Goal: Task Accomplishment & Management: Use online tool/utility

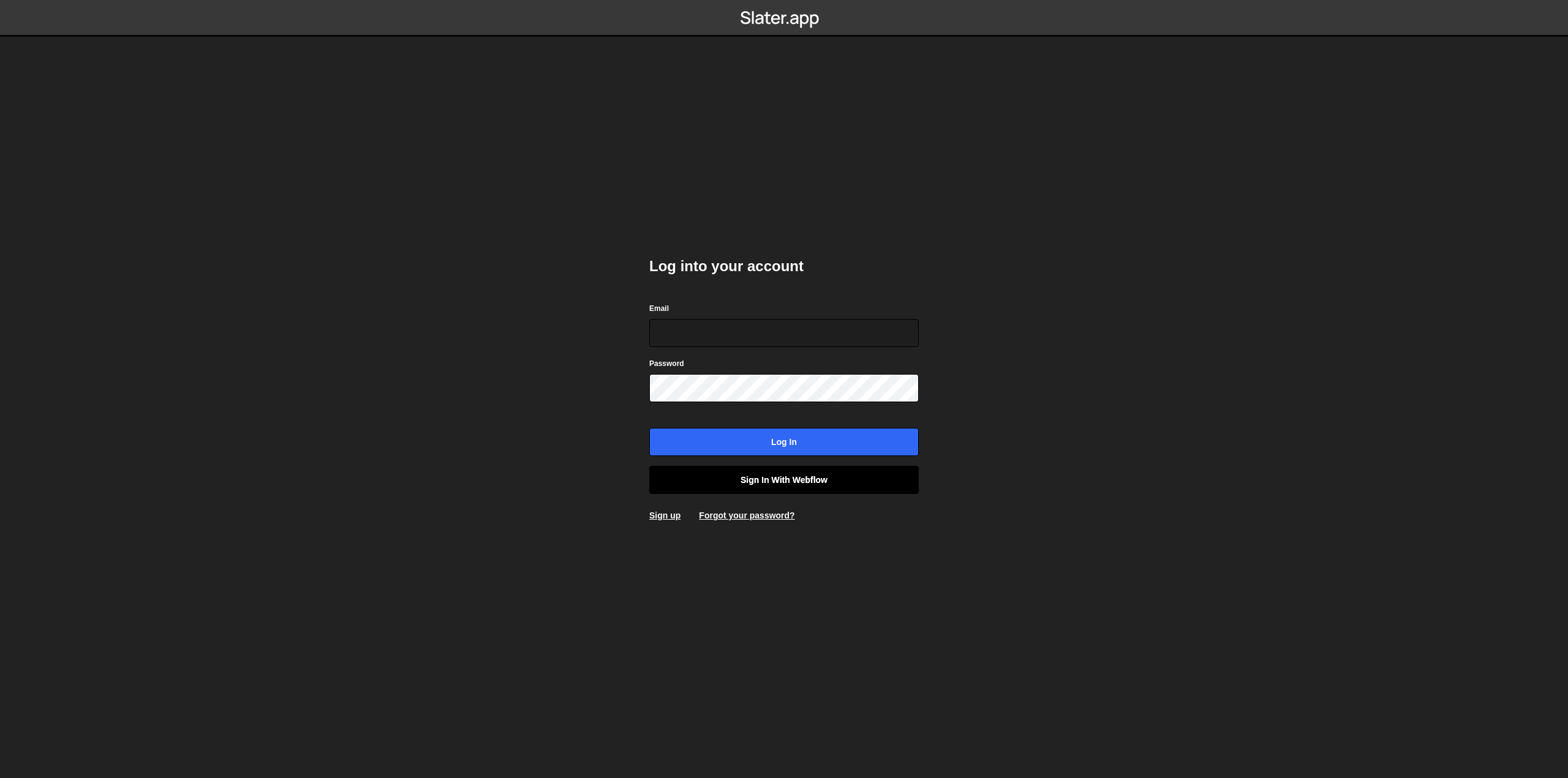
click at [823, 478] on link "Sign in with Webflow" at bounding box center [784, 480] width 270 height 28
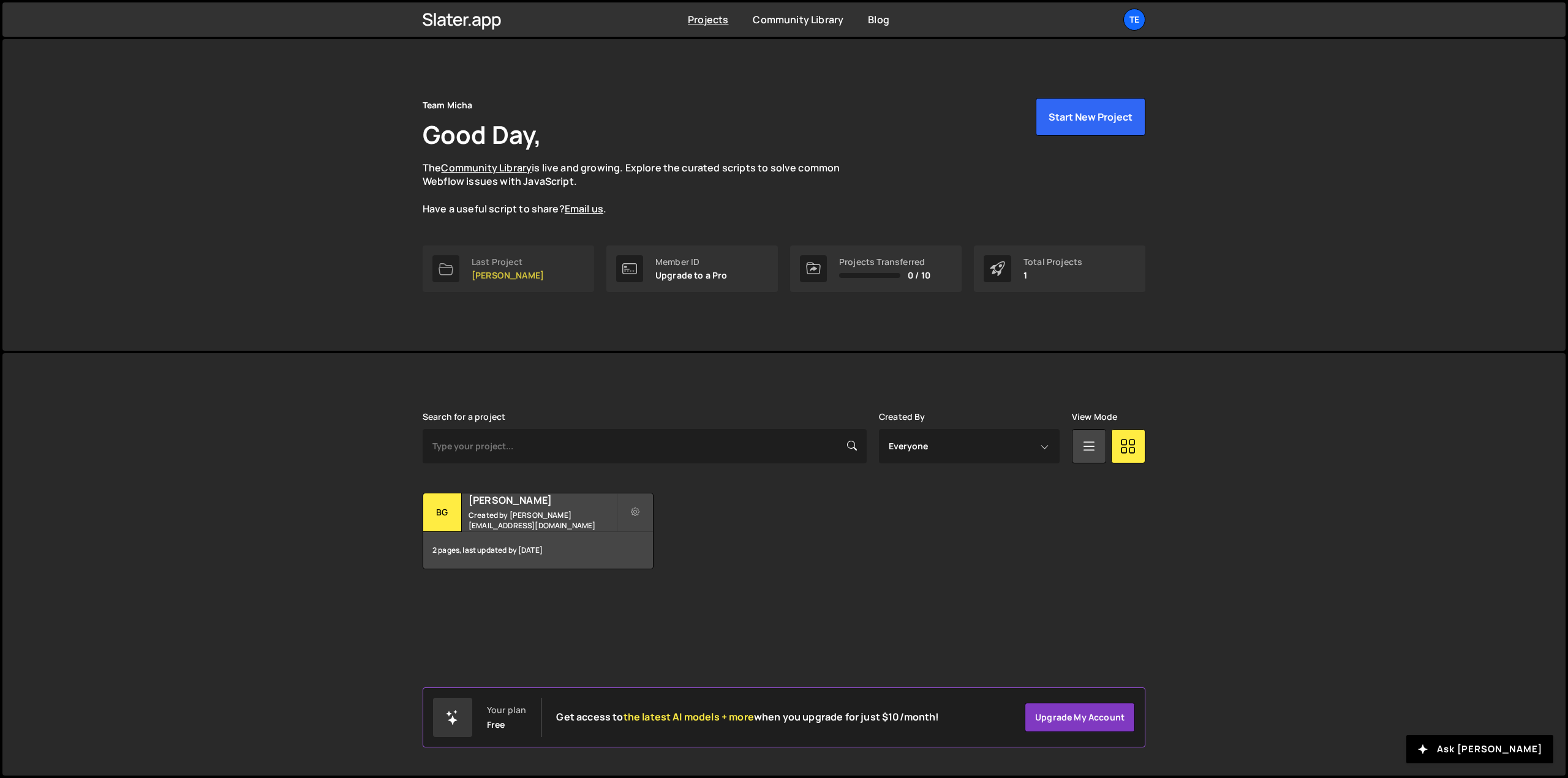
click at [499, 268] on div "Last Project [PERSON_NAME]" at bounding box center [507, 268] width 72 height 23
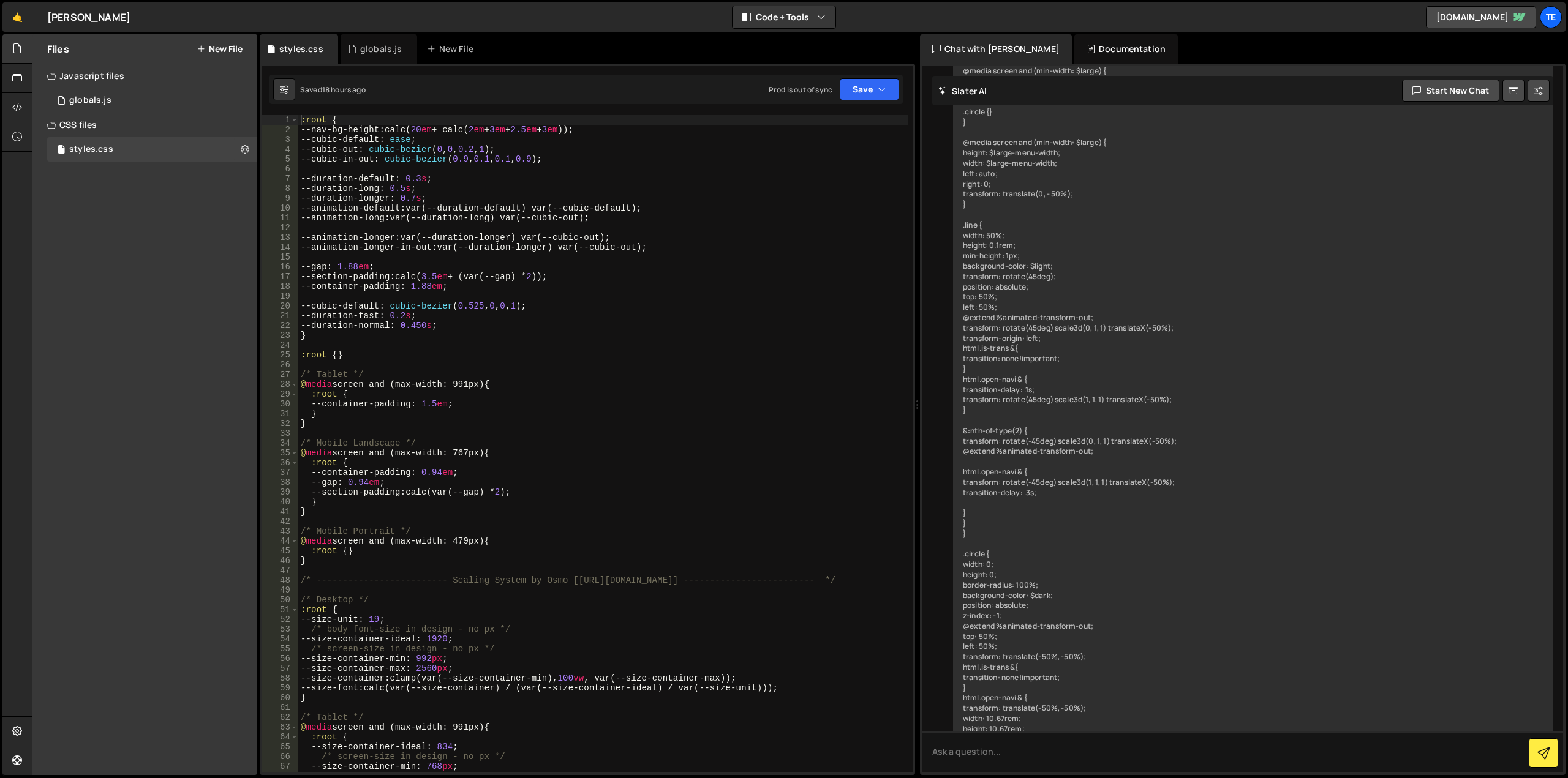
scroll to position [1629, 0]
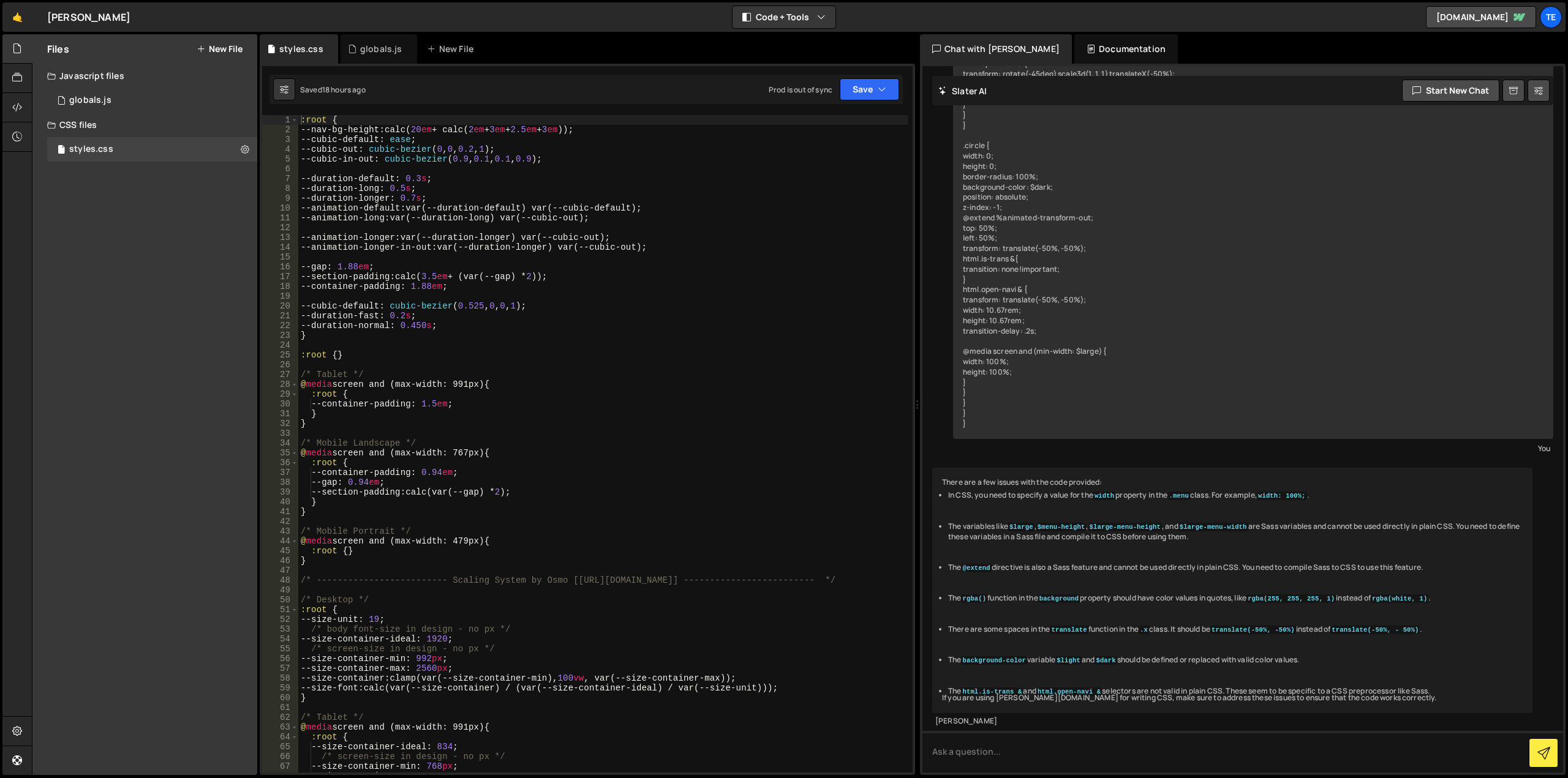
type textarea "--duration-longer: 0.7s;"
click at [477, 201] on div ":root { --nav-bg-height : calc( 20 em + calc( 2 em + 3 em + 2.5 em + 3 em )) ; …" at bounding box center [603, 454] width 609 height 677
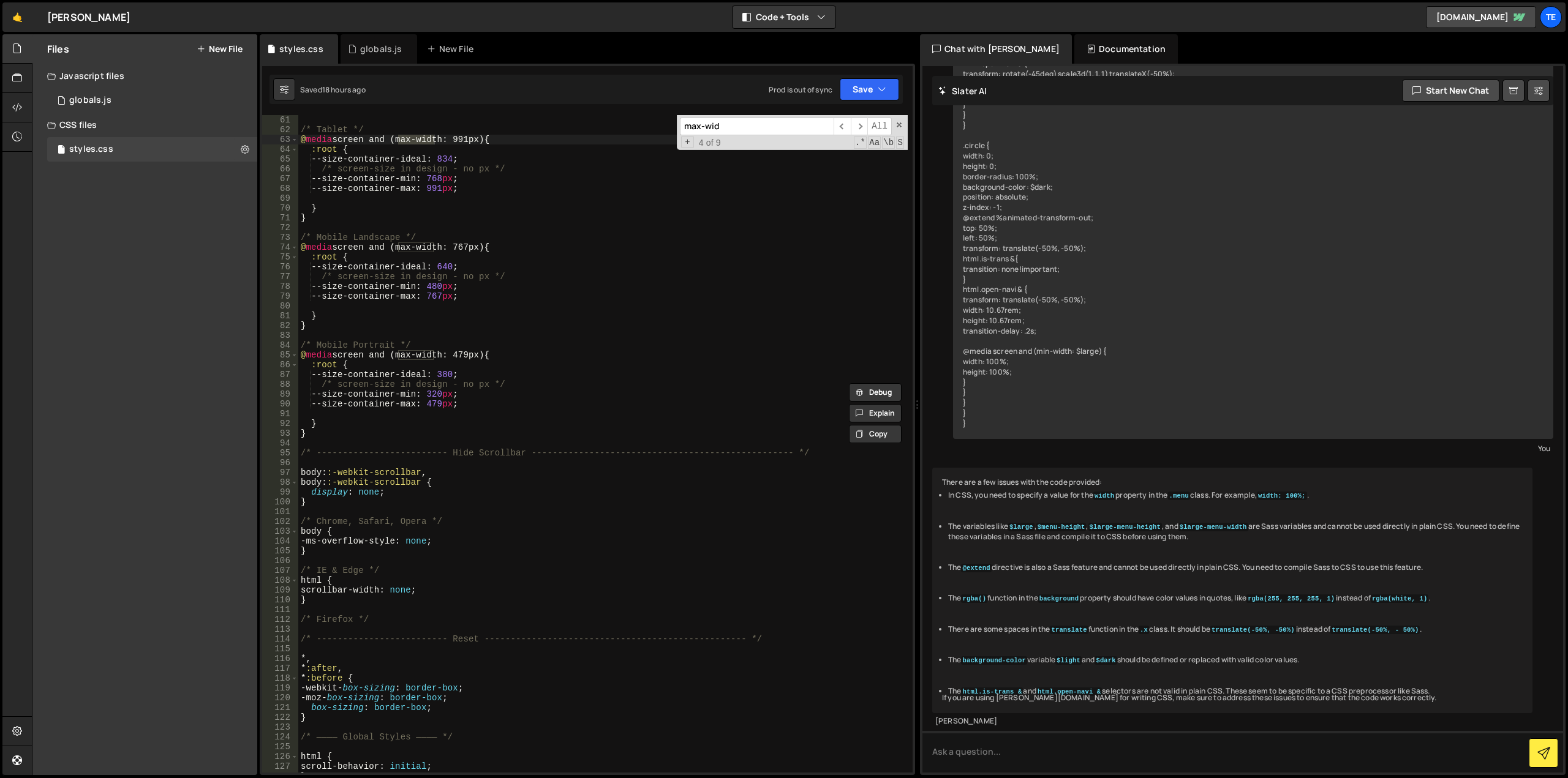
scroll to position [331, 0]
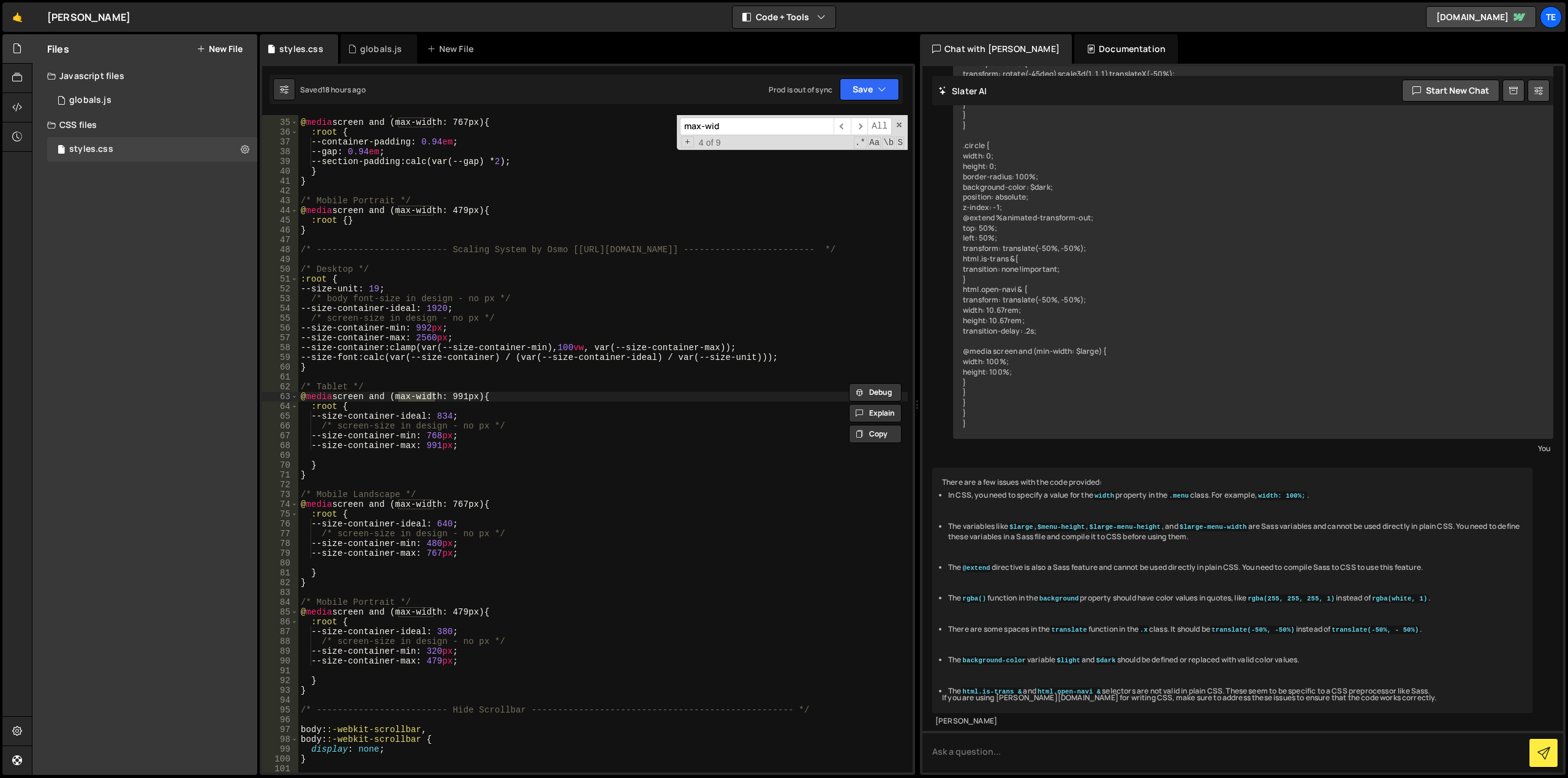
type input "max-wid"
click at [439, 340] on div "/* Mobile Landscape */ @ media screen and (max-width: 767px) { :root { --contai…" at bounding box center [603, 447] width 609 height 677
paste textarea "632"
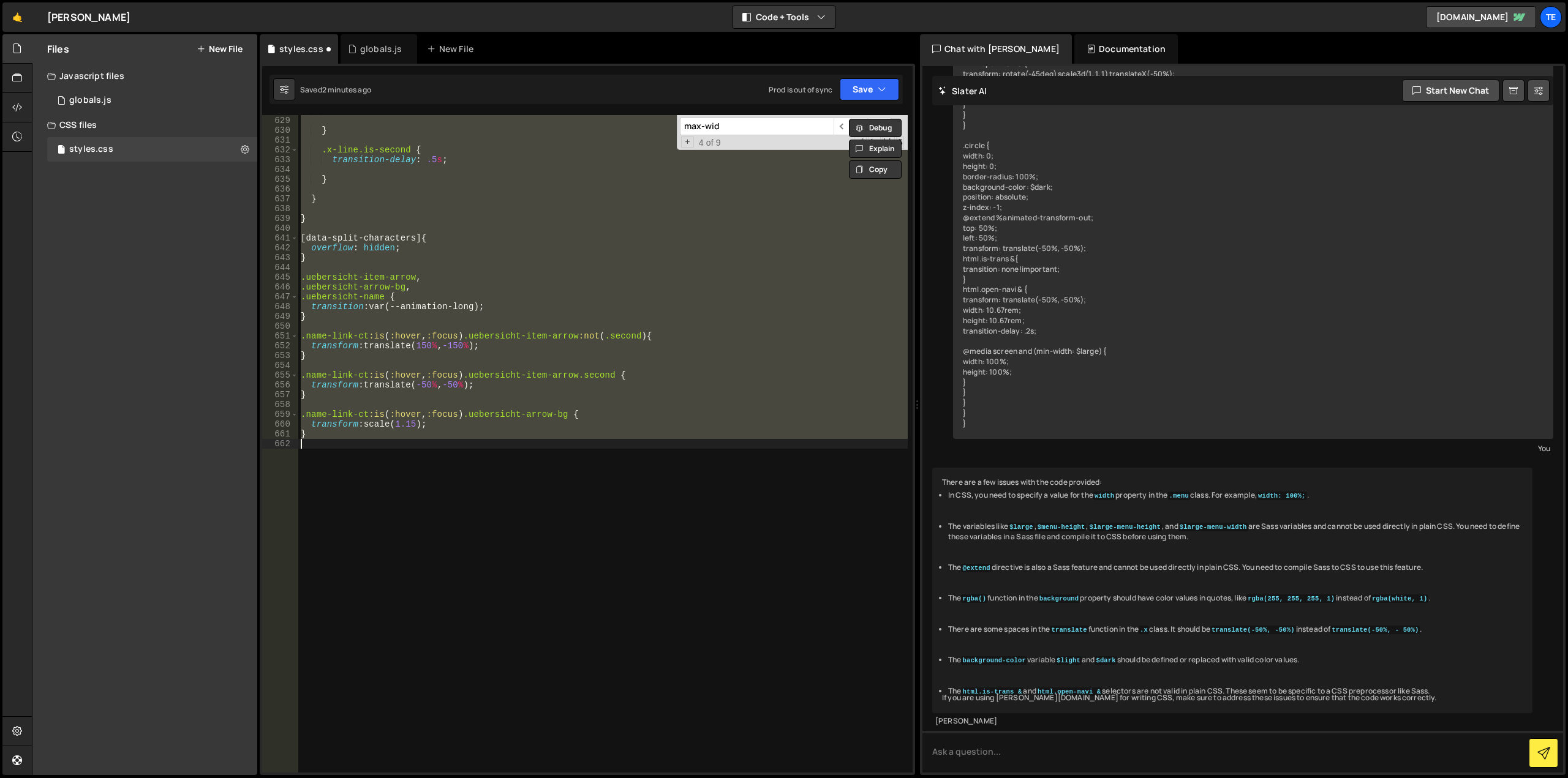
scroll to position [220, 0]
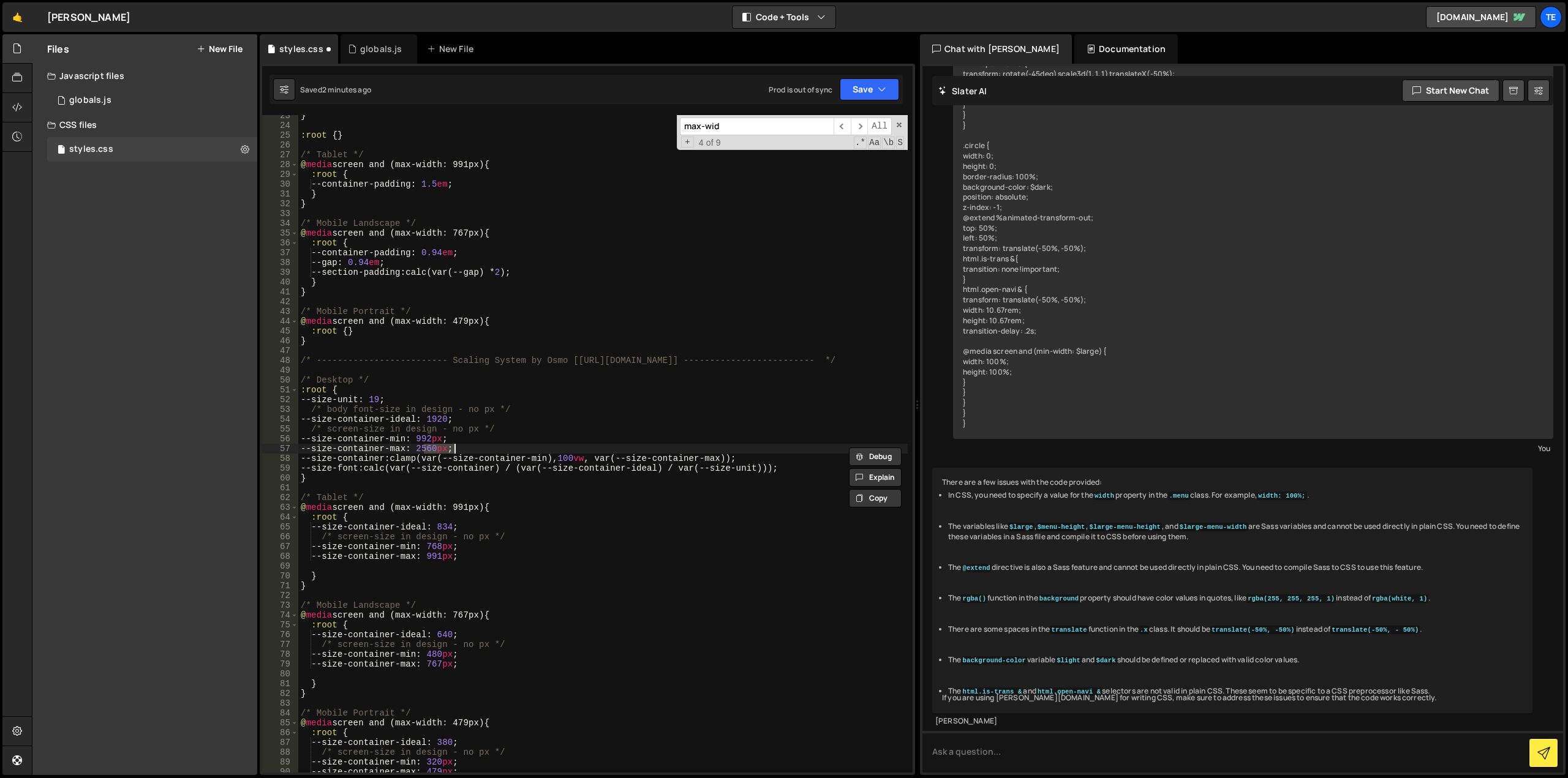
click at [530, 377] on div "} :root { } /* Tablet */ @ media screen and (max-width: 991px) { :root { --cont…" at bounding box center [603, 449] width 609 height 677
click at [617, 499] on div "} :root { } /* Tablet */ @ media screen and (max-width: 991px) { :root { --cont…" at bounding box center [603, 449] width 609 height 677
type textarea "}"
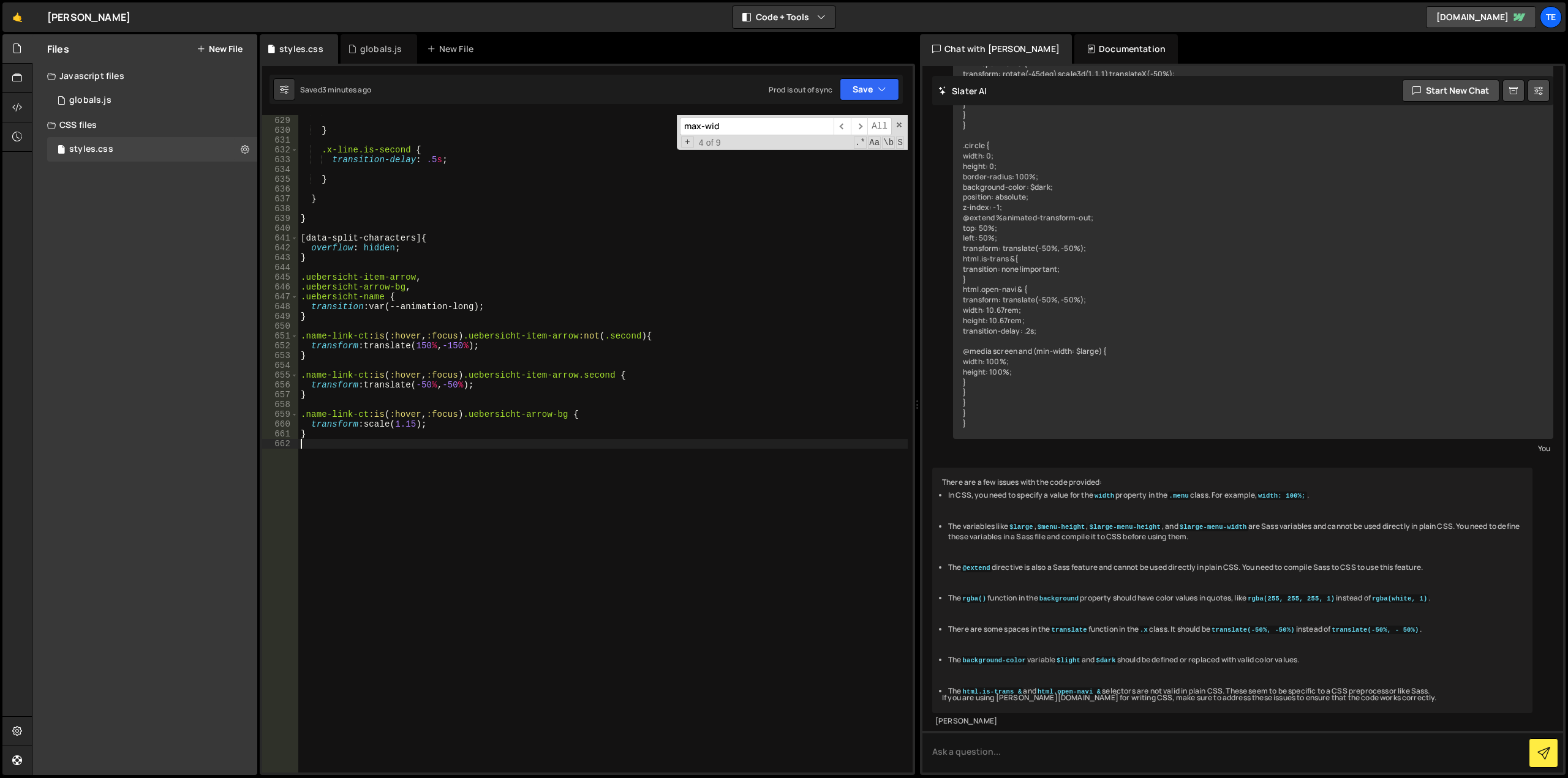
click at [861, 462] on div "transition-delay : .3 s ; } .x-line.is-second { transition-delay : .5 s ; } } }…" at bounding box center [603, 445] width 609 height 677
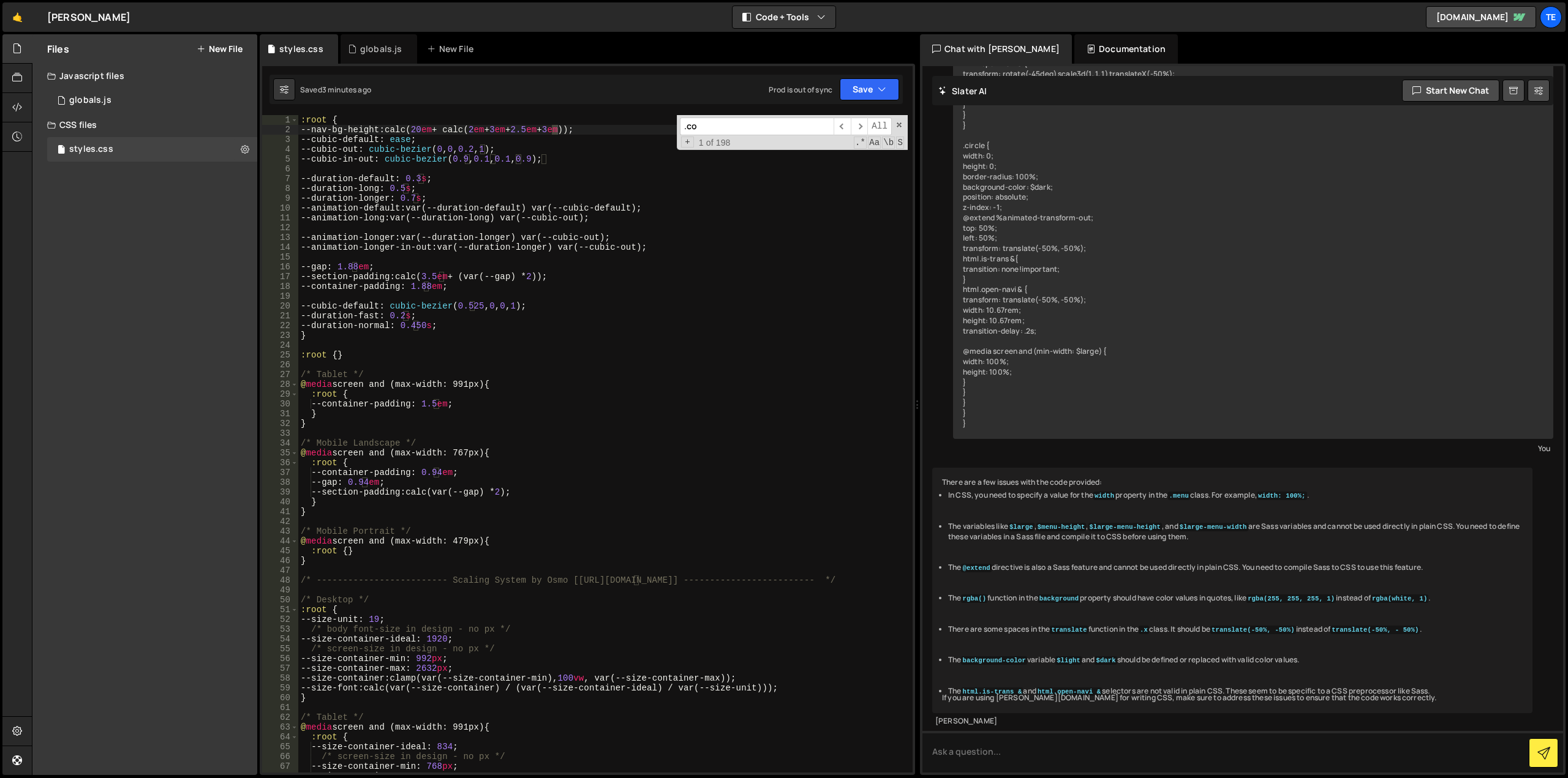
scroll to position [1621, 0]
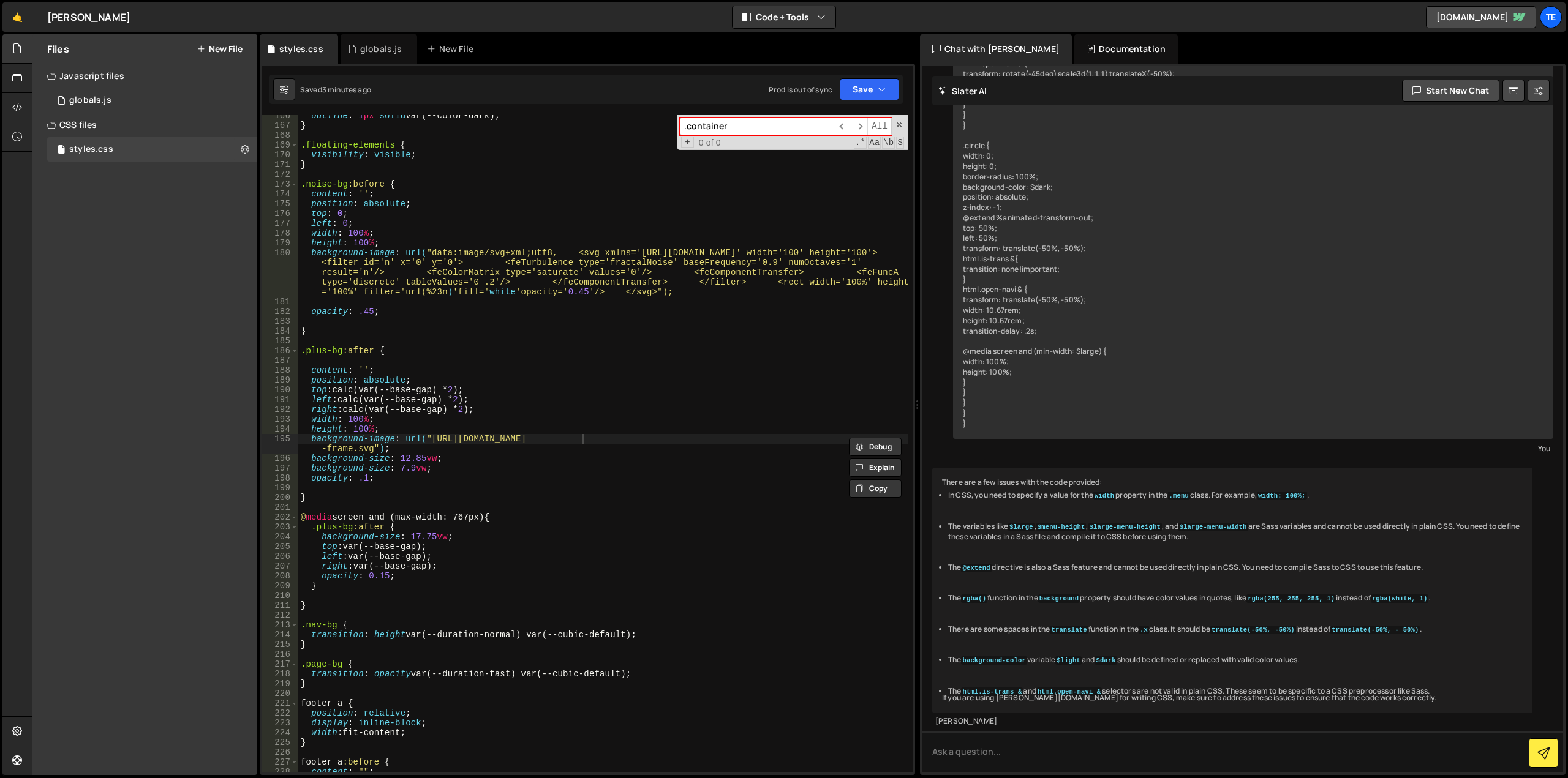
type input ".container"
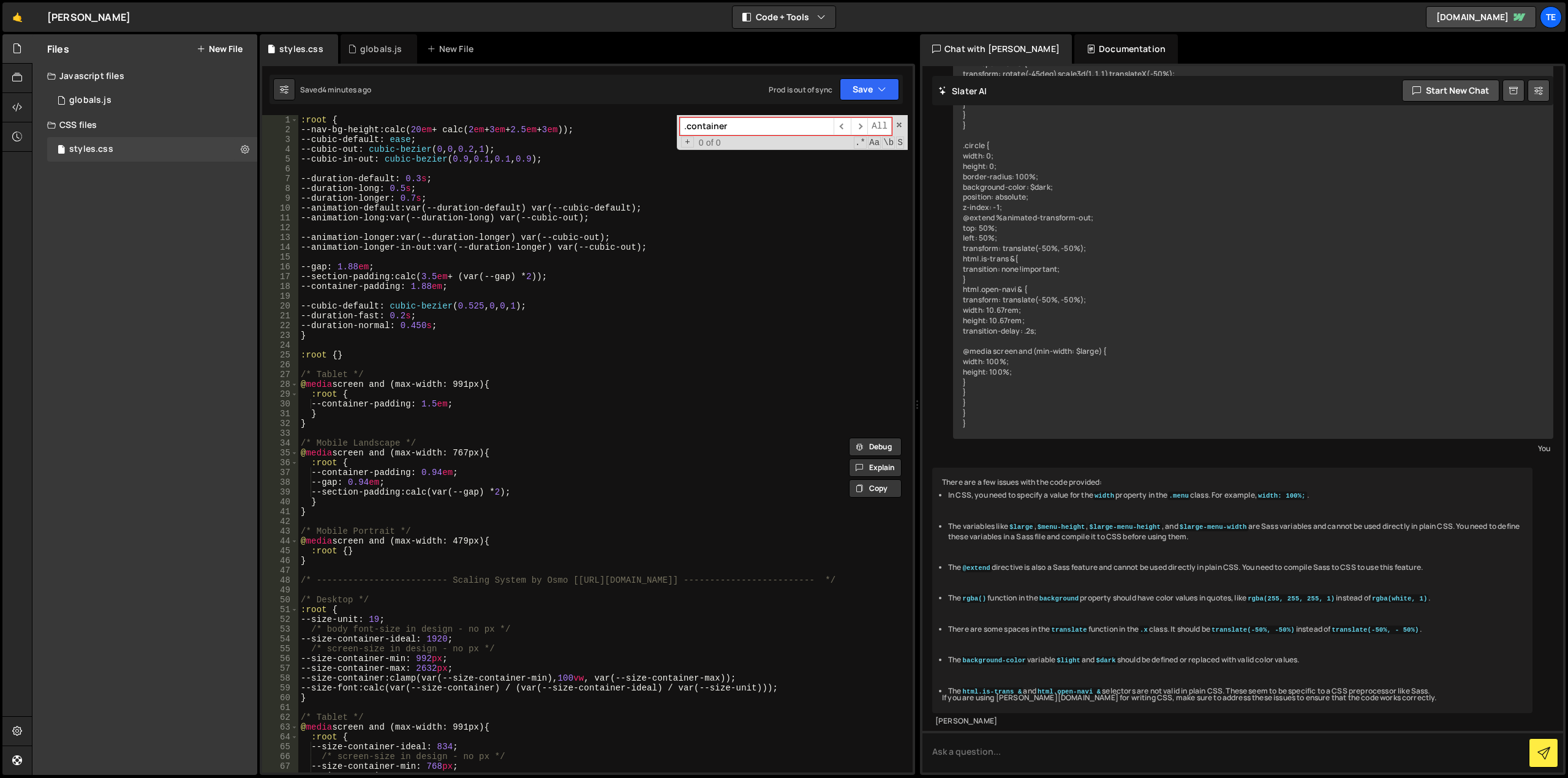
scroll to position [0, 0]
click at [430, 668] on div ":root { --nav-bg-height : calc( 20 em + calc( 2 em + 3 em + 2.5 em + 3 em )) ; …" at bounding box center [603, 454] width 609 height 677
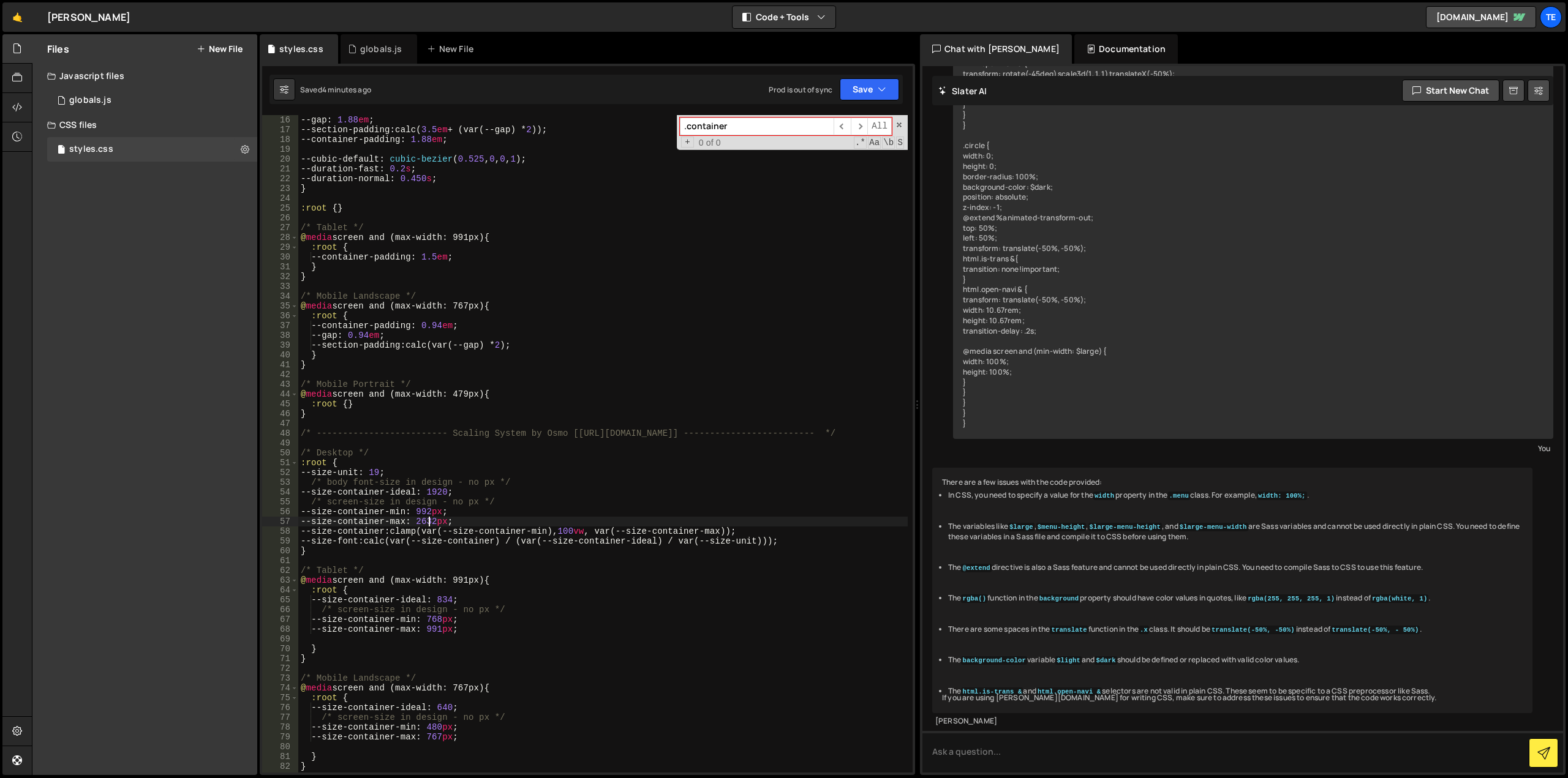
scroll to position [184, 0]
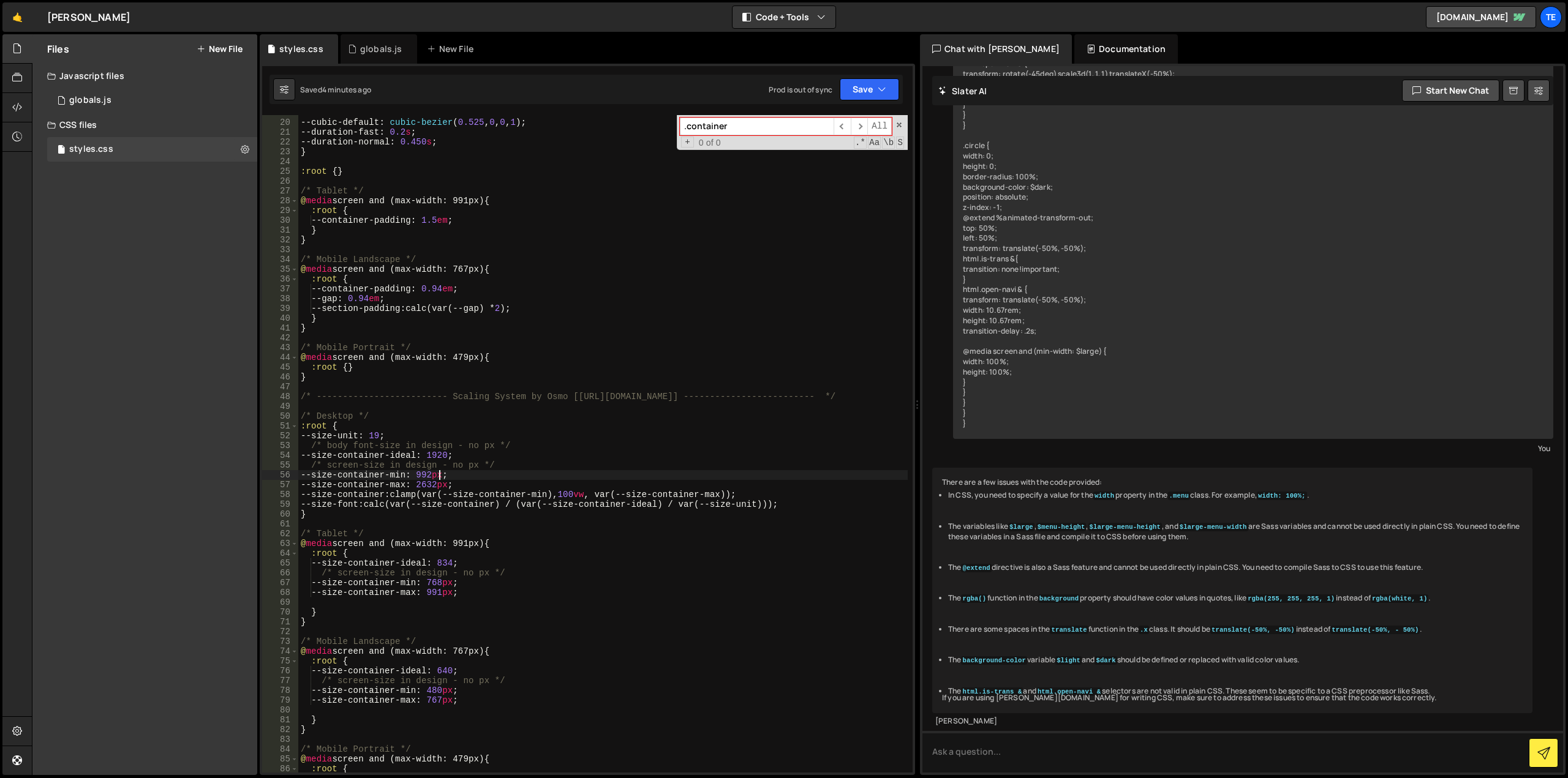
click at [439, 479] on div "--cubic-default : cubic-bezier ( 0.525 , 0 , 0 , 1 ) ; --duration-fast : 0.2 s …" at bounding box center [603, 447] width 609 height 677
click at [442, 487] on div "--cubic-default : cubic-bezier ( 0.525 , 0 , 0 , 1 ) ; --duration-fast : 0.2 s …" at bounding box center [603, 447] width 609 height 677
paste textarea "704"
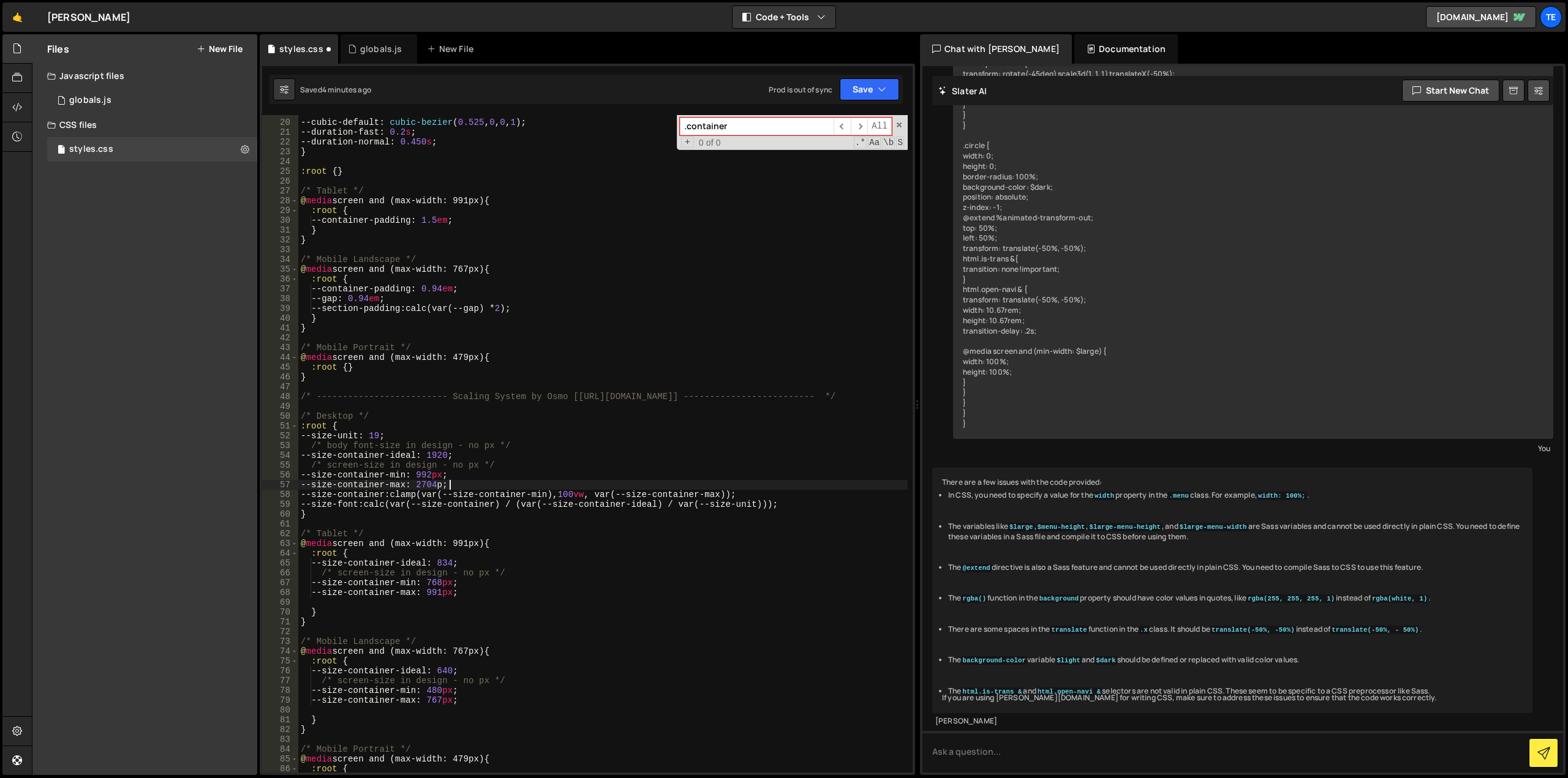
scroll to position [0, 11]
click at [442, 484] on div "--cubic-default : cubic-bezier ( 0.525 , 0 , 0 , 1 ) ; --duration-fast : 0.2 s …" at bounding box center [603, 447] width 609 height 677
paste textarea "848"
click at [434, 484] on div "--cubic-default : cubic-bezier ( 0.525 , 0 , 0 , 1 ) ; --duration-fast : 0.2 s …" at bounding box center [603, 447] width 609 height 677
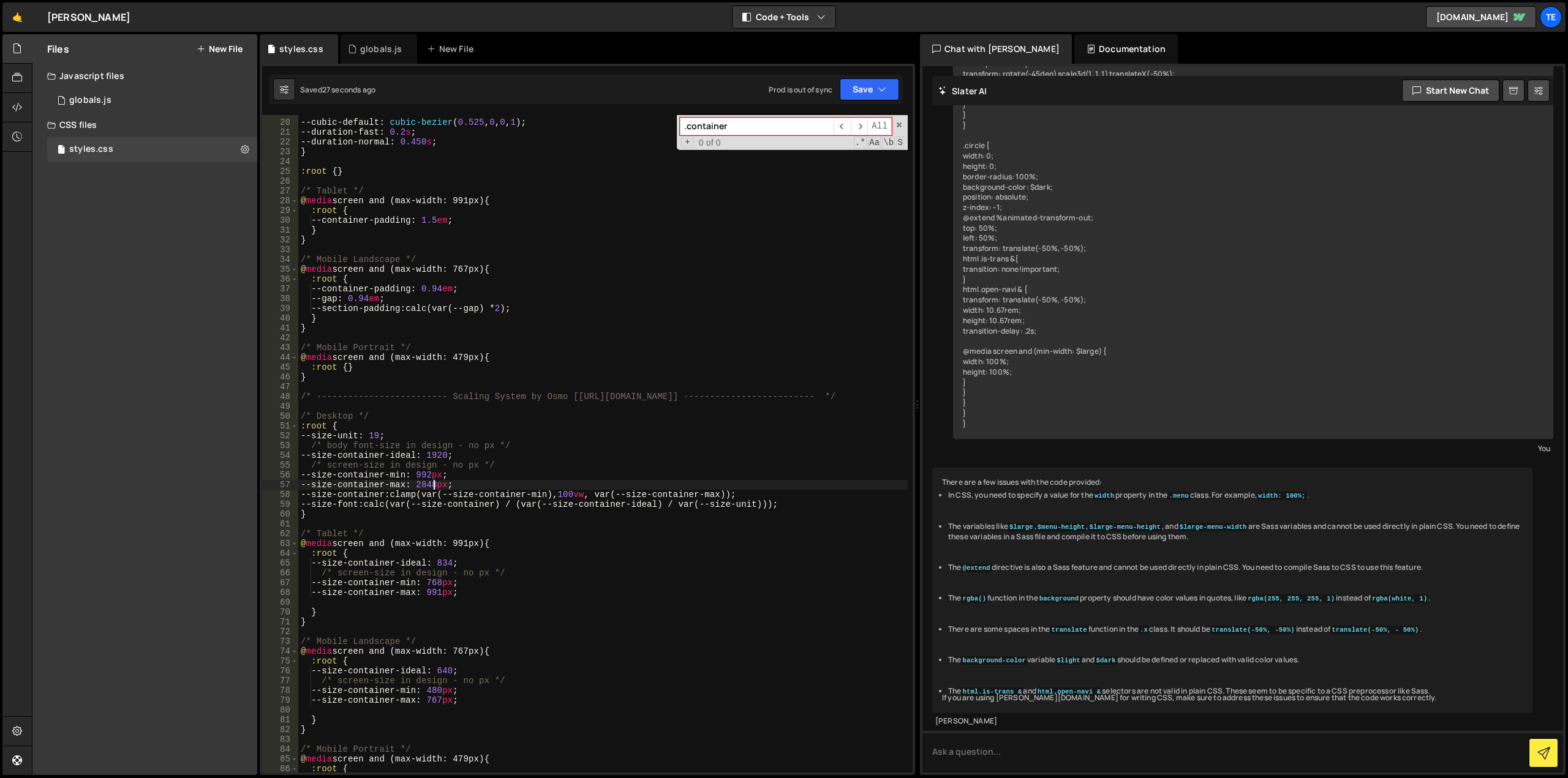
click at [434, 484] on div "--cubic-default : cubic-bezier ( 0.525 , 0 , 0 , 1 ) ; --duration-fast : 0.2 s …" at bounding box center [603, 447] width 609 height 677
click at [351, 46] on icon at bounding box center [352, 49] width 9 height 12
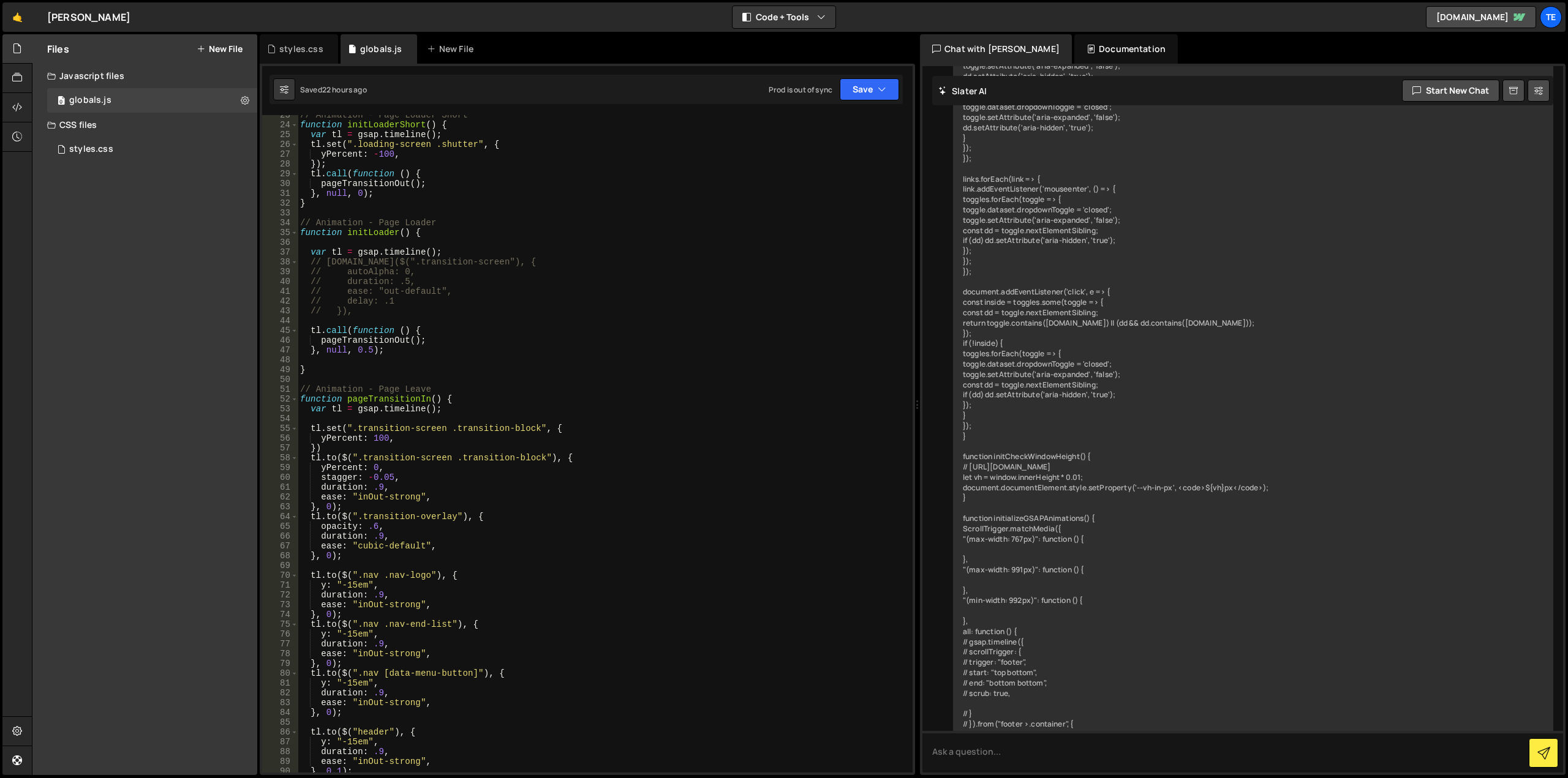
scroll to position [6802, 0]
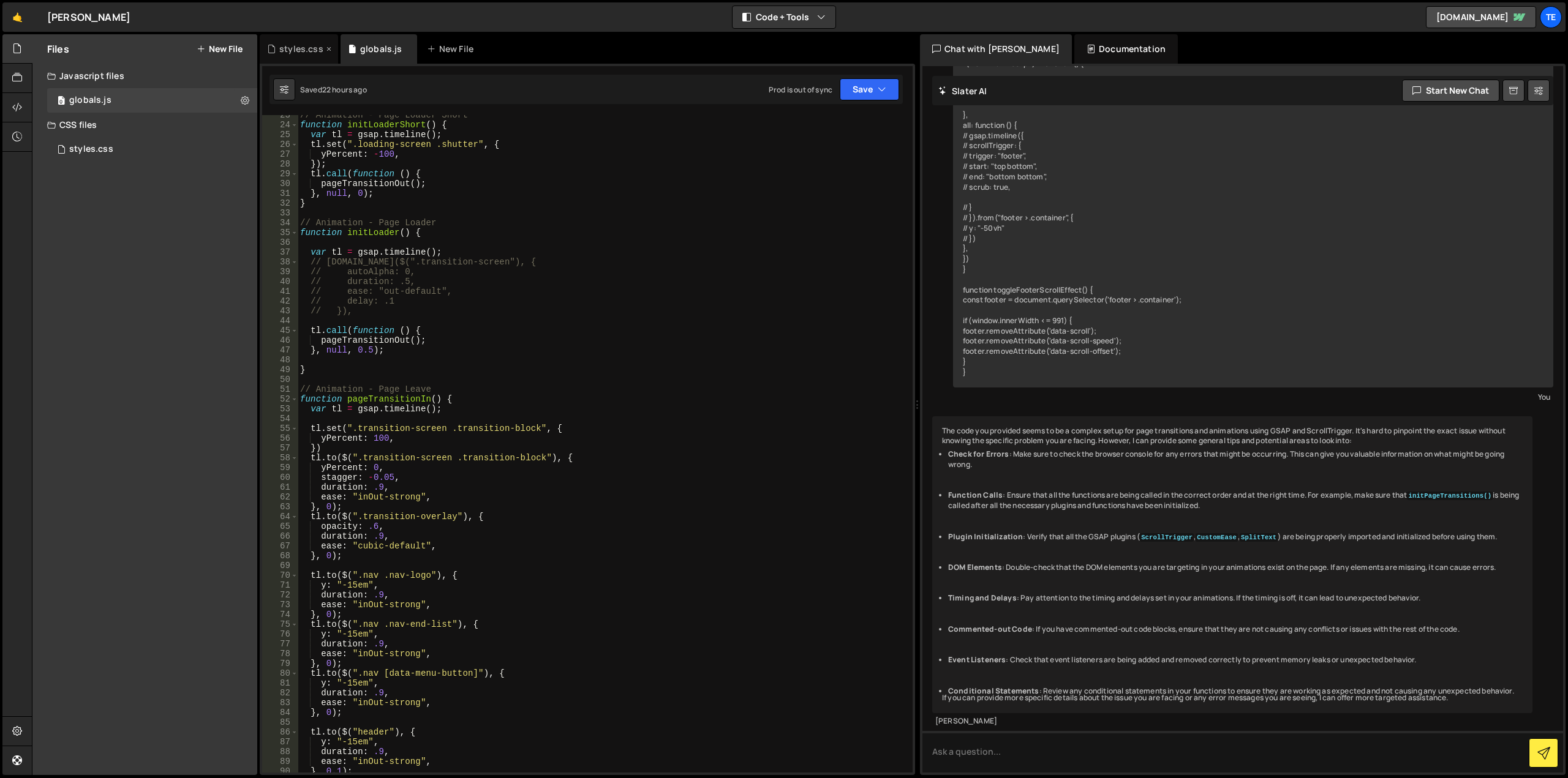
click at [303, 54] on div "styles.css" at bounding box center [301, 49] width 44 height 12
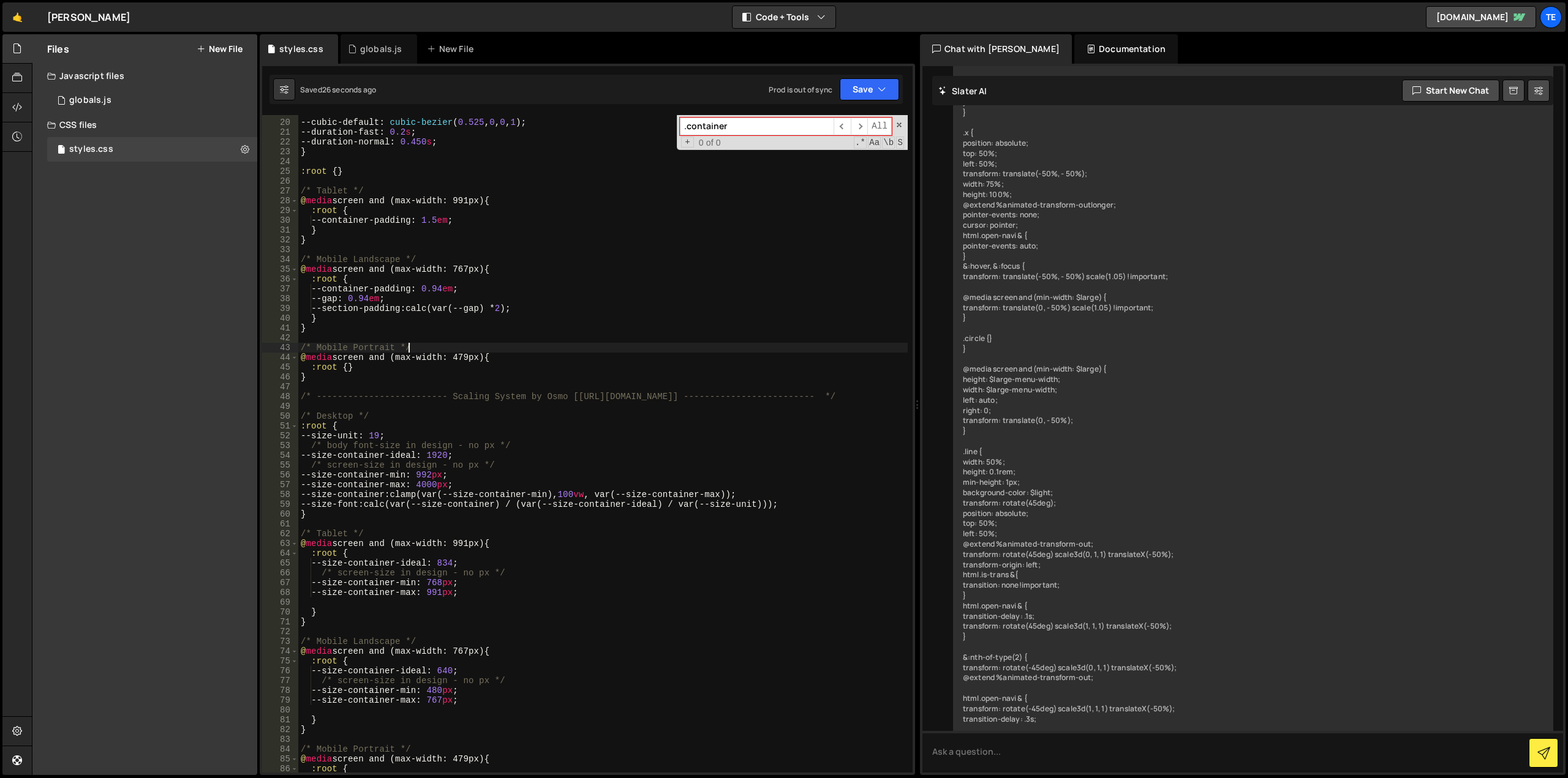
scroll to position [1629, 0]
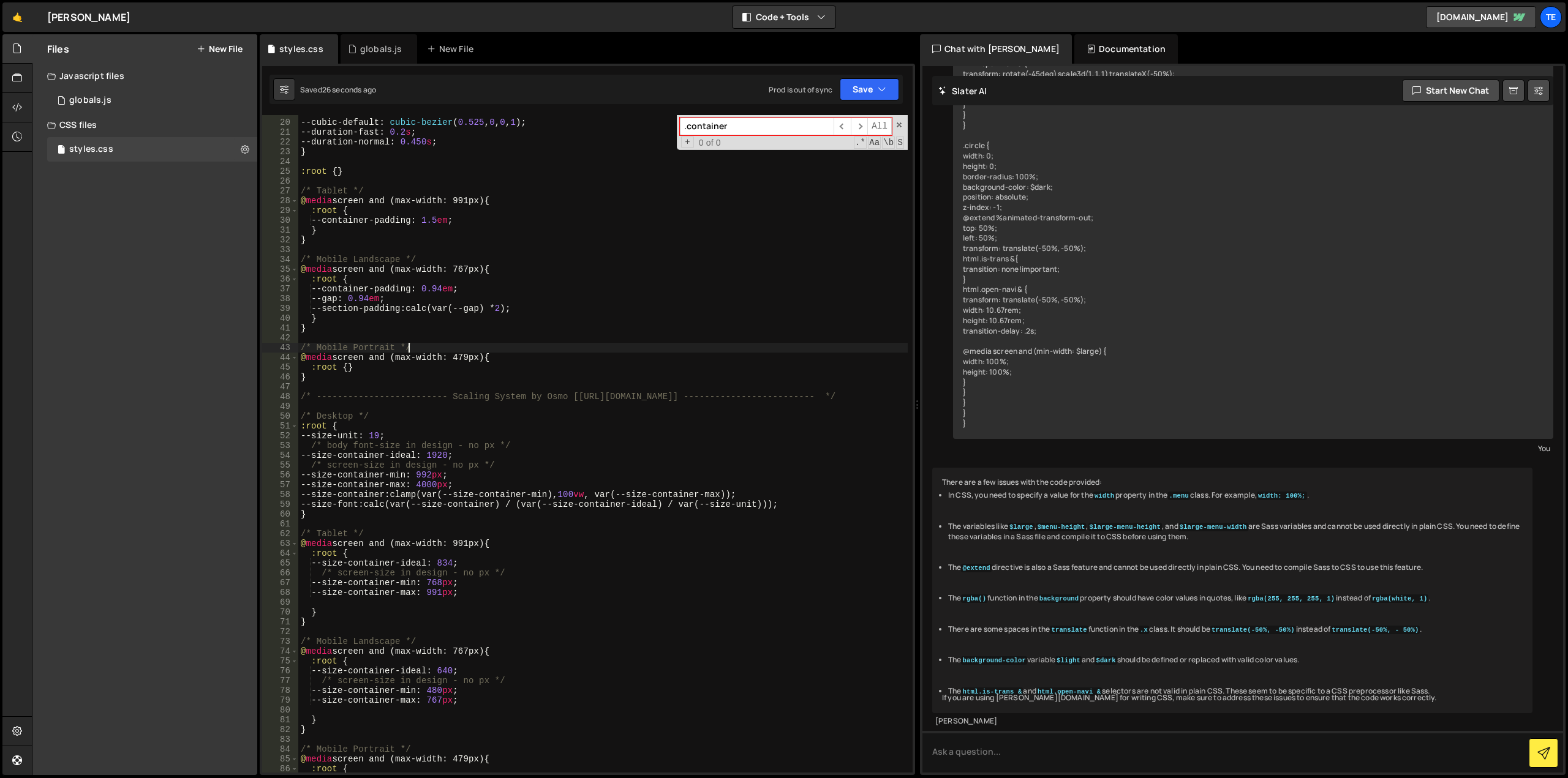
click at [589, 349] on div "--cubic-default : cubic-bezier ( 0.525 , 0 , 0 , 1 ) ; --duration-fast : 0.2 s …" at bounding box center [603, 447] width 609 height 677
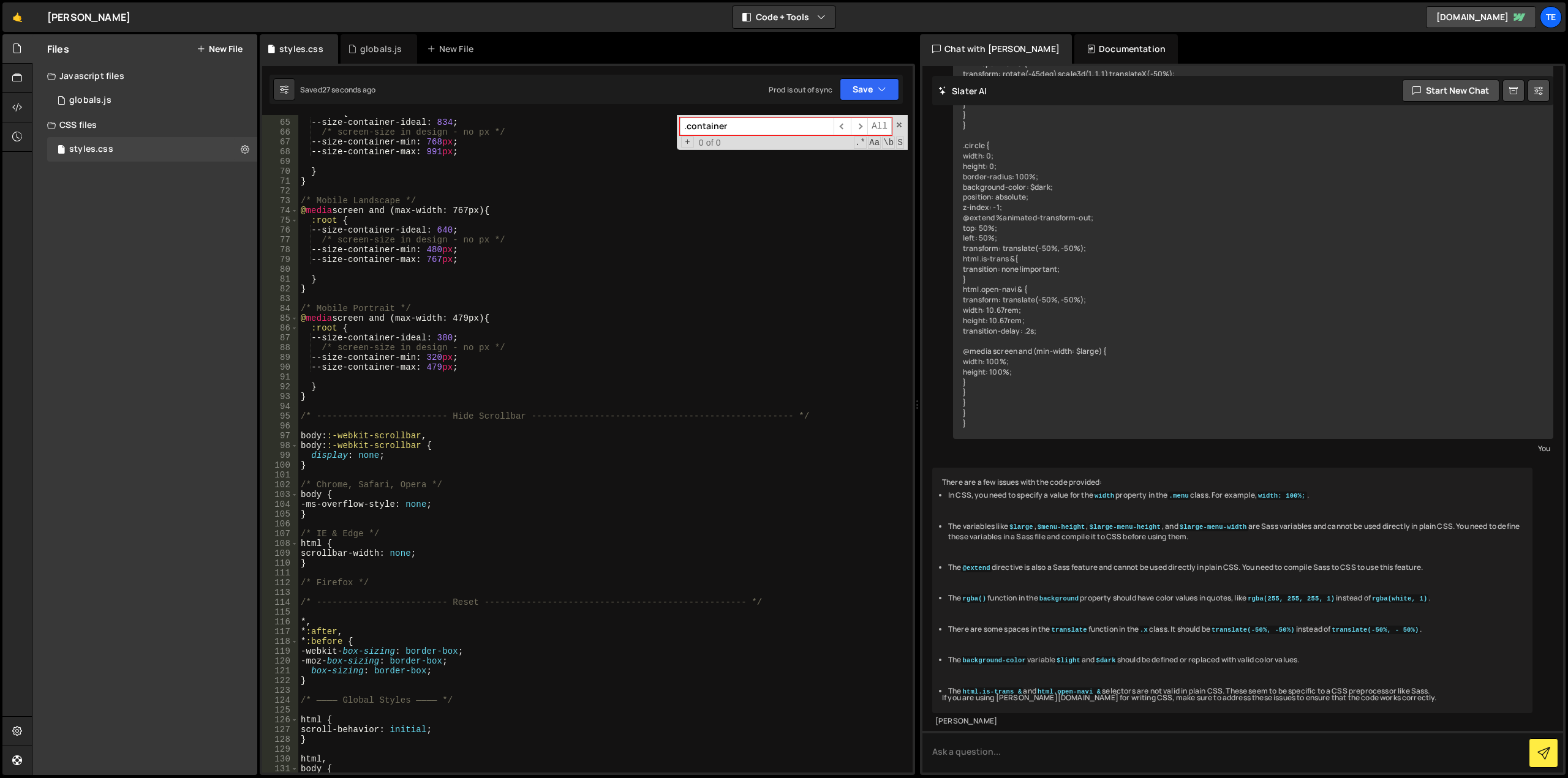
scroll to position [881, 0]
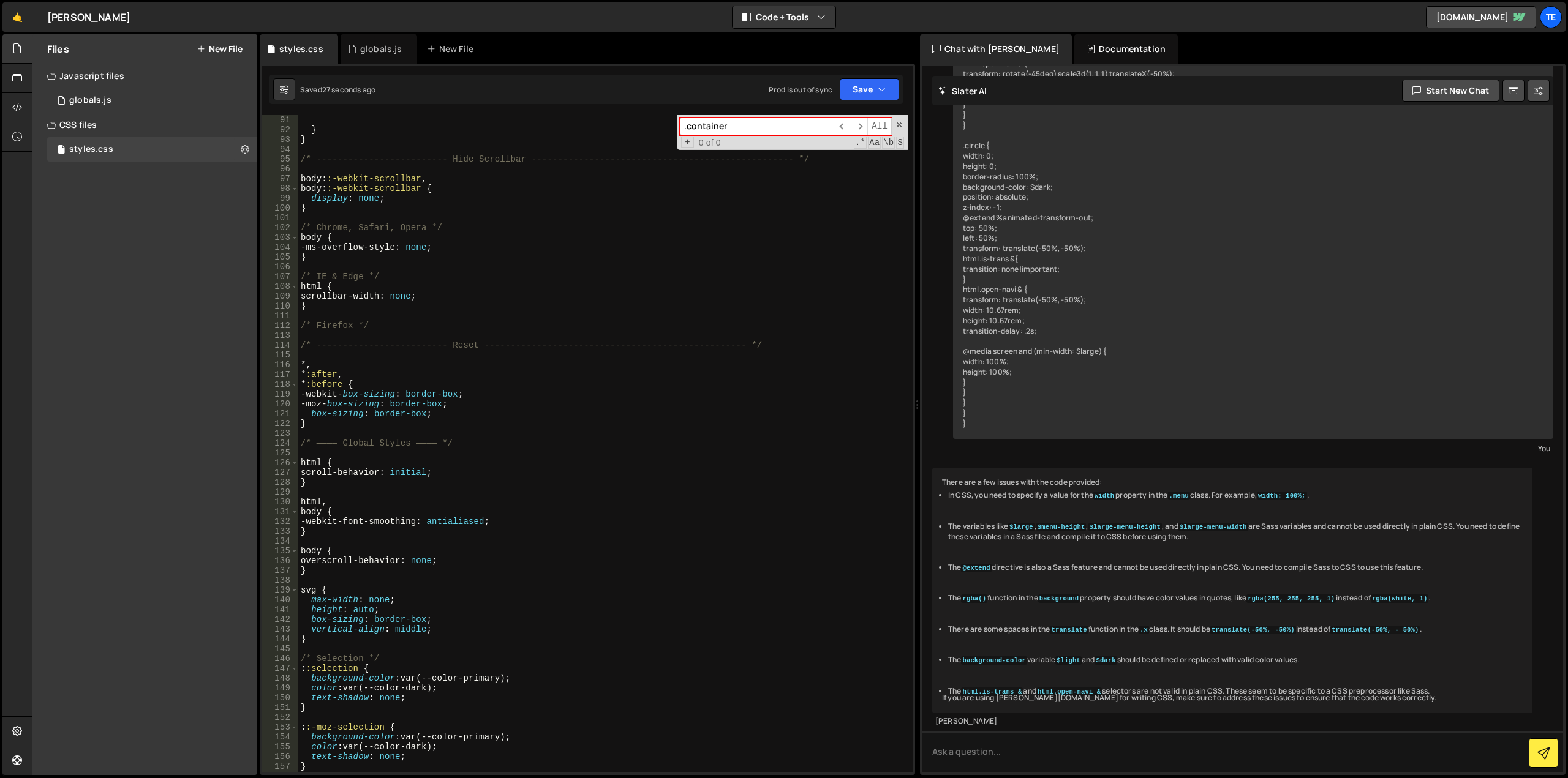
click at [615, 384] on div "} } /* ------------------------- Hide Scrollbar -------------------------------…" at bounding box center [603, 454] width 609 height 677
type textarea "*:before {"
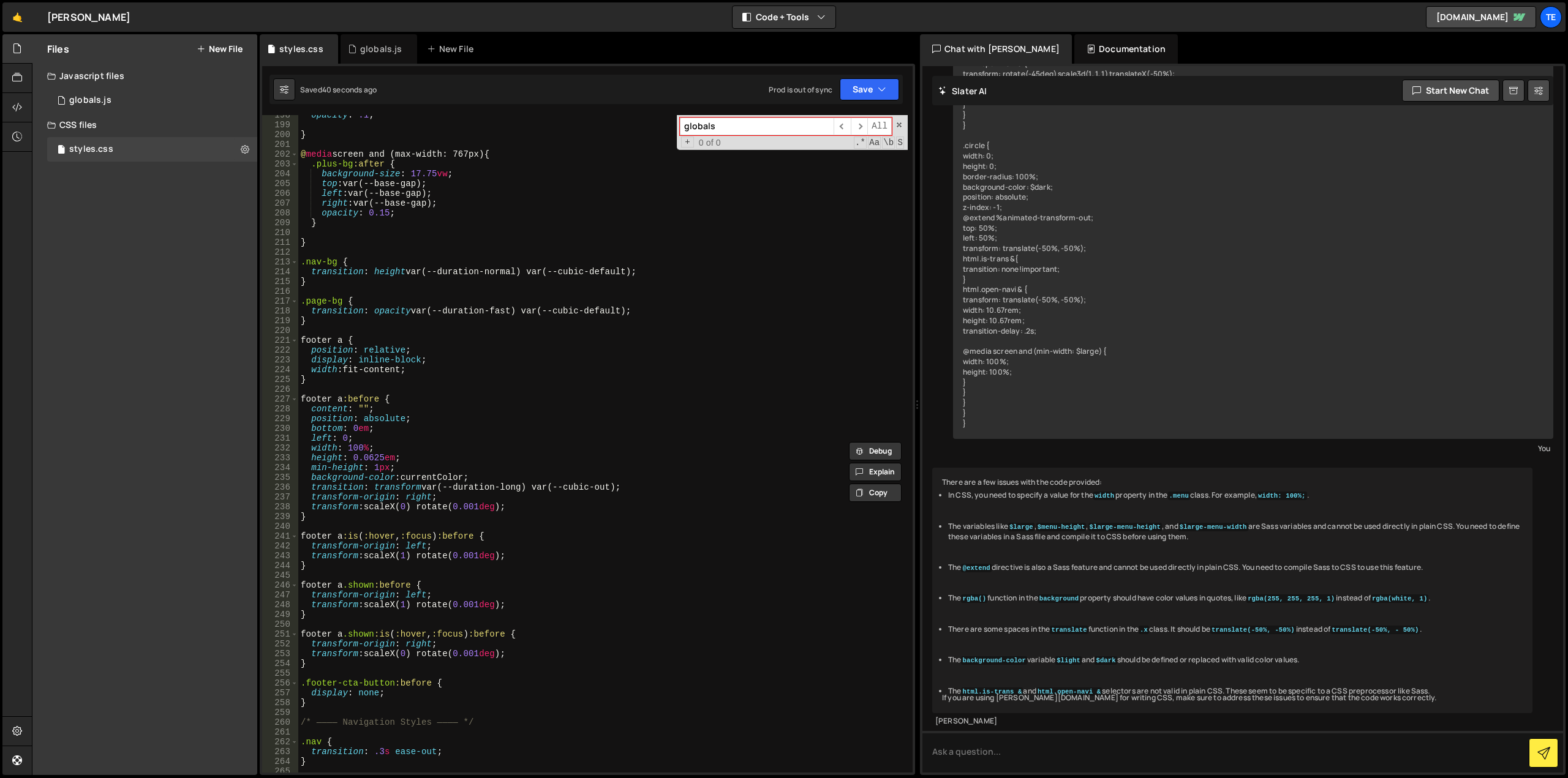
scroll to position [2204, 0]
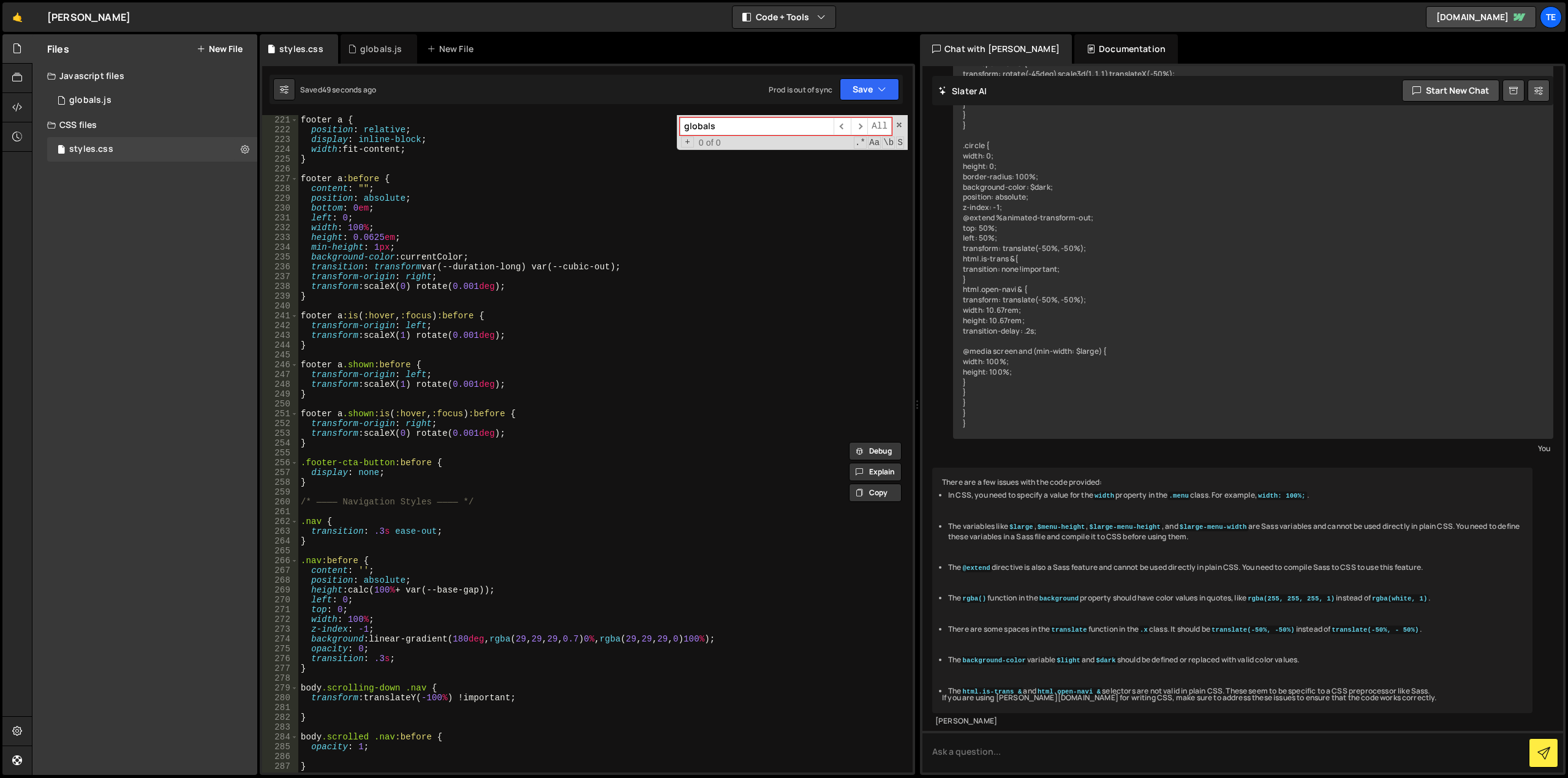
type input "globals"
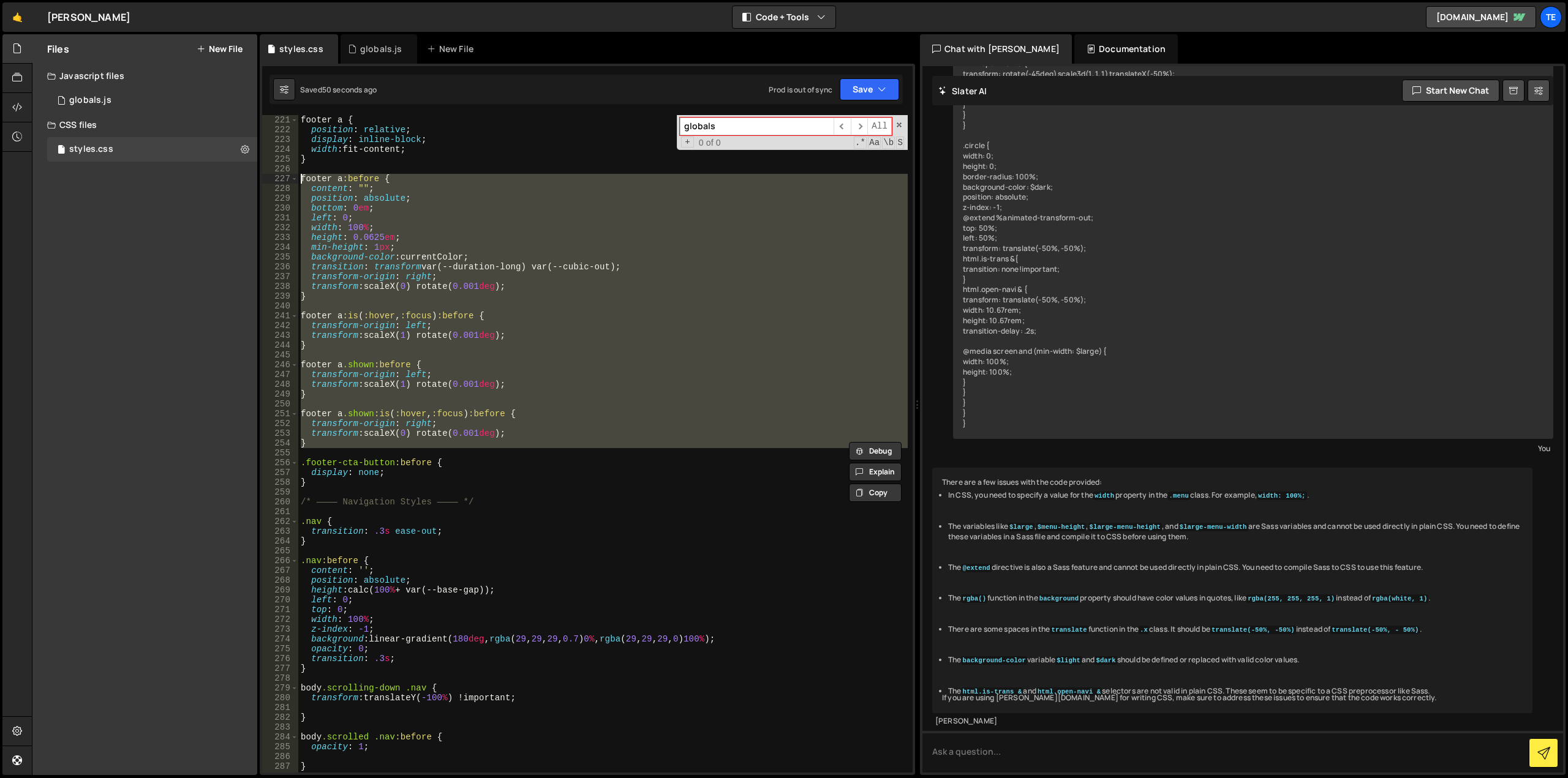
drag, startPoint x: 308, startPoint y: 449, endPoint x: 290, endPoint y: 182, distance: 267.6
click at [290, 182] on div "221 222 223 224 225 226 227 228 229 230 231 232 233 234 235 236 237 238 239 240…" at bounding box center [587, 444] width 650 height 657
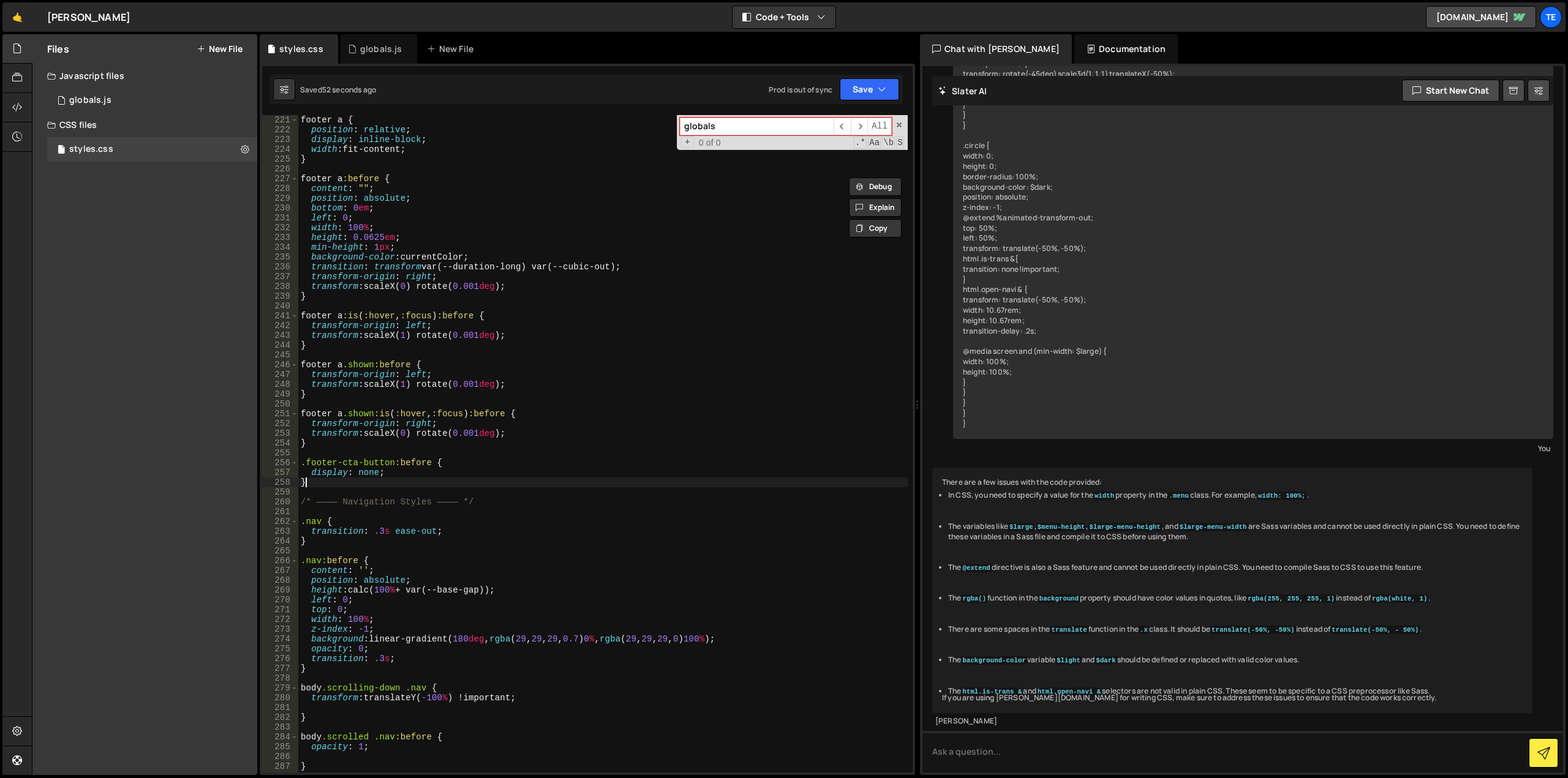
click at [316, 486] on div "footer a { position : relative ; display : inline-block ; width : fit-content ;…" at bounding box center [603, 454] width 609 height 677
type textarea "}"
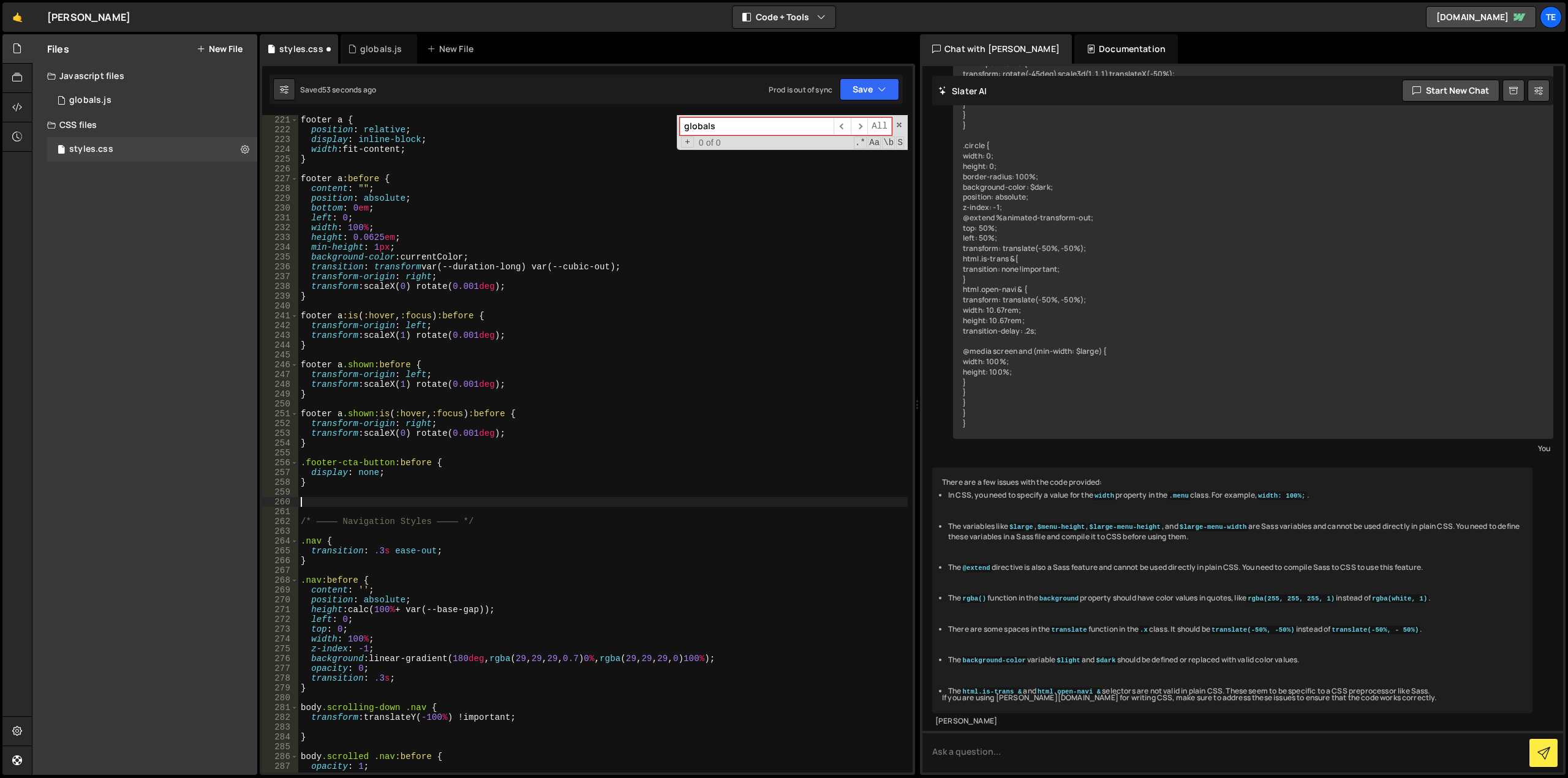
paste textarea "footer a:before {"
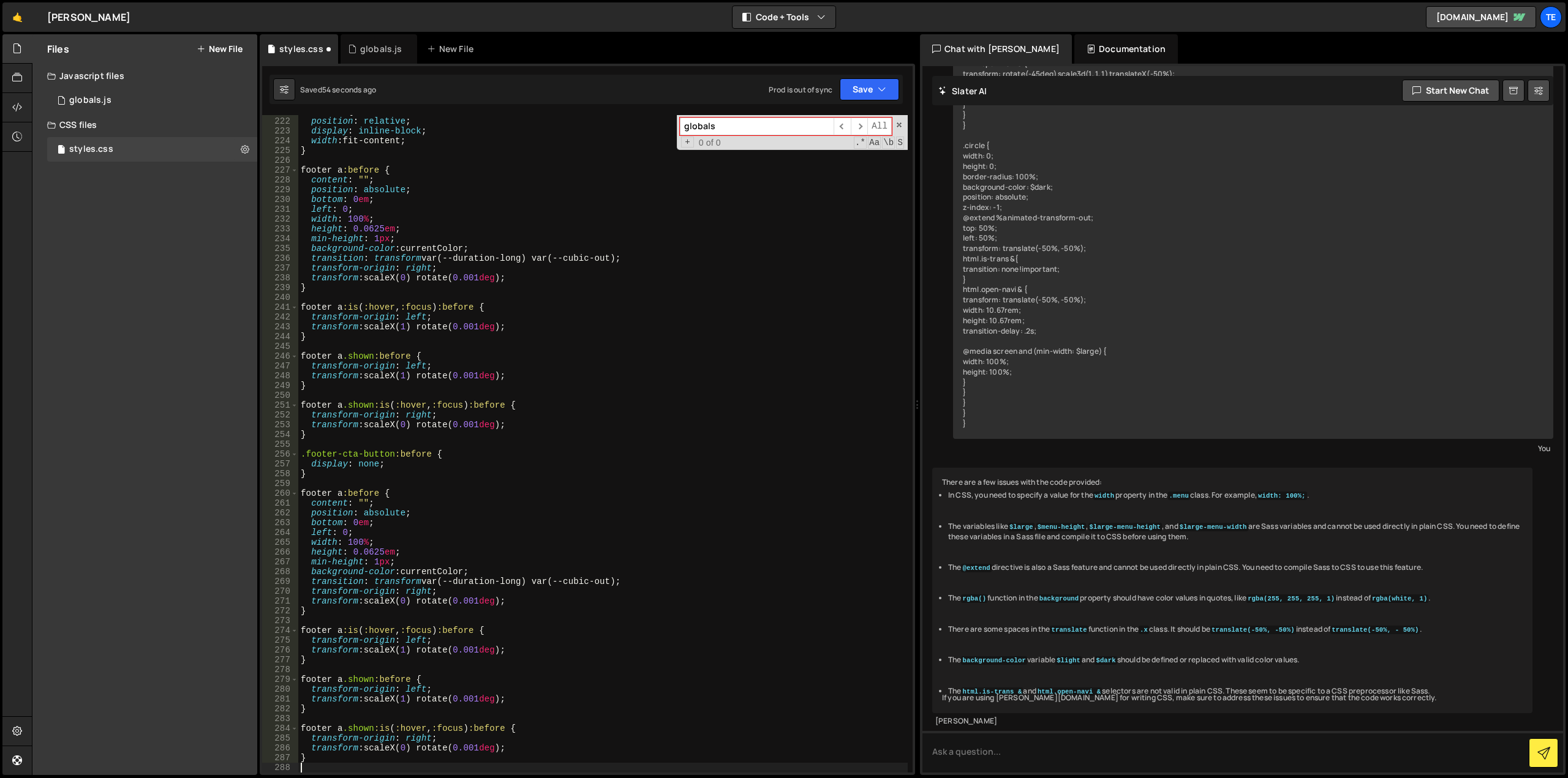
click at [315, 490] on div "footer a { position : relative ; display : inline-block ; width : fit-content ;…" at bounding box center [603, 445] width 609 height 677
click at [315, 493] on div "footer a { position : relative ; display : inline-block ; width : fit-content ;…" at bounding box center [603, 445] width 609 height 677
drag, startPoint x: 315, startPoint y: 493, endPoint x: 301, endPoint y: 494, distance: 14.0
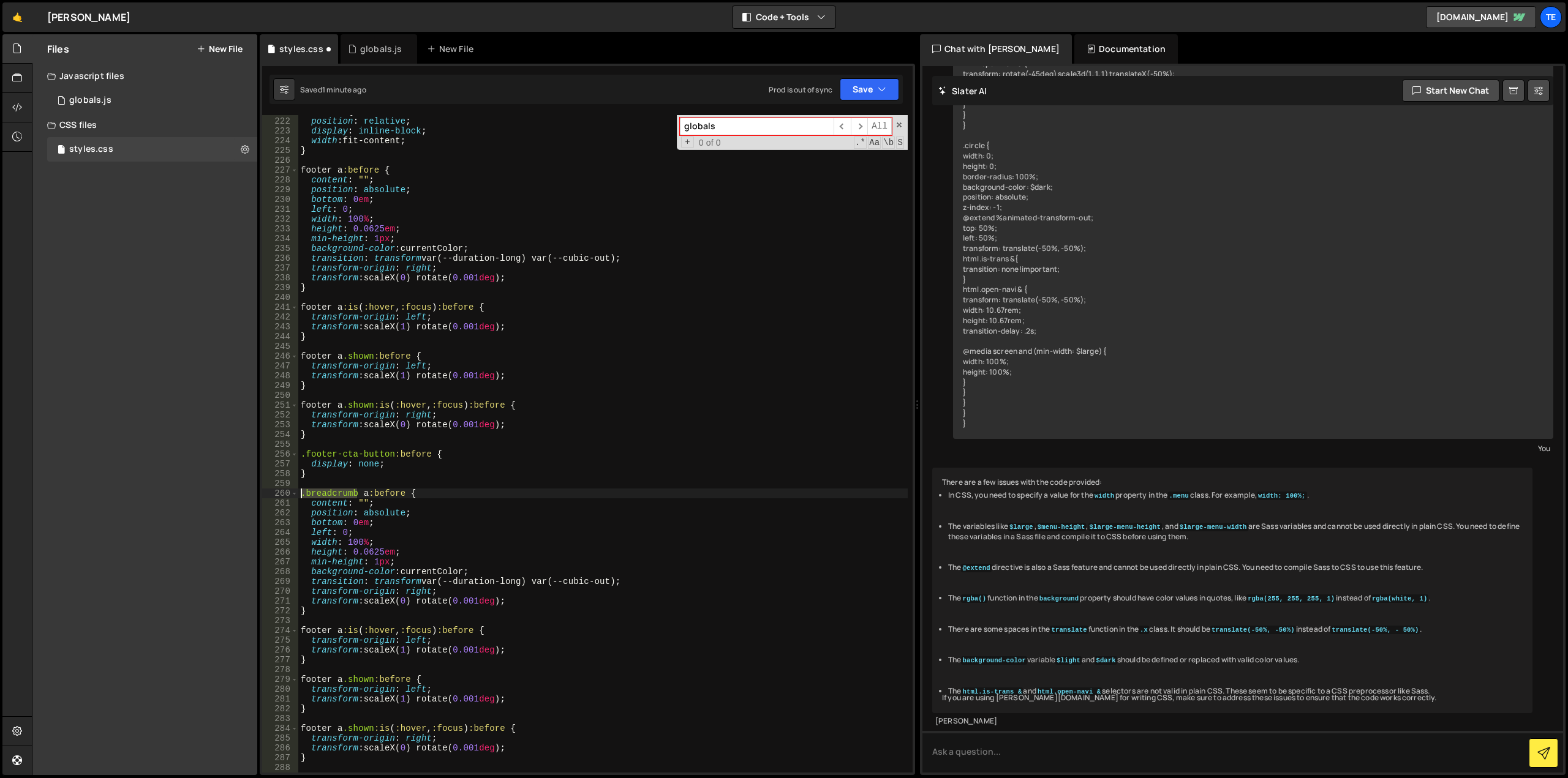
click at [301, 494] on div "footer a { position : relative ; display : inline-block ; width : fit-content ;…" at bounding box center [603, 445] width 609 height 677
click at [318, 634] on div "footer a { position : relative ; display : inline-block ; width : fit-content ;…" at bounding box center [603, 445] width 609 height 677
paste textarea ".breadcrumb"
click at [313, 681] on div "footer a { position : relative ; display : inline-block ; width : fit-content ;…" at bounding box center [603, 445] width 609 height 677
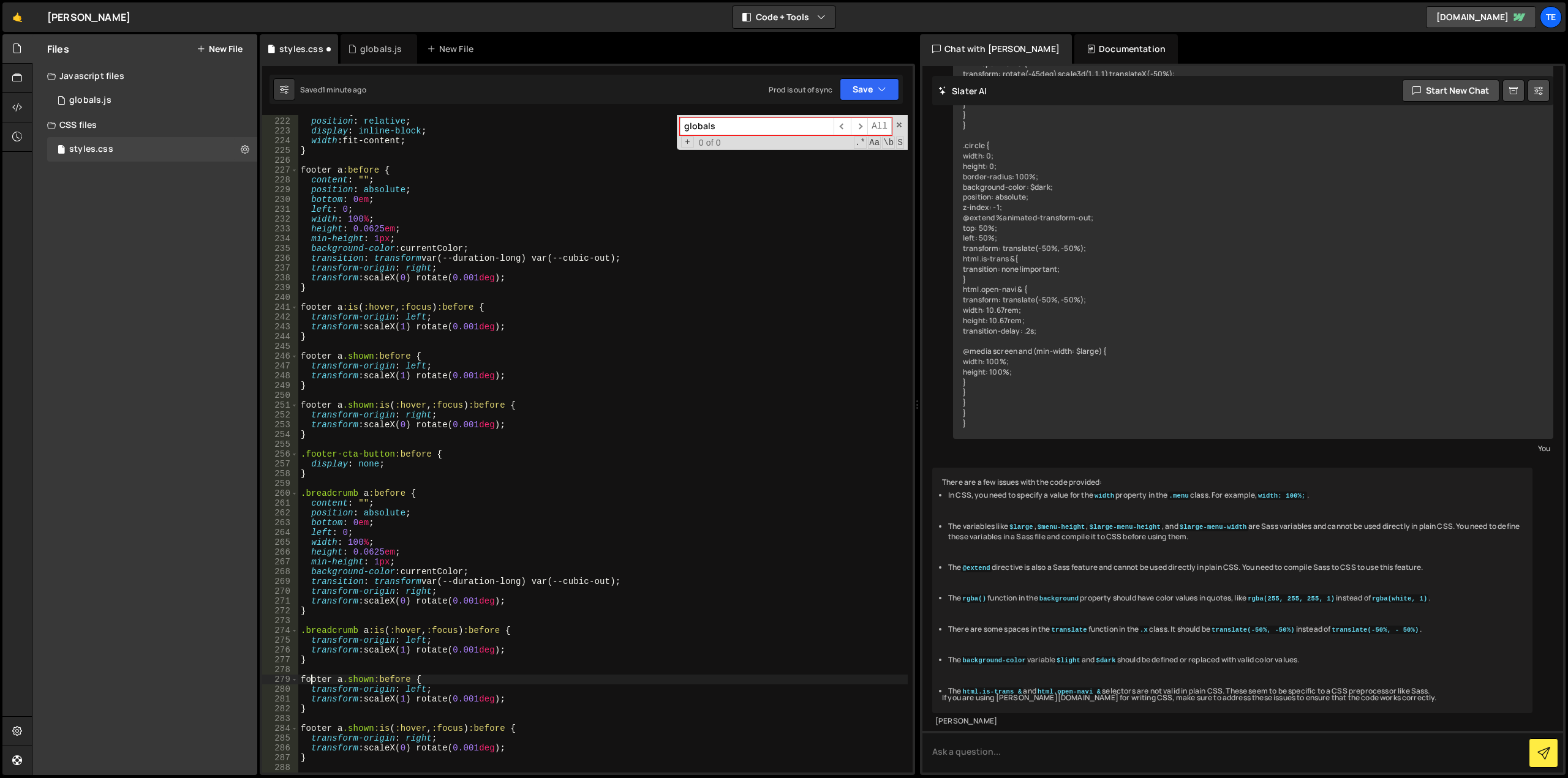
click at [313, 681] on div "footer a { position : relative ; display : inline-block ; width : fit-content ;…" at bounding box center [603, 445] width 609 height 677
paste textarea ".breadcrumb"
click at [314, 727] on div "footer a { position : relative ; display : inline-block ; width : fit-content ;…" at bounding box center [603, 445] width 609 height 677
paste textarea ".breadcrumb"
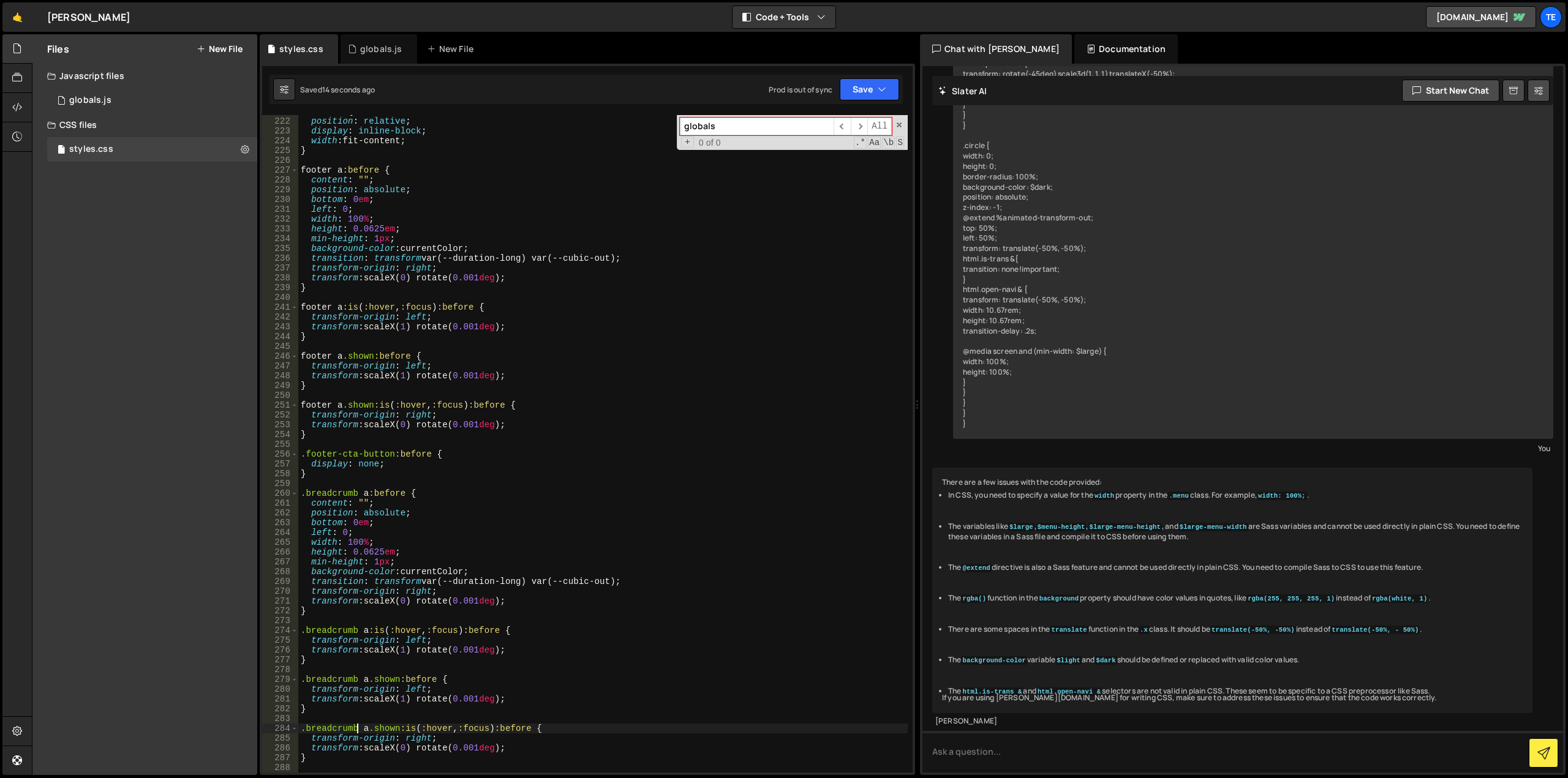
scroll to position [2066, 0]
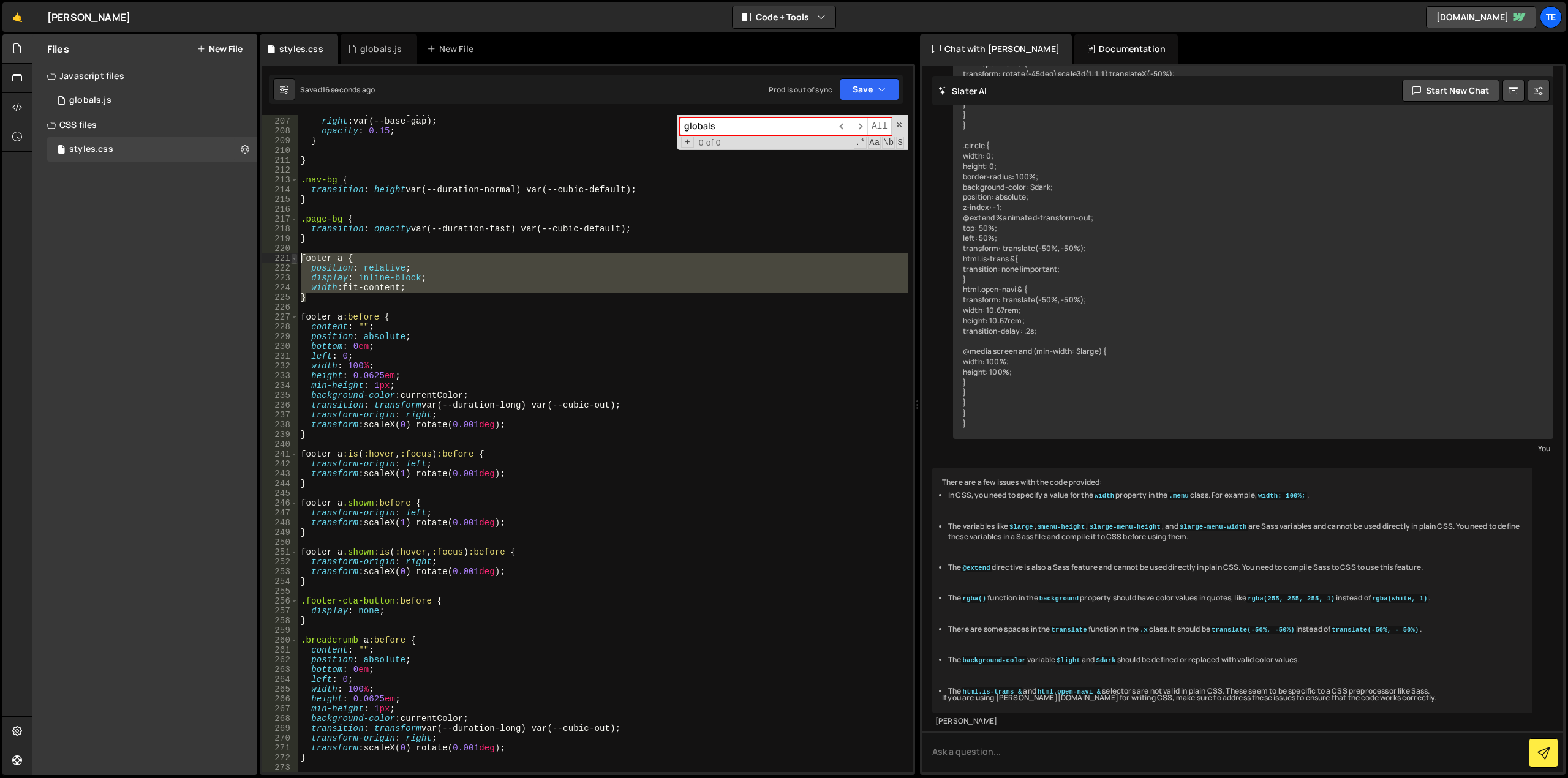
drag, startPoint x: 326, startPoint y: 300, endPoint x: 294, endPoint y: 259, distance: 52.0
click at [294, 259] on div ".breadcrumb a.shown:is(:hover, :focus):before { 206 207 208 209 210 211 212 213…" at bounding box center [587, 444] width 650 height 657
type textarea "footer a { position: relative;"
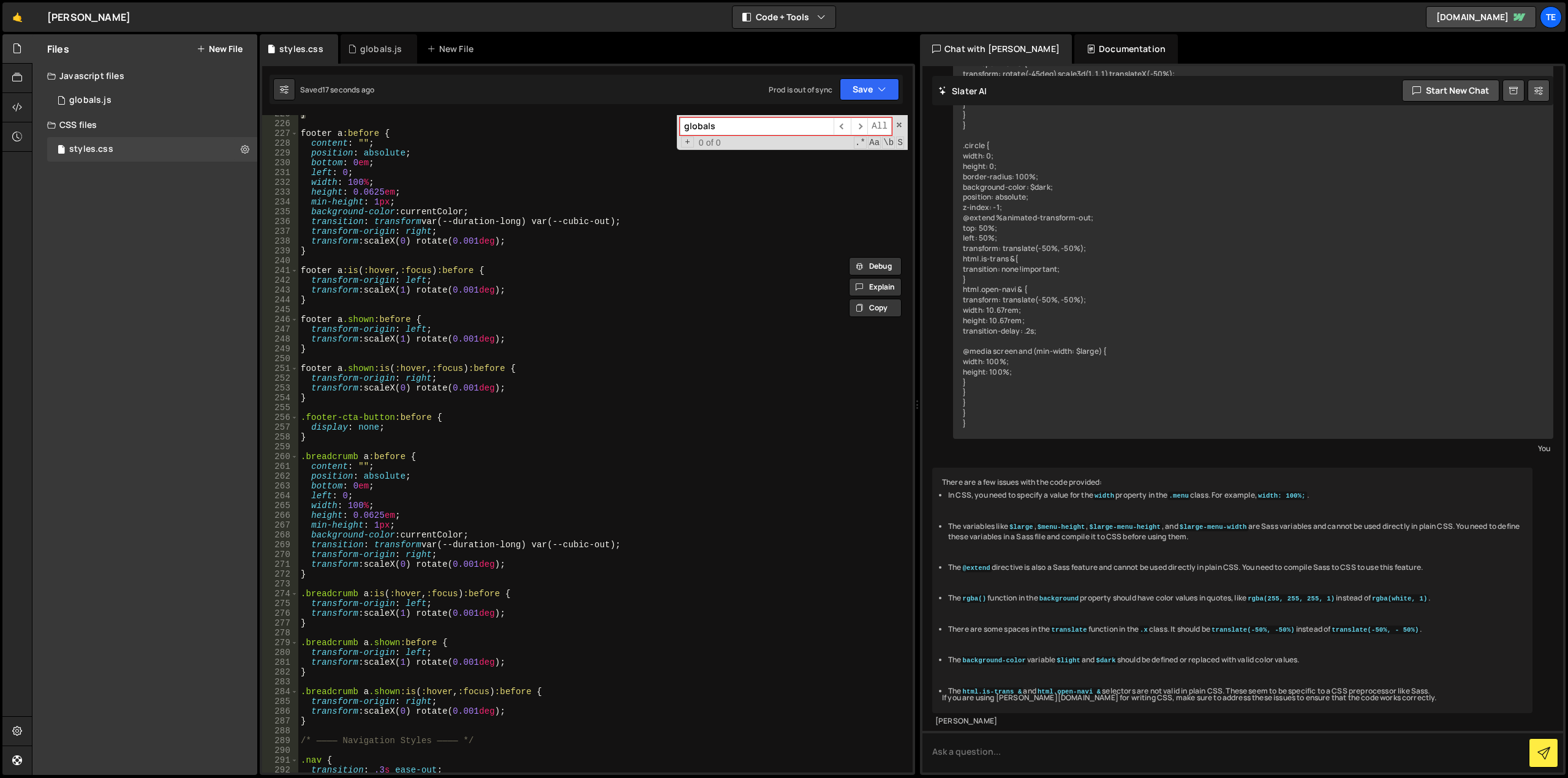
click at [316, 448] on div "} footer a :before { content : " " ; position : absolute ; bottom : 0 em ; left…" at bounding box center [603, 447] width 609 height 677
paste textarea "}"
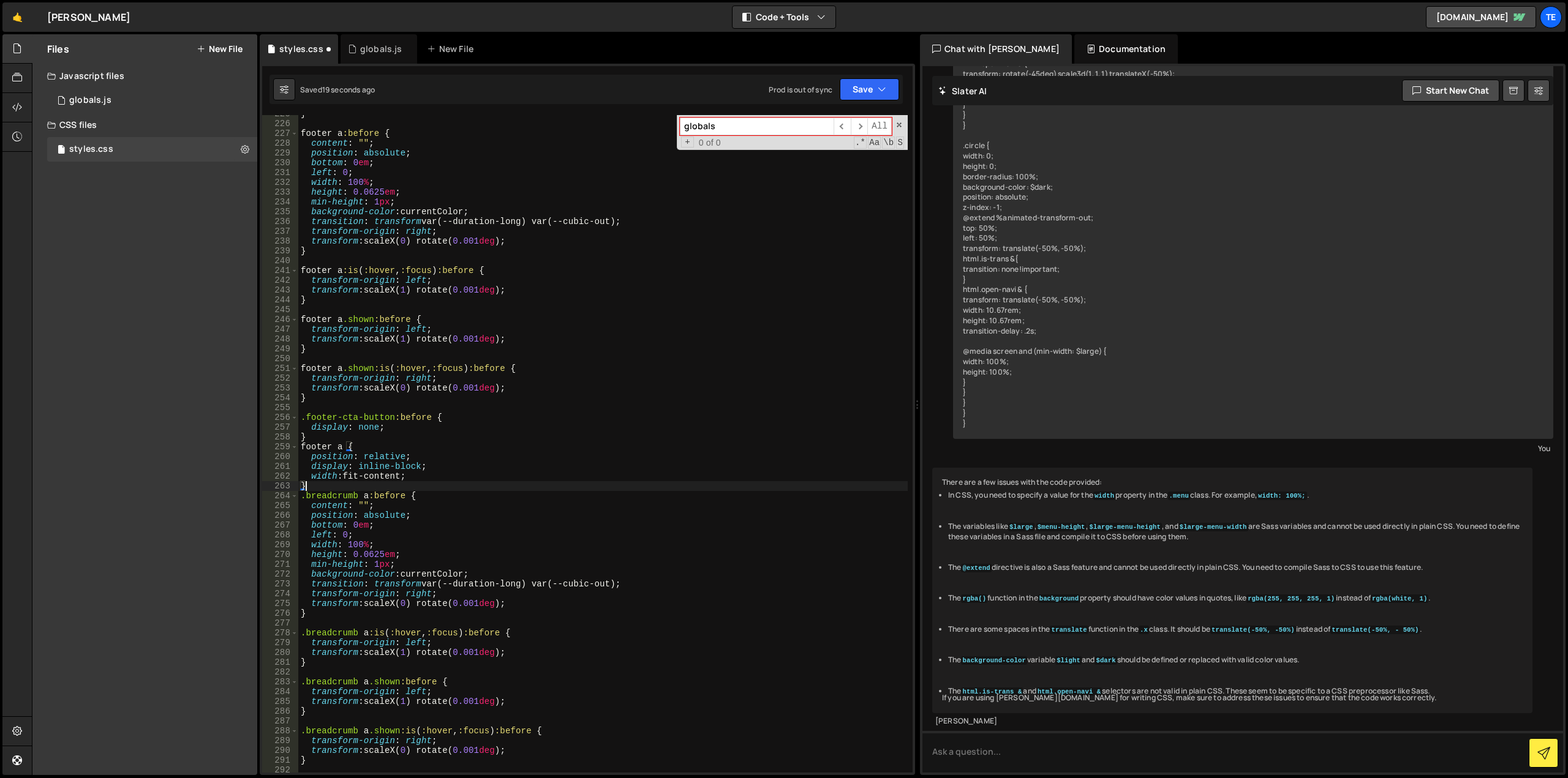
click at [329, 493] on div "} footer a :before { content : " " ; position : absolute ; bottom : 0 em ; left…" at bounding box center [603, 447] width 609 height 677
click at [311, 443] on div "} footer a :before { content : " " ; position : absolute ; bottom : 0 em ; left…" at bounding box center [603, 447] width 609 height 677
paste textarea "breadcrumb"
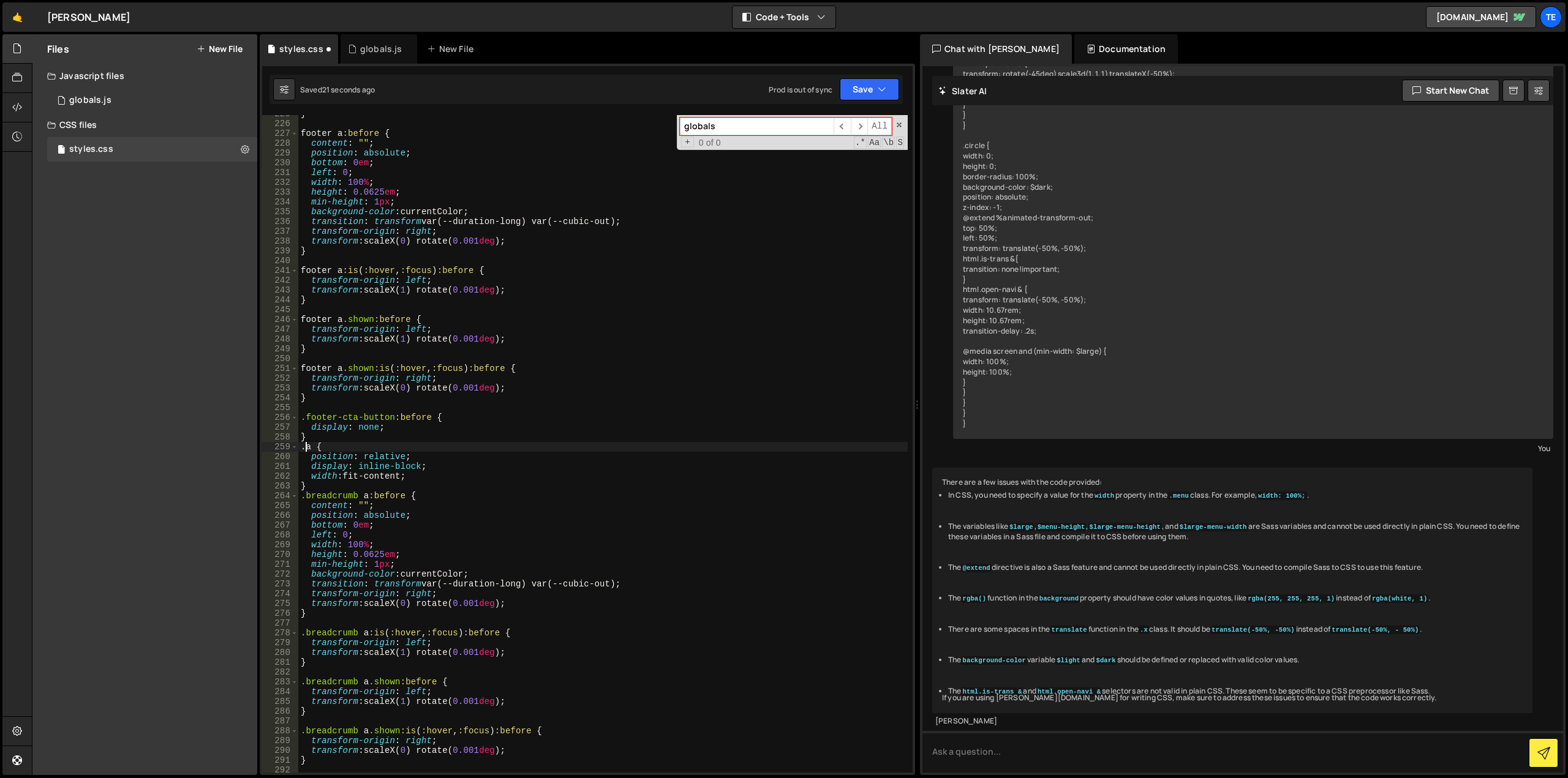
type textarea ".breadcrumb a {"
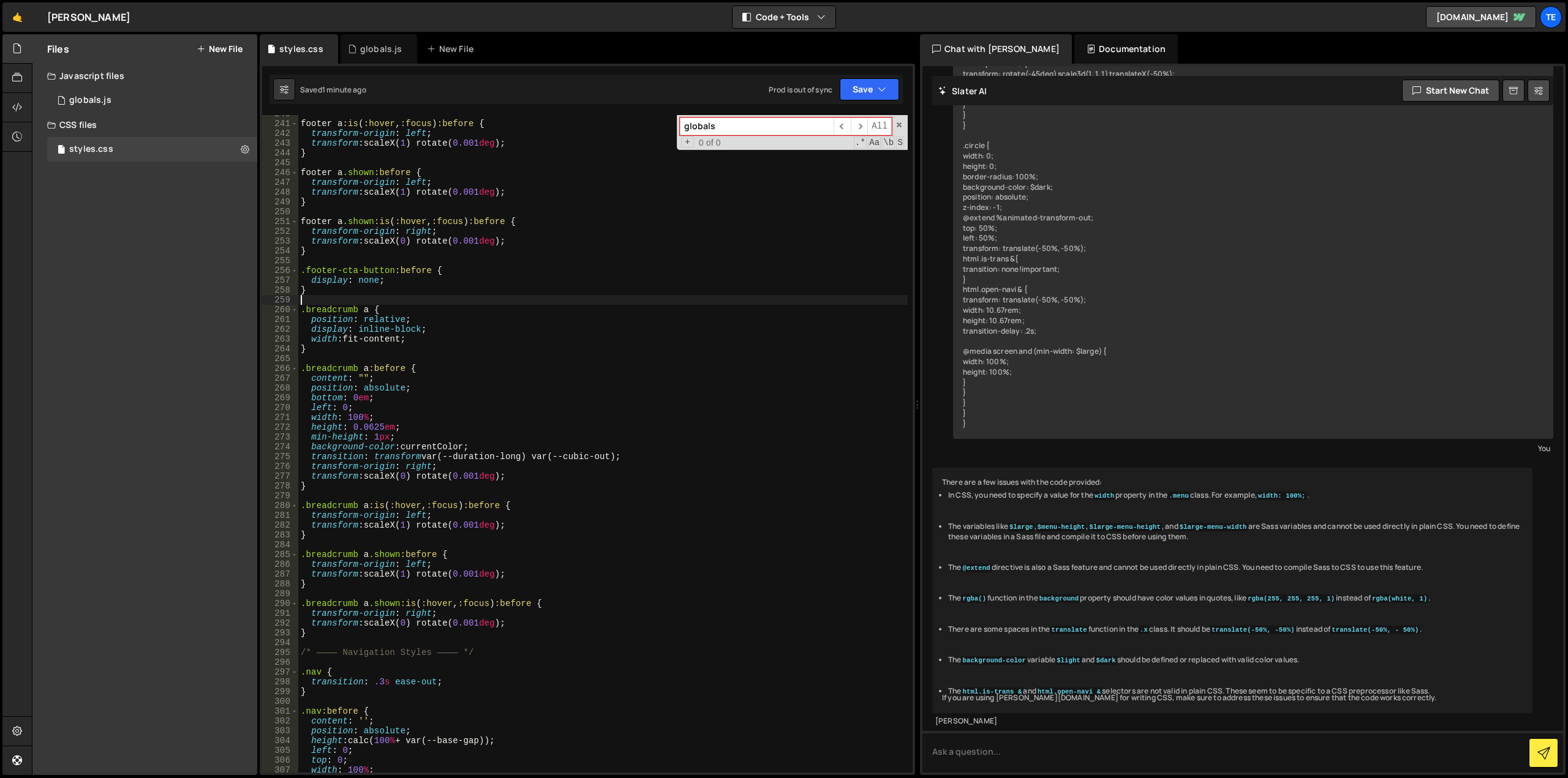
scroll to position [2433, 0]
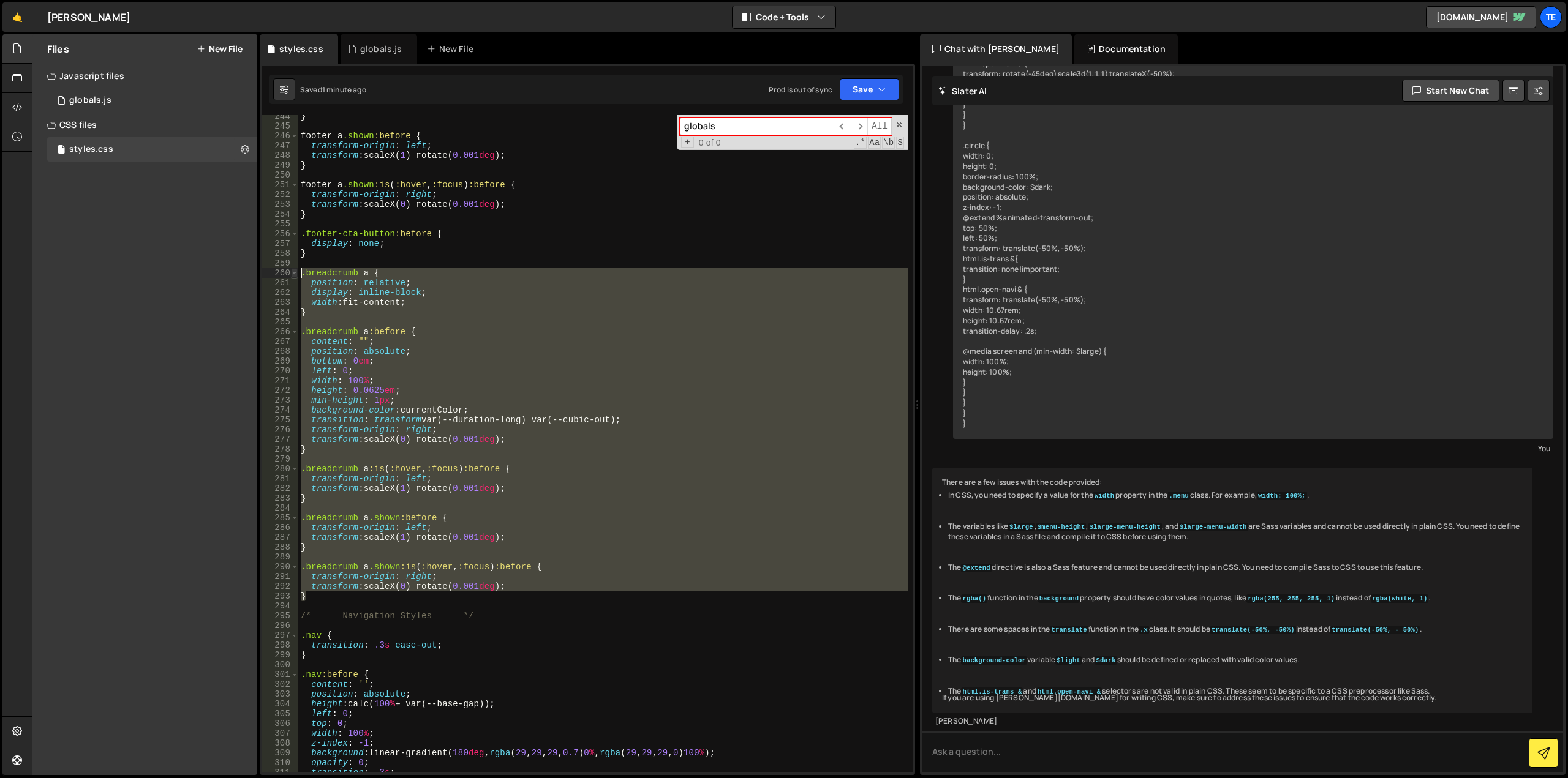
drag, startPoint x: 312, startPoint y: 593, endPoint x: 291, endPoint y: 276, distance: 317.7
click at [291, 276] on div "244 245 246 247 248 249 250 251 252 253 254 255 256 257 258 259 260 261 262 263…" at bounding box center [587, 444] width 650 height 657
type textarea ".breadcrumb a { position: relative;"
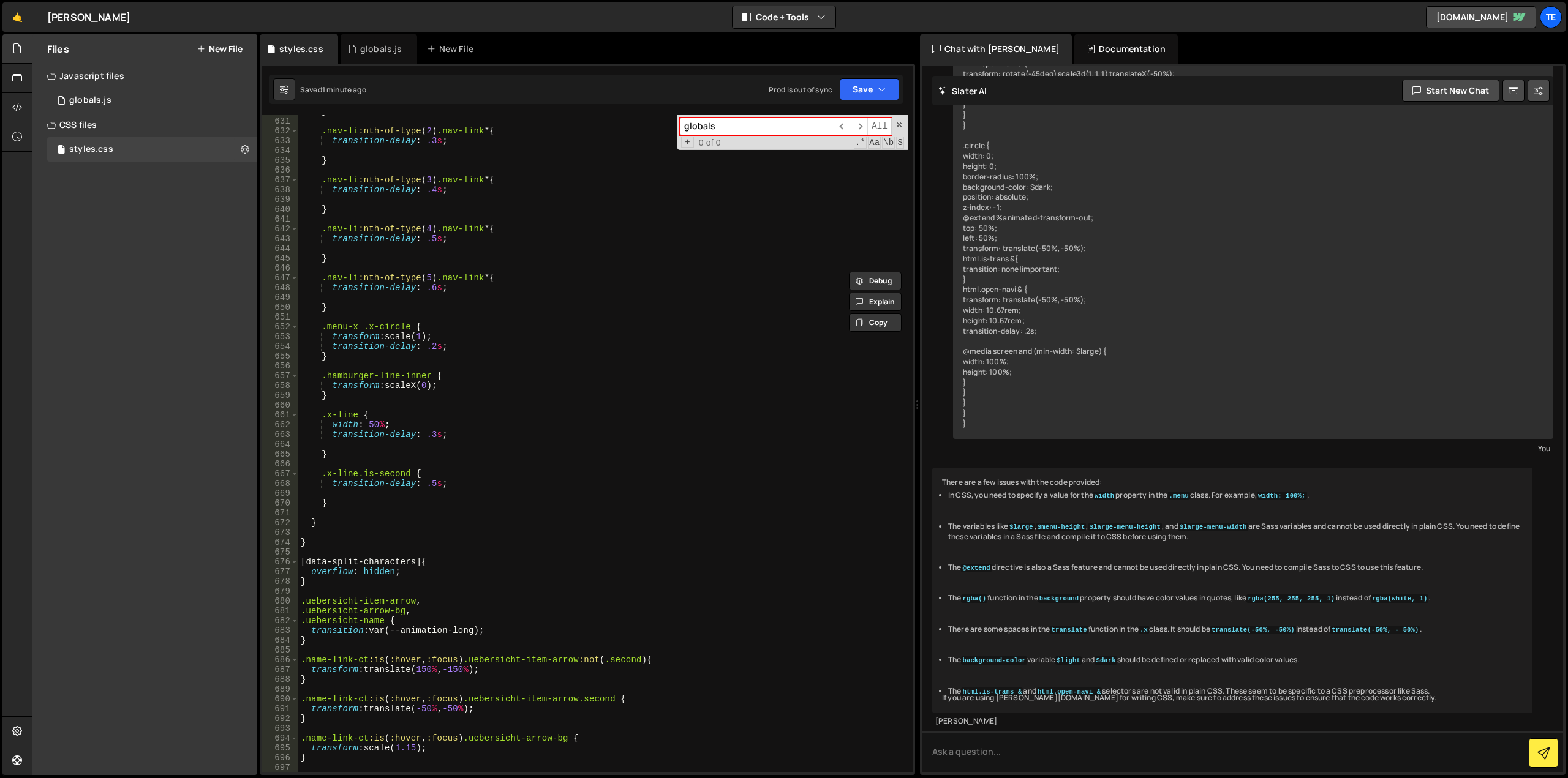
scroll to position [6506, 0]
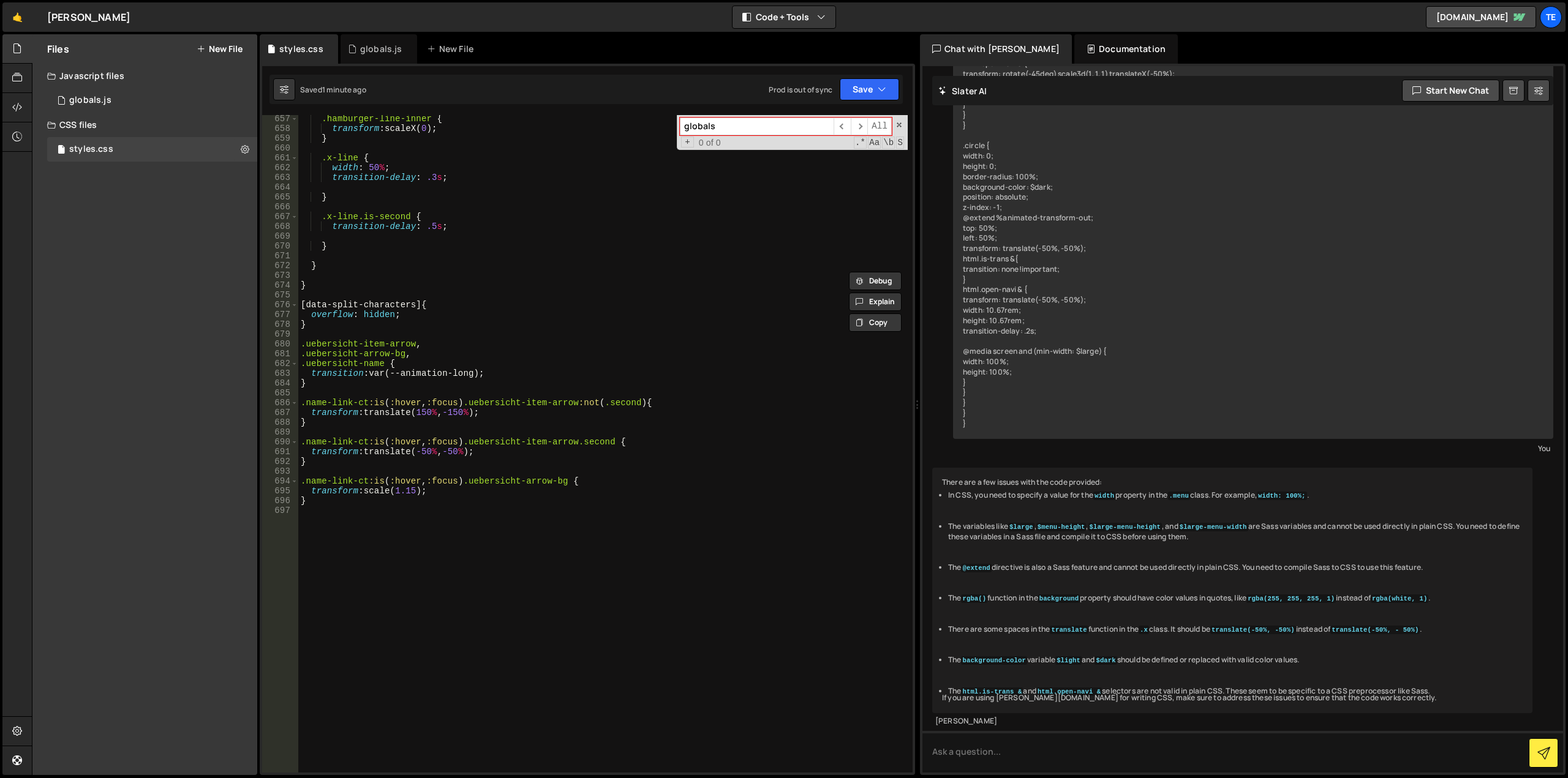
click at [351, 291] on div ".hamburger-line-inner { transform : scaleX( 0 ) ; } .x-line { width : 50 % ; tr…" at bounding box center [603, 453] width 609 height 677
click at [353, 331] on div ".hamburger-line-inner { transform : scaleX( 0 ) ; } .x-line { width : 50 % ; tr…" at bounding box center [603, 453] width 609 height 677
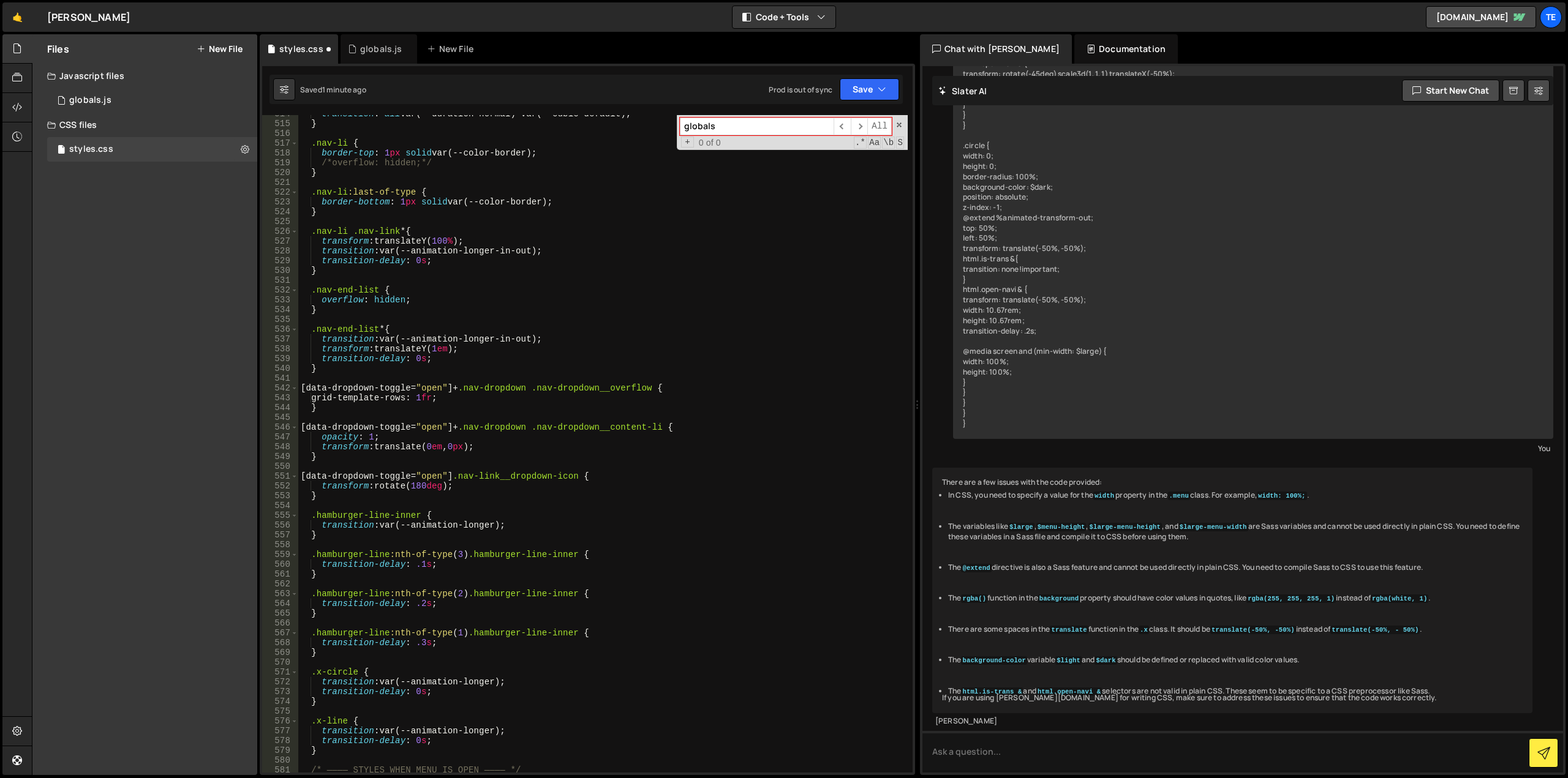
scroll to position [5404, 0]
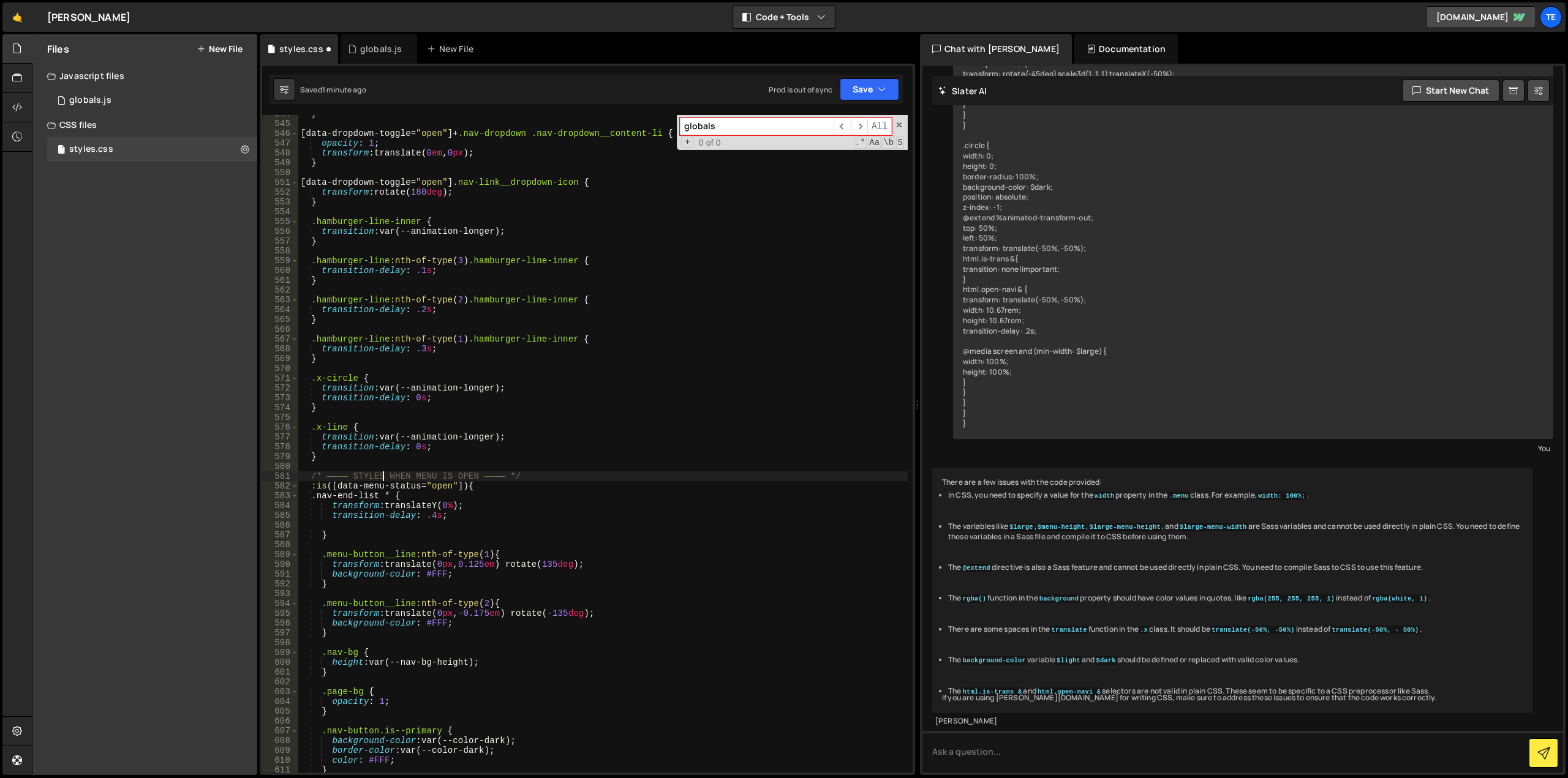
click at [383, 472] on div "} [ data-dropdown-toggle = " open " ]+ .nav-dropdown .nav-dropdown__content-li …" at bounding box center [603, 447] width 609 height 677
type textarea "/* ———— STYLES WHEN MENU IS OPEN ———— */ :is([data-menu-status="open"]) {"
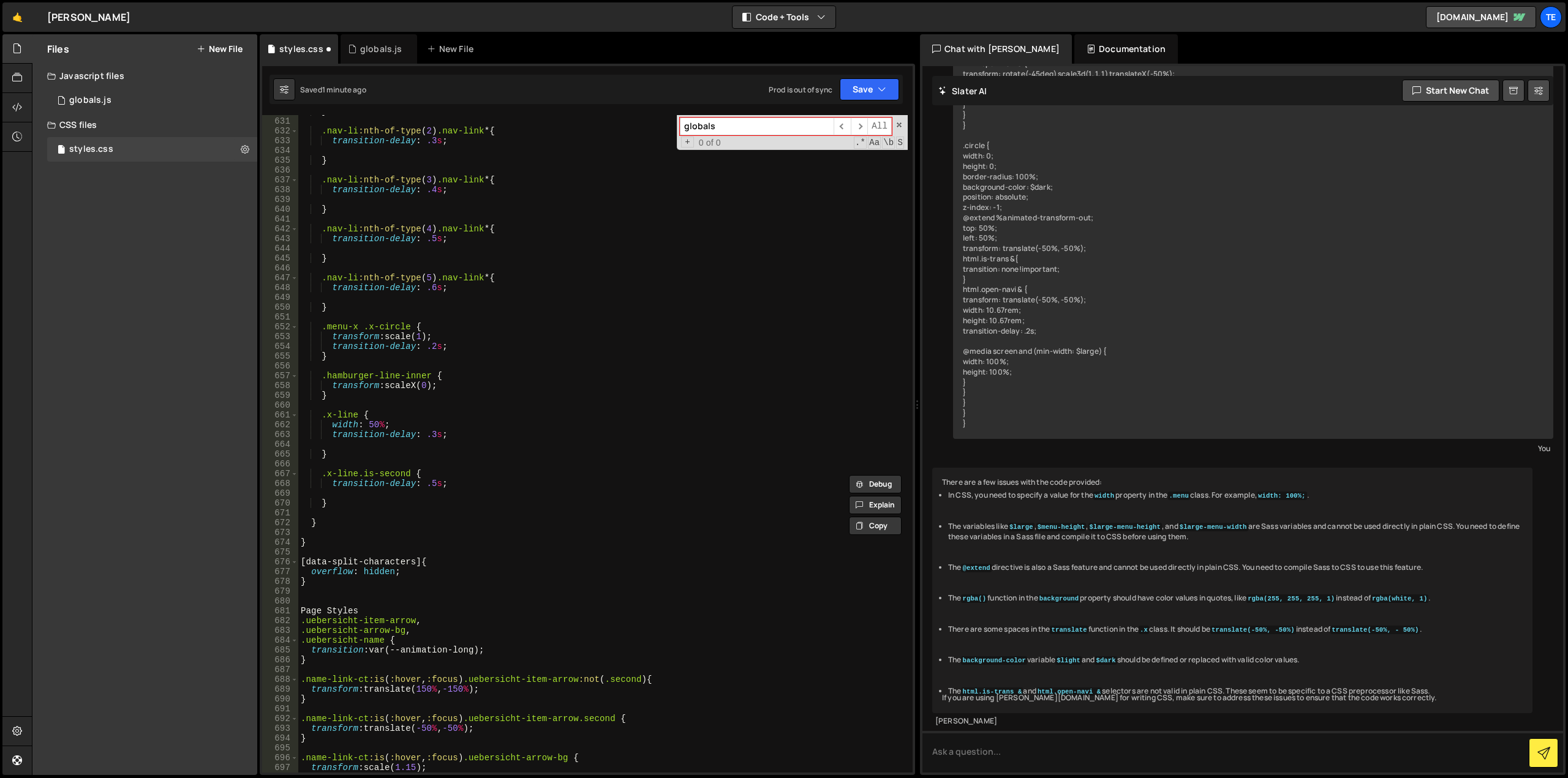
scroll to position [6249, 0]
click at [332, 604] on div "} .nav-li :nth-of-type ( 2 ) .nav-link * { transition-delay : .3 s ; } .nav-li …" at bounding box center [603, 445] width 609 height 677
click at [350, 616] on div "} .nav-li :nth-of-type ( 2 ) .nav-link * { transition-delay : .3 s ; } .nav-li …" at bounding box center [603, 445] width 609 height 677
click at [341, 610] on div "} .nav-li :nth-of-type ( 2 ) .nav-link * { transition-delay : .3 s ; } .nav-li …" at bounding box center [603, 445] width 609 height 677
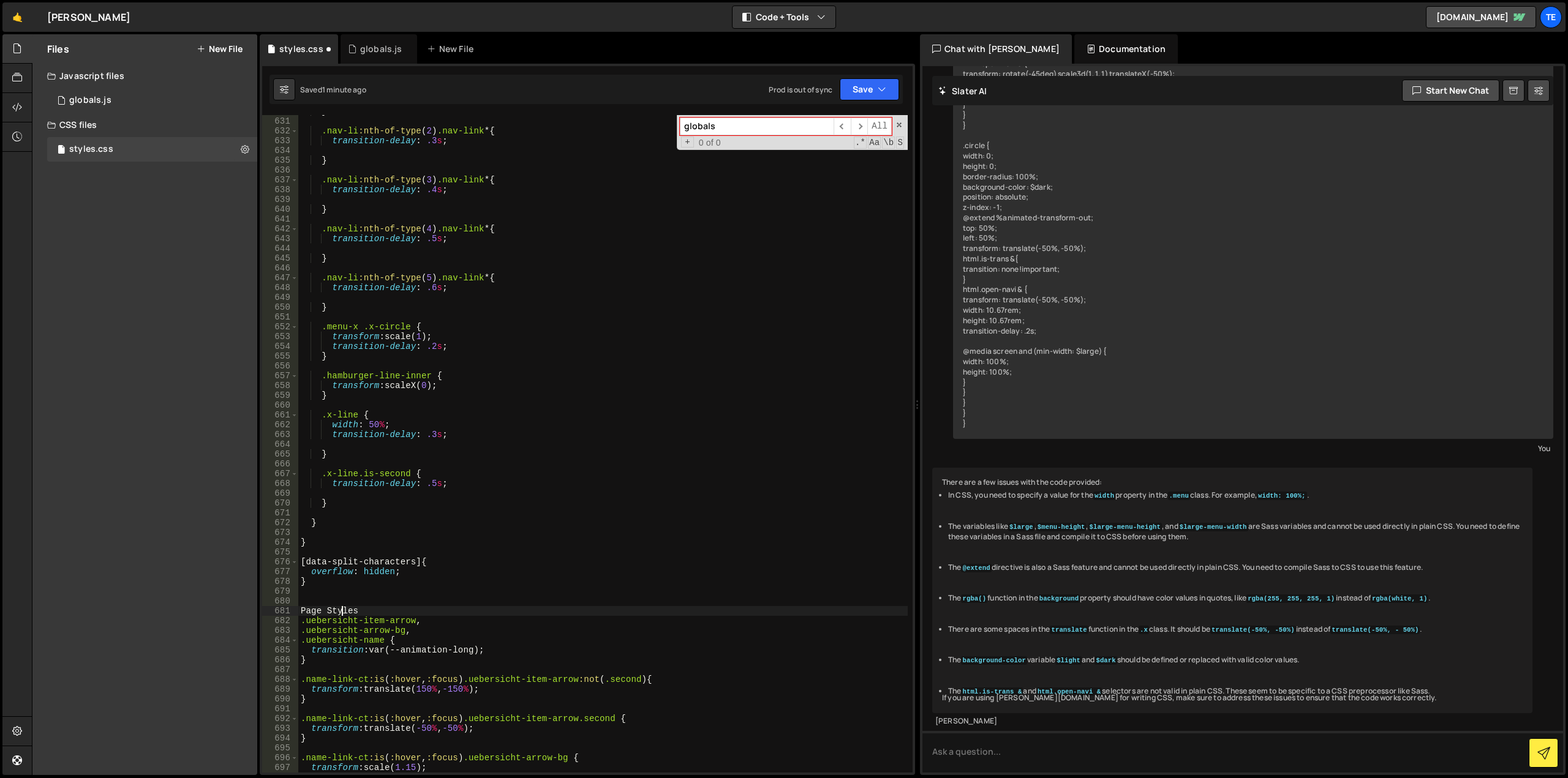
click at [341, 610] on div "} .nav-li :nth-of-type ( 2 ) .nav-link * { transition-delay : .3 s ; } .nav-li …" at bounding box center [603, 445] width 609 height 677
paste textarea
click at [463, 611] on div "} .nav-li :nth-of-type ( 2 ) .nav-link * { transition-delay : .3 s ; } .nav-li …" at bounding box center [603, 445] width 609 height 677
drag, startPoint x: 463, startPoint y: 611, endPoint x: 370, endPoint y: 608, distance: 93.0
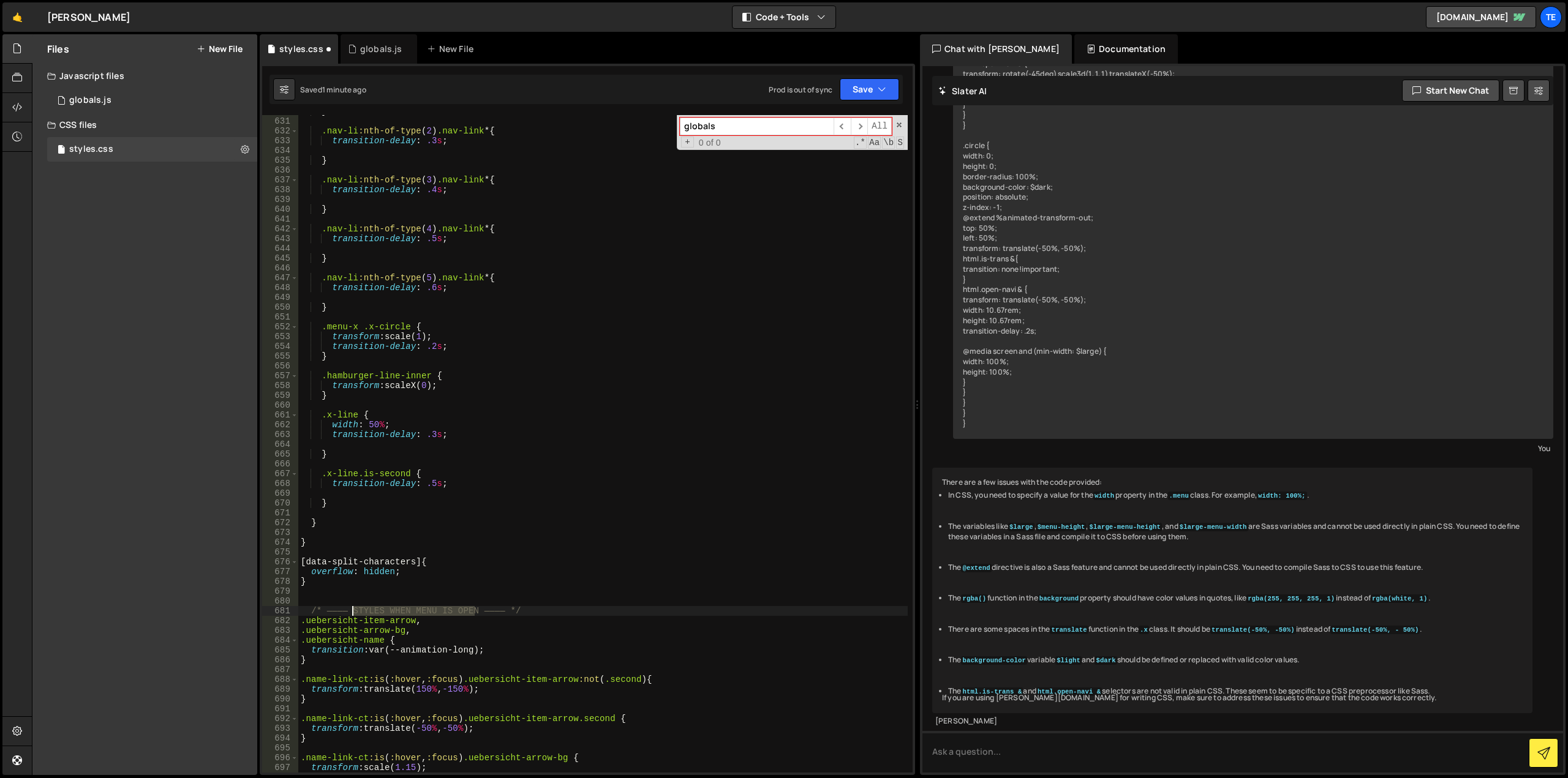
click at [370, 608] on div "} .nav-li :nth-of-type ( 2 ) .nav-link * { transition-delay : .3 s ; } .nav-li …" at bounding box center [603, 445] width 609 height 677
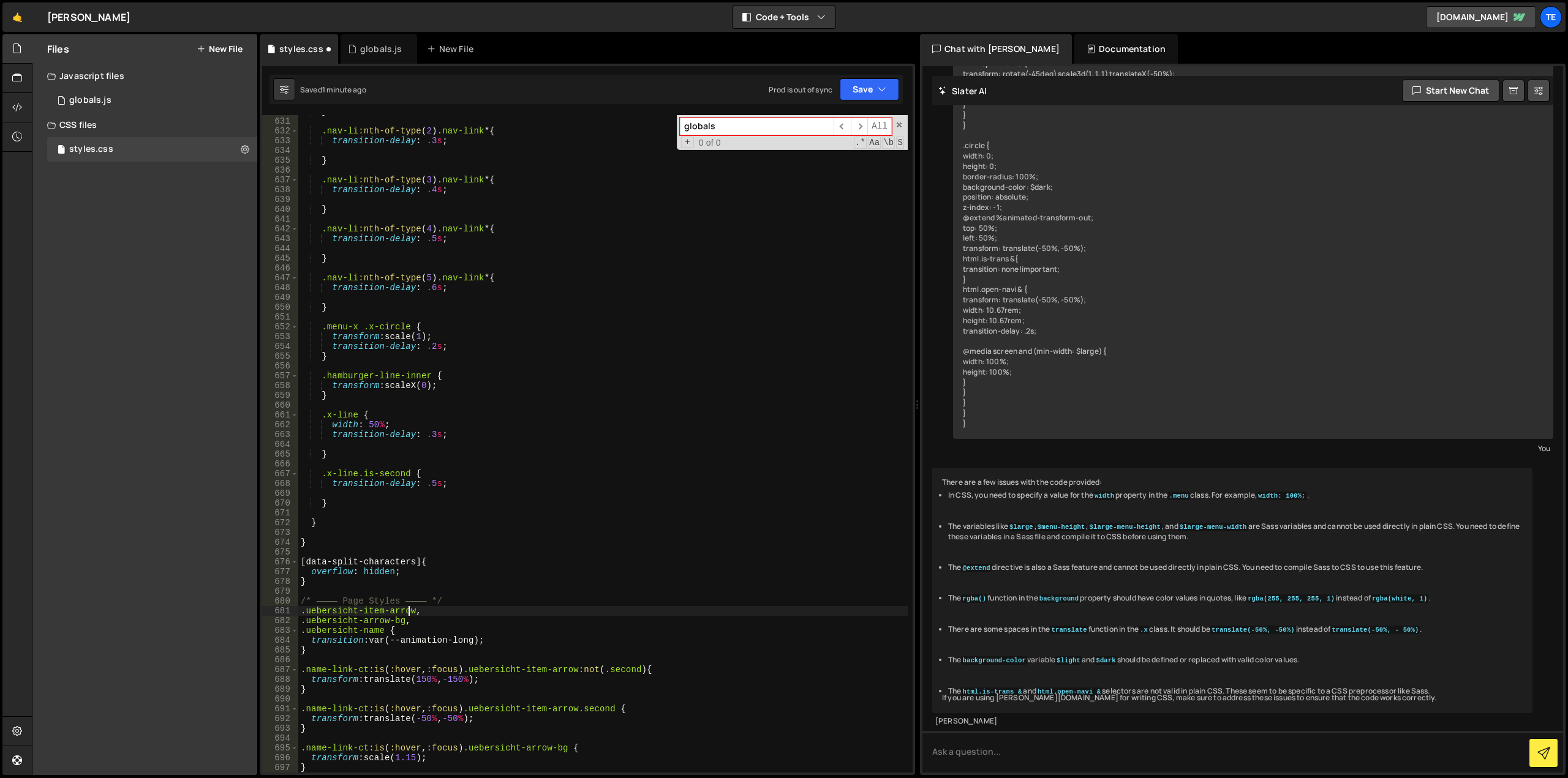
type textarea ".uebersicht-item-arrow,"
click at [583, 511] on div "} .nav-li :nth-of-type ( 2 ) .nav-link * { transition-delay : .3 s ; } .nav-li …" at bounding box center [603, 445] width 609 height 677
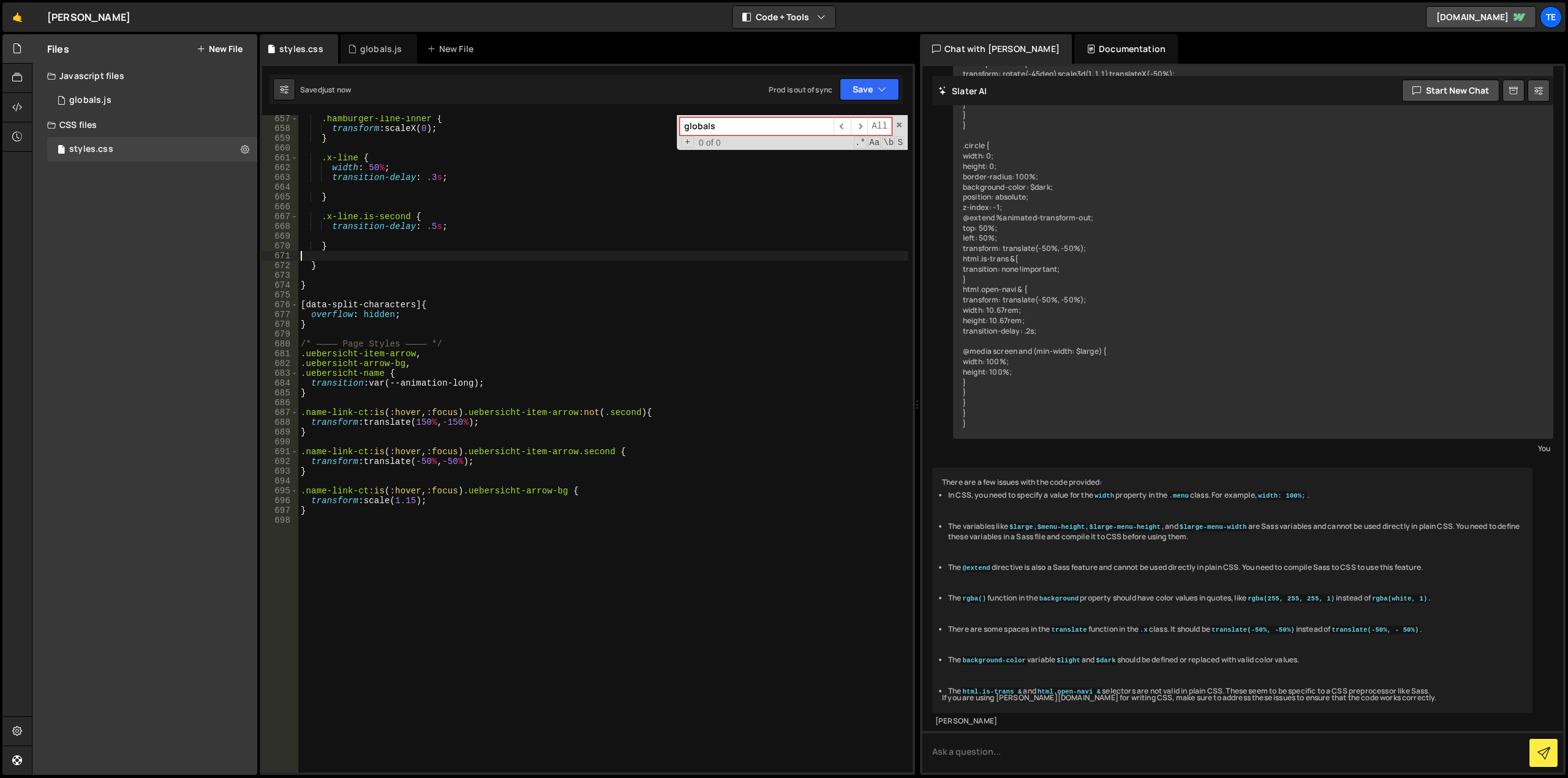
scroll to position [6249, 0]
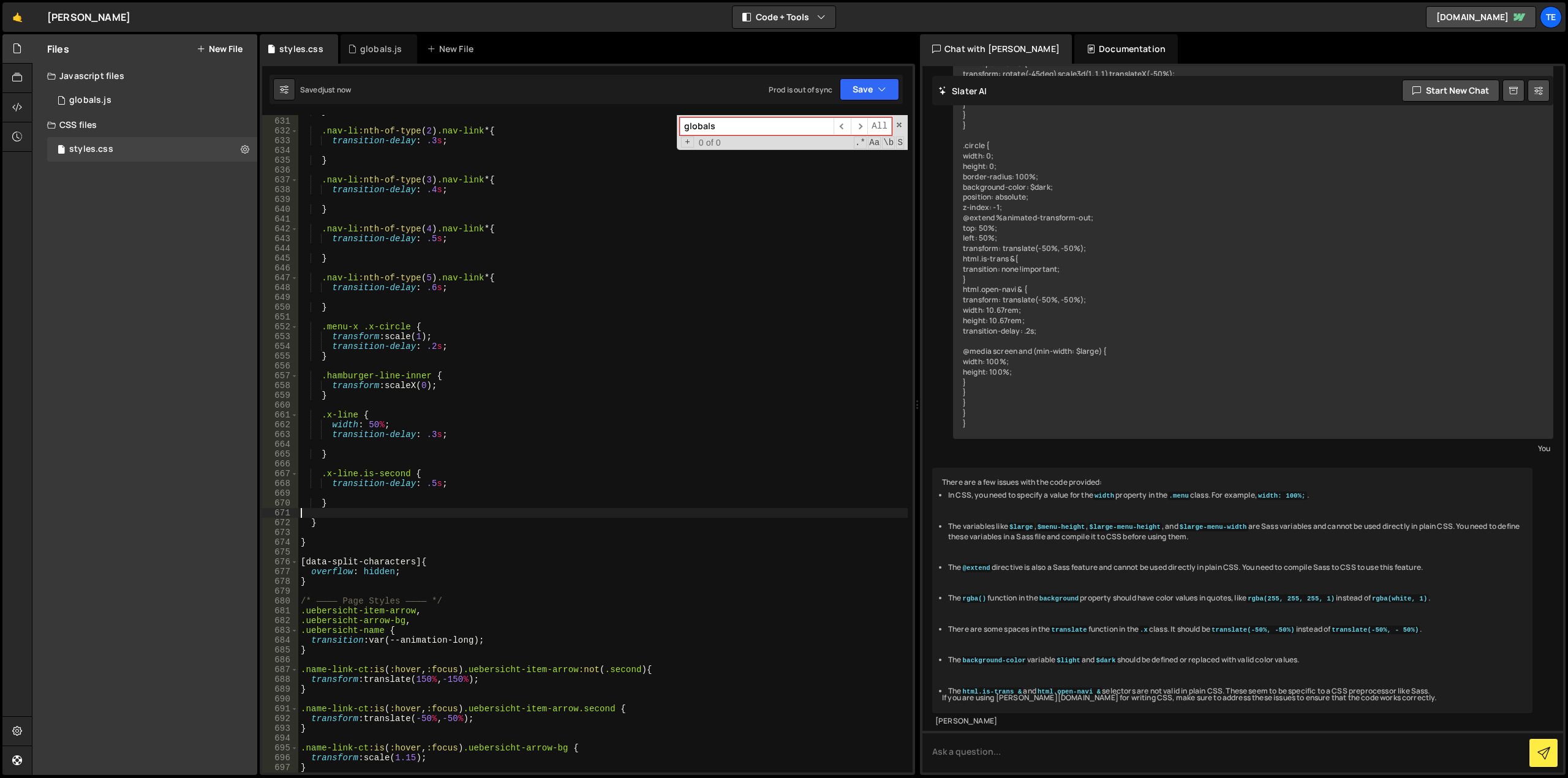
click at [523, 305] on div "} .nav-li :nth-of-type ( 2 ) .nav-link * { transition-delay : .3 s ; } .nav-li …" at bounding box center [603, 445] width 609 height 677
type textarea "}"
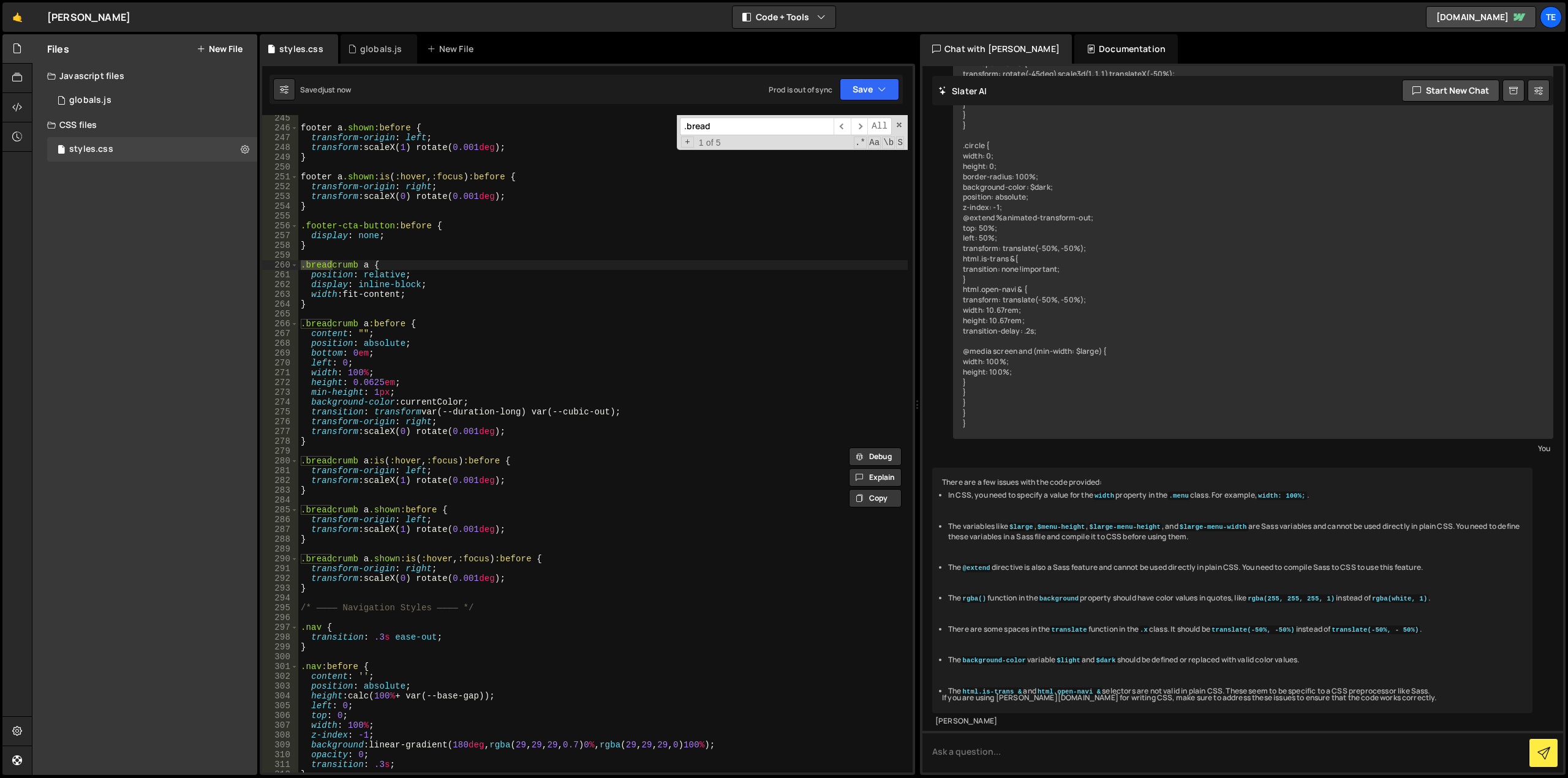
scroll to position [2478, 0]
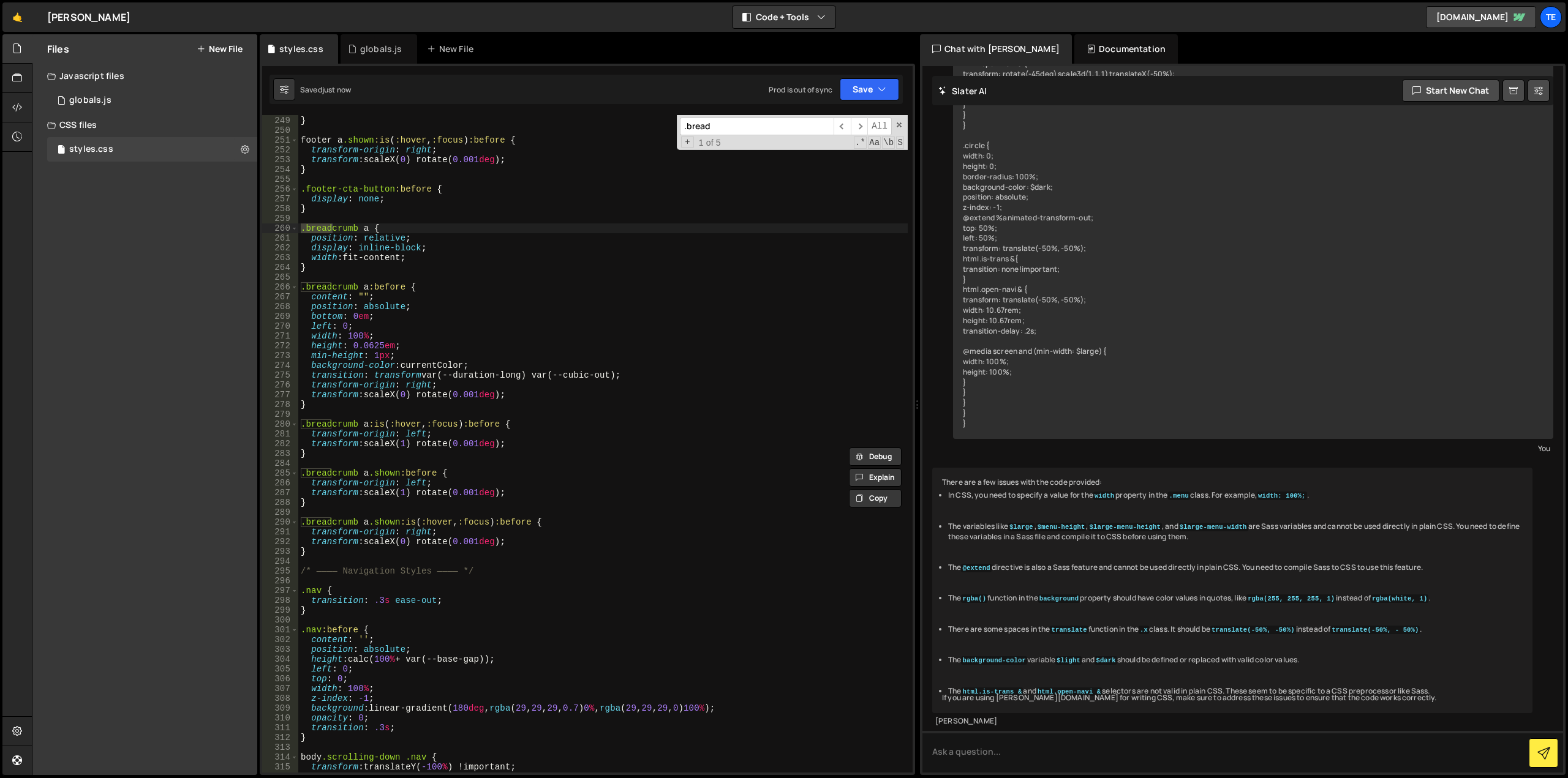
type input ".bread"
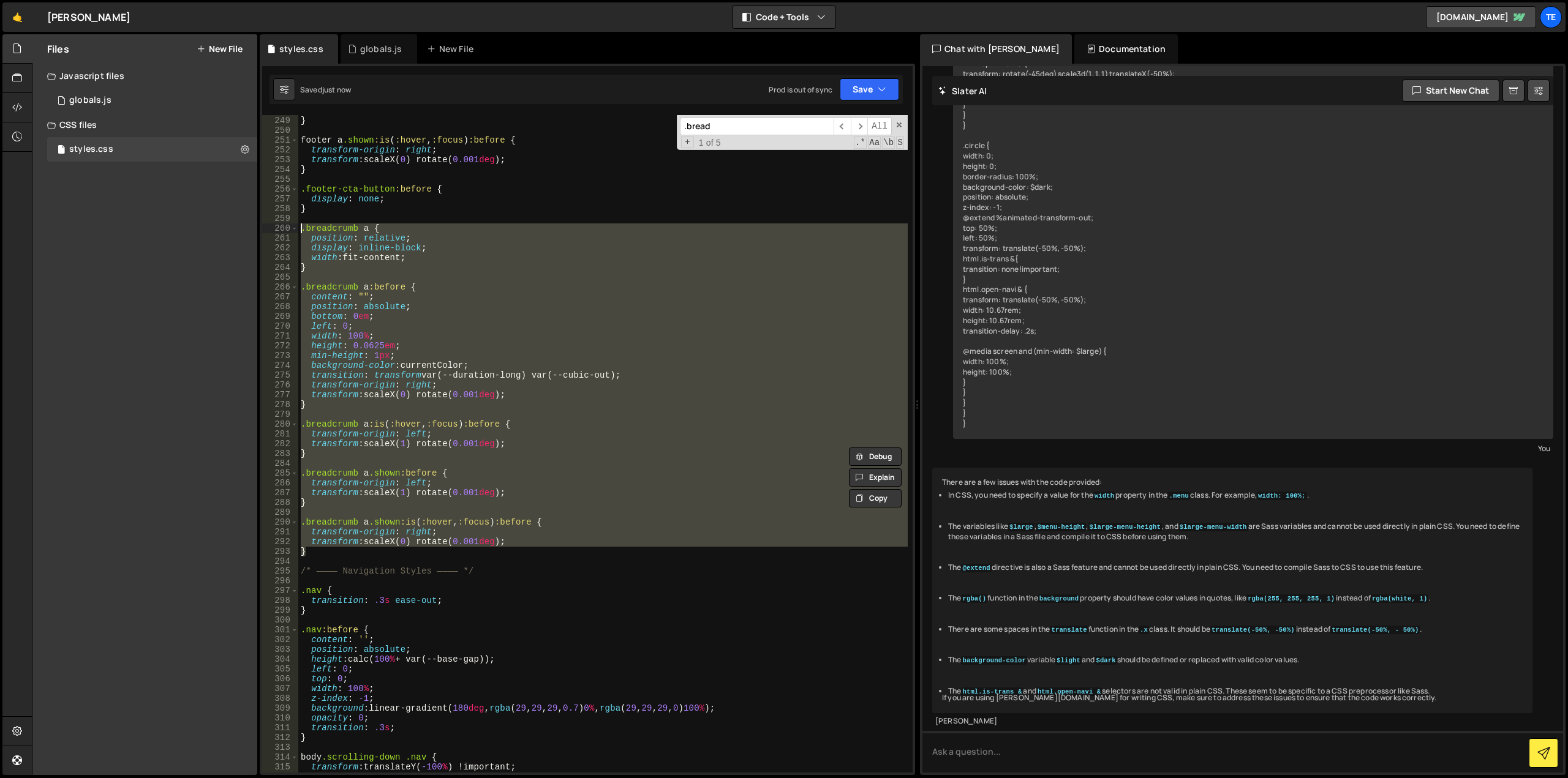
drag, startPoint x: 309, startPoint y: 523, endPoint x: 282, endPoint y: 223, distance: 301.2
click at [282, 223] on div "} 248 249 250 251 252 253 254 255 256 257 258 259 260 261 262 263 264 265 266 2…" at bounding box center [587, 444] width 650 height 657
type textarea ".breadcrumb a { position: relative;"
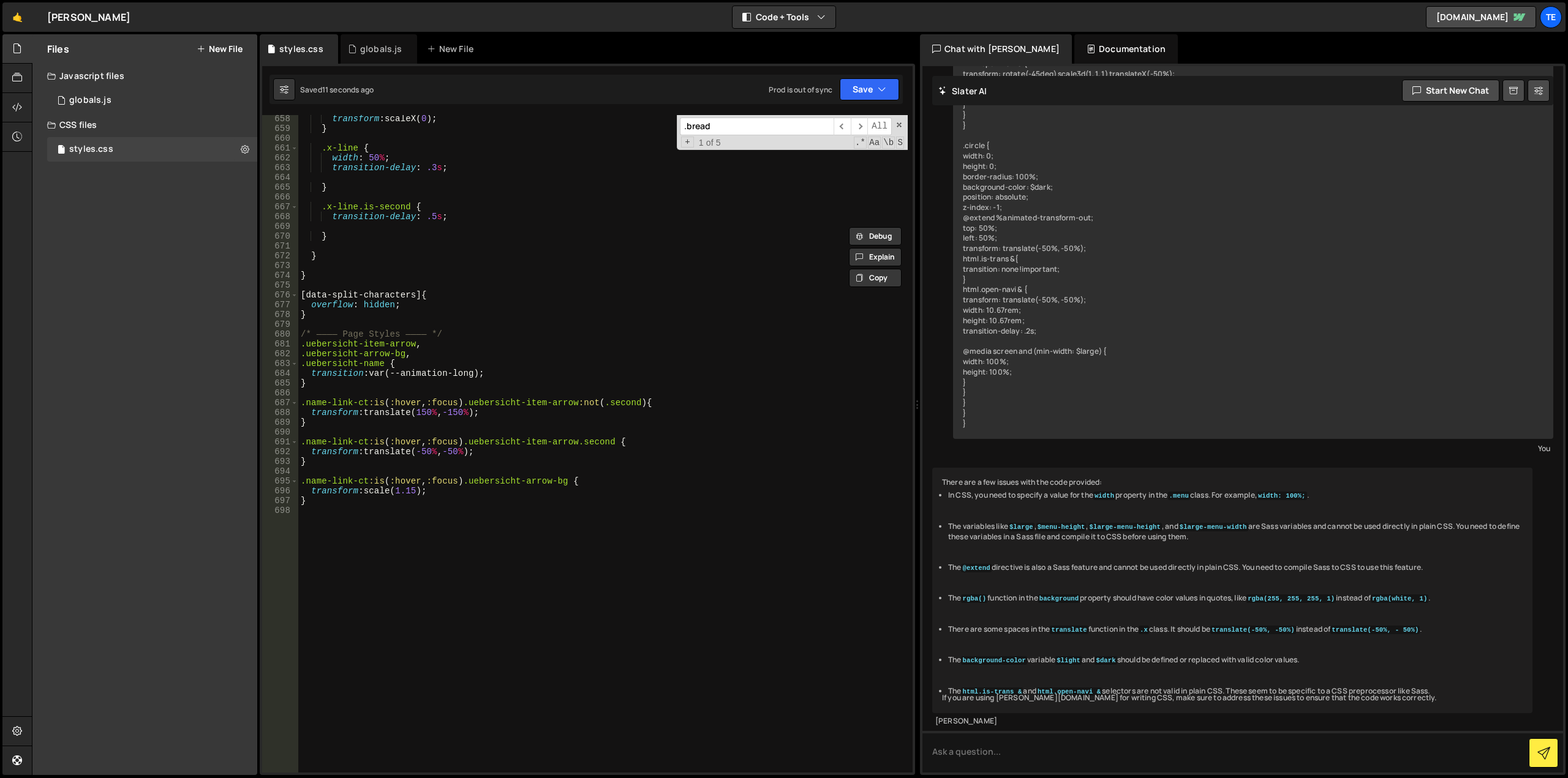
scroll to position [6553, 0]
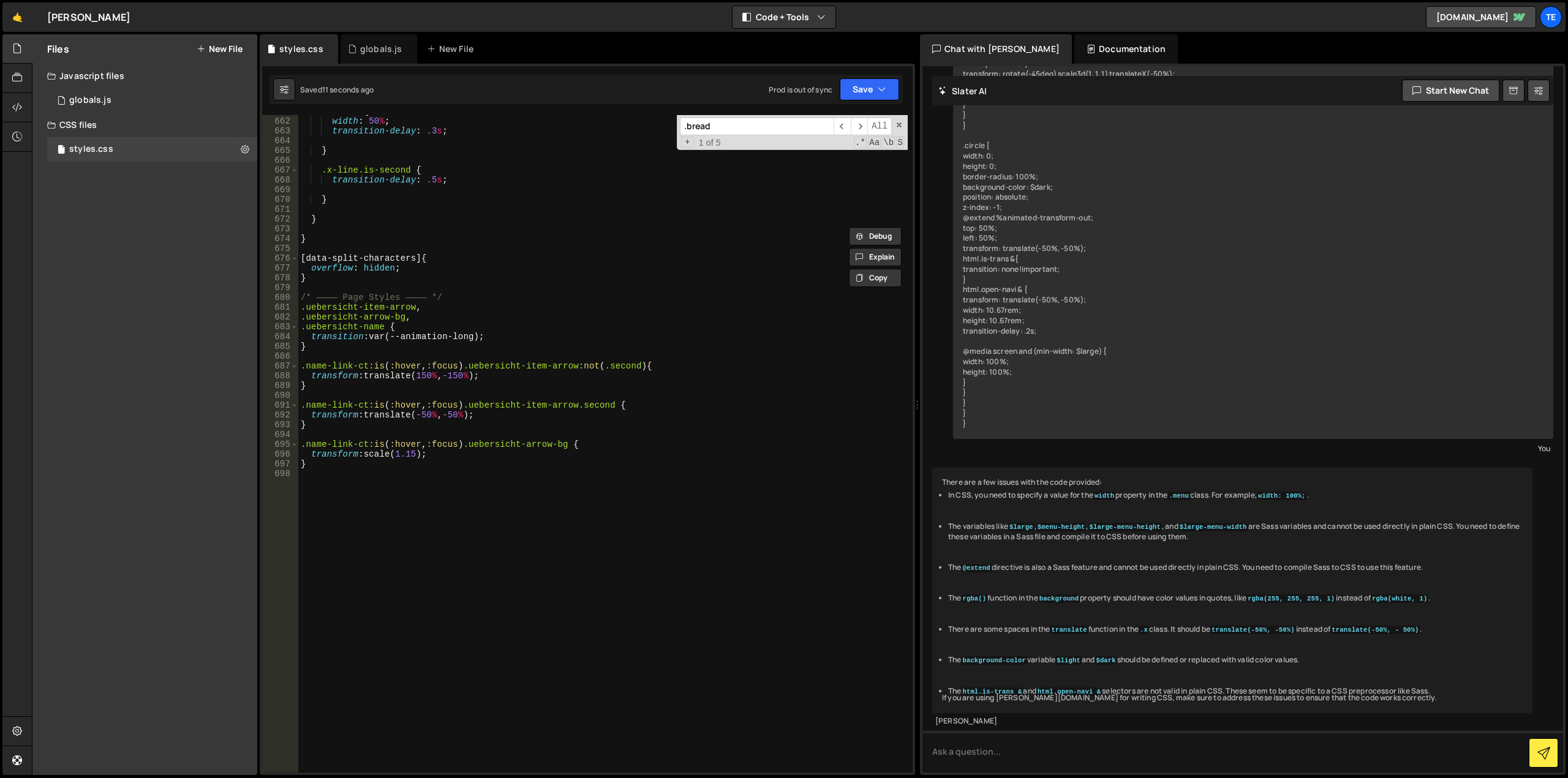
click at [432, 606] on div ".x-line { width : 50 % ; transition-delay : .3 s ; } .x-line.is-second { transi…" at bounding box center [603, 445] width 609 height 677
paste textarea "}"
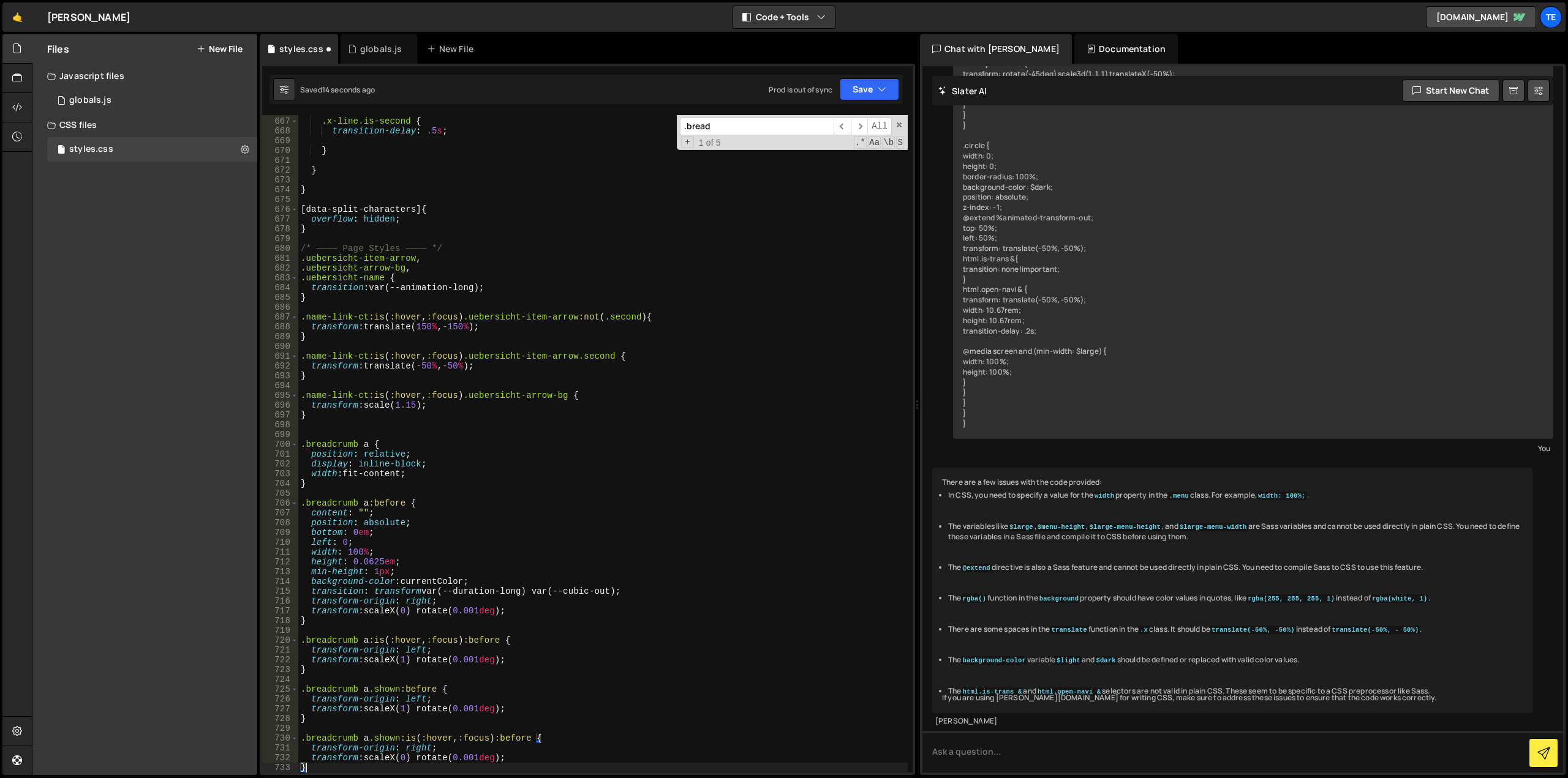
click at [328, 445] on div ".x-line.is-second { transition-delay : .5 s ; } } } [ data-split-characters ] {…" at bounding box center [603, 445] width 609 height 677
click at [329, 446] on div ".x-line.is-second { transition-delay : .5 s ; } } } [ data-split-characters ] {…" at bounding box center [603, 444] width 609 height 657
click at [329, 446] on div ".x-line.is-second { transition-delay : .5 s ; } } } [ data-split-characters ] {…" at bounding box center [603, 445] width 609 height 677
paste textarea "team-info-ct"
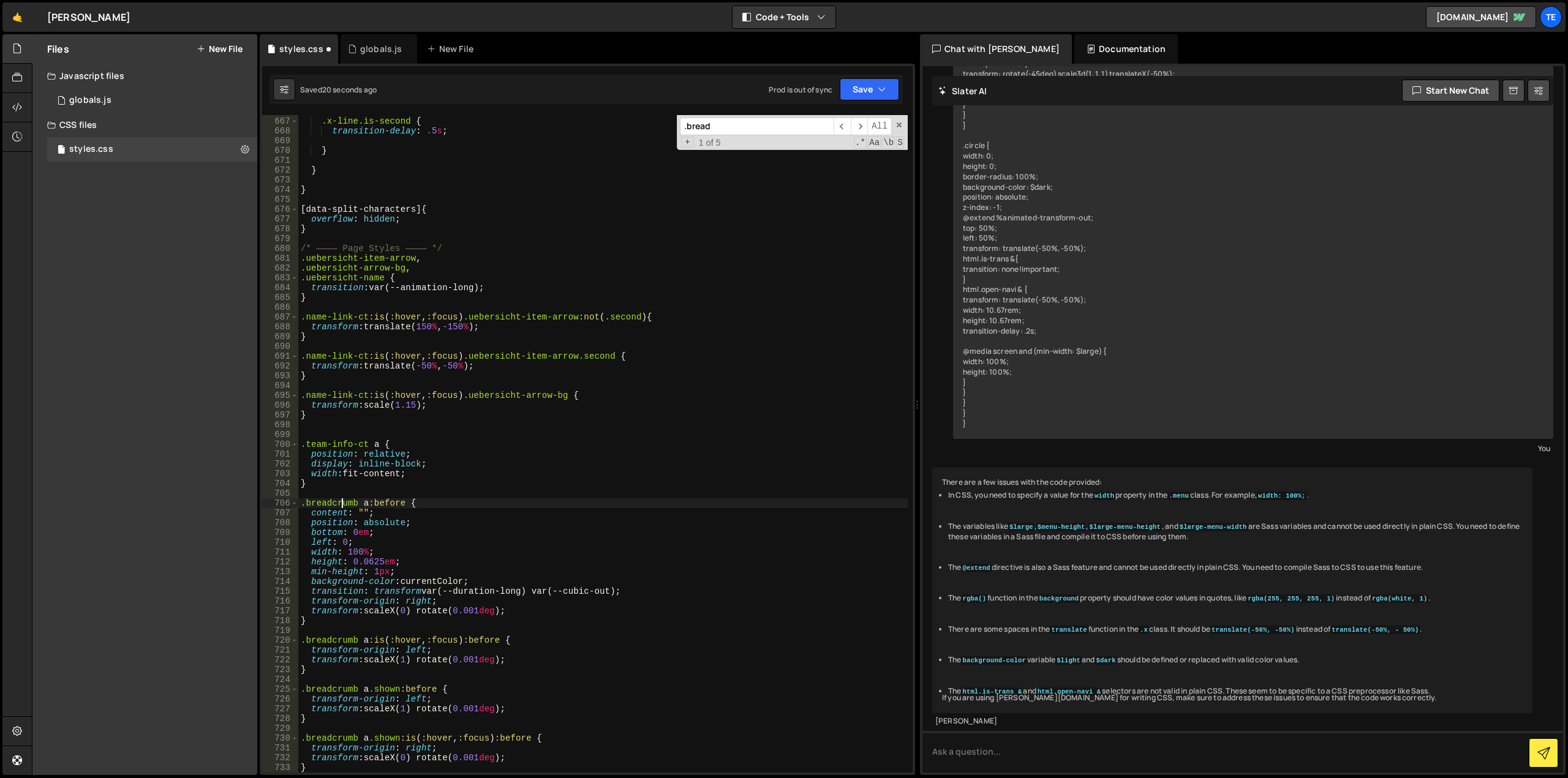
click at [343, 504] on div ".x-line.is-second { transition-delay : .5 s ; } } } [ data-split-characters ] {…" at bounding box center [603, 445] width 609 height 677
paste textarea "team-info-ct"
click at [343, 646] on div ".x-line.is-second { transition-delay : .5 s ; } } } [ data-split-characters ] {…" at bounding box center [603, 445] width 609 height 677
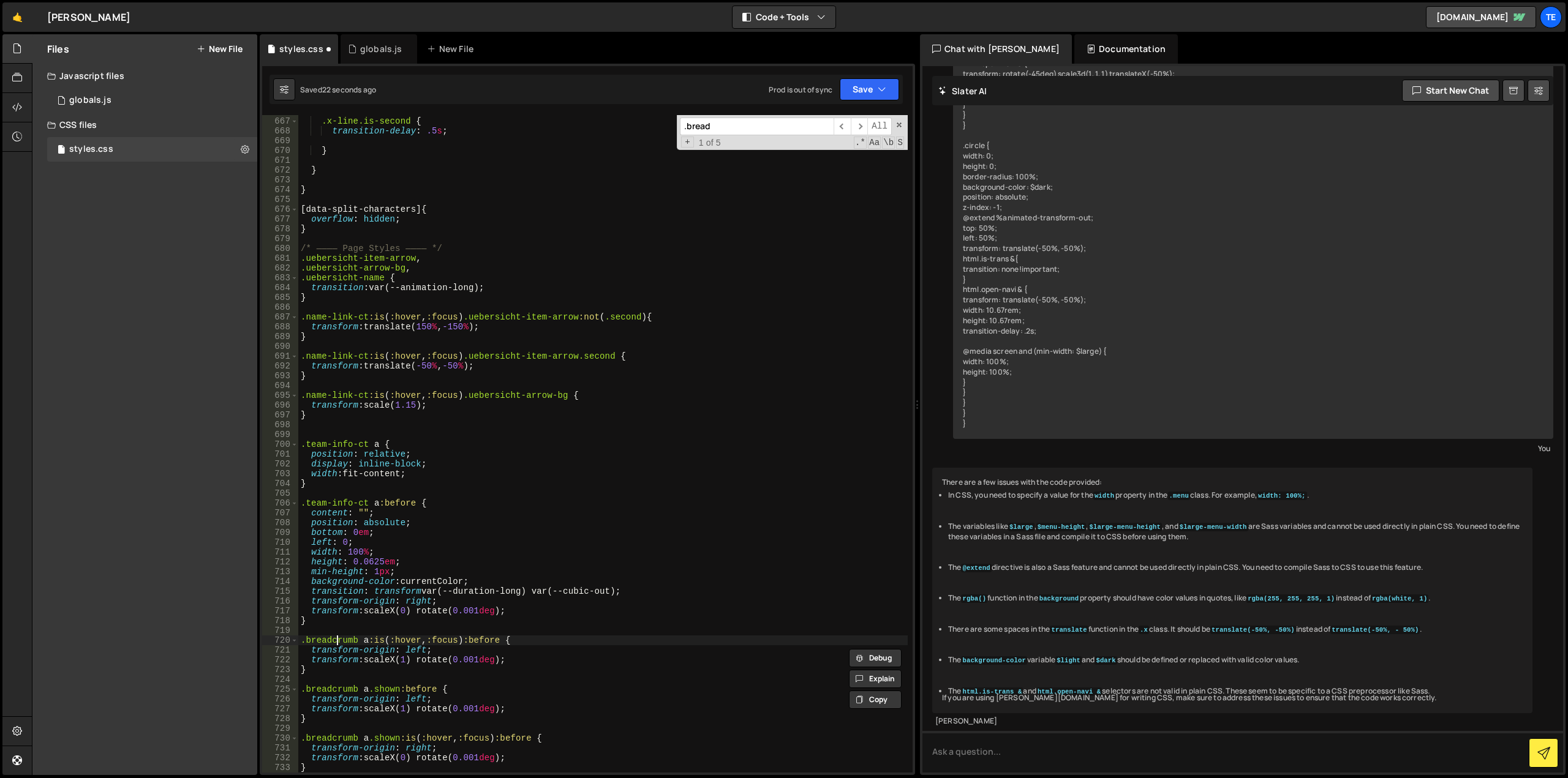
click at [335, 639] on div ".x-line.is-second { transition-delay : .5 s ; } } } [ data-split-characters ] {…" at bounding box center [603, 445] width 609 height 677
paste textarea "team-info-ct"
click at [363, 501] on div ".x-line.is-second { transition-delay : .5 s ; } } } [ data-split-characters ] {…" at bounding box center [603, 445] width 609 height 677
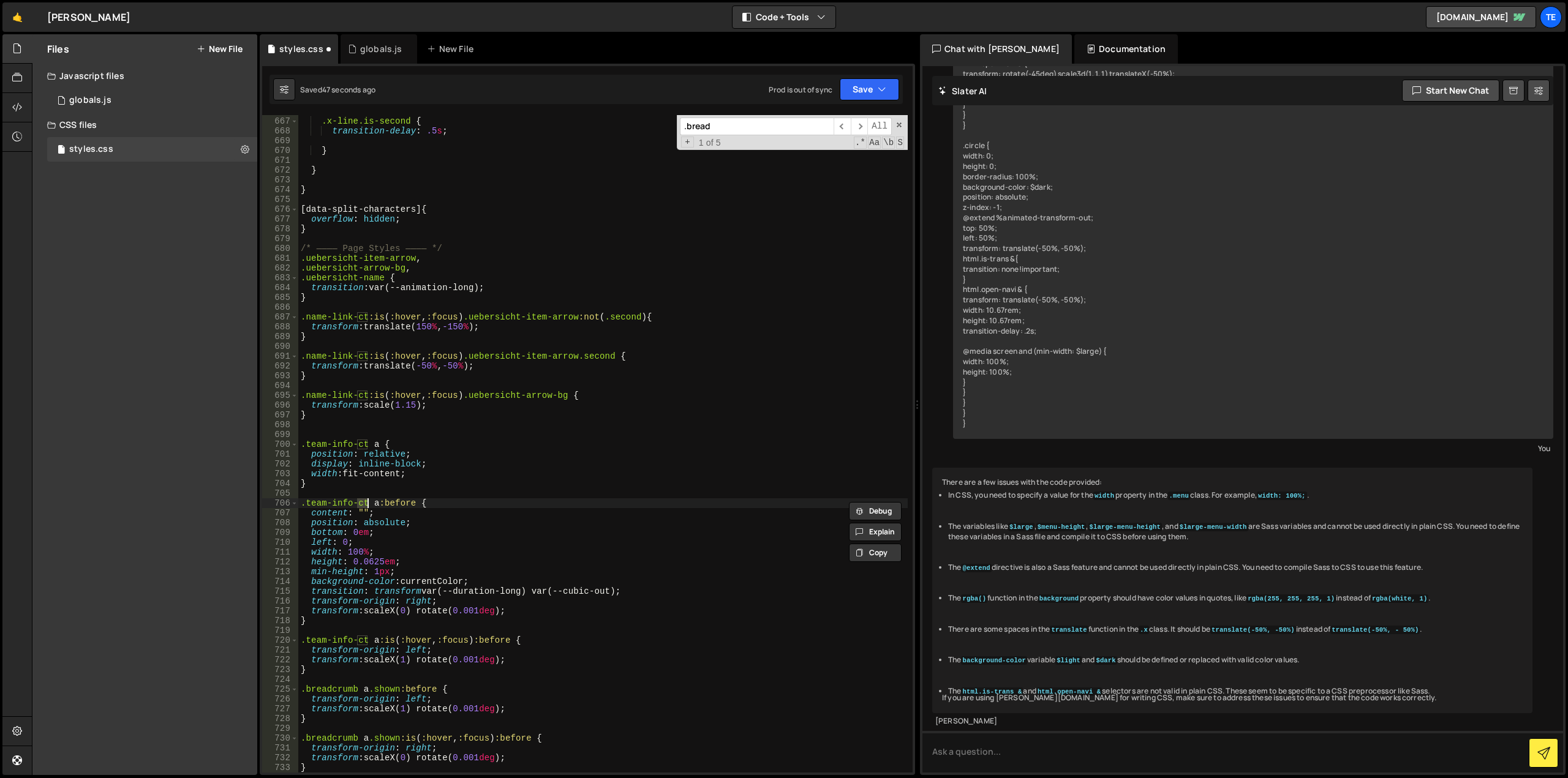
click at [363, 443] on div ".x-line.is-second { transition-delay : .5 s ; } } } [ data-split-characters ] {…" at bounding box center [603, 445] width 609 height 677
drag, startPoint x: 363, startPoint y: 443, endPoint x: 278, endPoint y: 445, distance: 85.0
click at [278, 445] on div ".team-info-ct a { 666 667 668 669 670 671 672 673 674 675 676 677 678 679 680 6…" at bounding box center [587, 444] width 650 height 657
click at [316, 442] on div ".x-line.is-second { transition-delay : .5 s ; } } } [ data-split-characters ] {…" at bounding box center [603, 445] width 609 height 677
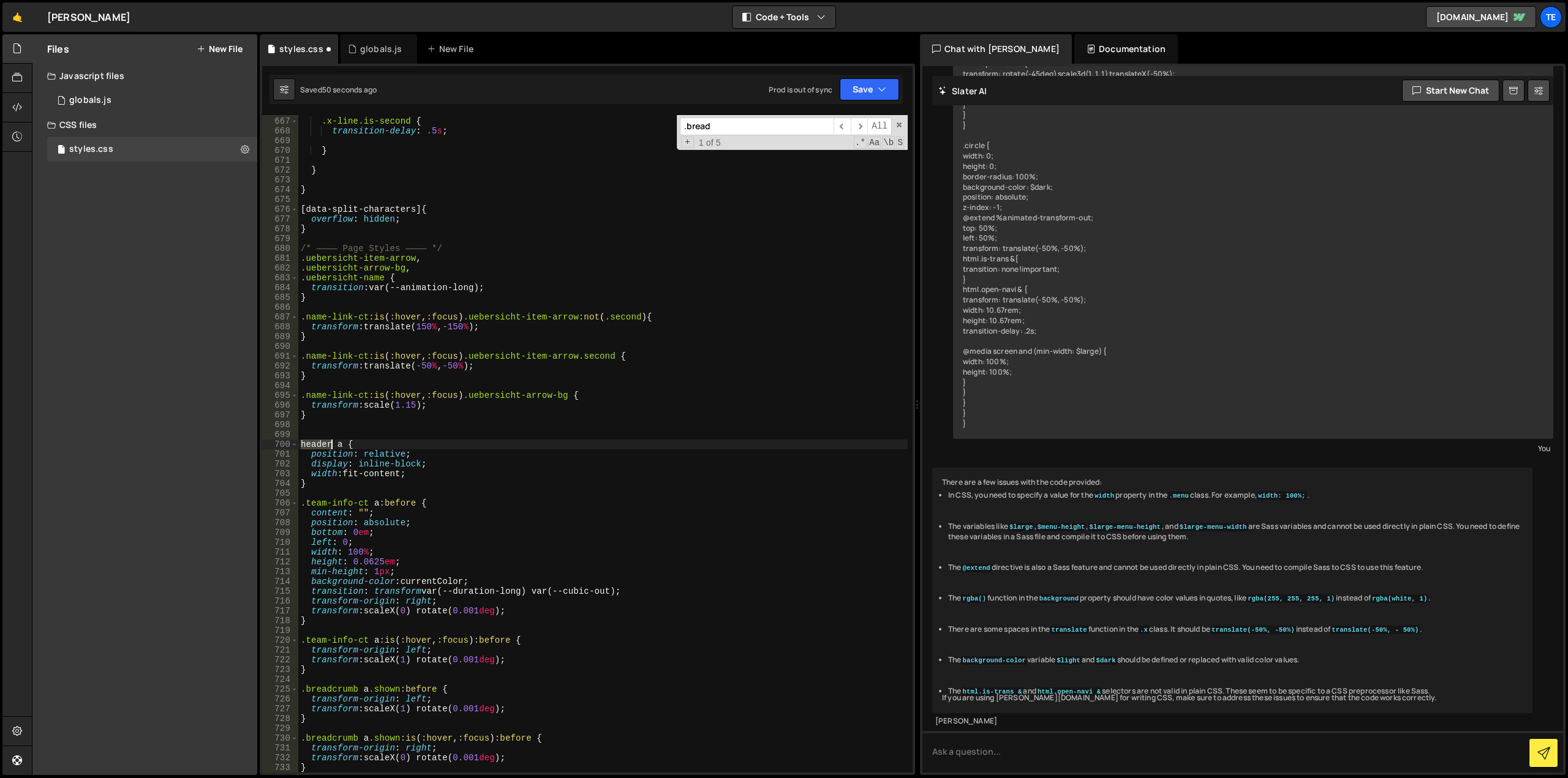
click at [316, 442] on div ".x-line.is-second { transition-delay : .5 s ; } } } [ data-split-characters ] {…" at bounding box center [603, 445] width 609 height 677
click at [359, 502] on div ".x-line.is-second { transition-delay : .5 s ; } } } [ data-split-characters ] {…" at bounding box center [603, 445] width 609 height 677
drag, startPoint x: 359, startPoint y: 502, endPoint x: 300, endPoint y: 500, distance: 59.0
click at [300, 500] on div ".x-line.is-second { transition-delay : .5 s ; } } } [ data-split-characters ] {…" at bounding box center [603, 445] width 609 height 677
paste textarea "header"
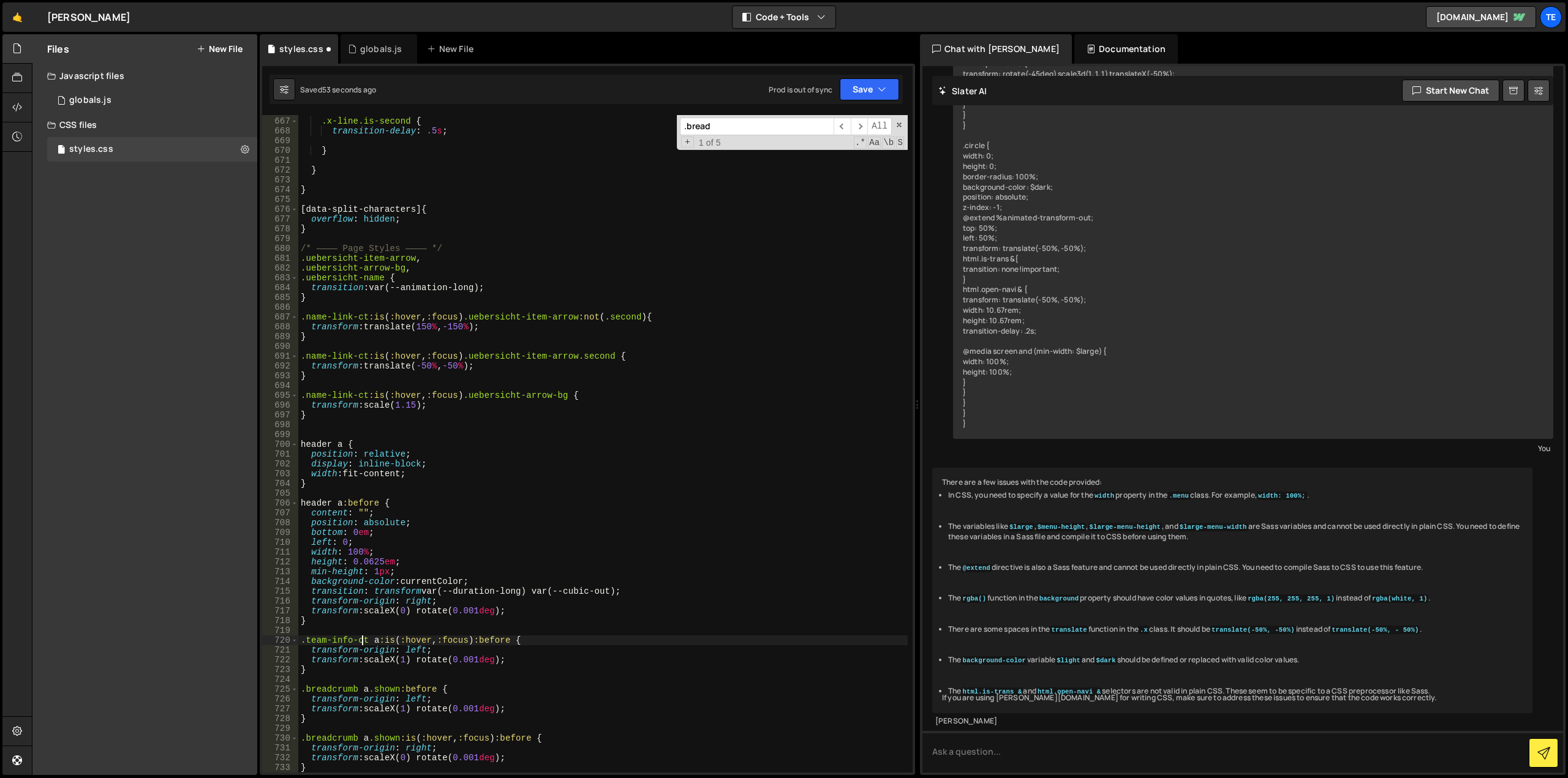
click at [365, 638] on div ".x-line.is-second { transition-delay : .5 s ; } } } [ data-split-characters ] {…" at bounding box center [603, 445] width 609 height 677
drag, startPoint x: 365, startPoint y: 638, endPoint x: 296, endPoint y: 643, distance: 69.2
click at [296, 643] on div ".team-info-ct a:is(:hover, :focus):before { 666 667 668 669 670 671 672 673 674…" at bounding box center [587, 444] width 650 height 657
paste textarea "header"
click at [343, 689] on div ".x-line.is-second { transition-delay : .5 s ; } } } [ data-split-characters ] {…" at bounding box center [603, 445] width 609 height 677
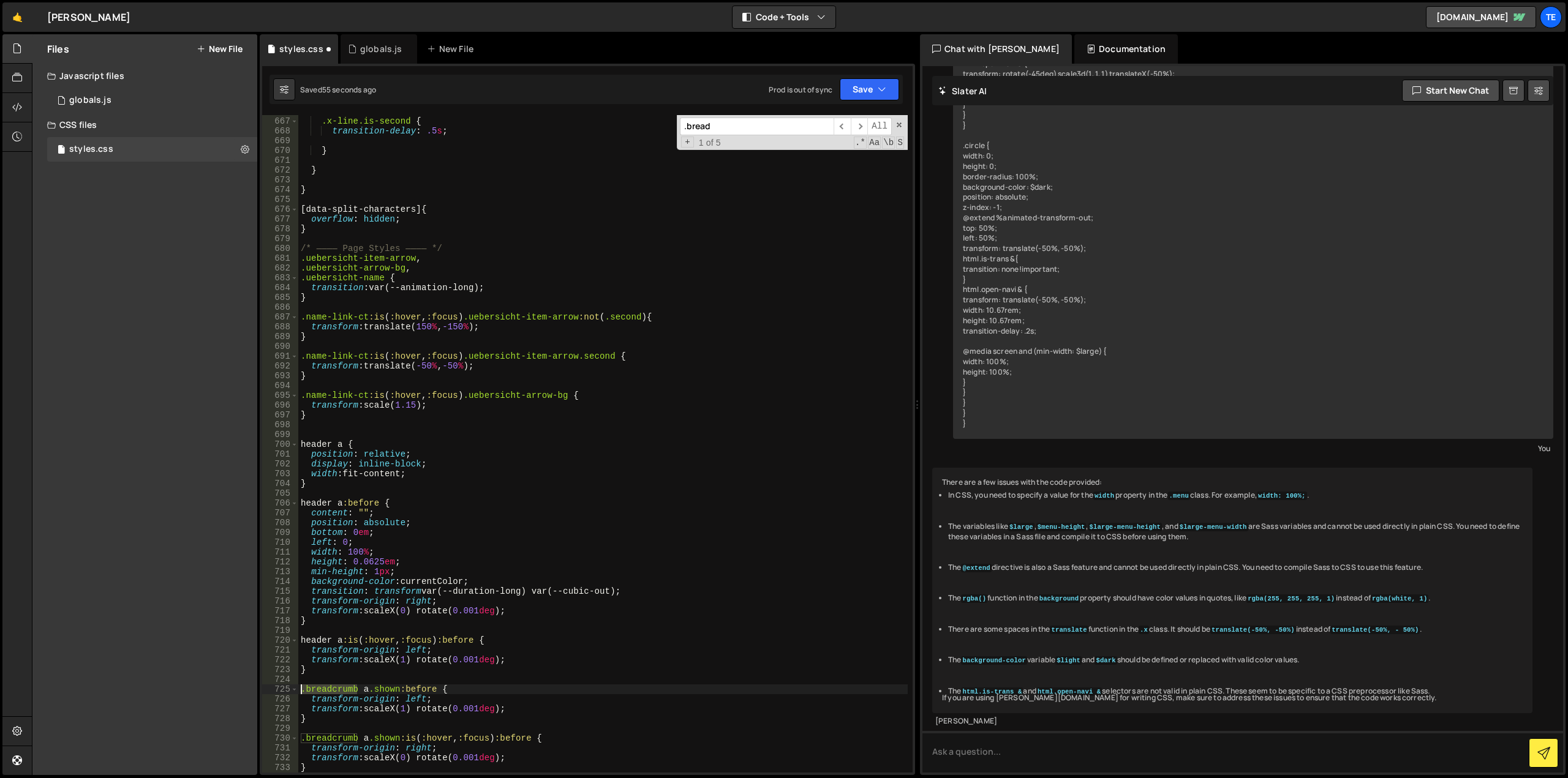
drag, startPoint x: 343, startPoint y: 689, endPoint x: 299, endPoint y: 689, distance: 44.0
click at [299, 689] on div ".x-line.is-second { transition-delay : .5 s ; } } } [ data-split-characters ] {…" at bounding box center [603, 445] width 609 height 677
paste textarea "header"
click at [346, 746] on div ".x-line.is-second { transition-delay : .5 s ; } } } [ data-split-characters ] {…" at bounding box center [603, 445] width 609 height 677
click at [332, 738] on div ".x-line.is-second { transition-delay : .5 s ; } } } [ data-split-characters ] {…" at bounding box center [603, 445] width 609 height 677
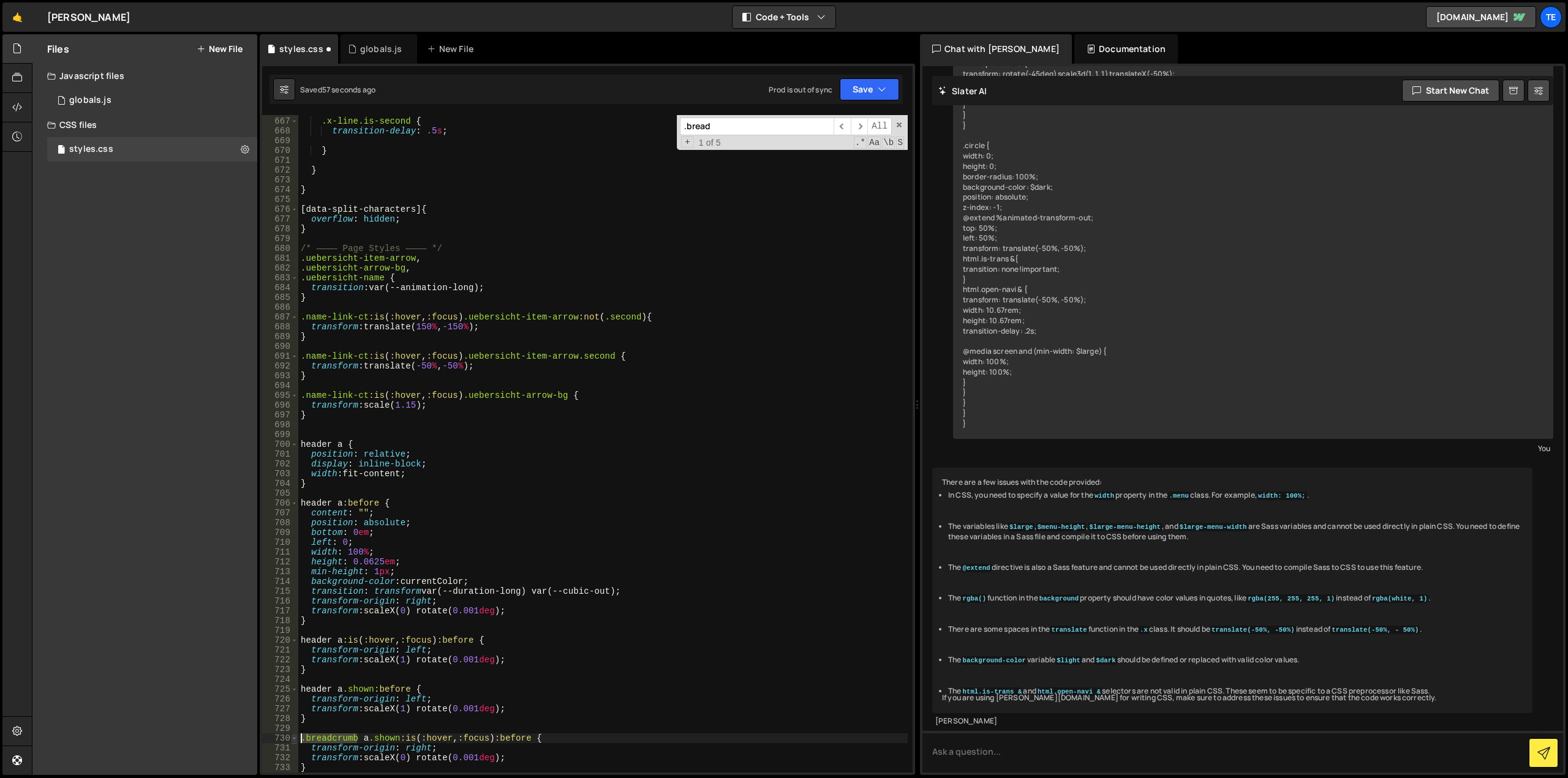
drag, startPoint x: 332, startPoint y: 738, endPoint x: 294, endPoint y: 738, distance: 38.0
click at [294, 738] on div ".breadcrumb a.shown:is(:hover, :focus):before { 666 667 668 669 670 671 672 673…" at bounding box center [587, 444] width 650 height 657
paste textarea "header"
type textarea "header a.shown:is(:hover, :focus):before {"
click at [493, 631] on div ".x-line.is-second { transition-delay : .5 s ; } } } [ data-split-characters ] {…" at bounding box center [603, 445] width 609 height 677
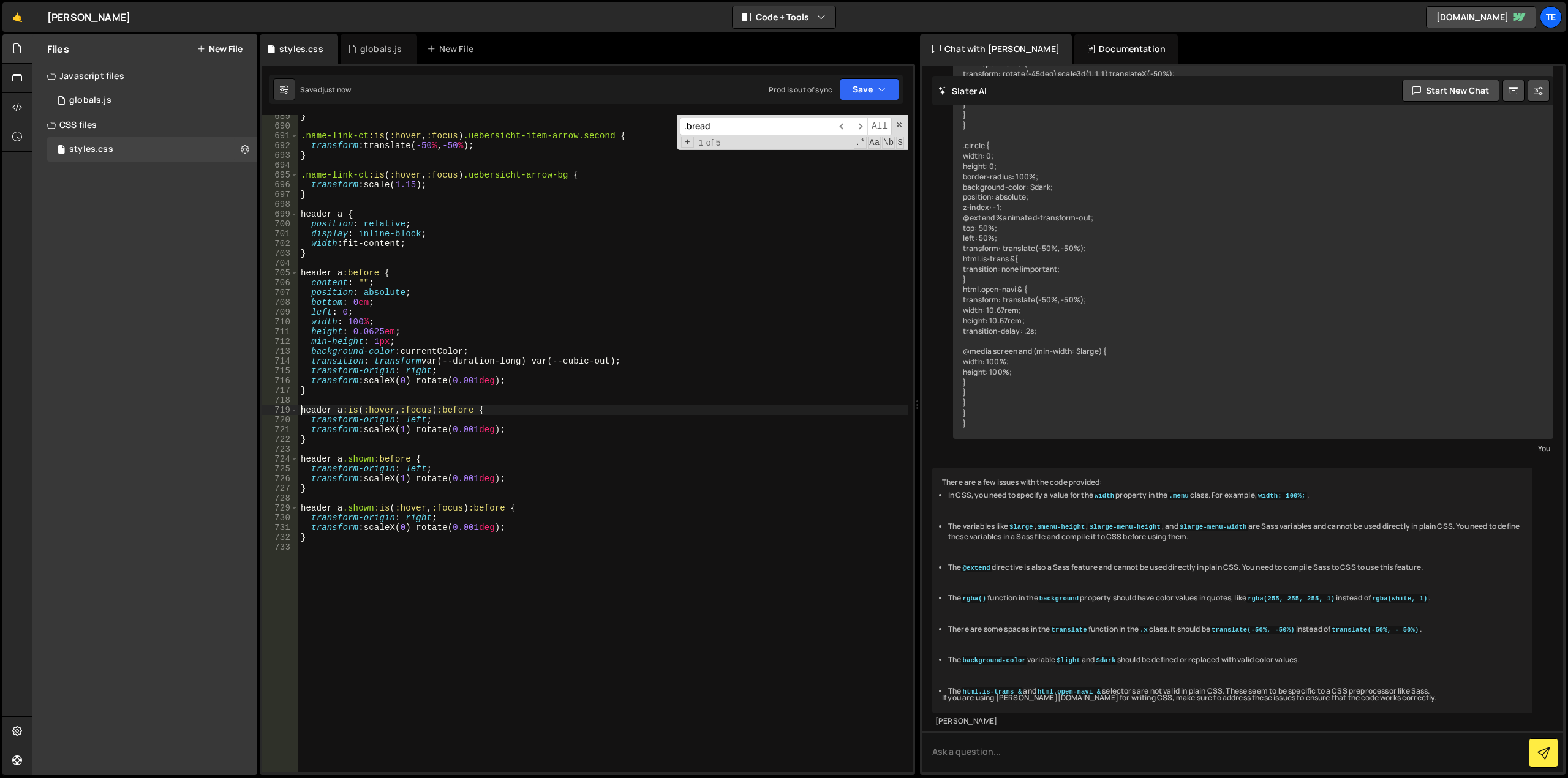
scroll to position [6822, 0]
click at [492, 484] on div "} .name-link-ct :is ( :hover , :focus ) .uebersicht-item-arrow.second { transfo…" at bounding box center [603, 450] width 609 height 677
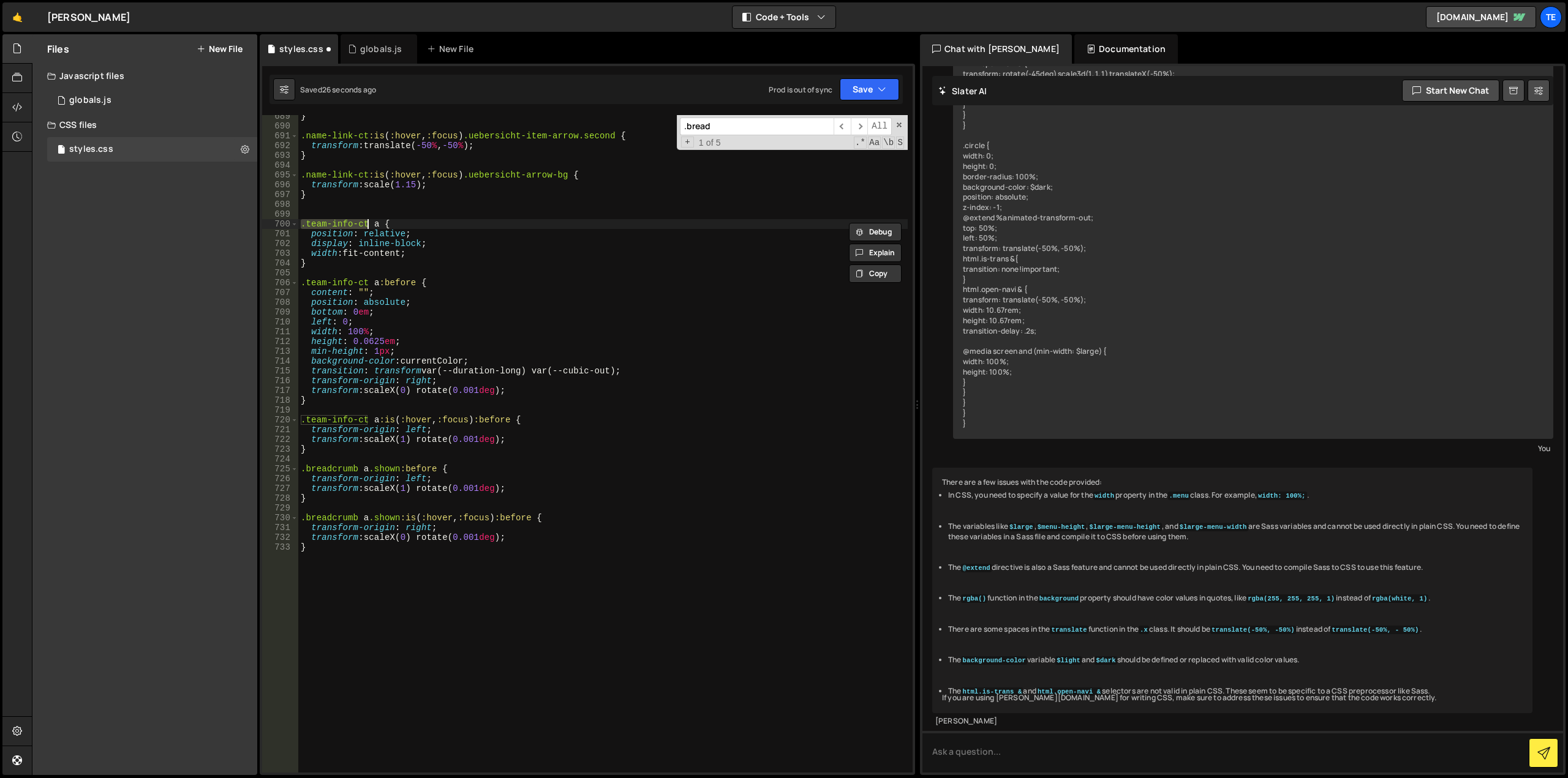
click at [417, 380] on div "} .name-link-ct :is ( :hover , :focus ) .uebersicht-item-arrow.second { transfo…" at bounding box center [603, 450] width 609 height 677
click at [450, 262] on div "} .name-link-ct :is ( :hover , :focus ) .uebersicht-item-arrow.second { transfo…" at bounding box center [603, 450] width 609 height 677
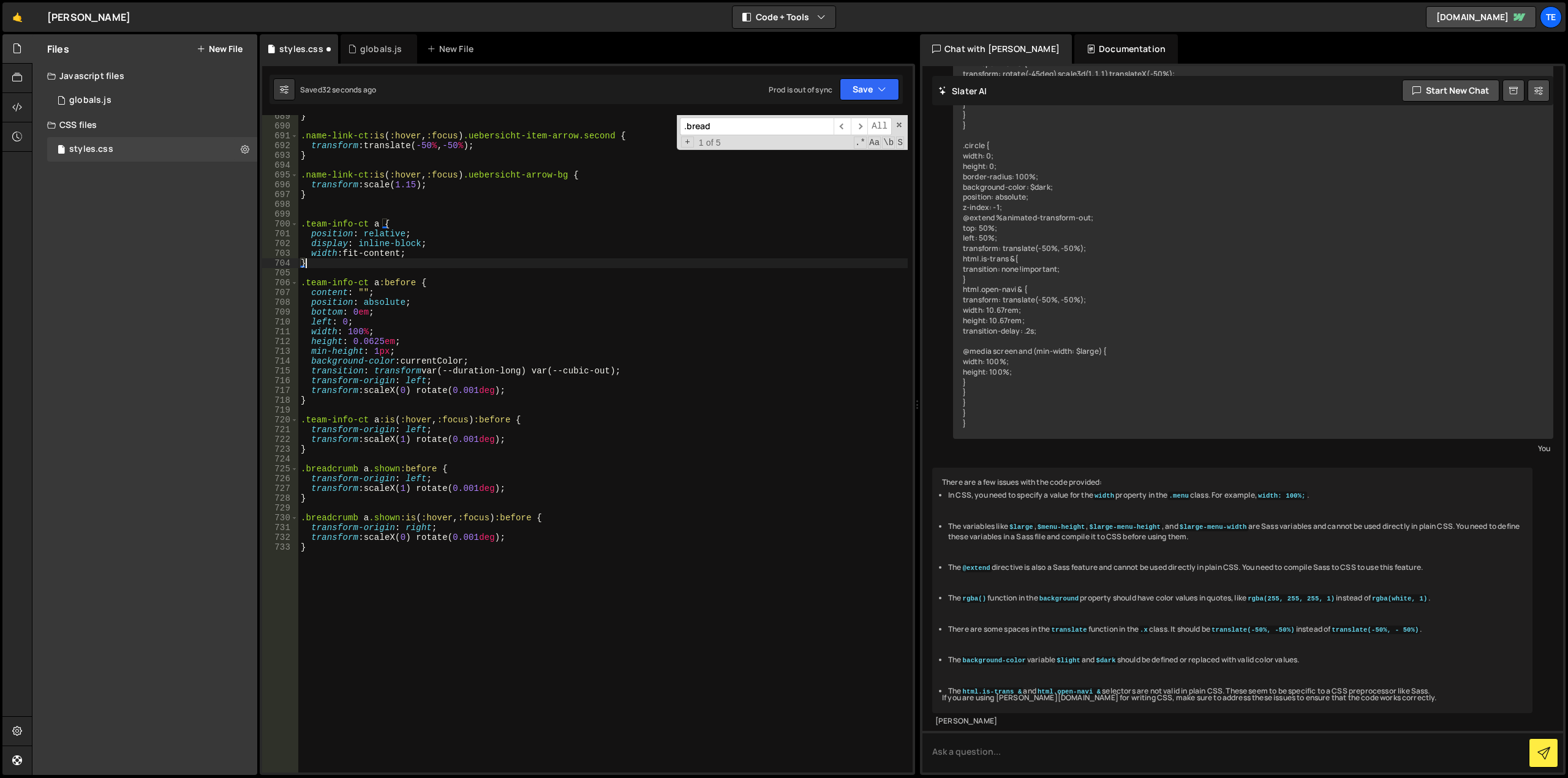
click at [415, 427] on div "} .name-link-ct :is ( :hover , :focus ) .uebersicht-item-arrow.second { transfo…" at bounding box center [603, 450] width 609 height 677
click at [401, 483] on div "} .name-link-ct :is ( :hover , :focus ) .uebersicht-item-arrow.second { transfo…" at bounding box center [603, 450] width 609 height 677
click at [412, 491] on div "} .name-link-ct :is ( :hover , :focus ) .uebersicht-item-arrow.second { transfo…" at bounding box center [603, 450] width 609 height 677
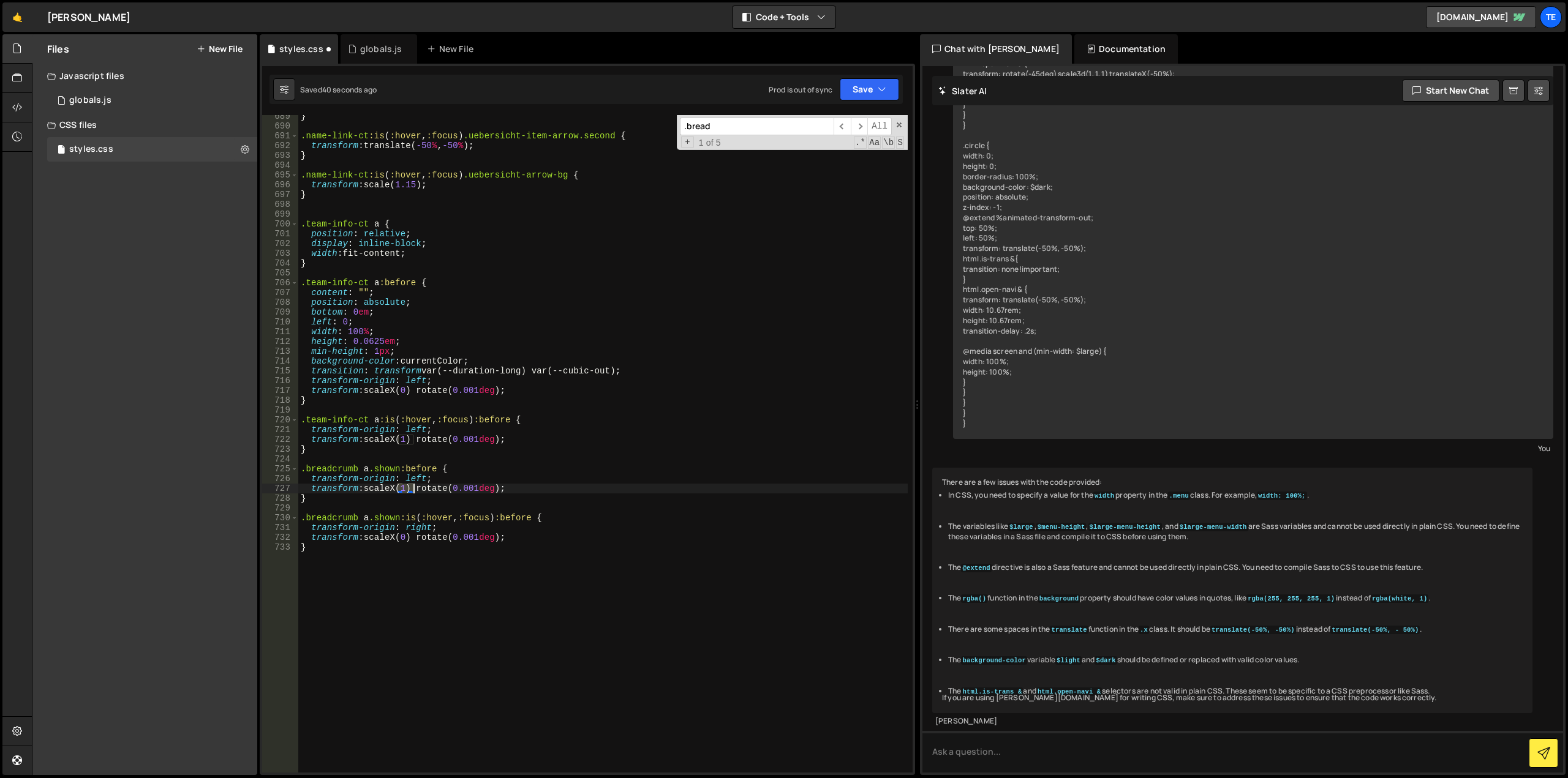
click at [412, 491] on div "} .name-link-ct :is ( :hover , :focus ) .uebersicht-item-arrow.second { transfo…" at bounding box center [603, 450] width 609 height 677
click at [401, 386] on div "} .name-link-ct :is ( :hover , :focus ) .uebersicht-item-arrow.second { transfo…" at bounding box center [603, 450] width 609 height 677
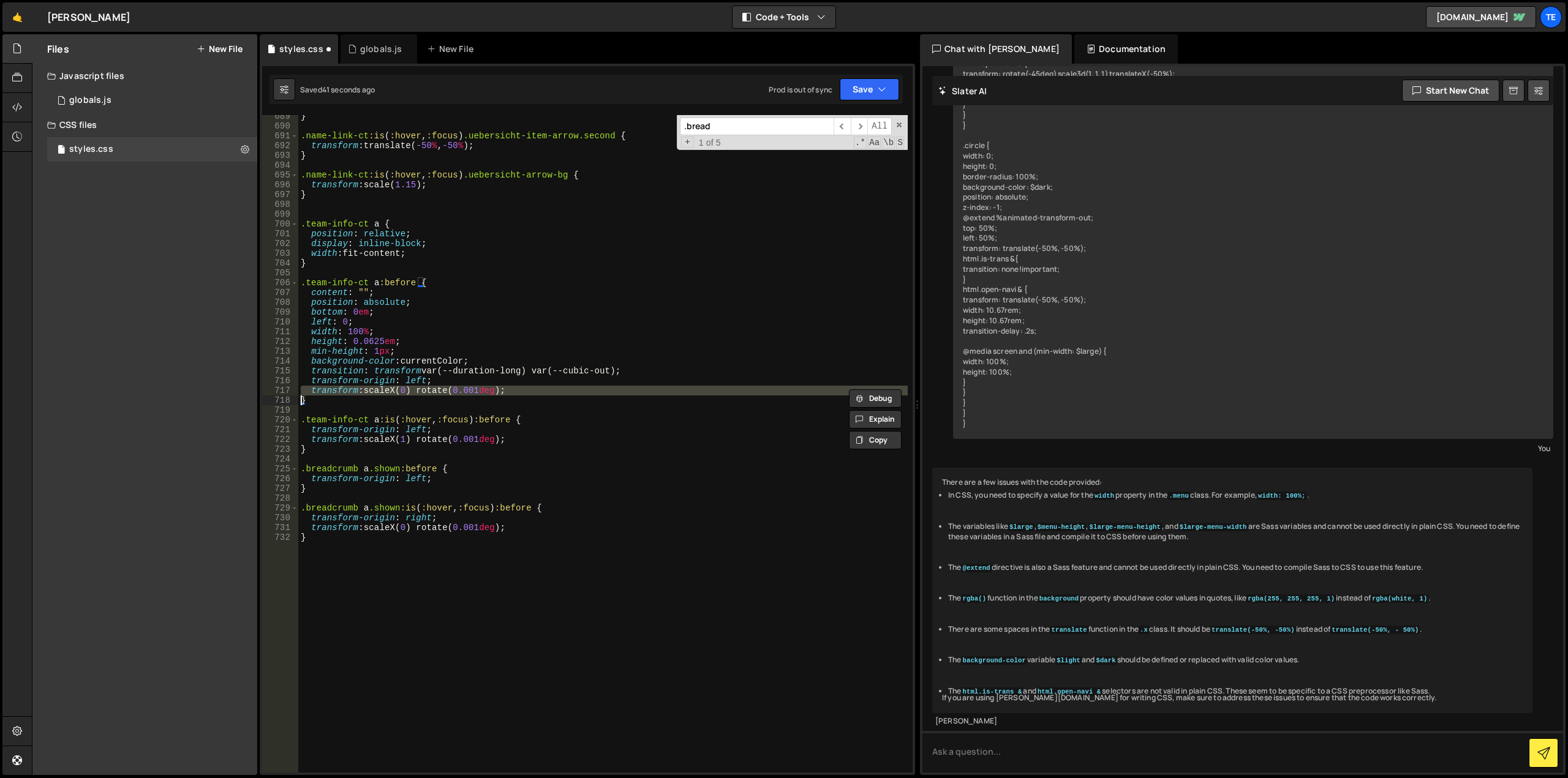
paste textarea
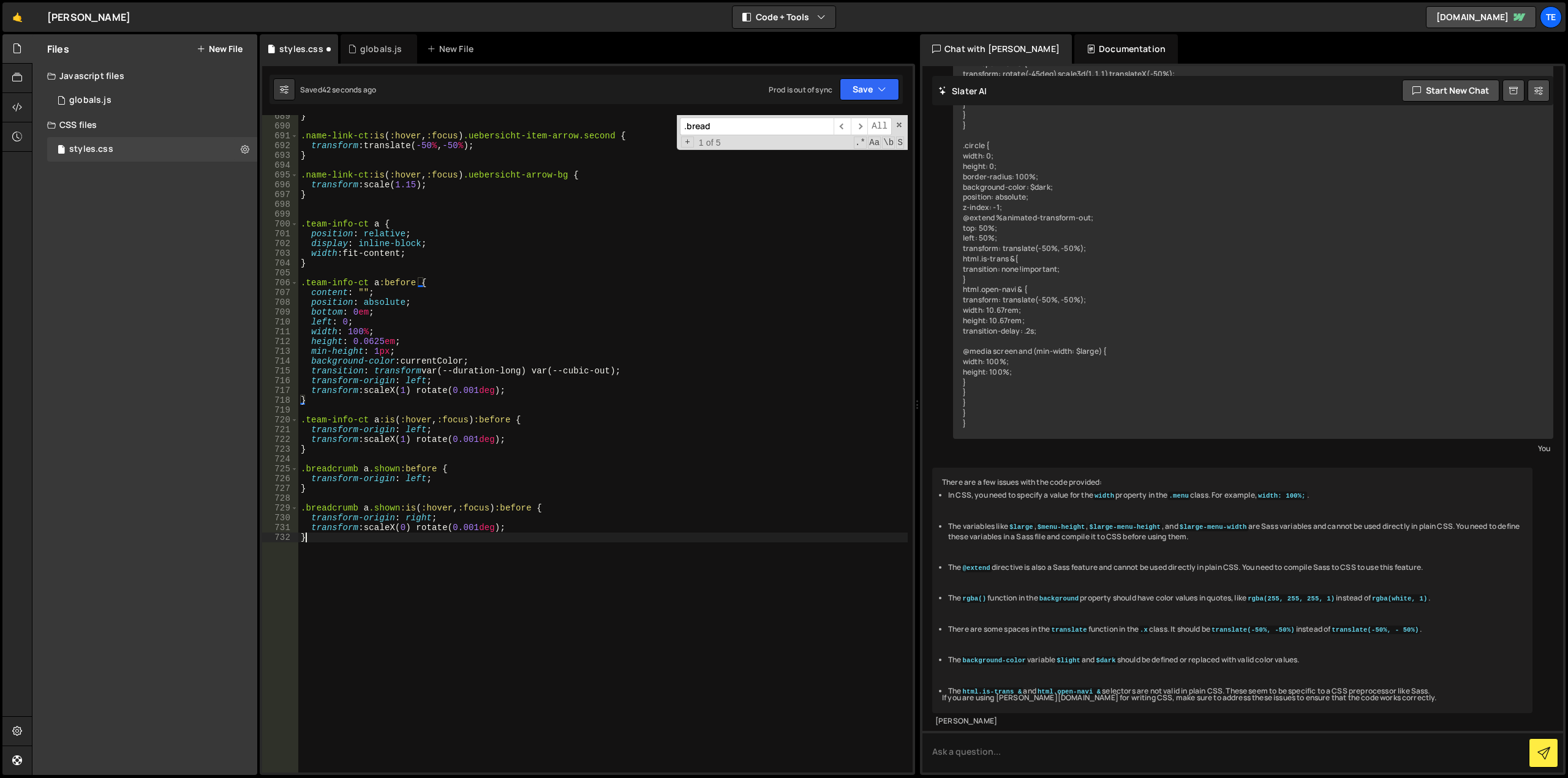
click at [411, 535] on div "} .name-link-ct :is ( :hover , :focus ) .uebersicht-item-arrow.second { transfo…" at bounding box center [603, 450] width 609 height 677
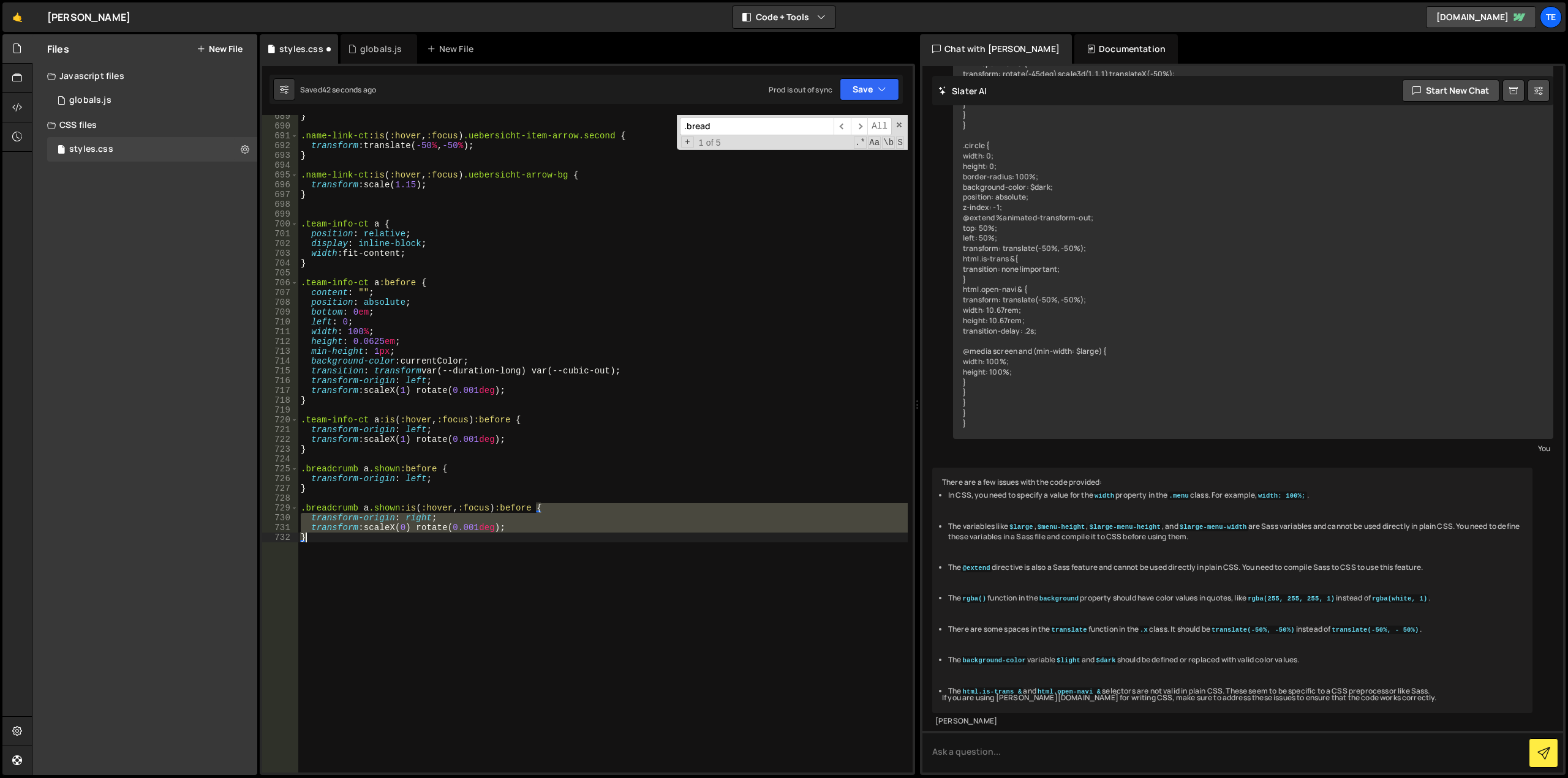
click at [411, 535] on div "} .name-link-ct :is ( :hover , :focus ) .uebersicht-item-arrow.second { transfo…" at bounding box center [603, 450] width 609 height 677
click at [406, 529] on div "} .name-link-ct :is ( :hover , :focus ) .uebersicht-item-arrow.second { transfo…" at bounding box center [603, 444] width 609 height 657
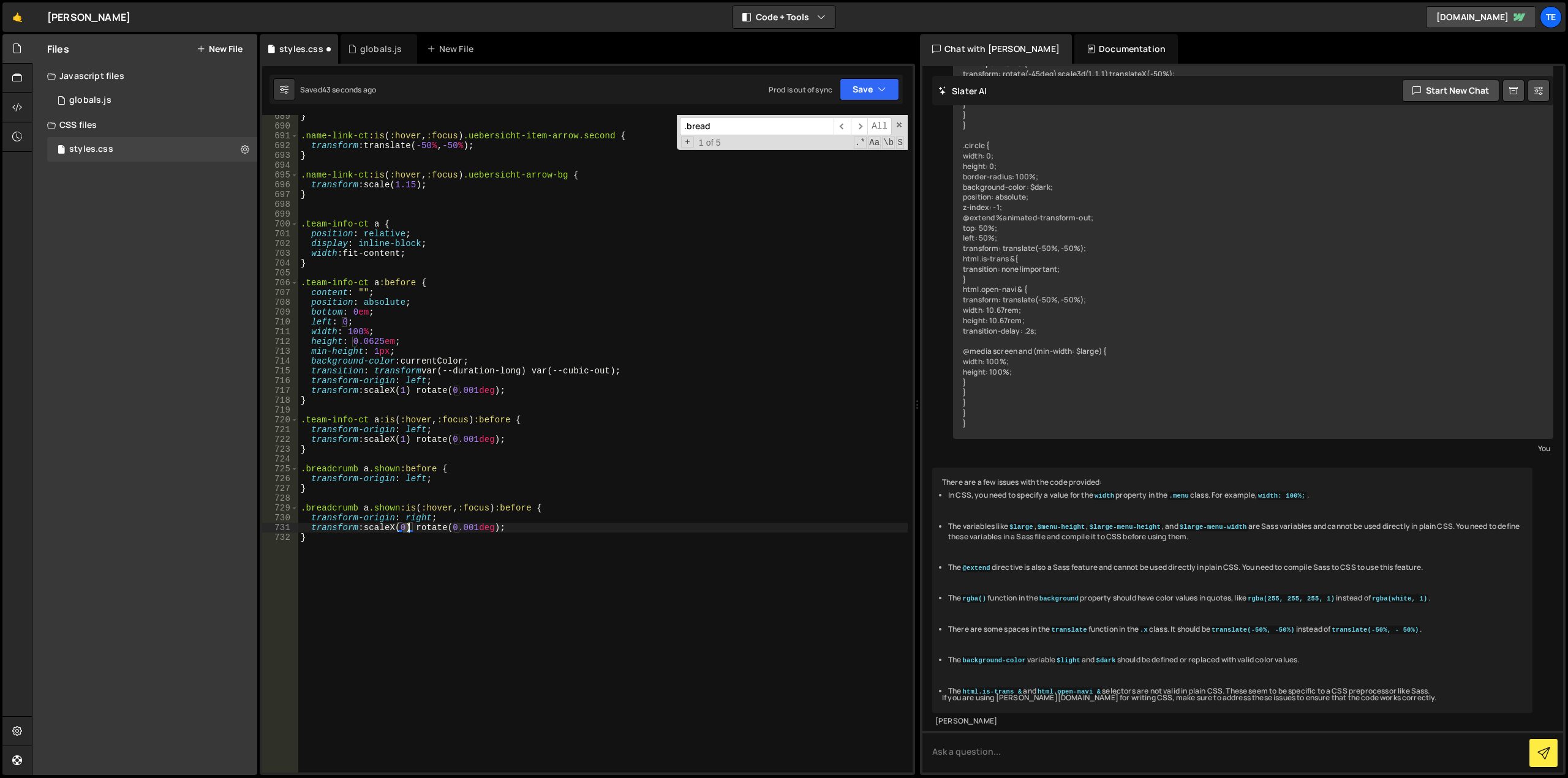
click at [406, 529] on div "} .name-link-ct :is ( :hover , :focus ) .uebersicht-item-arrow.second { transfo…" at bounding box center [603, 450] width 609 height 677
click at [375, 438] on div "} .name-link-ct :is ( :hover , :focus ) .uebersicht-item-arrow.second { transfo…" at bounding box center [603, 450] width 609 height 677
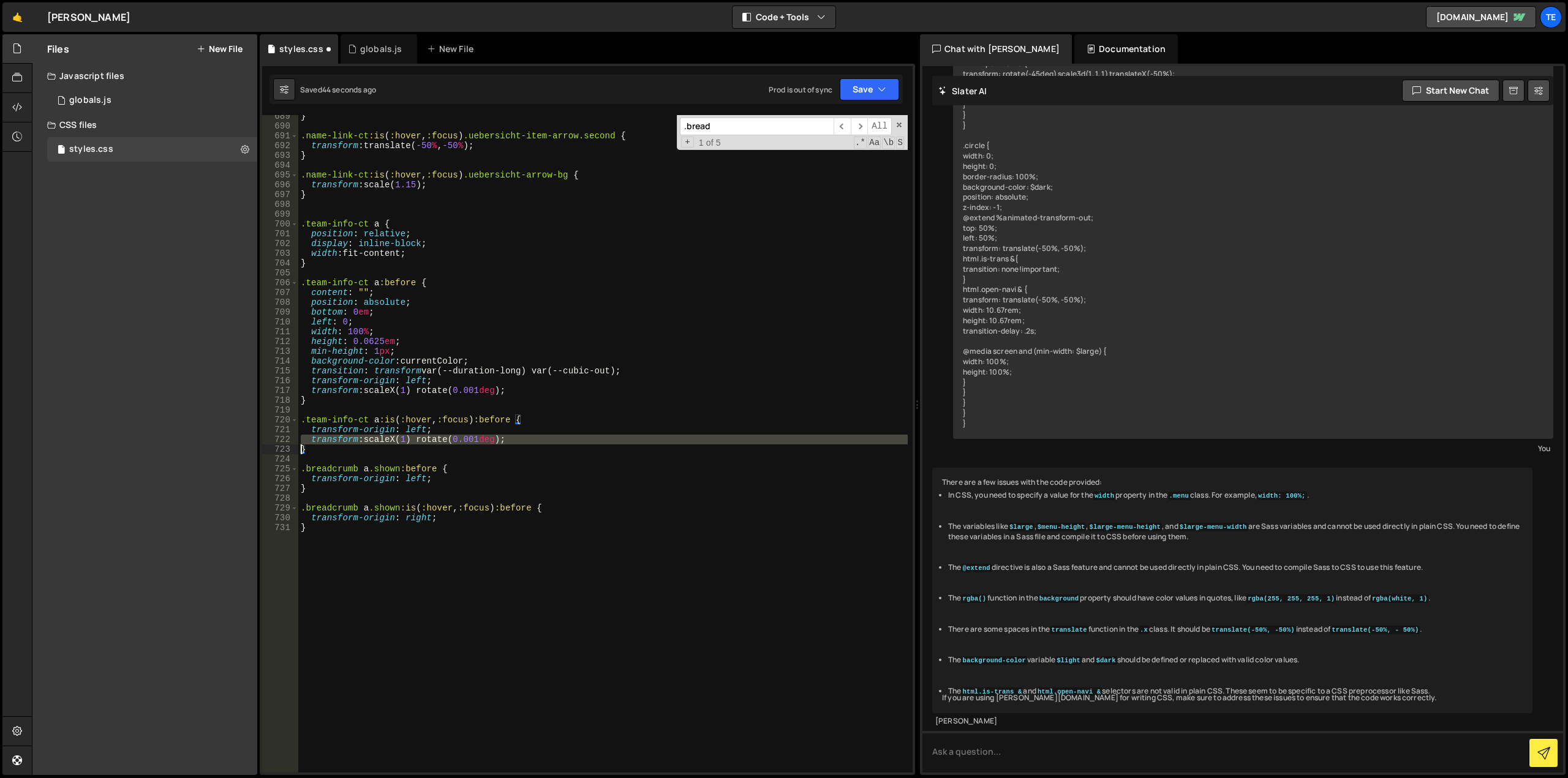
paste textarea
click at [409, 429] on div "} .name-link-ct :is ( :hover , :focus ) .uebersicht-item-arrow.second { transfo…" at bounding box center [603, 450] width 609 height 677
type textarea "transform: scaleX(0) rotate(0.001deg);"
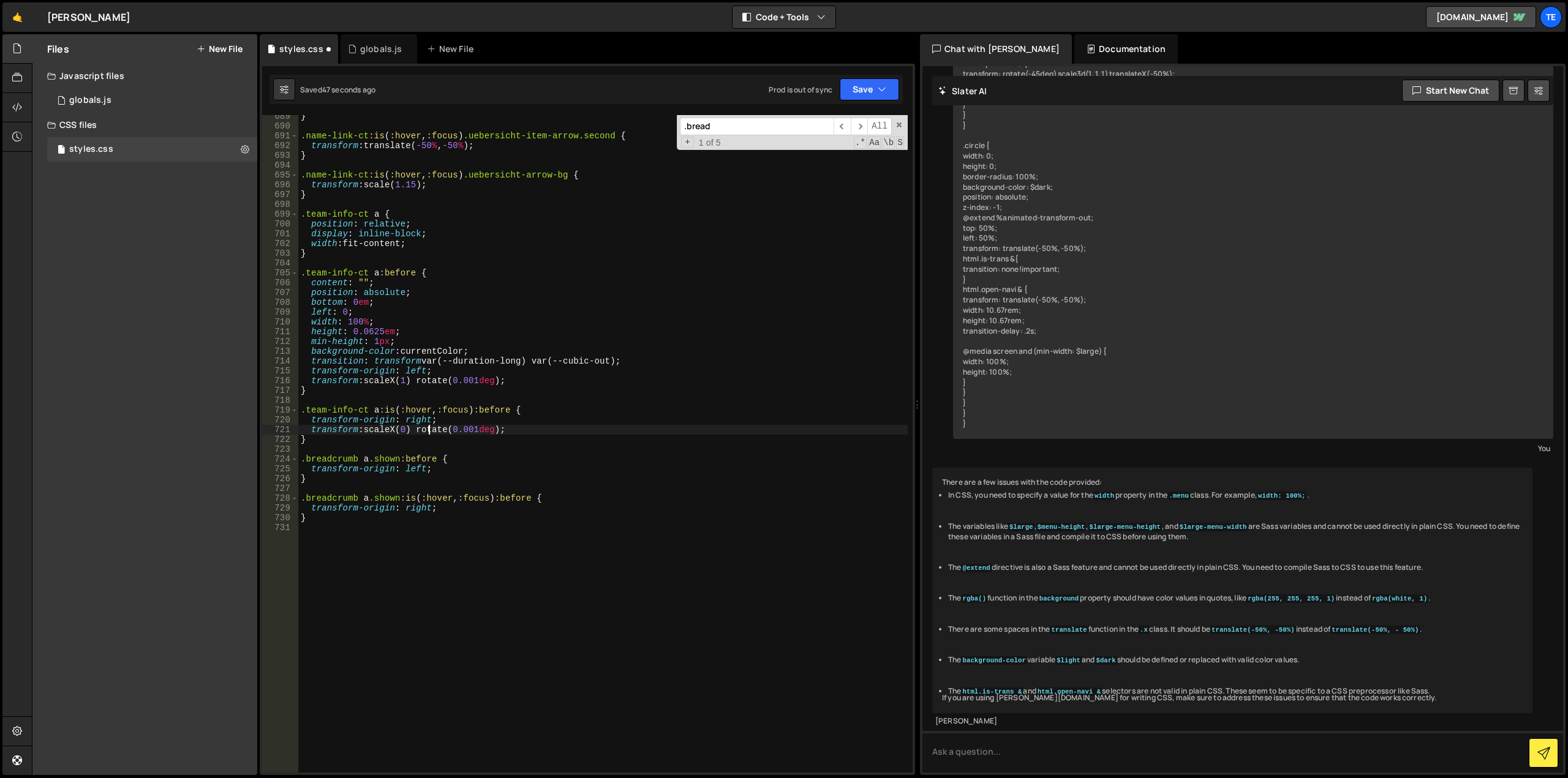
click at [449, 583] on div "} .name-link-ct :is ( :hover , :focus ) .uebersicht-item-arrow.second { transfo…" at bounding box center [603, 450] width 609 height 677
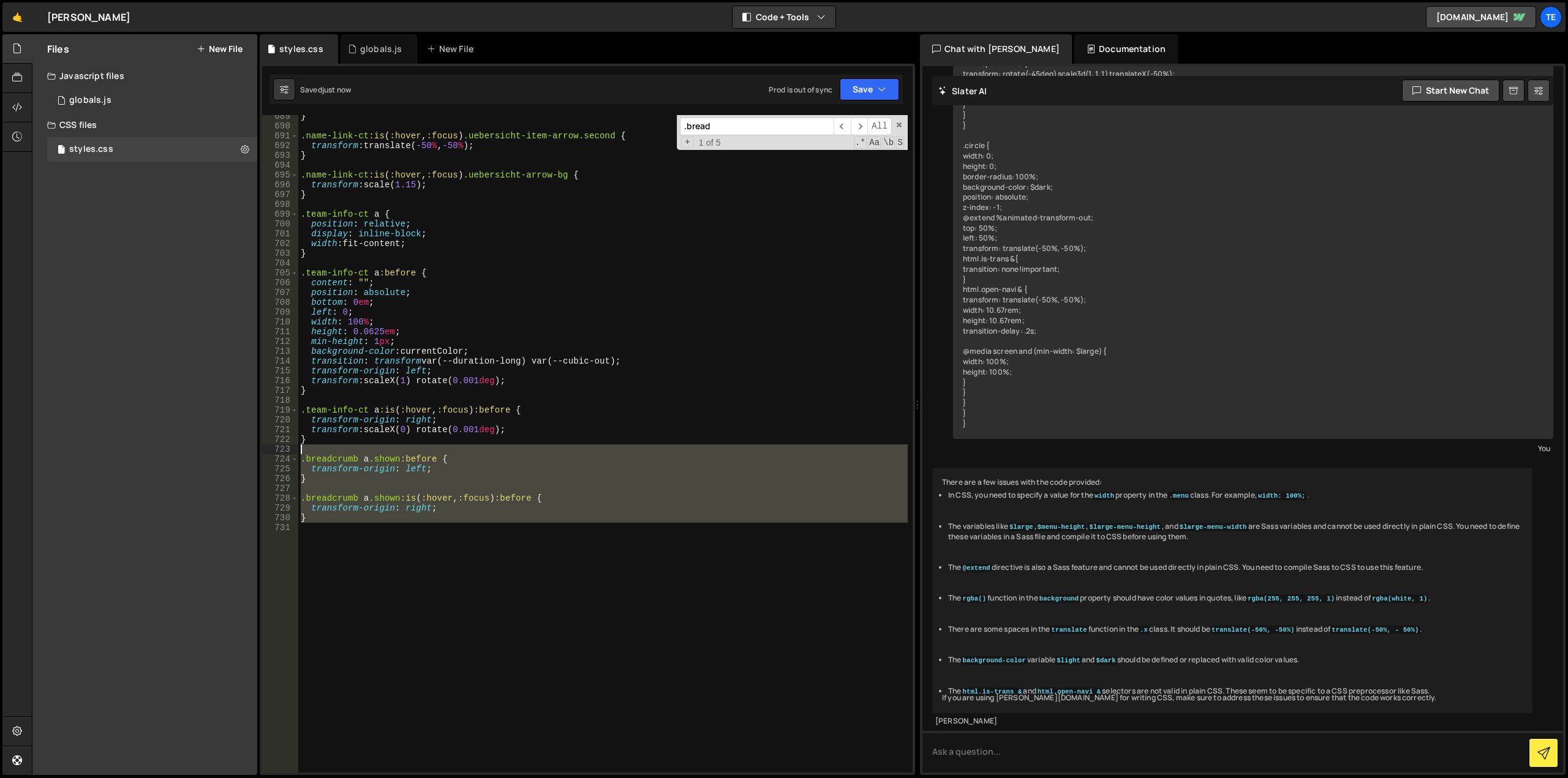
drag, startPoint x: 424, startPoint y: 608, endPoint x: 254, endPoint y: 449, distance: 232.8
click at [254, 449] on div "Files New File Javascript files 0 globals.js 0 CSS files styles.css 0 Copy shar…" at bounding box center [800, 405] width 1536 height 742
type textarea ".breadcrumb a.shown:before {"
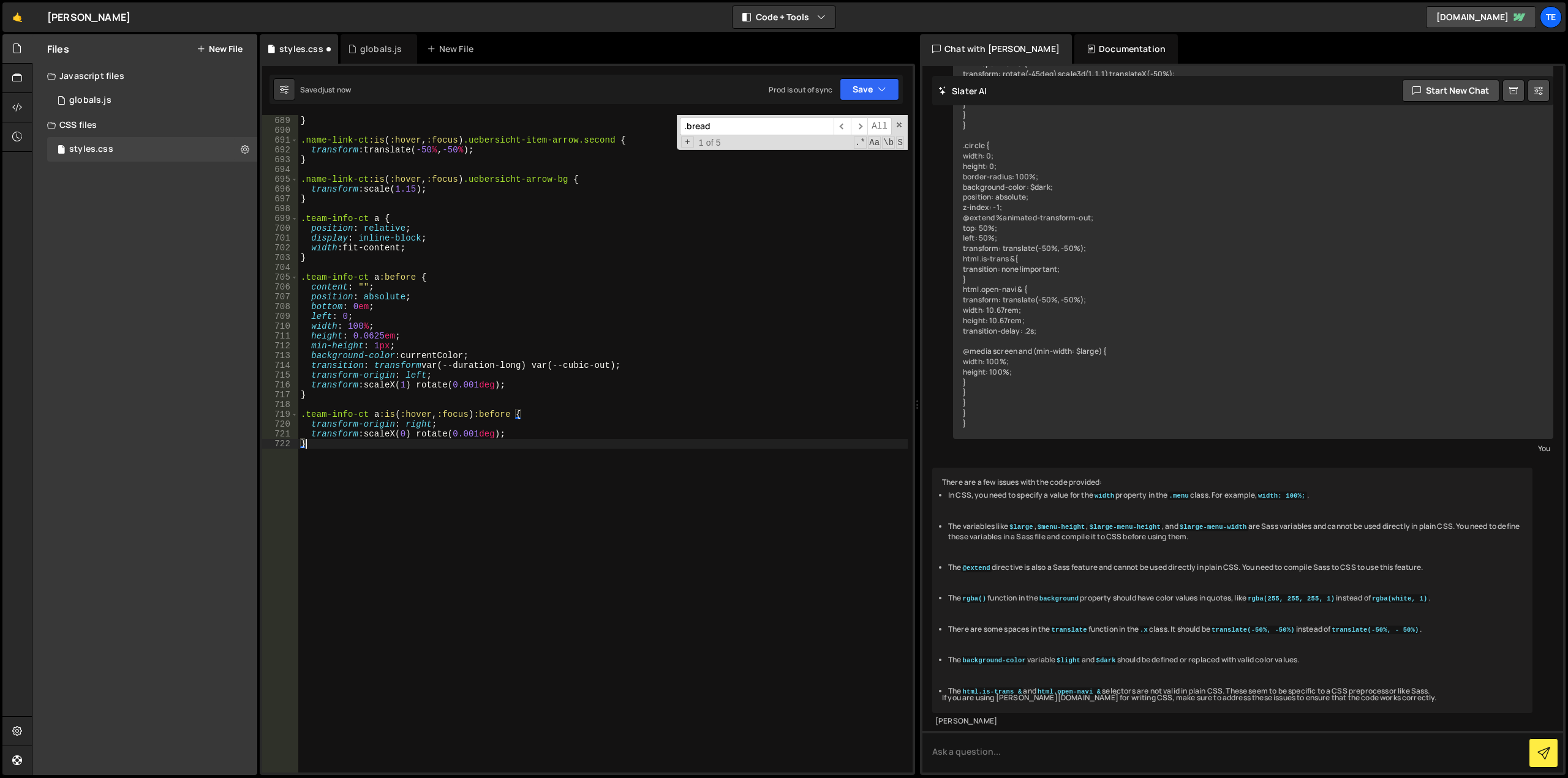
scroll to position [6818, 0]
click at [556, 546] on div "transform : translate( 150 % , -150 % ) ; } .name-link-ct :is ( :hover , :focus…" at bounding box center [603, 445] width 609 height 677
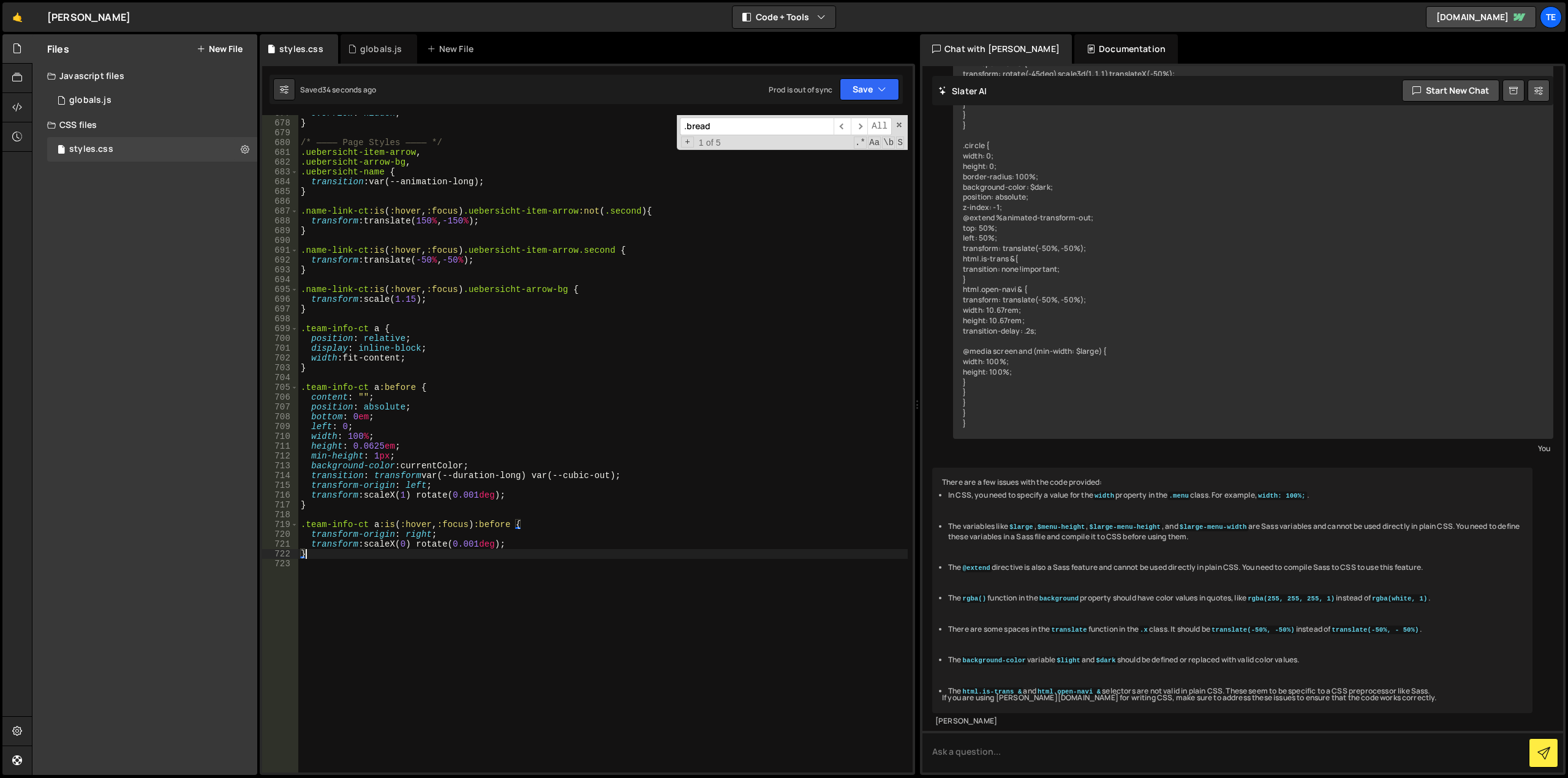
scroll to position [6708, 0]
click at [379, 349] on div "overflow : hidden ; } /* ———— Page Styles ———— */ .uebersicht-item-arrow , .ueb…" at bounding box center [603, 447] width 609 height 677
click at [365, 353] on div "overflow : hidden ; } /* ———— Page Styles ———— */ .uebersicht-item-arrow , .ueb…" at bounding box center [603, 447] width 609 height 677
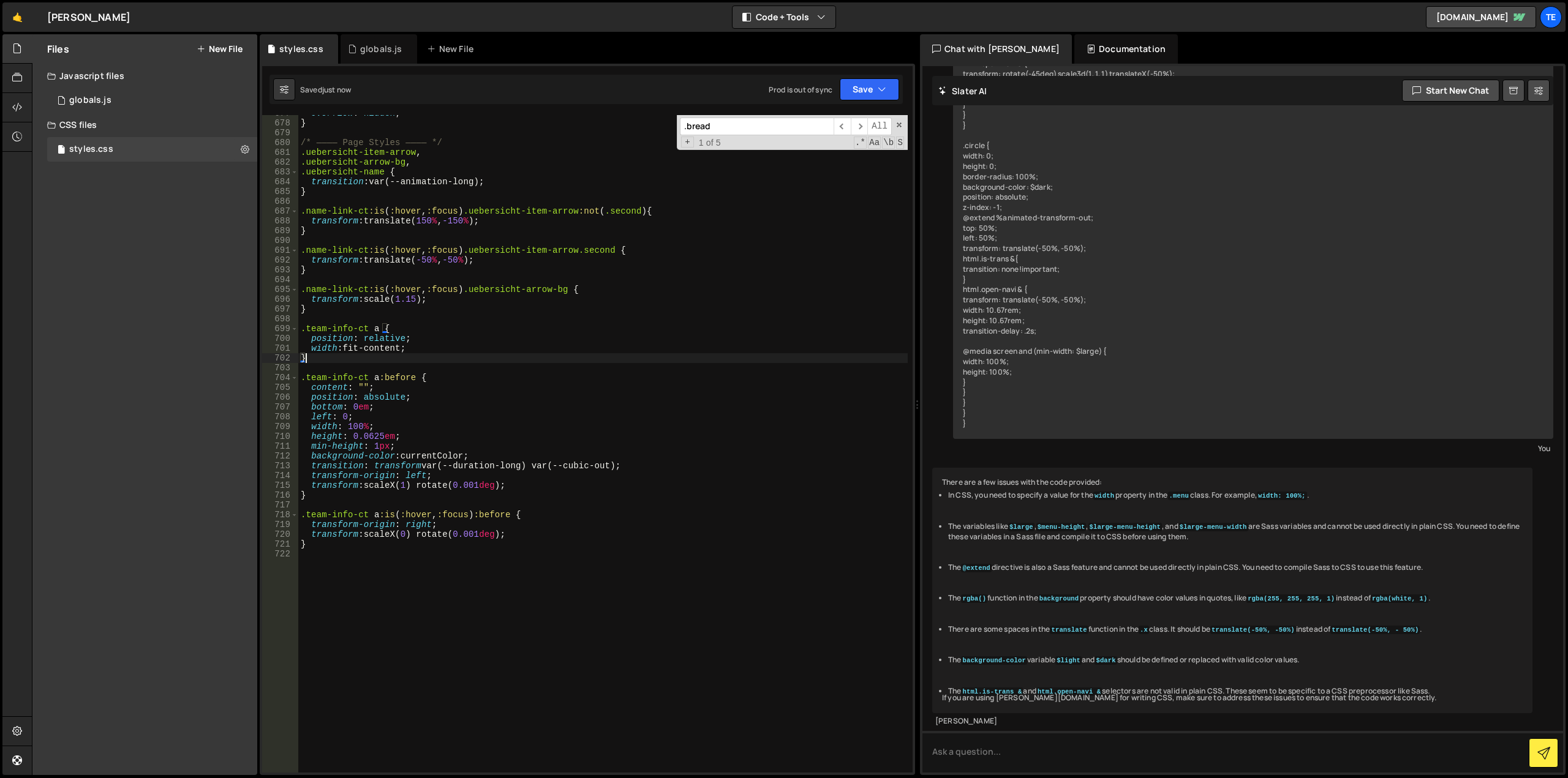
click at [363, 351] on div "overflow : hidden ; } /* ———— Page Styles ———— */ .uebersicht-item-arrow , .ueb…" at bounding box center [603, 447] width 609 height 677
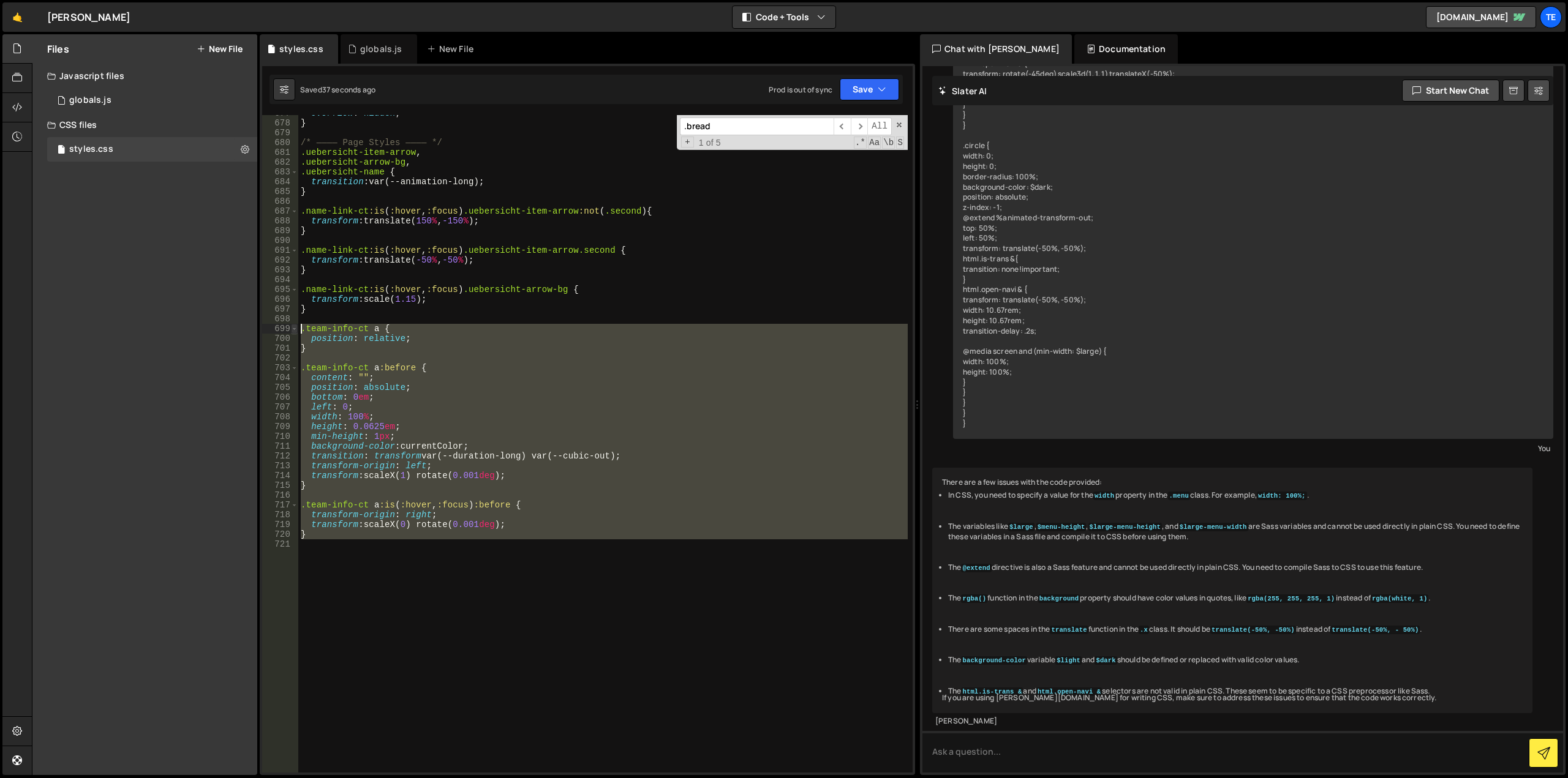
drag, startPoint x: 379, startPoint y: 589, endPoint x: 292, endPoint y: 329, distance: 274.2
click at [292, 329] on div "} 677 678 679 680 681 682 683 684 685 686 687 688 689 690 691 692 693 694 695 6…" at bounding box center [587, 444] width 650 height 657
type textarea ".team-info-ct a { position: relative;"
click at [399, 639] on div "overflow : hidden ; } /* ———— Page Styles ———— */ .uebersicht-item-arrow , .ueb…" at bounding box center [603, 444] width 609 height 657
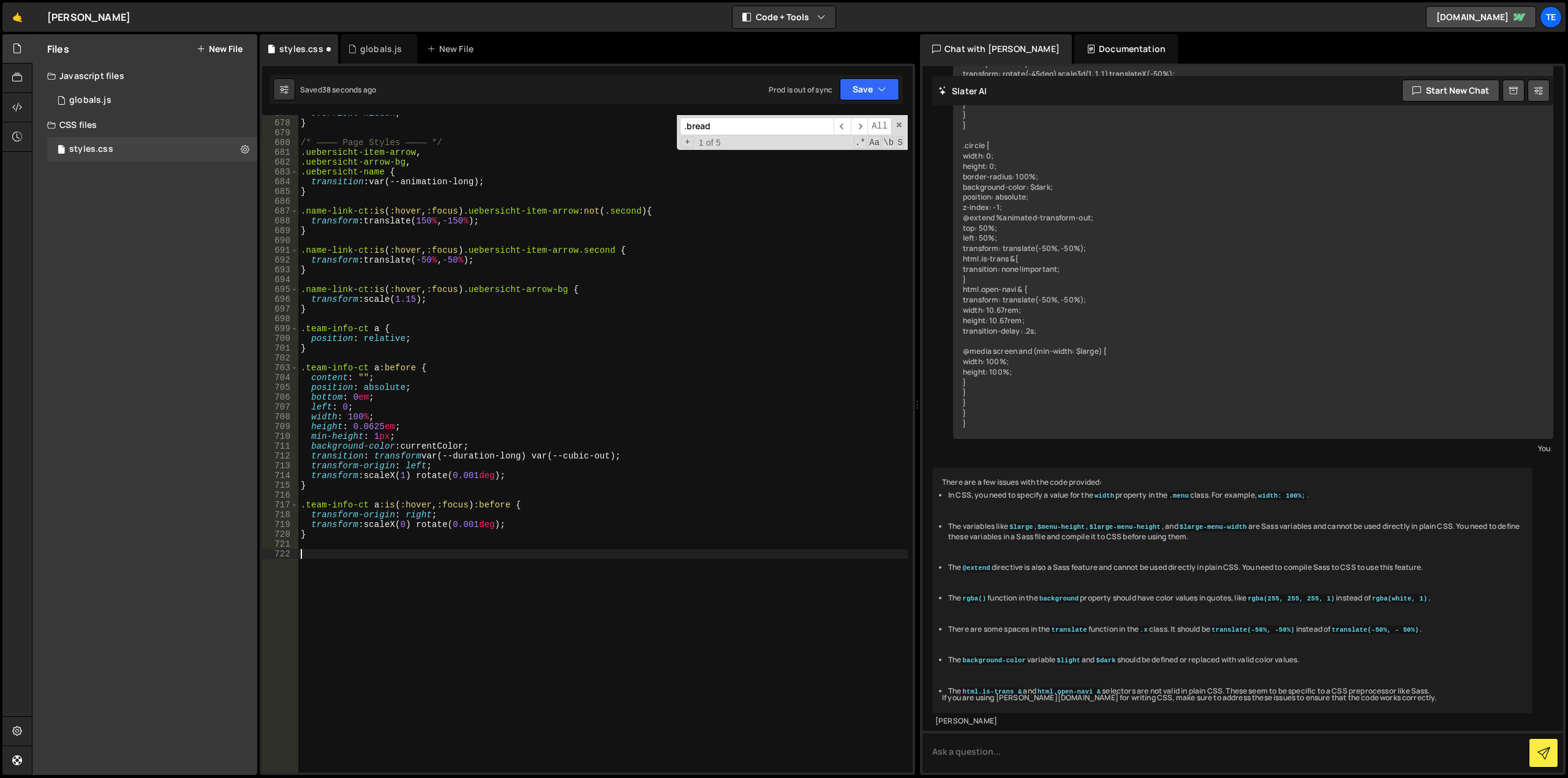
scroll to position [6709, 0]
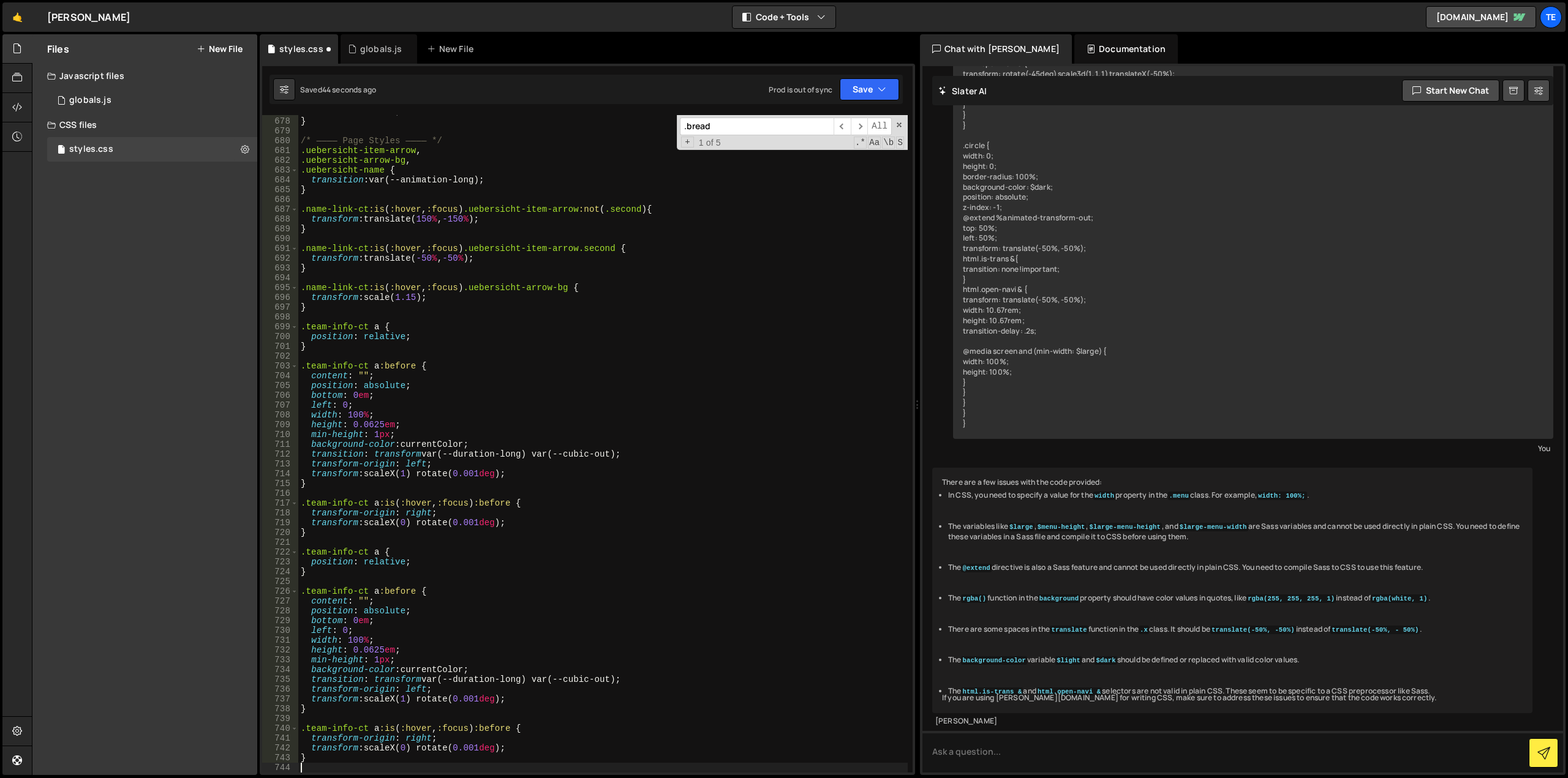
click at [354, 551] on div "overflow : hidden ; } /* ———— Page Styles ———— */ .uebersicht-item-arrow , .ueb…" at bounding box center [603, 445] width 609 height 677
drag, startPoint x: 354, startPoint y: 551, endPoint x: 330, endPoint y: 554, distance: 24.2
click at [330, 554] on div "overflow : hidden ; } /* ———— Page Styles ———— */ .uebersicht-item-arrow , .ueb…" at bounding box center [603, 445] width 609 height 677
click at [318, 551] on div "overflow : hidden ; } /* ———— Page Styles ———— */ .uebersicht-item-arrow , .ueb…" at bounding box center [603, 445] width 609 height 677
drag, startPoint x: 318, startPoint y: 551, endPoint x: 364, endPoint y: 551, distance: 46.0
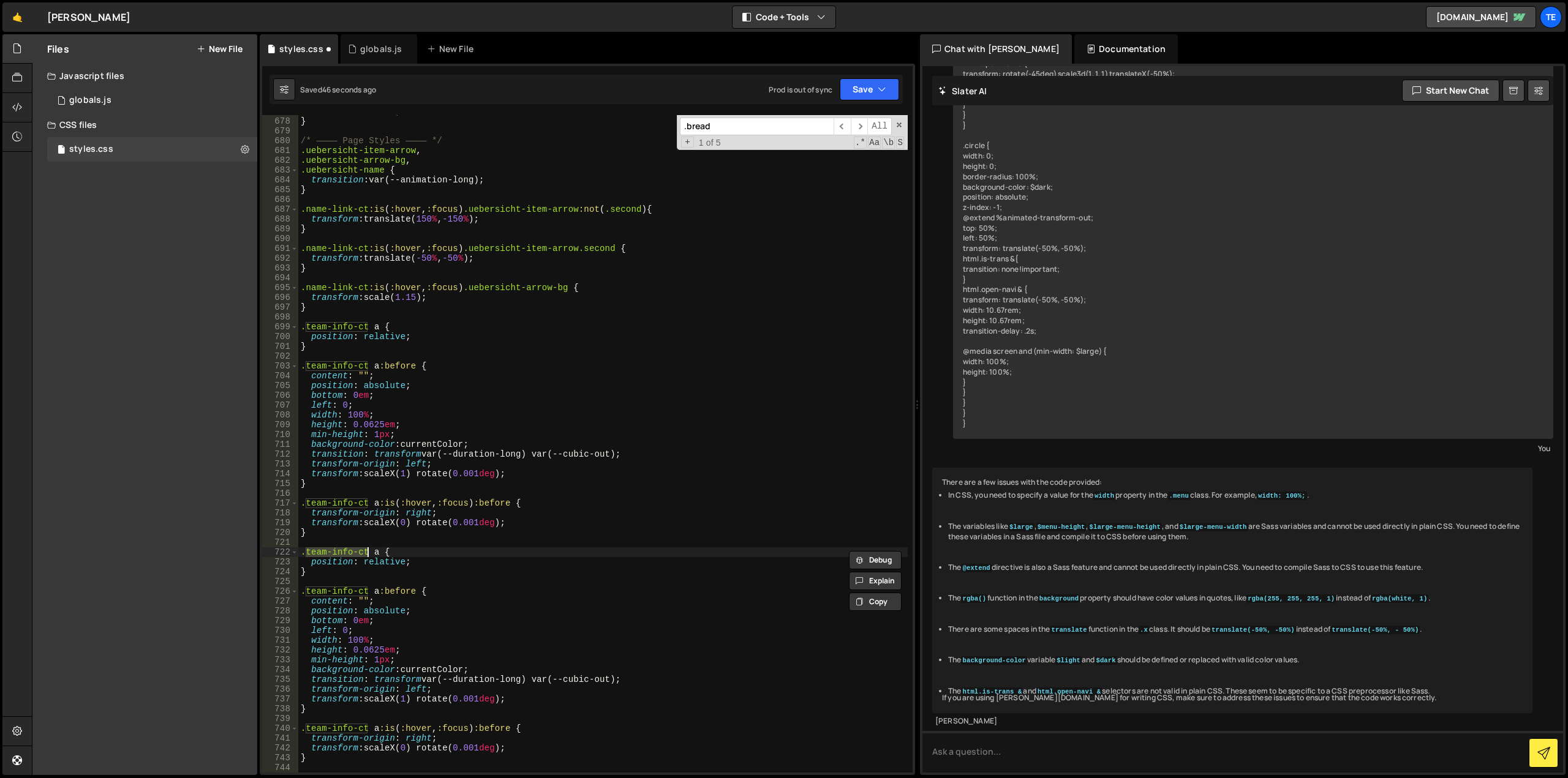
click at [364, 551] on div "overflow : hidden ; } /* ———— Page Styles ———— */ .uebersicht-item-arrow , .ueb…" at bounding box center [603, 445] width 609 height 677
paste textarea "uebersicht-item"
click at [362, 592] on div "overflow : hidden ; } /* ———— Page Styles ———— */ .uebersicht-item-arrow , .ueb…" at bounding box center [603, 445] width 609 height 677
drag, startPoint x: 362, startPoint y: 592, endPoint x: 318, endPoint y: 592, distance: 44.0
click at [318, 592] on div "overflow : hidden ; } /* ———— Page Styles ———— */ .uebersicht-item-arrow , .ueb…" at bounding box center [603, 445] width 609 height 677
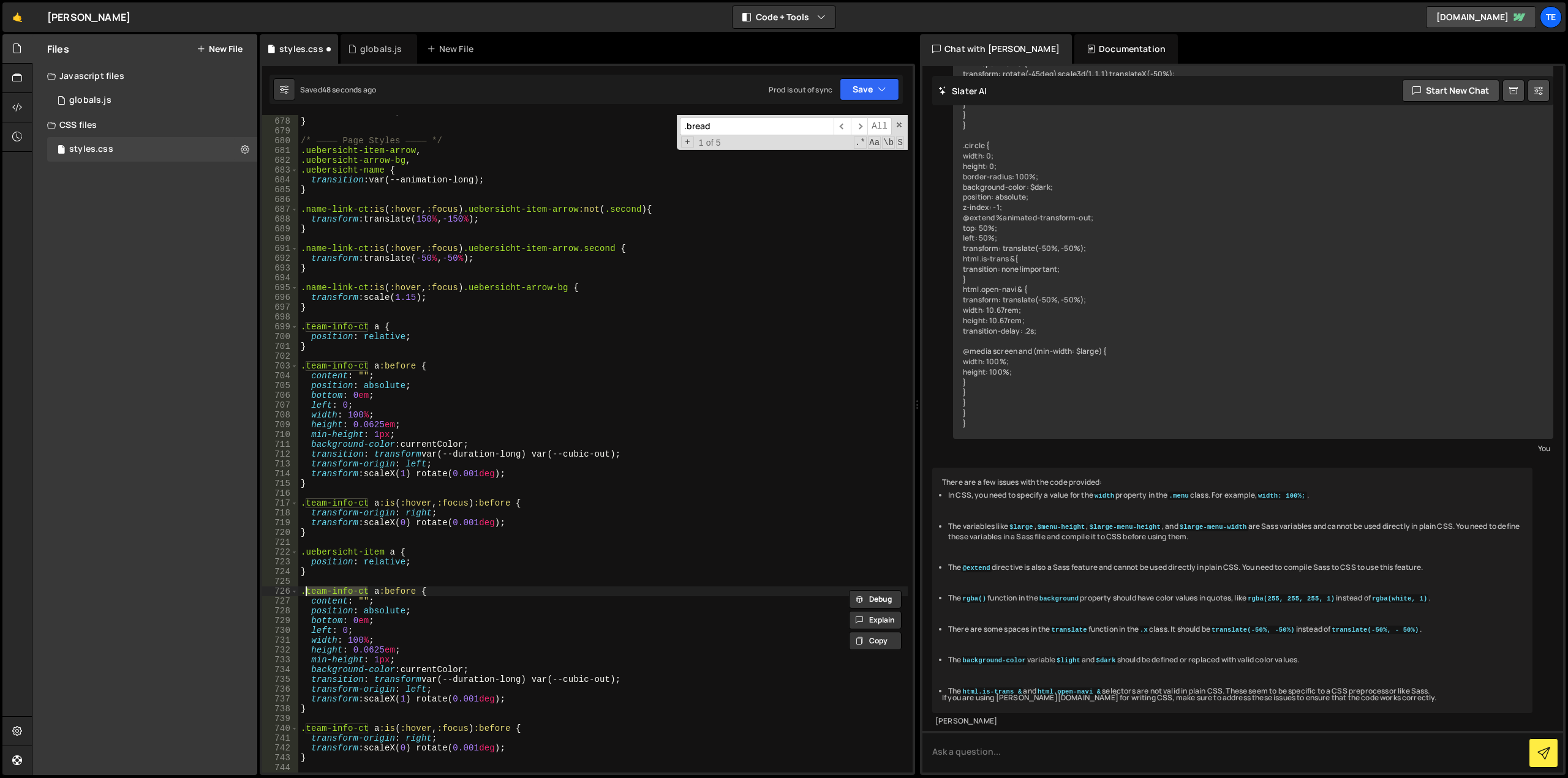
paste textarea "uebersicht-item"
click at [359, 728] on div "overflow : hidden ; } /* ———— Page Styles ———— */ .uebersicht-item-arrow , .ueb…" at bounding box center [603, 445] width 609 height 677
drag, startPoint x: 359, startPoint y: 728, endPoint x: 320, endPoint y: 727, distance: 39.0
click at [320, 727] on div "overflow : hidden ; } /* ———— Page Styles ———— */ .uebersicht-item-arrow , .ueb…" at bounding box center [603, 445] width 609 height 677
paste textarea "uebersicht-item"
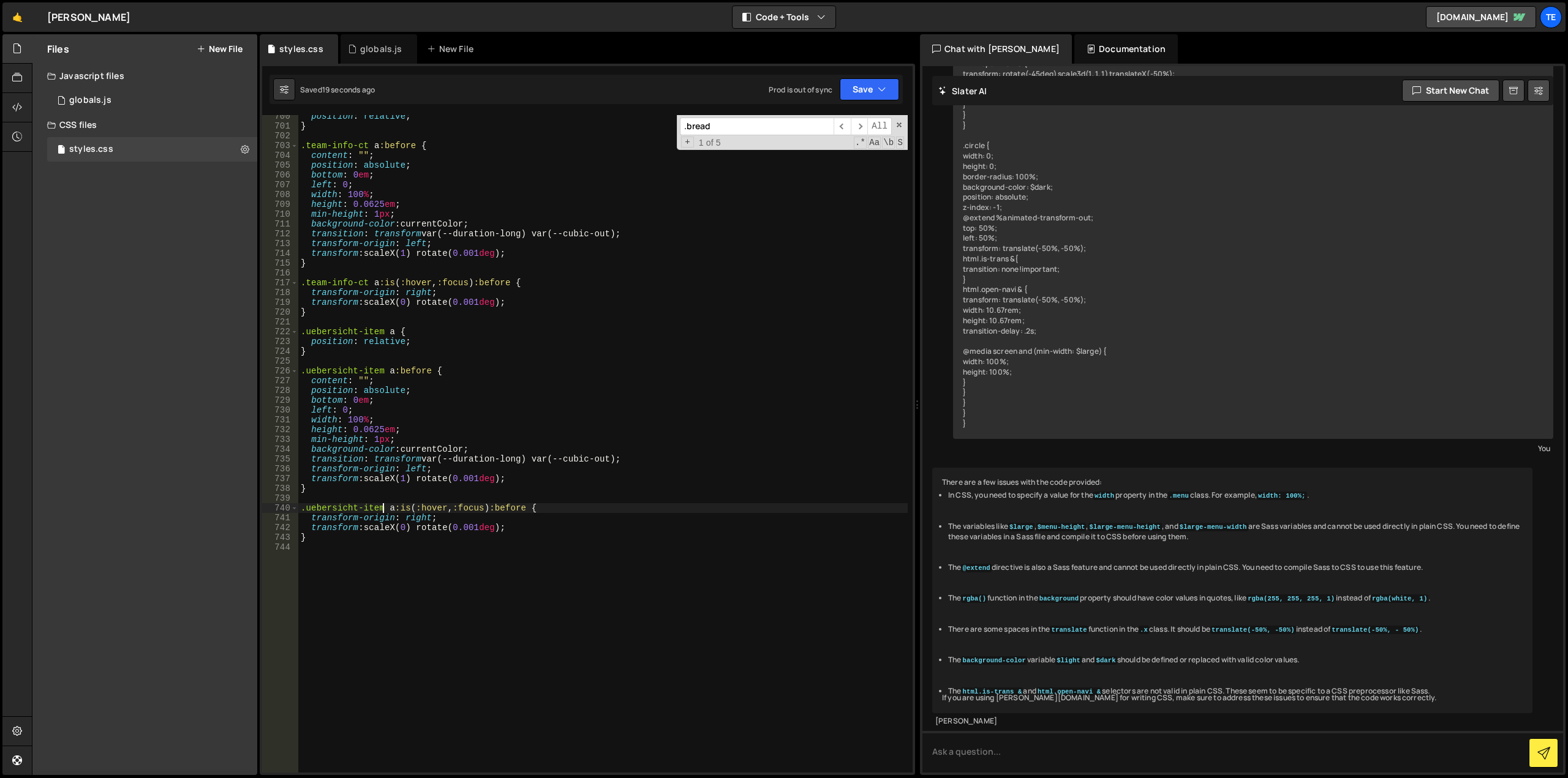
scroll to position [6930, 0]
click at [371, 333] on div "position : relative ; } .team-info-ct a :before { content : " " ; position : ab…" at bounding box center [603, 450] width 609 height 677
drag, startPoint x: 371, startPoint y: 333, endPoint x: 337, endPoint y: 334, distance: 34.0
click at [337, 334] on div "position : relative ; } .team-info-ct a :before { content : " " ; position : ab…" at bounding box center [603, 450] width 609 height 677
paste textarea "-info-block"
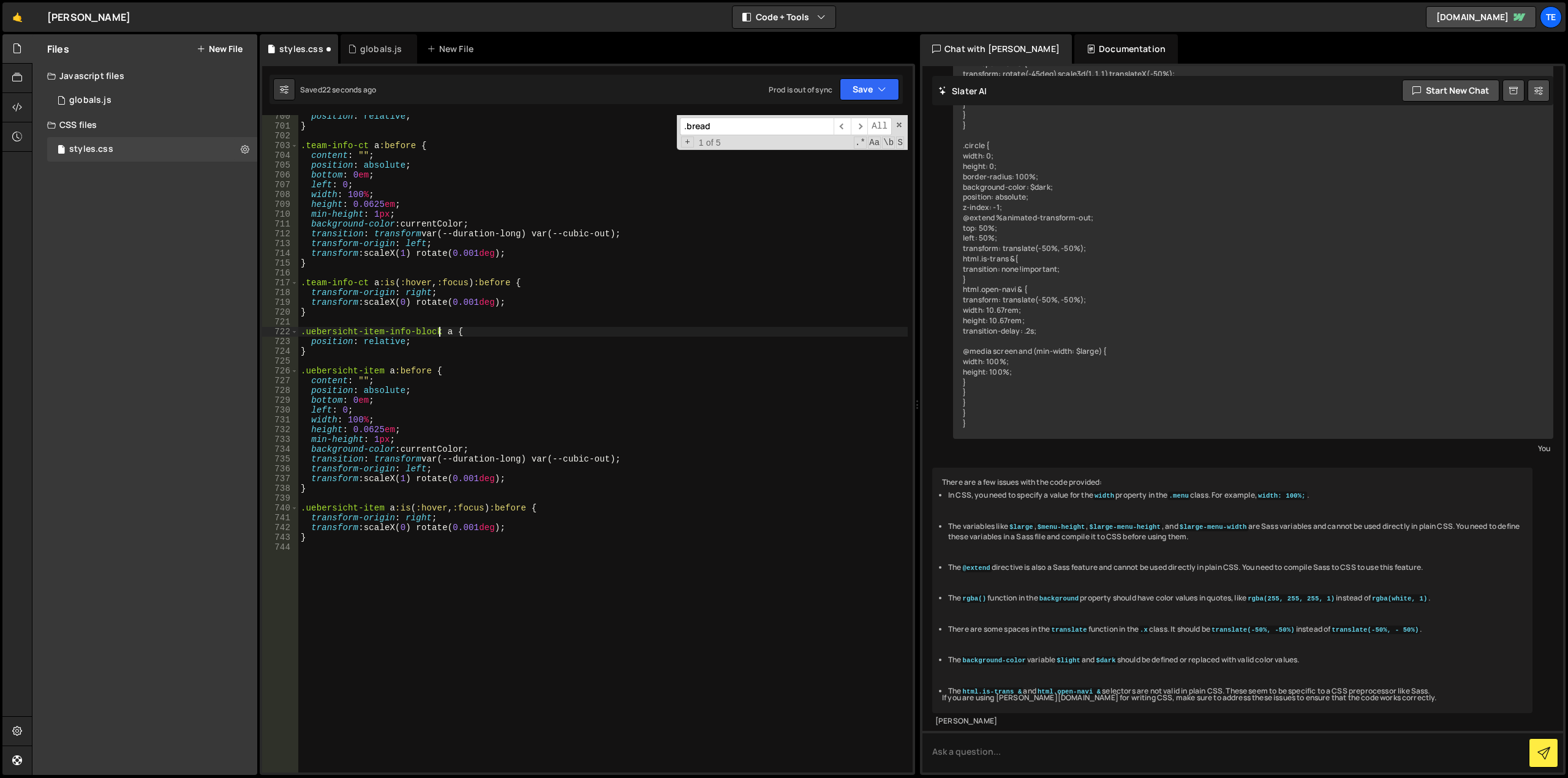
click at [373, 370] on div "position : relative ; } .team-info-ct a :before { content : " " ; position : ab…" at bounding box center [603, 450] width 609 height 677
drag, startPoint x: 373, startPoint y: 370, endPoint x: 326, endPoint y: 370, distance: 47.0
click at [326, 370] on div "position : relative ; } .team-info-ct a :before { content : " " ; position : ab…" at bounding box center [603, 450] width 609 height 677
paste textarea "-info-block"
click at [373, 504] on div "position : relative ; } .team-info-ct a :before { content : " " ; position : ab…" at bounding box center [603, 450] width 609 height 677
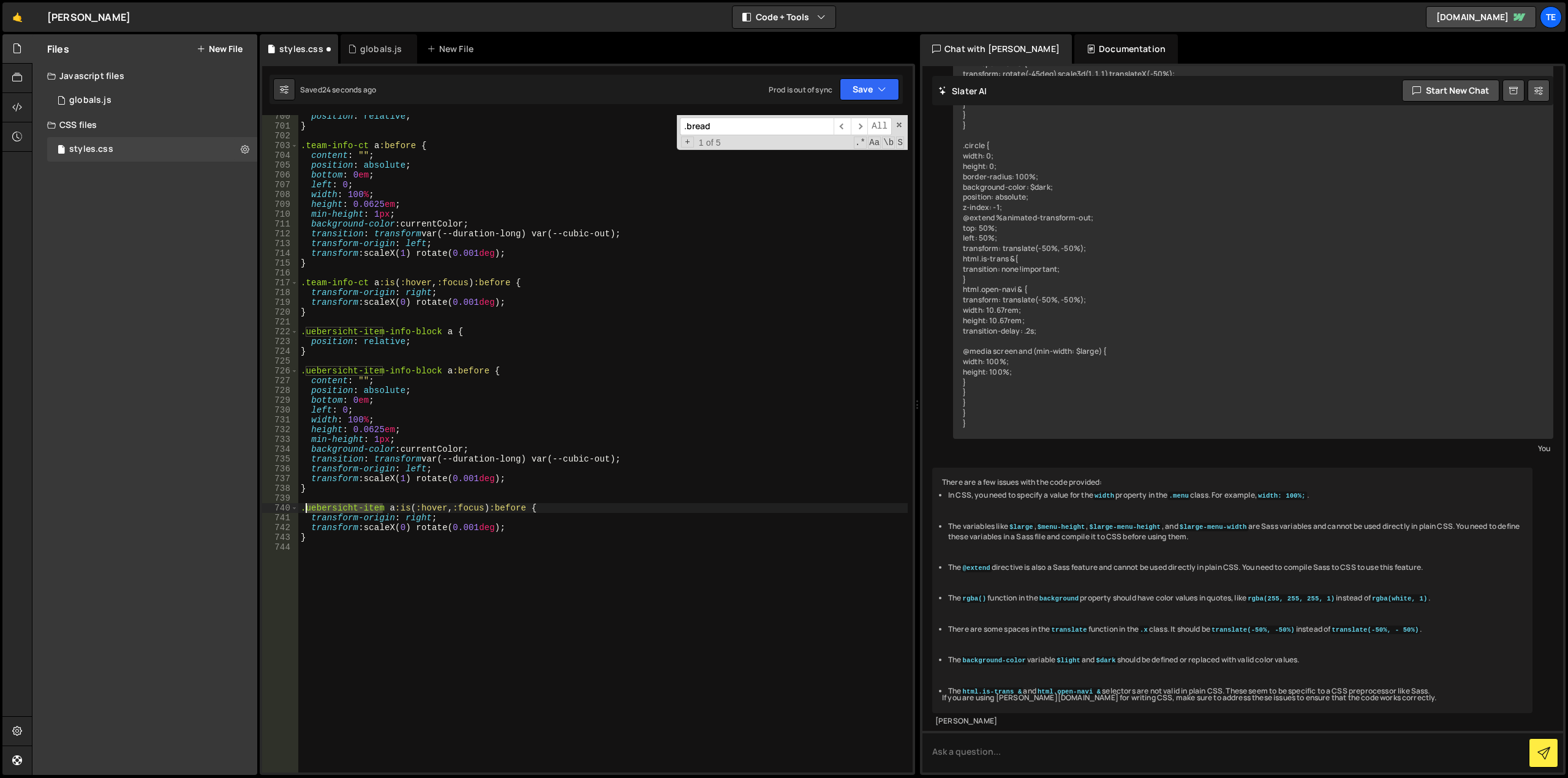
drag, startPoint x: 373, startPoint y: 504, endPoint x: 341, endPoint y: 506, distance: 32.1
click at [341, 506] on div "position : relative ; } .team-info-ct a :before { content : " " ; position : ab…" at bounding box center [603, 450] width 609 height 677
paste textarea "-info-block"
type textarea ".uebersicht-item-info-block a:is(:hover, :focus):before {"
click at [615, 600] on div "position : relative ; } .team-info-ct a :before { content : " " ; position : ab…" at bounding box center [603, 450] width 609 height 677
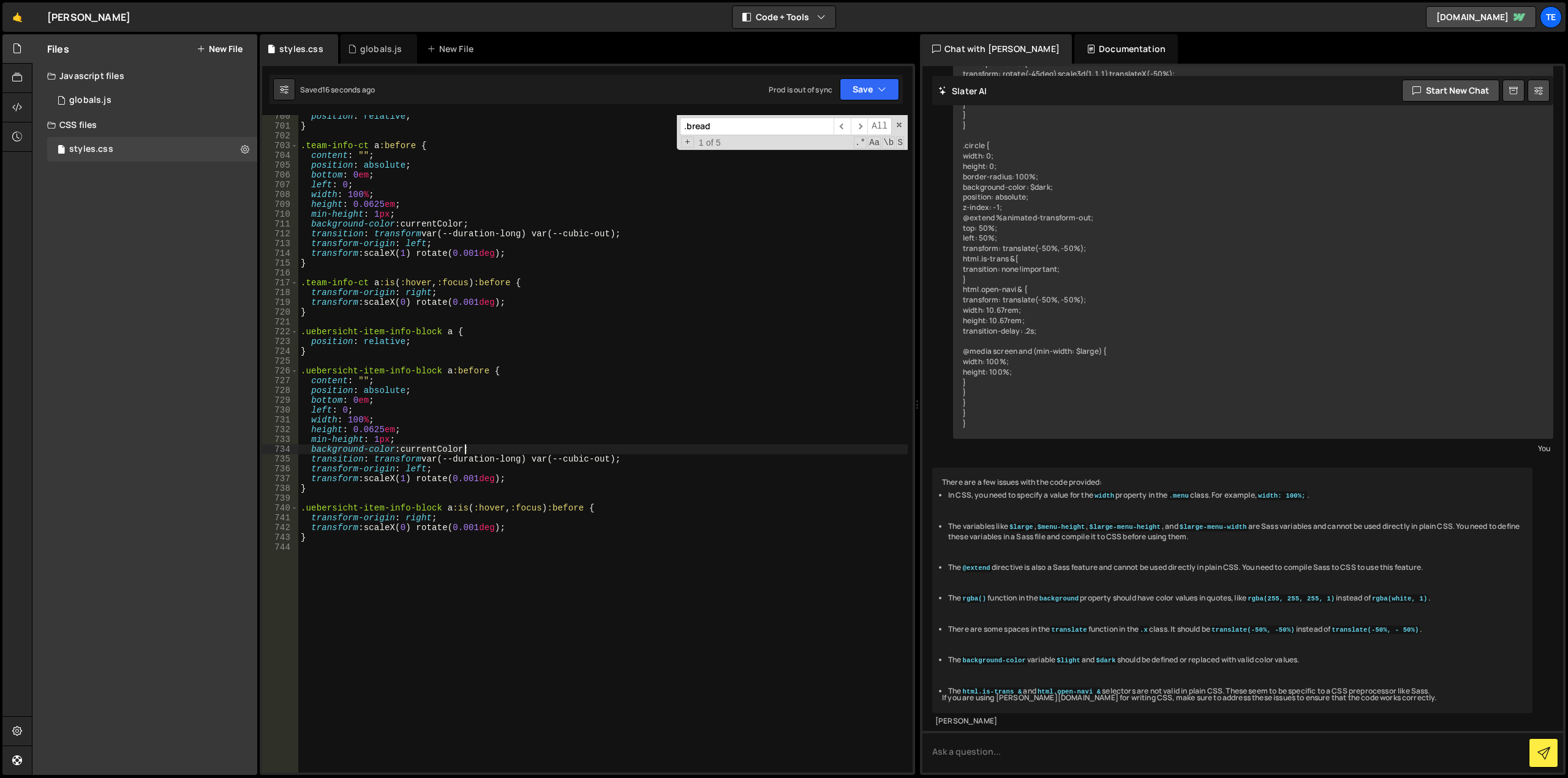
click at [465, 449] on div "position : relative ; } .team-info-ct a :before { content : " " ; position : ab…" at bounding box center [603, 450] width 609 height 677
click at [528, 478] on div "position : relative ; } .team-info-ct a :before { content : " " ; position : ab…" at bounding box center [603, 450] width 609 height 677
type textarea "transform: scaleX(1) rotate(0.001deg);"
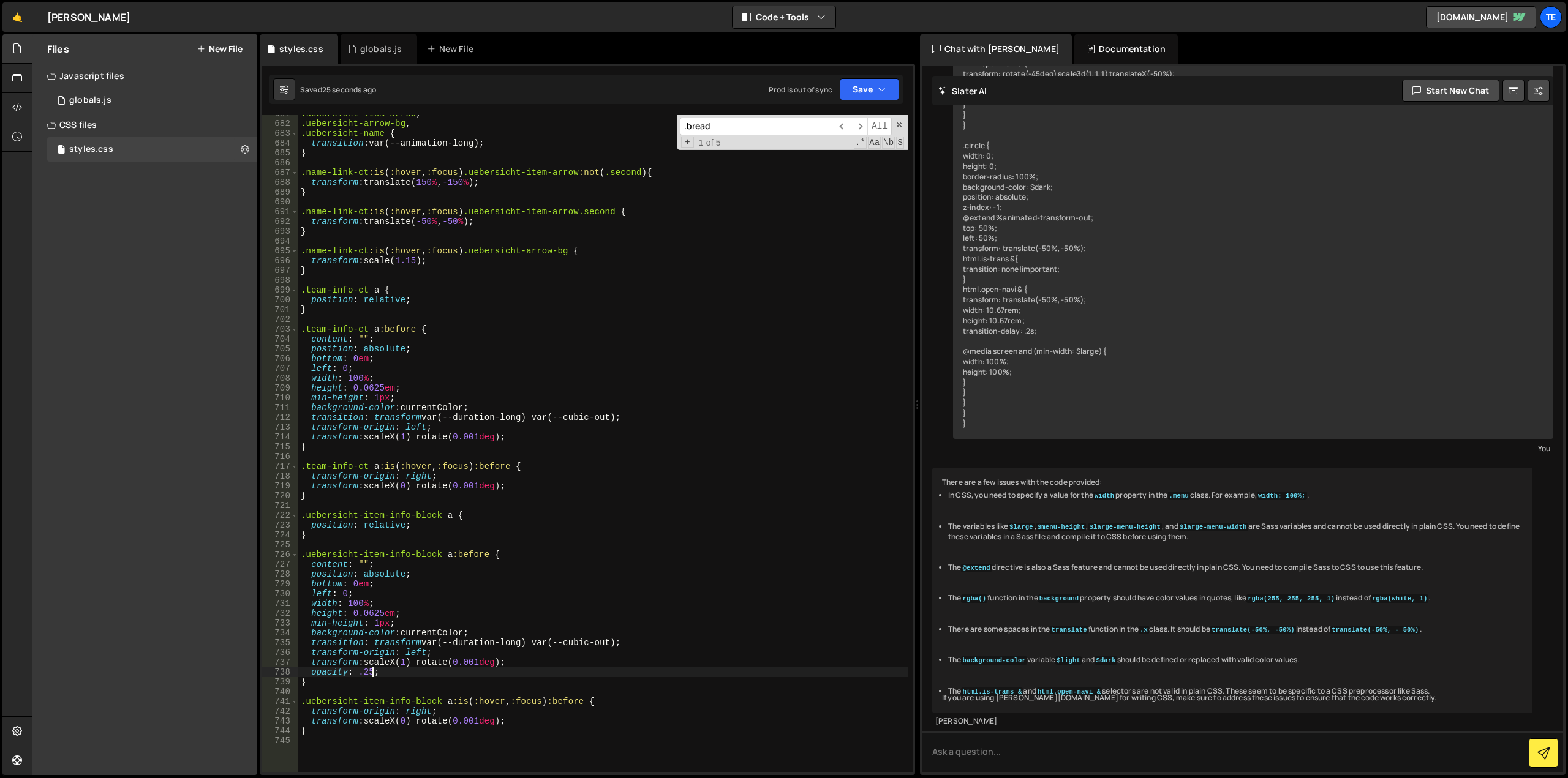
click at [340, 677] on div ".uebersicht-item-arrow , .uebersicht-arrow-bg , .uebersicht-name { transition :…" at bounding box center [603, 447] width 609 height 677
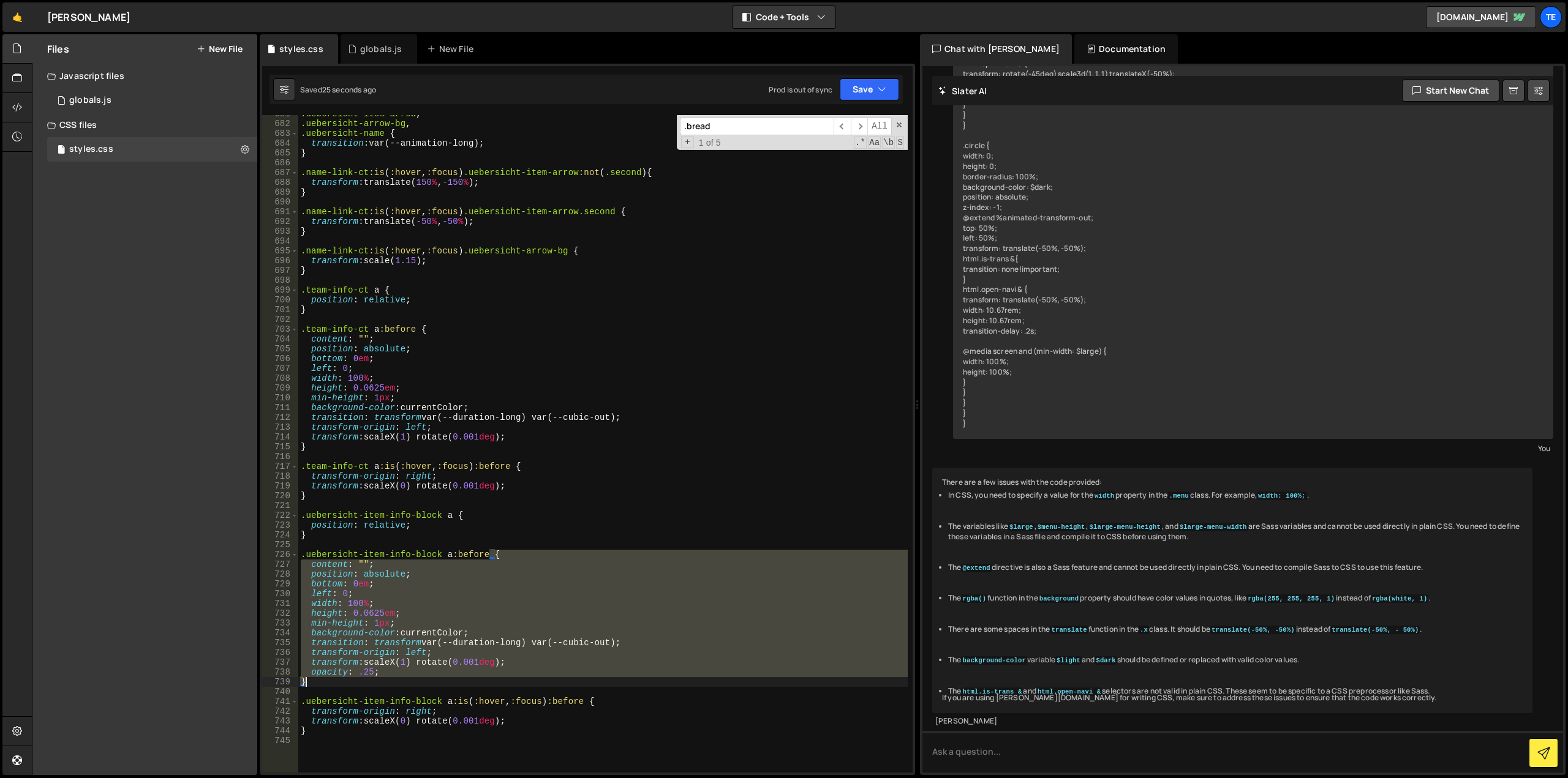
scroll to position [0, 0]
click at [340, 677] on div ".uebersicht-item-arrow , .uebersicht-arrow-bg , .uebersicht-name { transition :…" at bounding box center [603, 447] width 609 height 677
click at [341, 673] on div ".uebersicht-item-arrow , .uebersicht-arrow-bg , .uebersicht-name { transition :…" at bounding box center [603, 444] width 609 height 657
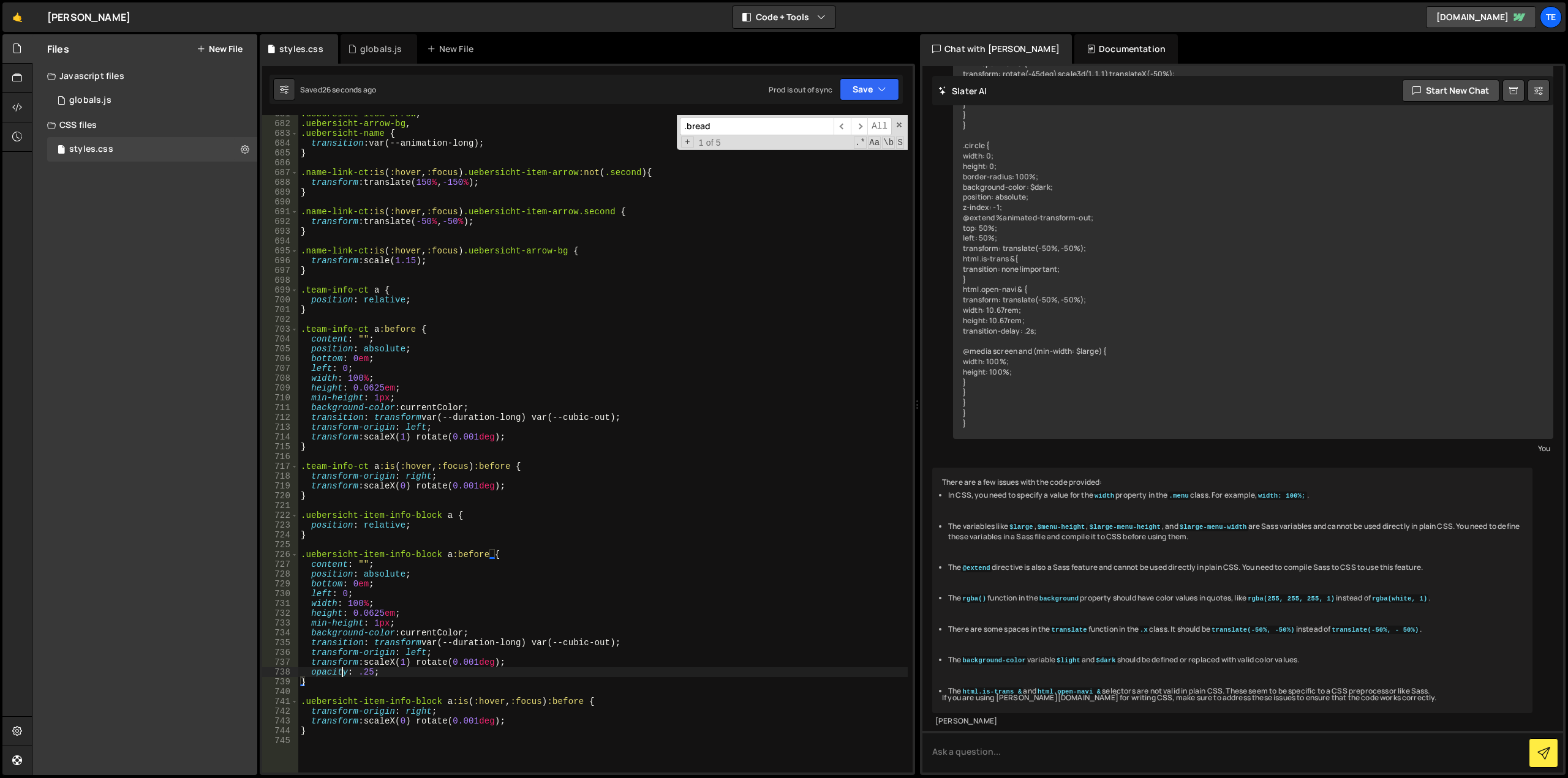
click at [341, 673] on div ".uebersicht-item-arrow , .uebersicht-arrow-bg , .uebersicht-name { transition :…" at bounding box center [603, 447] width 609 height 677
click at [521, 433] on div ".uebersicht-item-arrow , .uebersicht-arrow-bg , .uebersicht-name { transition :…" at bounding box center [603, 447] width 609 height 677
type textarea "transform: scaleX(1) rotate(0.001deg);"
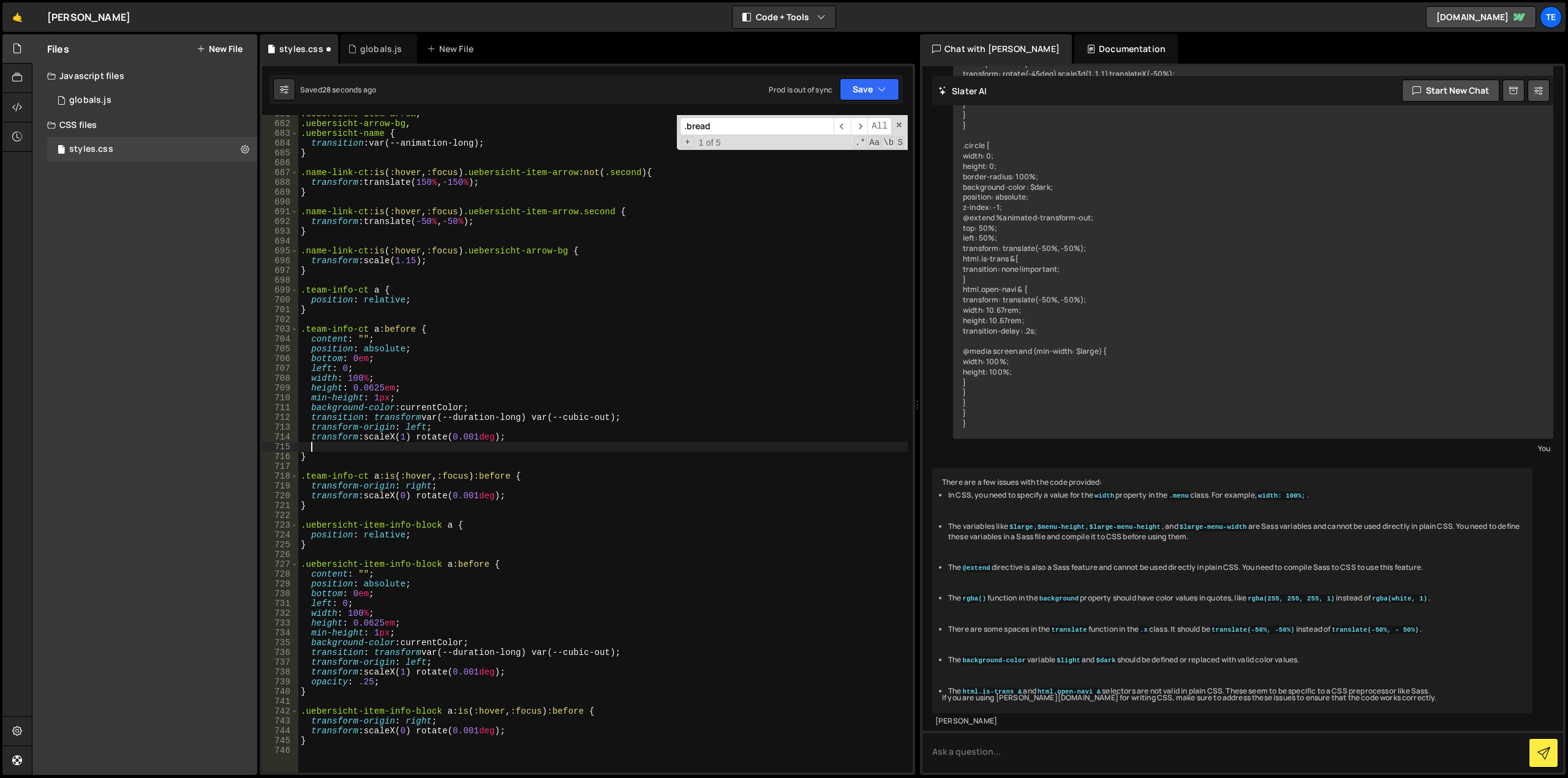
paste textarea
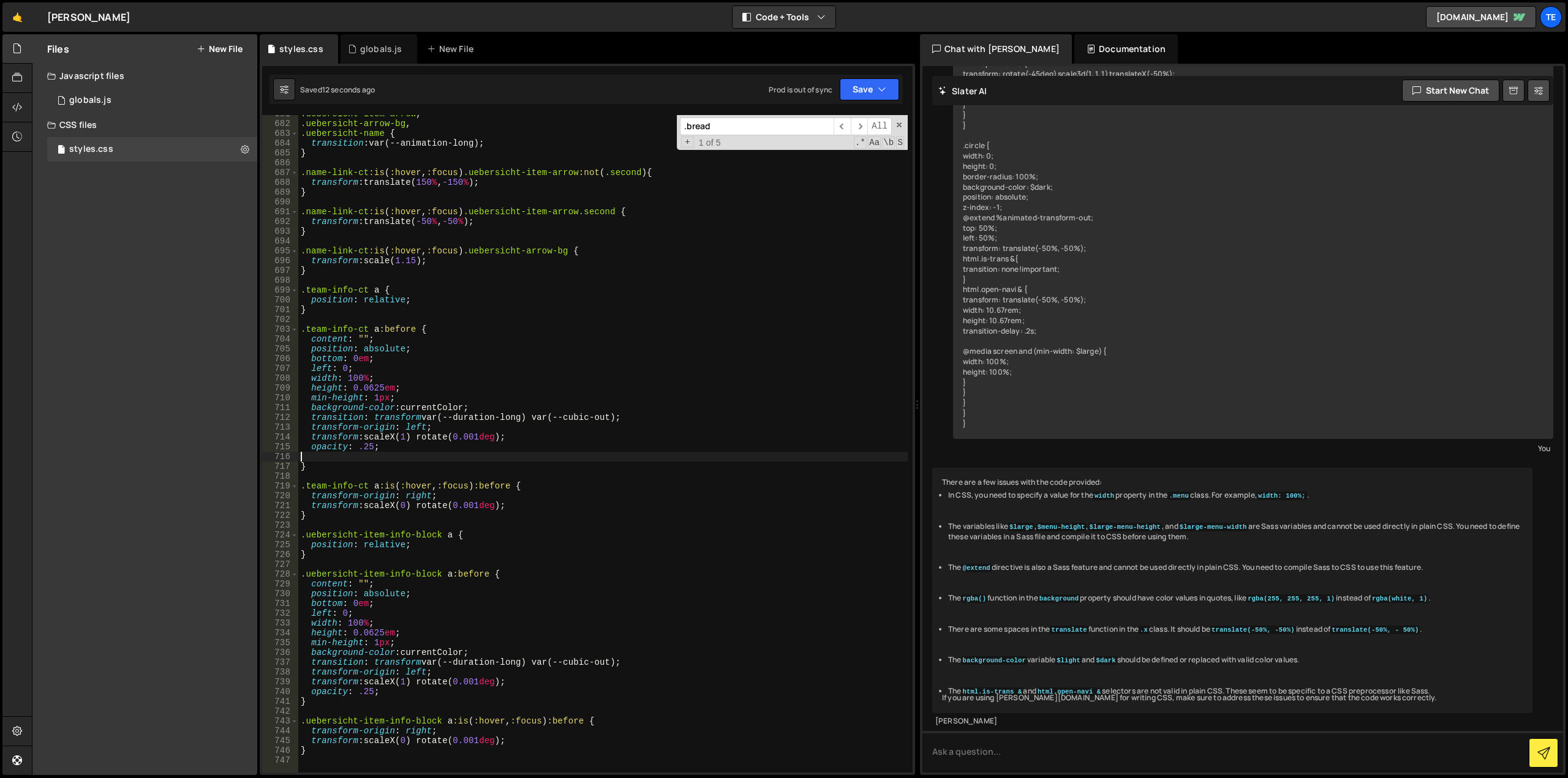
click at [367, 445] on div ".uebersicht-item-arrow , .uebersicht-arrow-bg , .uebersicht-name { transition :…" at bounding box center [603, 447] width 609 height 677
click at [369, 696] on div ".uebersicht-item-arrow , .uebersicht-arrow-bg , .uebersicht-name { transition :…" at bounding box center [603, 447] width 609 height 677
click at [544, 408] on div ".uebersicht-item-arrow , .uebersicht-arrow-bg , .uebersicht-name { transition :…" at bounding box center [603, 447] width 609 height 677
type textarea "background-color: currentColor;"
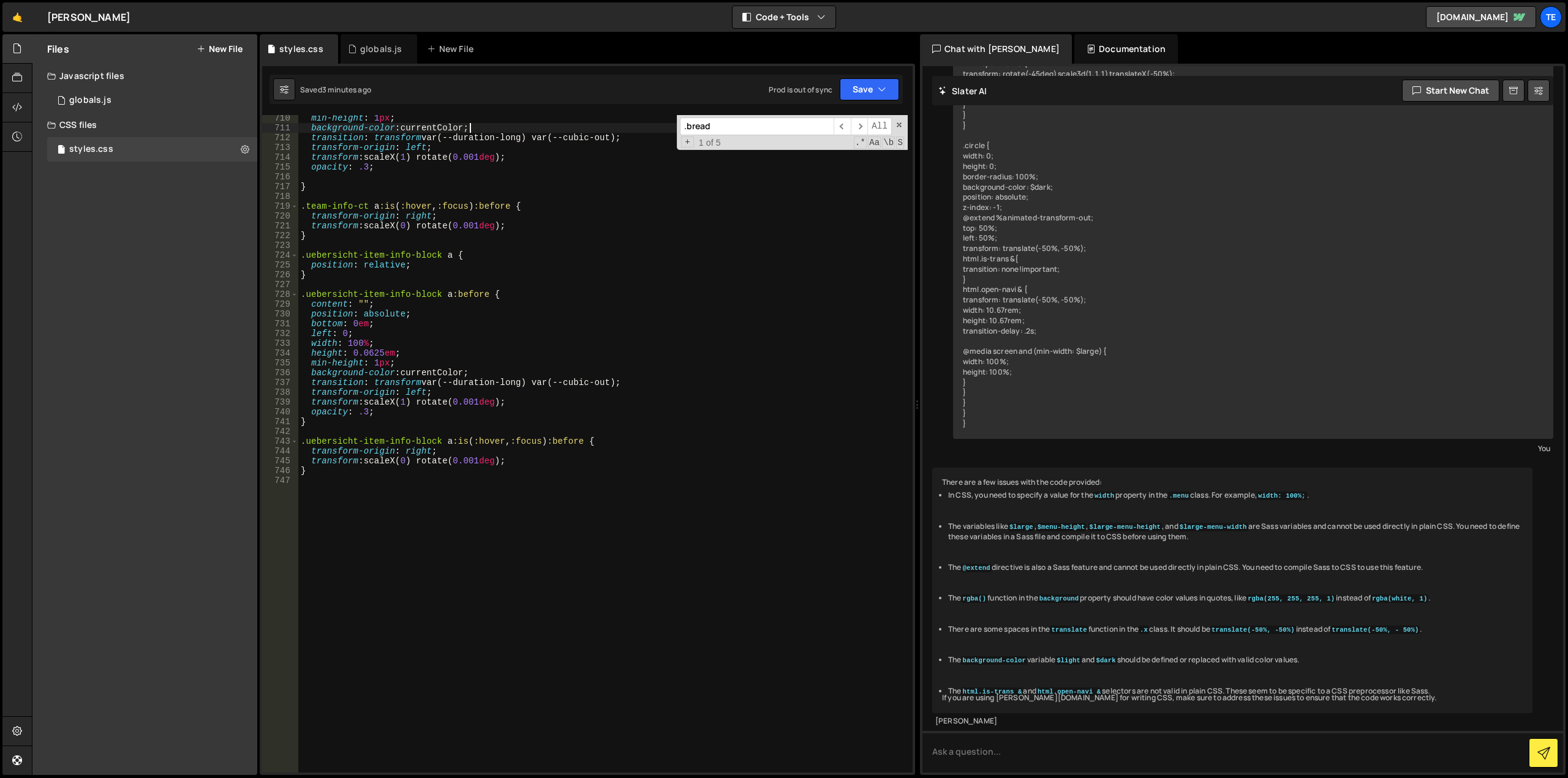
scroll to position [7063, 0]
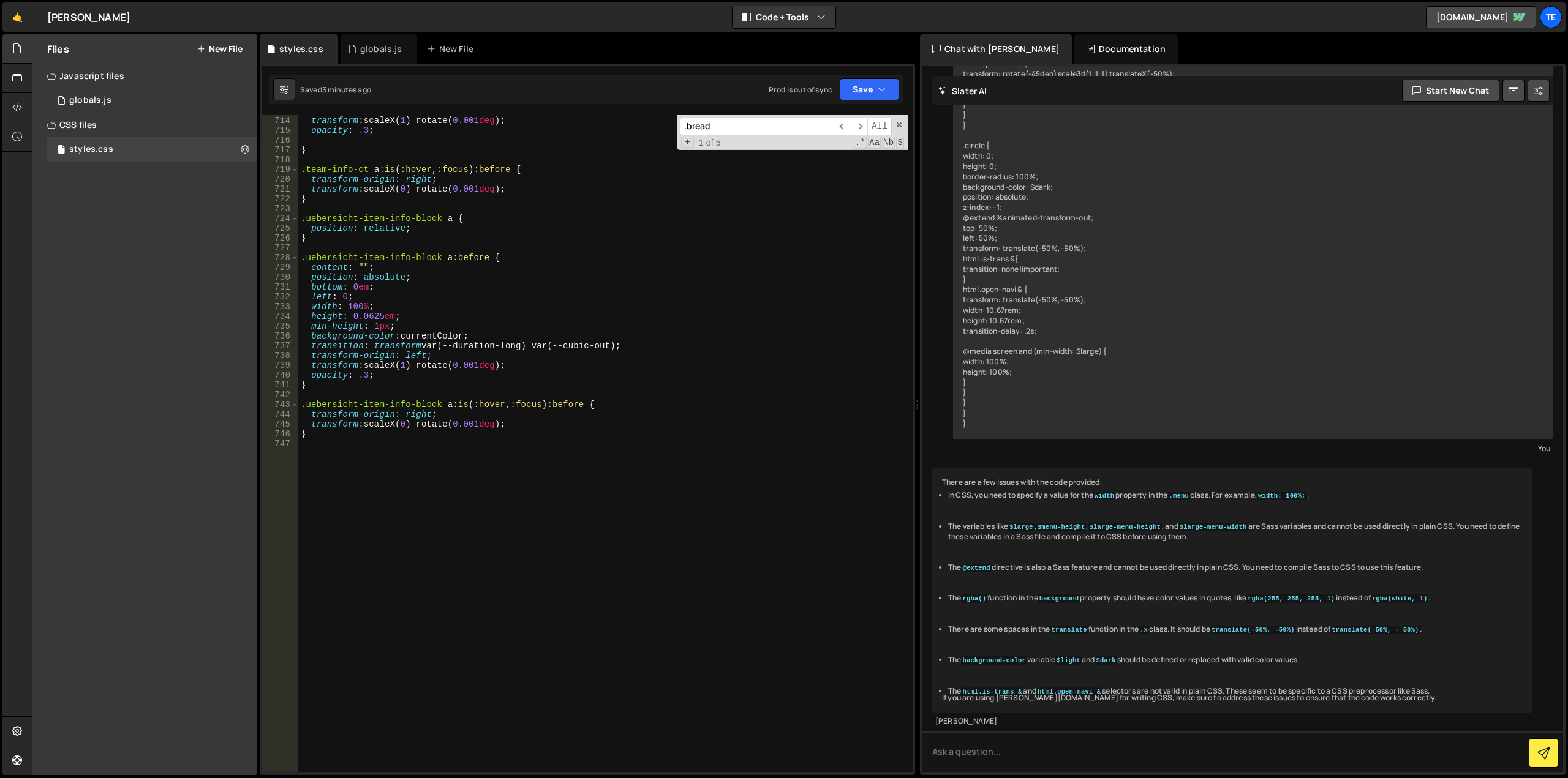
click at [479, 531] on div "transform-origin : left ; transform : scaleX( 1 ) rotate( 0.001 deg ) ; opacity…" at bounding box center [603, 445] width 609 height 677
click at [410, 513] on div "transform-origin : left ; transform : scaleX( 1 ) rotate( 0.001 deg ) ; opacity…" at bounding box center [603, 445] width 609 height 677
paste textarea "footer-cta-button"
click at [439, 456] on div "transform-origin : left ; transform : scaleX( 1 ) rotate( 0.001 deg ) ; opacity…" at bounding box center [603, 445] width 609 height 677
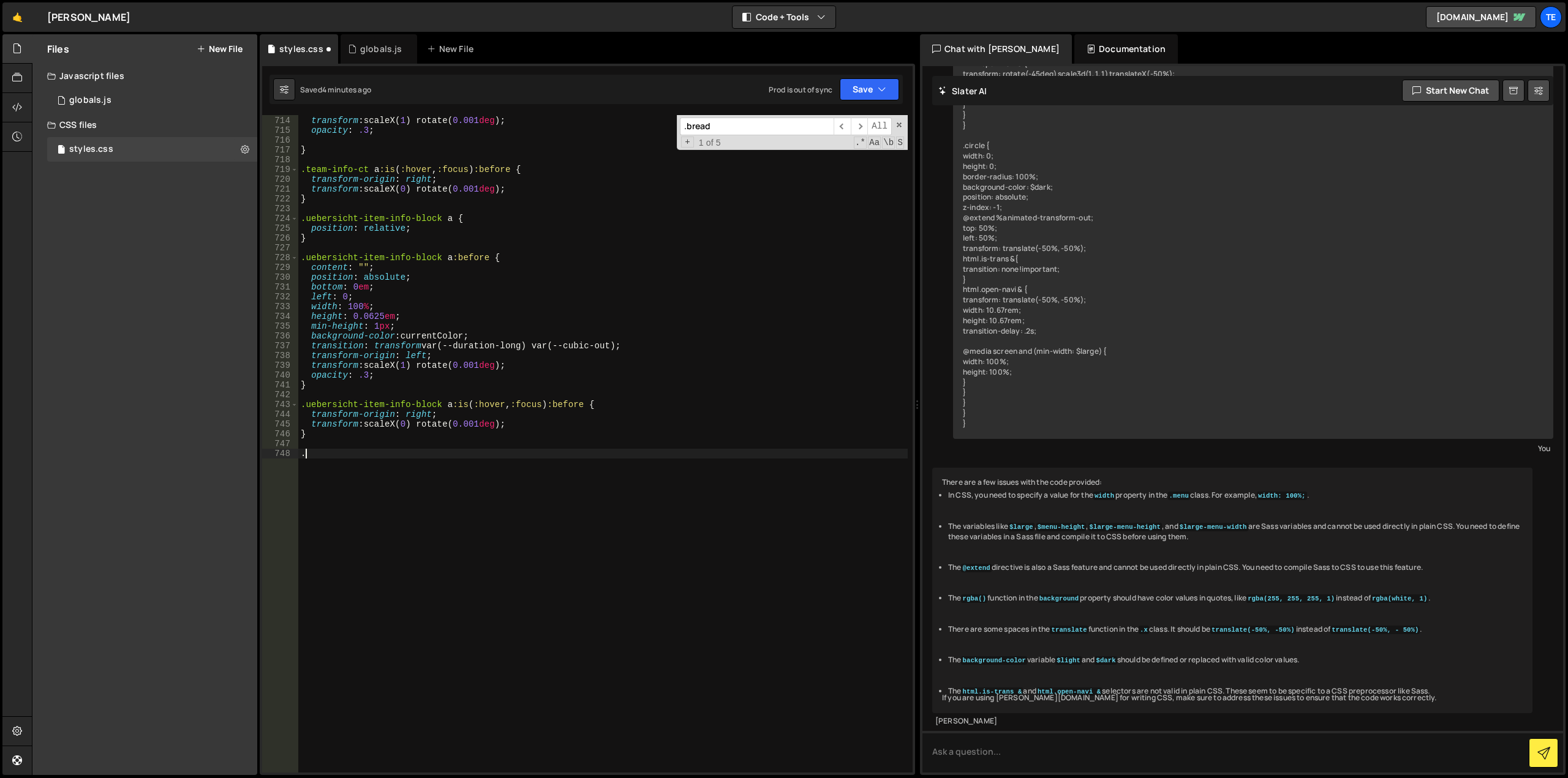
paste textarea "footer-cta-bg"
type textarea ".footer-cta-bg {"
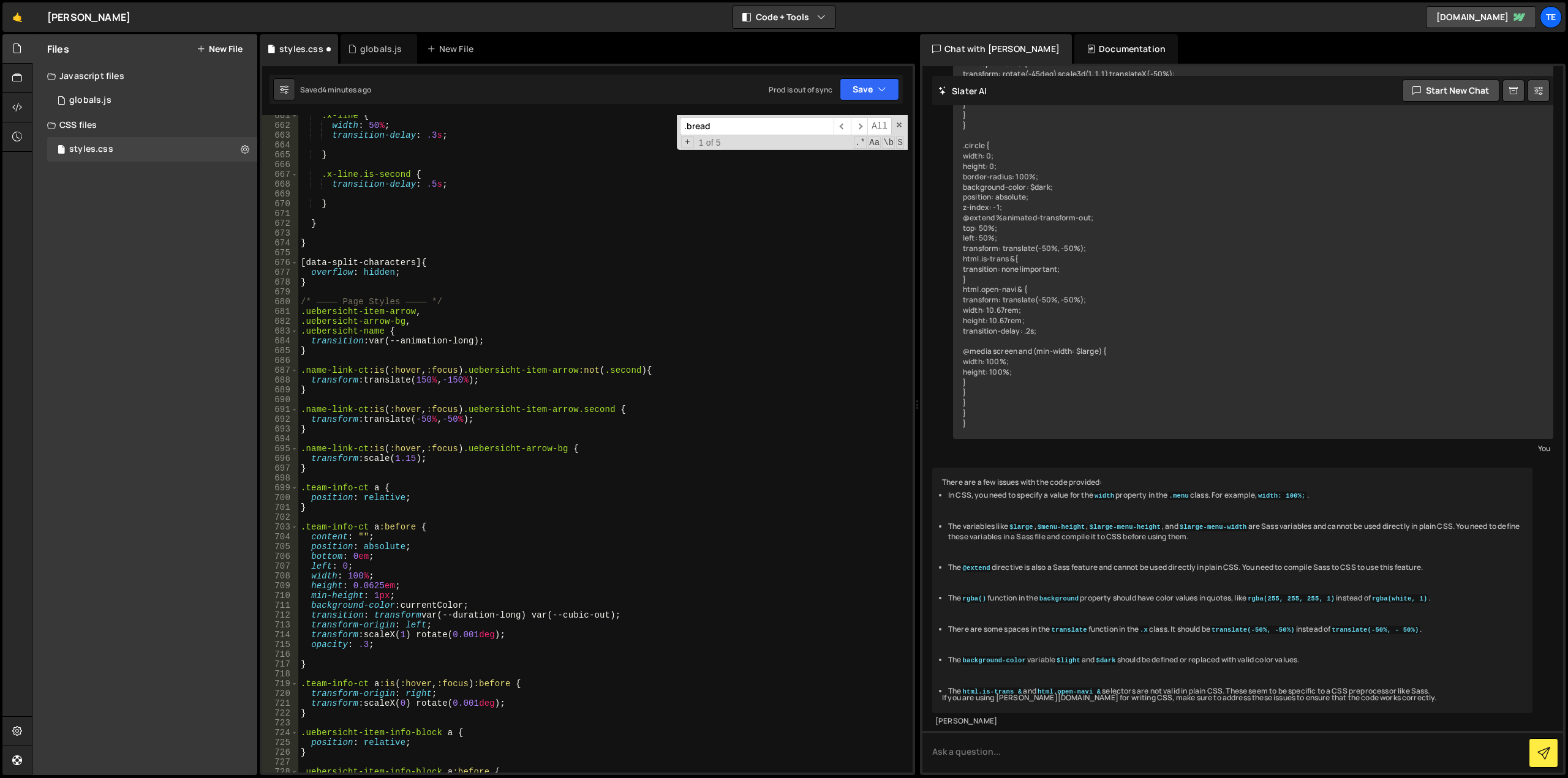
scroll to position [6548, 0]
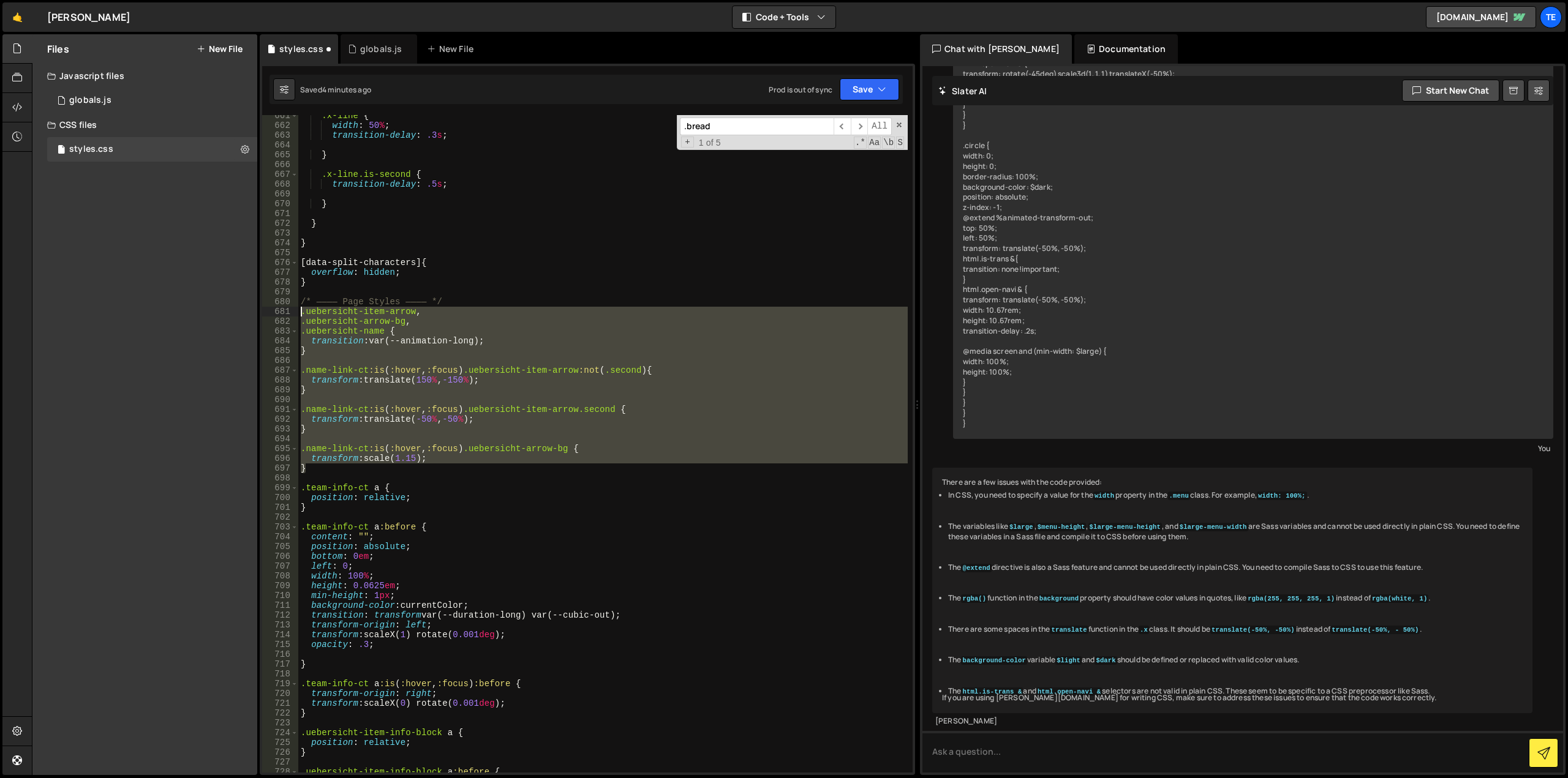
drag, startPoint x: 314, startPoint y: 471, endPoint x: 270, endPoint y: 313, distance: 164.0
click at [270, 313] on div "trans 661 662 663 664 665 666 667 668 669 670 671 672 673 674 675 676 677 678 6…" at bounding box center [587, 444] width 650 height 657
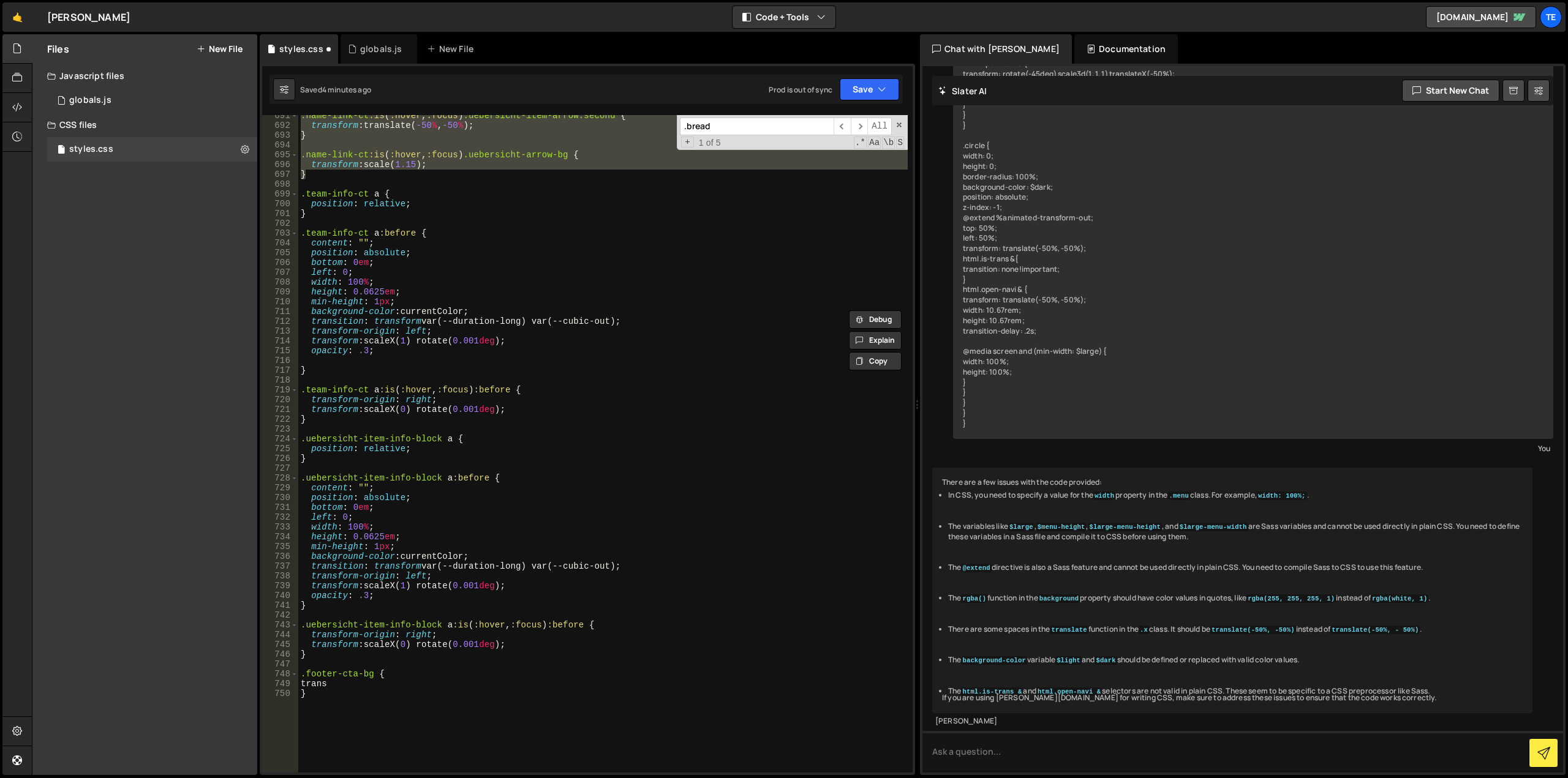
scroll to position [7063, 0]
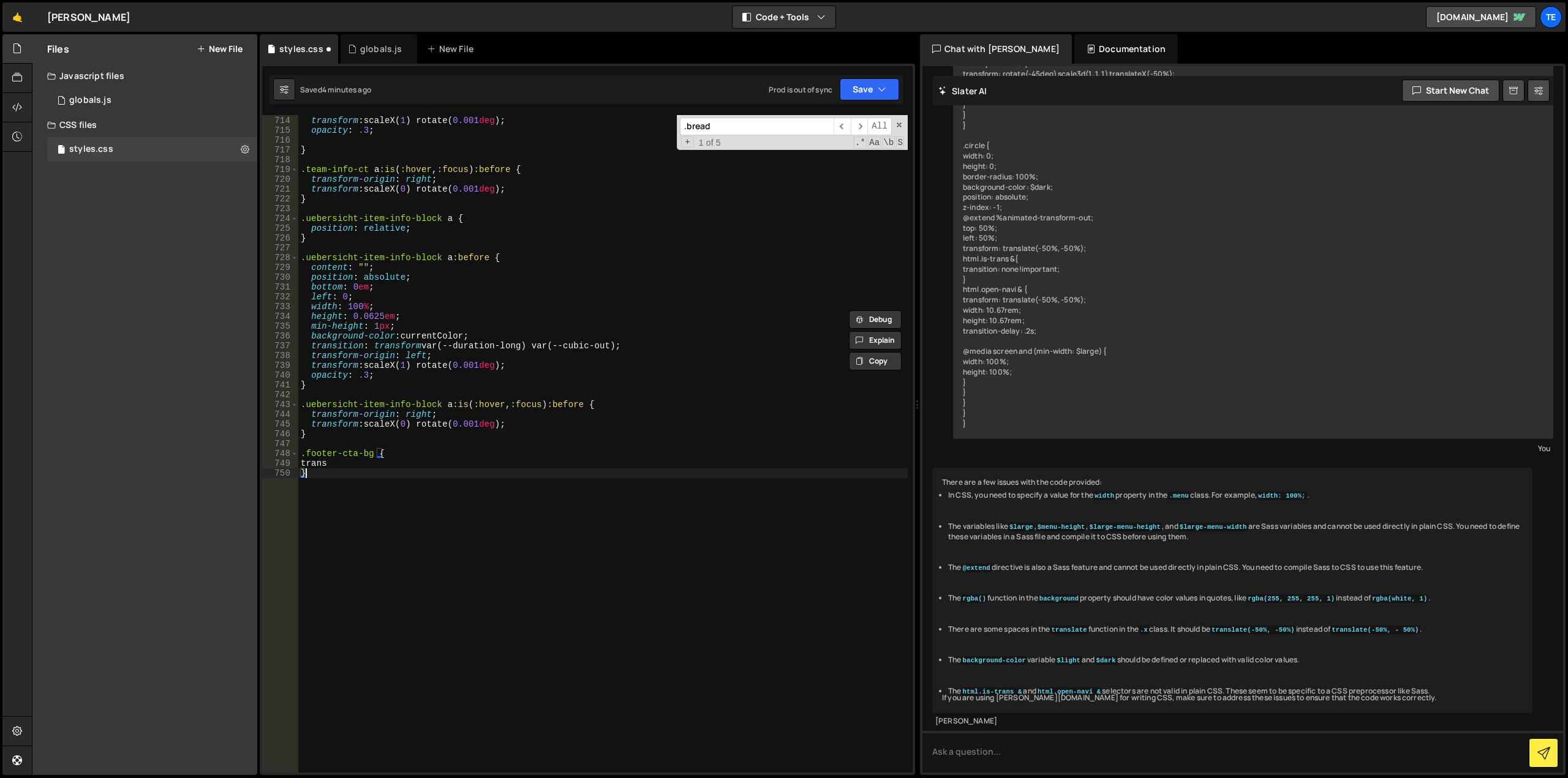
click at [365, 534] on div "transform-origin : left ; transform : scaleX( 1 ) rotate( 0.001 deg ) ; opacity…" at bounding box center [603, 445] width 609 height 677
type textarea "}"
paste textarea "}"
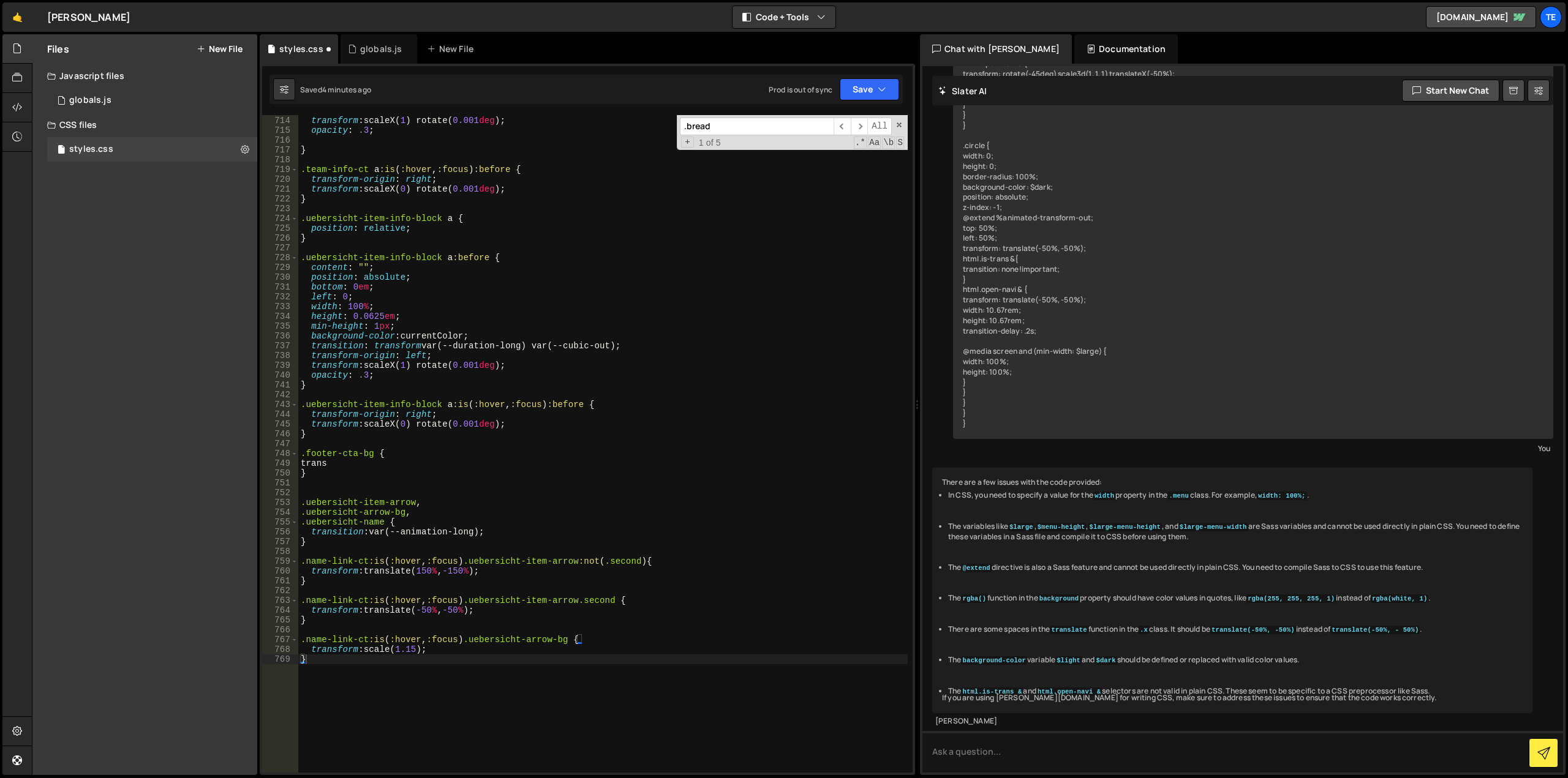
click at [402, 503] on div "transform-origin : left ; transform : scaleX( 1 ) rotate( 0.001 deg ) ; opacity…" at bounding box center [603, 445] width 609 height 677
drag, startPoint x: 402, startPoint y: 503, endPoint x: 324, endPoint y: 505, distance: 78.0
click at [324, 505] on div "transform-origin : left ; transform : scaleX( 1 ) rotate( 0.001 deg ) ; opacity…" at bounding box center [603, 445] width 609 height 677
paste textarea "footer-cta-bg"
click at [398, 510] on div "transform-origin : left ; transform : scaleX( 1 ) rotate( 0.001 deg ) ; opacity…" at bounding box center [603, 445] width 609 height 677
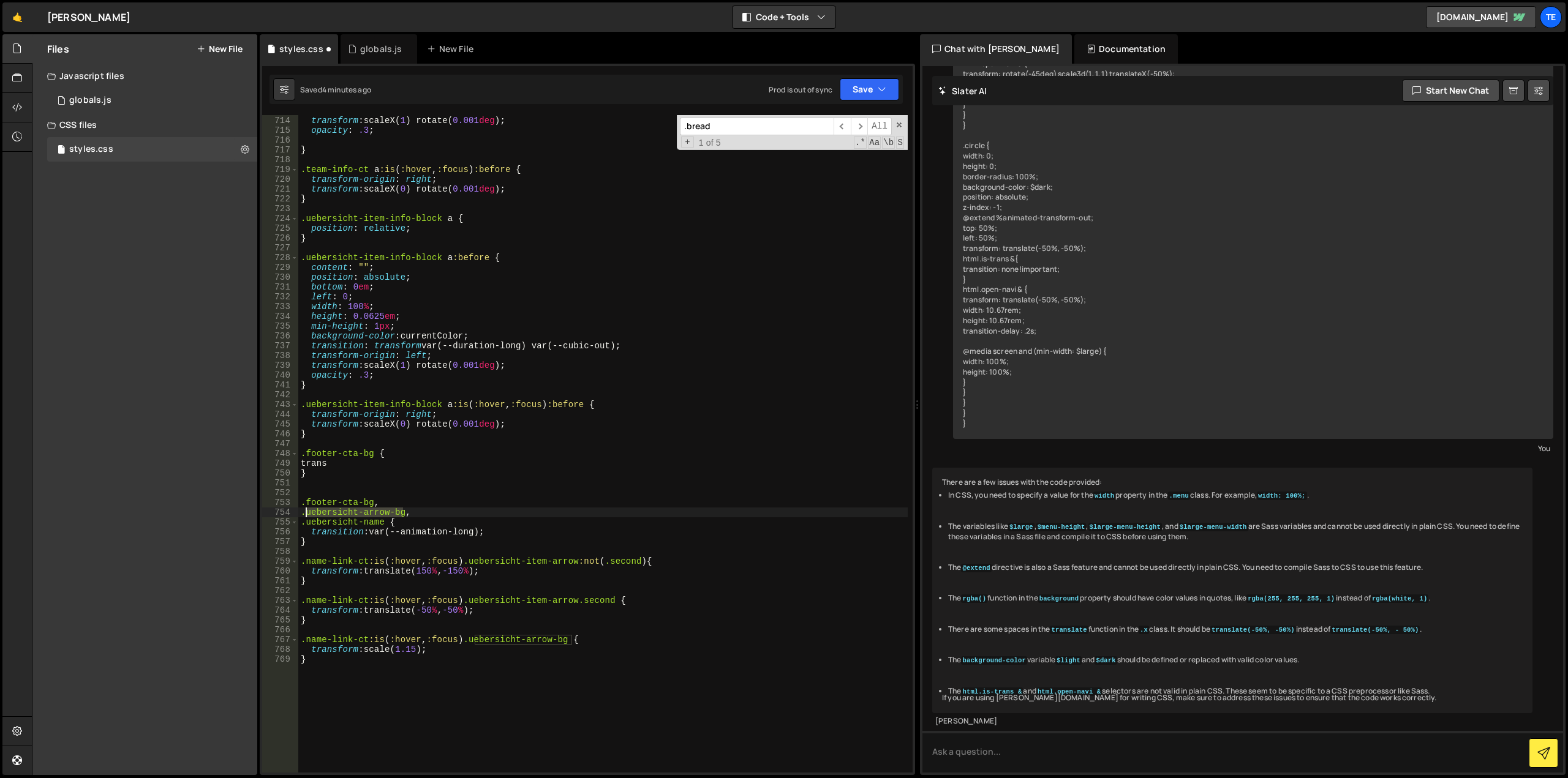
drag, startPoint x: 398, startPoint y: 510, endPoint x: 336, endPoint y: 510, distance: 62.0
click at [336, 510] on div "transform-origin : left ; transform : scaleX( 1 ) rotate( 0.001 deg ) ; opacity…" at bounding box center [603, 445] width 609 height 677
click at [398, 511] on div "transform-origin : left ; transform : scaleX( 1 ) rotate( 0.001 deg ) ; opacity…" at bounding box center [603, 444] width 609 height 657
drag, startPoint x: 398, startPoint y: 511, endPoint x: 328, endPoint y: 513, distance: 70.0
click at [328, 513] on div "transform-origin : left ; transform : scaleX( 1 ) rotate( 0.001 deg ) ; opacity…" at bounding box center [603, 445] width 609 height 677
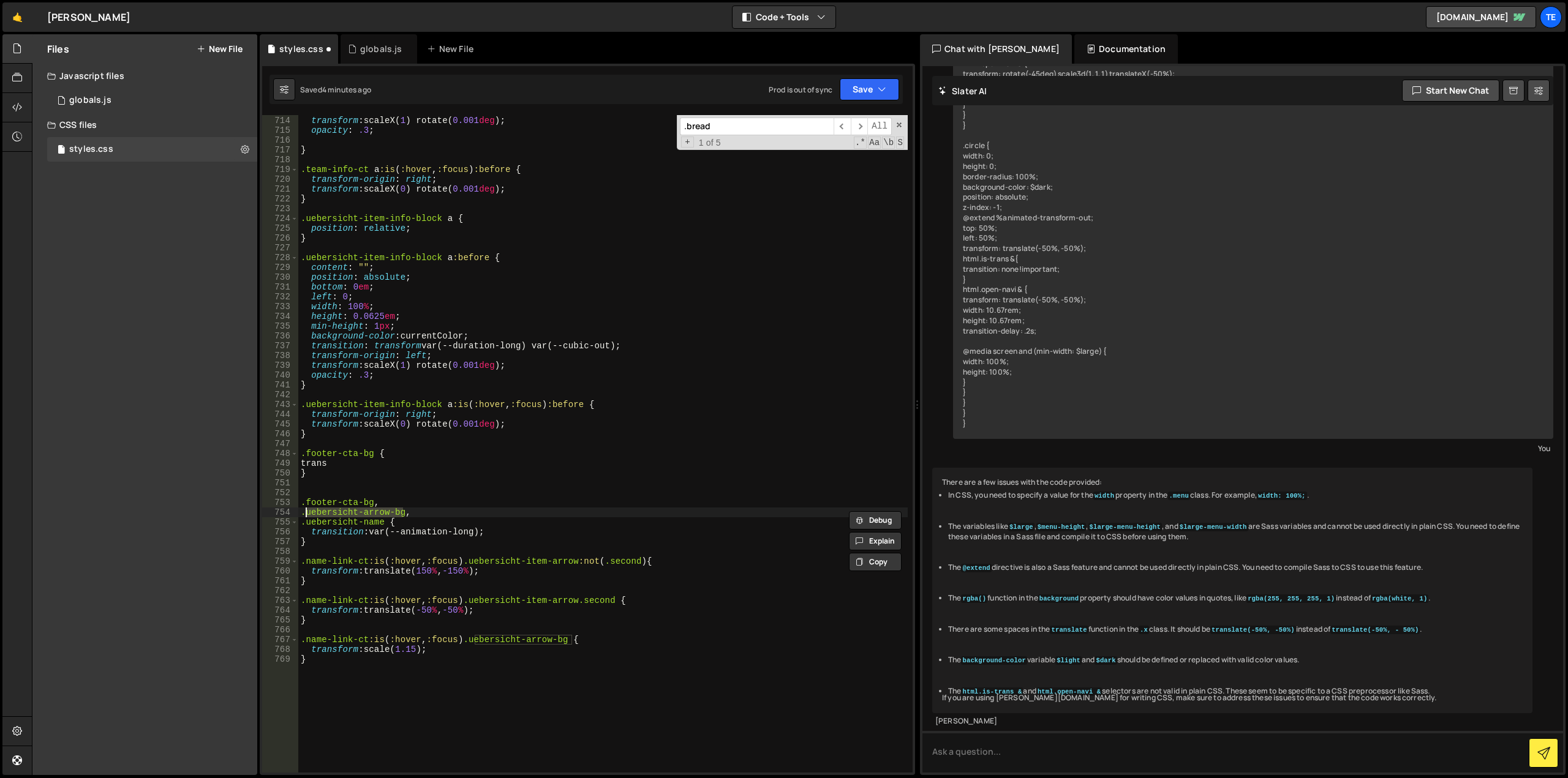
paste textarea "cta-icon"
click at [381, 514] on div "transform-origin : left ; transform : scaleX( 1 ) rotate( 0.001 deg ) ; opacity…" at bounding box center [603, 445] width 609 height 677
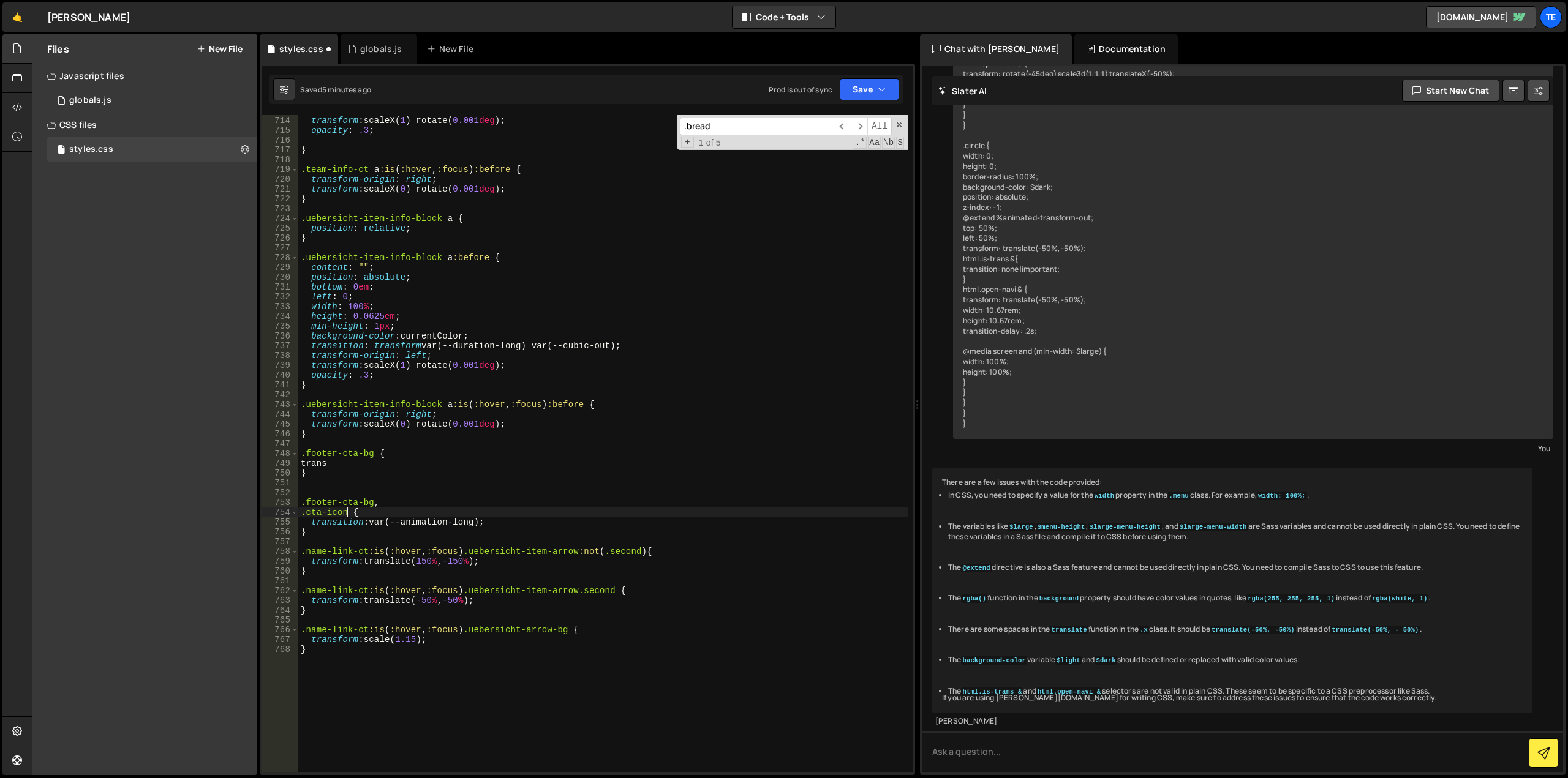
click at [604, 515] on div "transform-origin : left ; transform : scaleX( 1 ) rotate( 0.001 deg ) ; opacity…" at bounding box center [603, 445] width 609 height 677
click at [337, 512] on div "transform-origin : left ; transform : scaleX( 1 ) rotate( 0.001 deg ) ; opacity…" at bounding box center [603, 445] width 609 height 677
drag, startPoint x: 337, startPoint y: 512, endPoint x: 308, endPoint y: 513, distance: 29.0
click at [308, 513] on div "transform-origin : left ; transform : scaleX( 1 ) rotate( 0.001 deg ) ; opacity…" at bounding box center [603, 445] width 609 height 677
click at [362, 552] on div "transform-origin : left ; transform : scaleX( 1 ) rotate( 0.001 deg ) ; opacity…" at bounding box center [603, 445] width 609 height 677
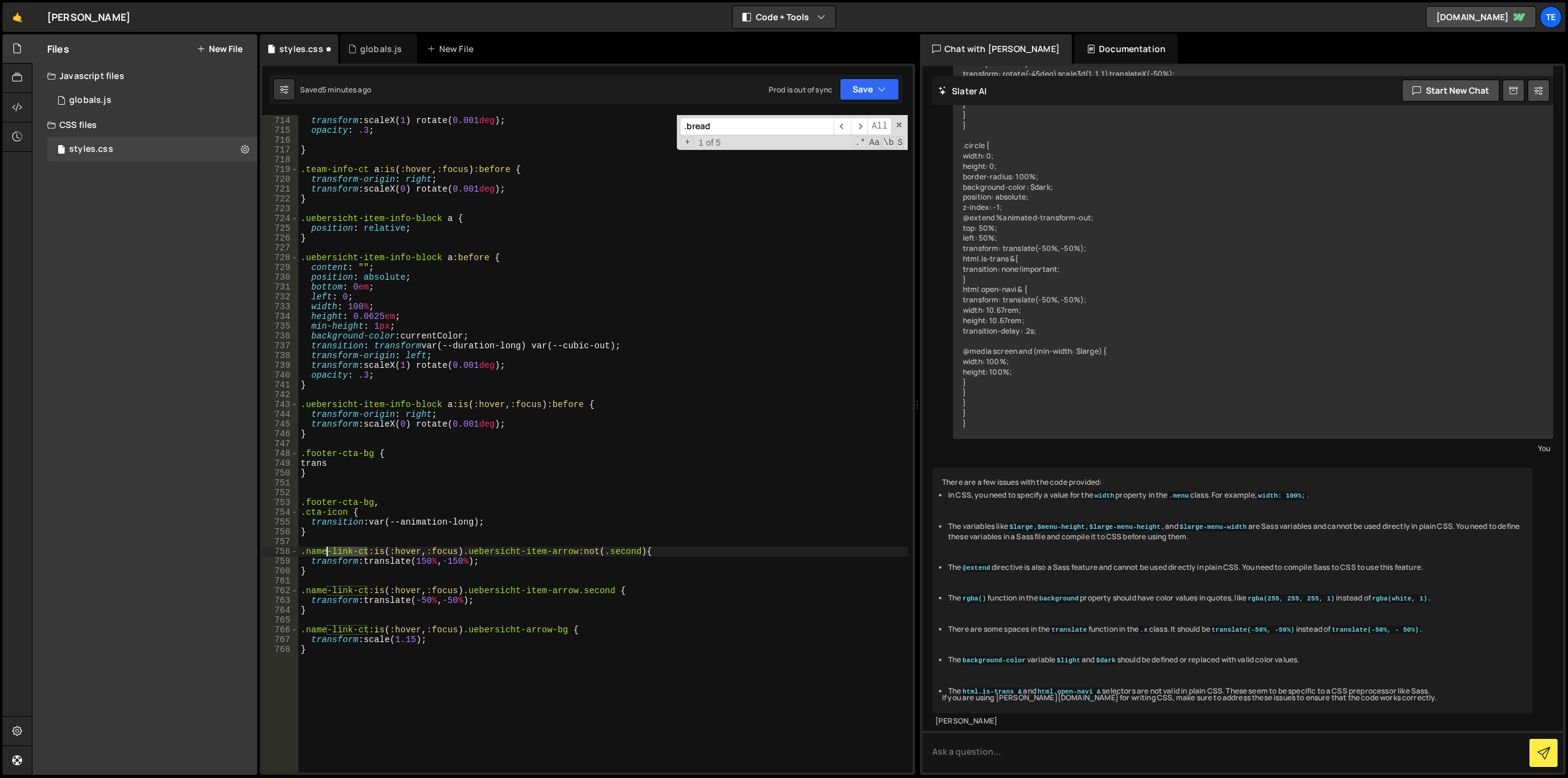
drag, startPoint x: 362, startPoint y: 552, endPoint x: 326, endPoint y: 555, distance: 36.1
click at [326, 555] on div "transform-origin : left ; transform : scaleX( 1 ) rotate( 0.001 deg ) ; opacity…" at bounding box center [603, 445] width 609 height 677
click at [360, 549] on div "transform-origin : left ; transform : scaleX( 1 ) rotate( 0.001 deg ) ; opacity…" at bounding box center [603, 444] width 609 height 657
drag, startPoint x: 360, startPoint y: 549, endPoint x: 318, endPoint y: 551, distance: 42.0
click at [318, 551] on div "transform-origin : left ; transform : scaleX( 1 ) rotate( 0.001 deg ) ; opacity…" at bounding box center [603, 445] width 609 height 677
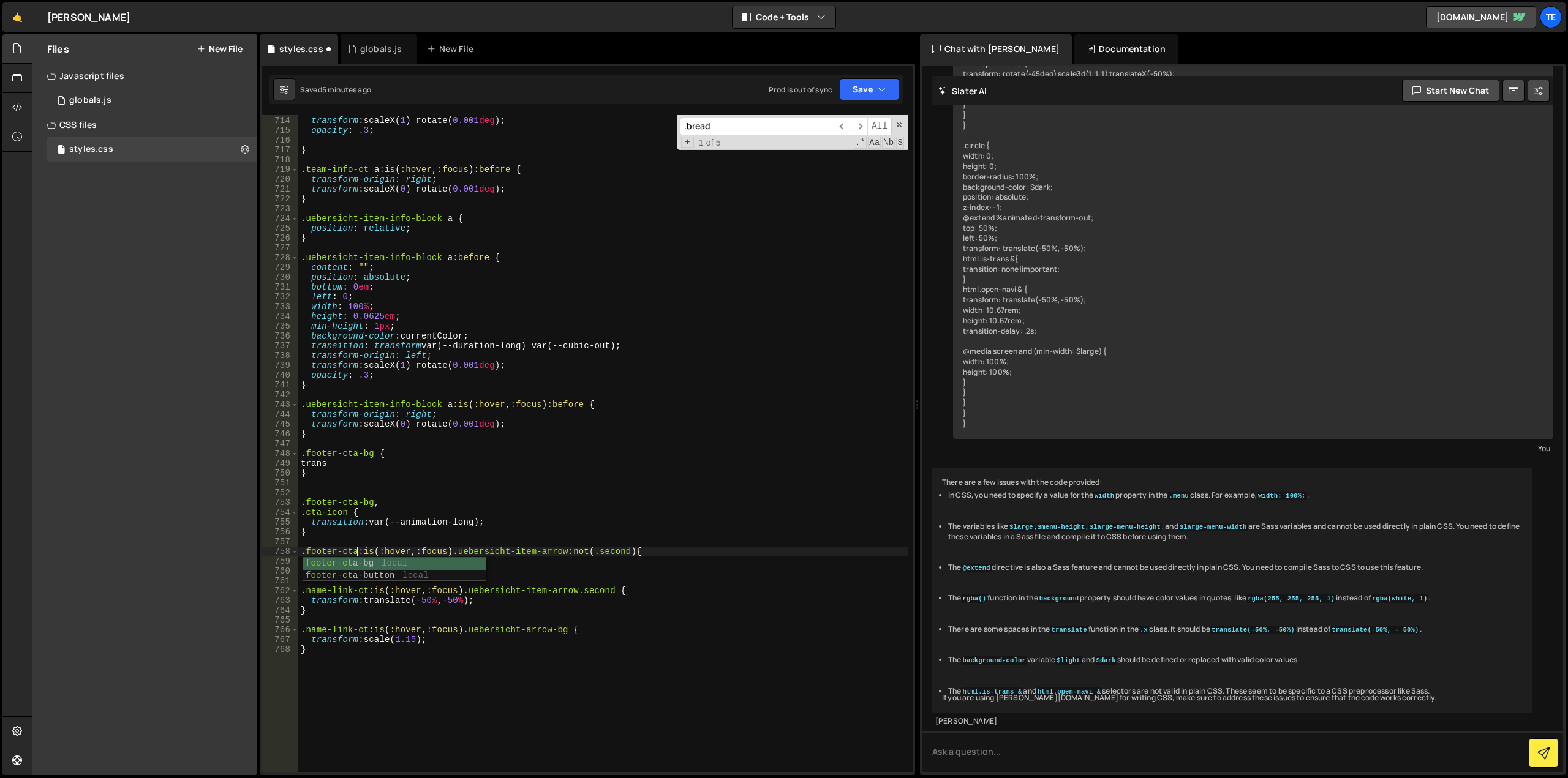
scroll to position [0, 4]
click at [562, 551] on div "transform-origin : left ; transform : scaleX( 1 ) rotate( 0.001 deg ) ; opacity…" at bounding box center [603, 445] width 609 height 677
drag, startPoint x: 562, startPoint y: 551, endPoint x: 485, endPoint y: 548, distance: 77.1
click at [485, 548] on div "transform-origin : left ; transform : scaleX( 1 ) rotate( 0.001 deg ) ; opacity…" at bounding box center [603, 445] width 609 height 677
paste textarea "cta-icon"
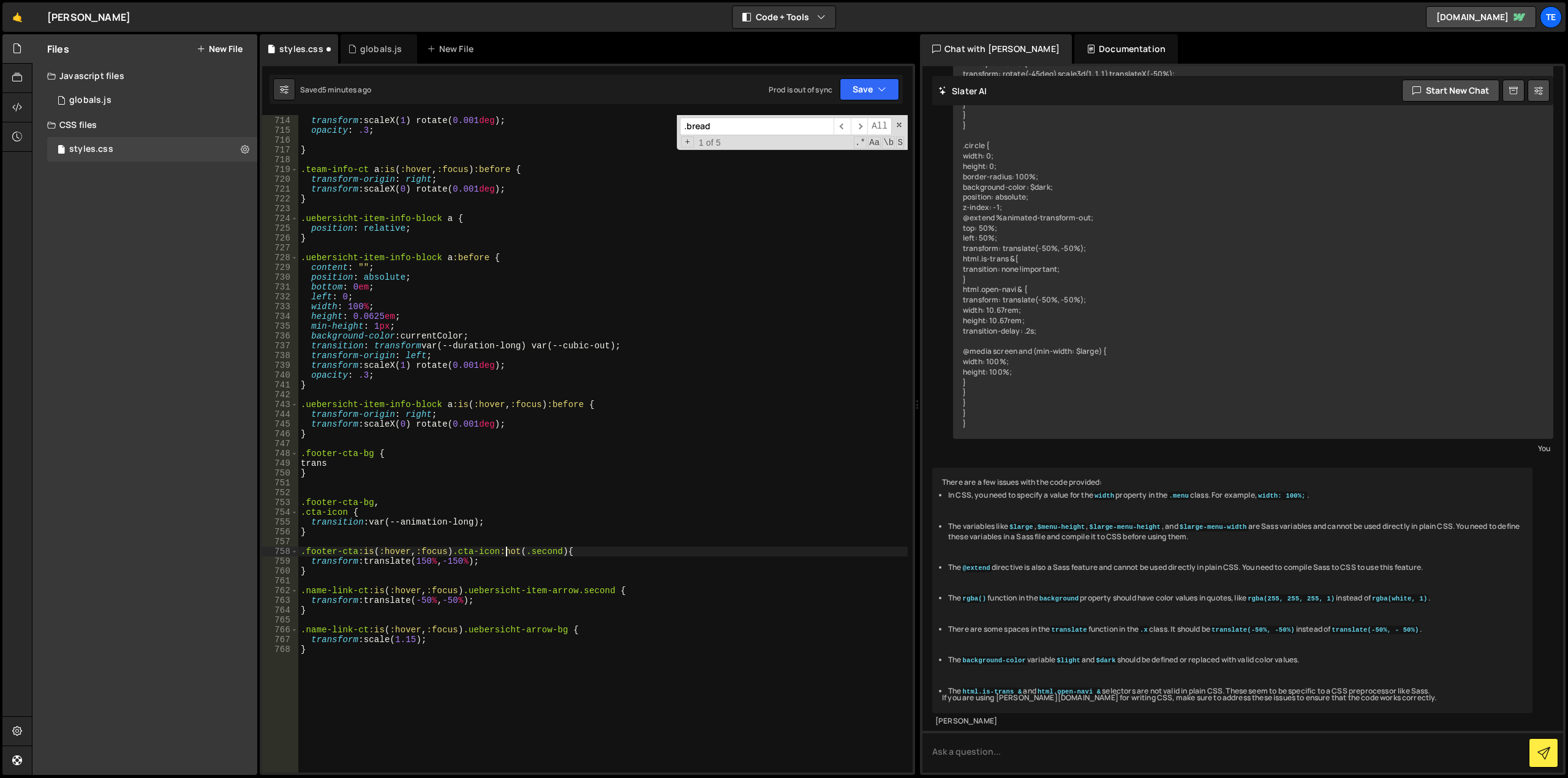
click at [571, 594] on div "transform-origin : left ; transform : scaleX( 1 ) rotate( 0.001 deg ) ; opacity…" at bounding box center [603, 445] width 609 height 677
drag, startPoint x: 571, startPoint y: 594, endPoint x: 484, endPoint y: 589, distance: 87.1
click at [484, 589] on div "transform-origin : left ; transform : scaleX( 1 ) rotate( 0.001 deg ) ; opacity…" at bounding box center [603, 445] width 609 height 677
paste textarea "cta-icon"
click at [366, 500] on div "transform-origin : left ; transform : scaleX( 1 ) rotate( 0.001 deg ) ; opacity…" at bounding box center [603, 445] width 609 height 677
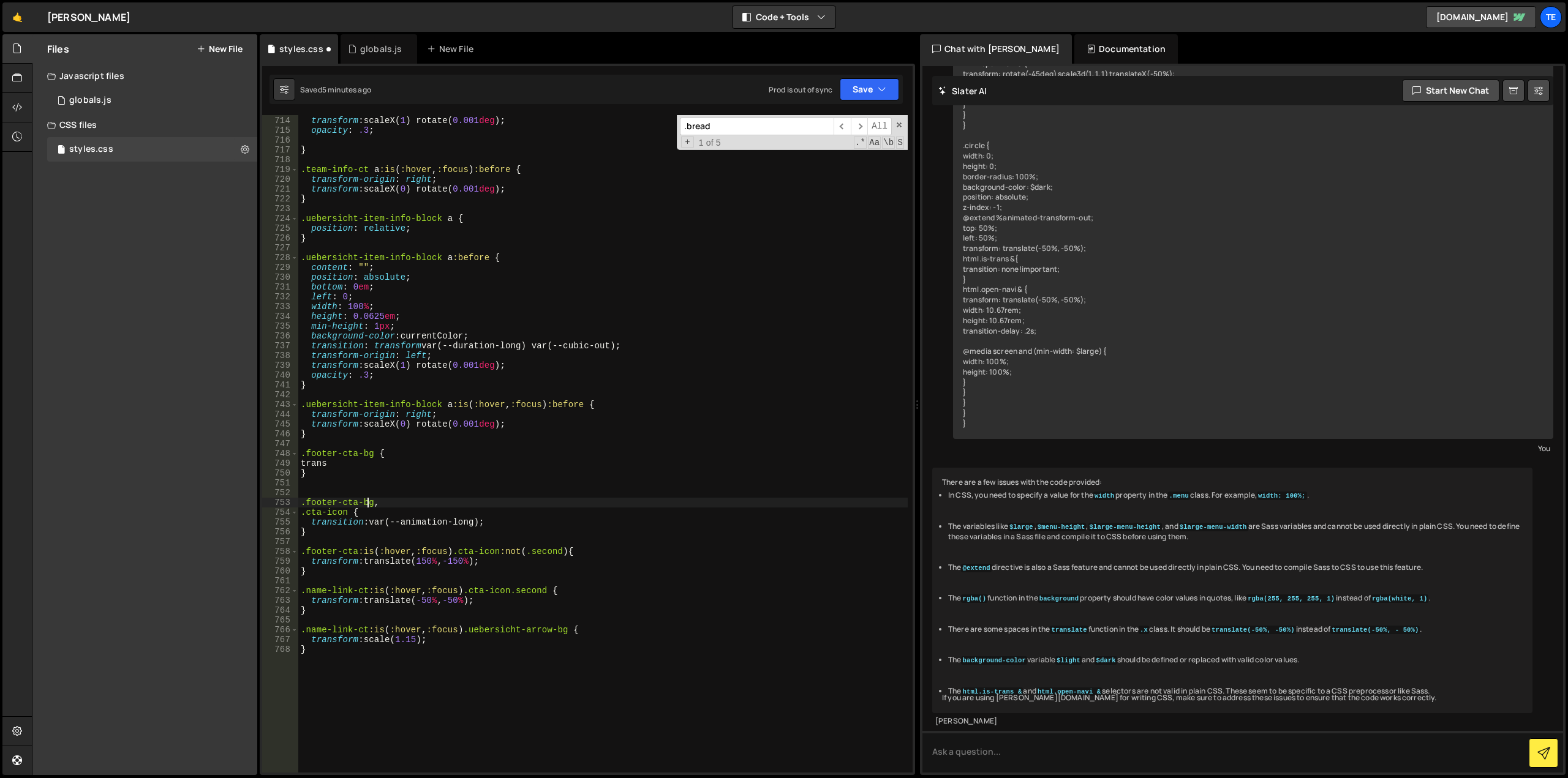
type textarea ".footer-cta-bg,"
drag, startPoint x: 366, startPoint y: 500, endPoint x: 324, endPoint y: 507, distance: 42.6
click at [324, 507] on div "transform-origin : left ; transform : scaleX( 1 ) rotate( 0.001 deg ) ; opacity…" at bounding box center [603, 445] width 609 height 677
click at [565, 624] on div "transform-origin : left ; transform : scaleX( 1 ) rotate( 0.001 deg ) ; opacity…" at bounding box center [603, 445] width 609 height 677
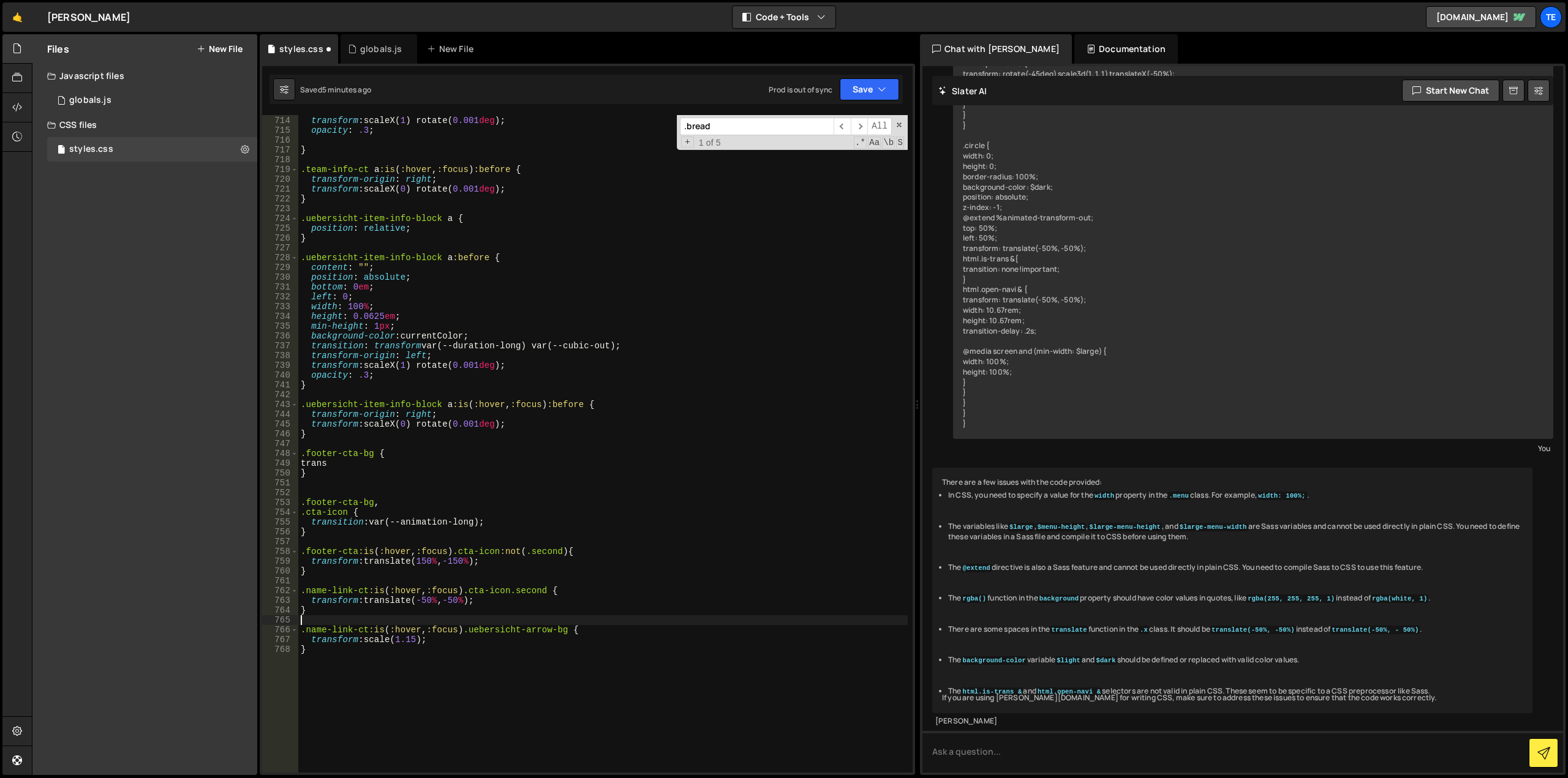
click at [560, 624] on div "transform-origin : left ; transform : scaleX( 1 ) rotate( 0.001 deg ) ; opacity…" at bounding box center [603, 445] width 609 height 677
click at [563, 629] on div "transform-origin : left ; transform : scaleX( 1 ) rotate( 0.001 deg ) ; opacity…" at bounding box center [603, 445] width 609 height 677
drag, startPoint x: 563, startPoint y: 629, endPoint x: 511, endPoint y: 626, distance: 52.1
click at [511, 626] on div "transform-origin : left ; transform : scaleX( 1 ) rotate( 0.001 deg ) ; opacity…" at bounding box center [603, 445] width 609 height 677
paste textarea "footer-cta"
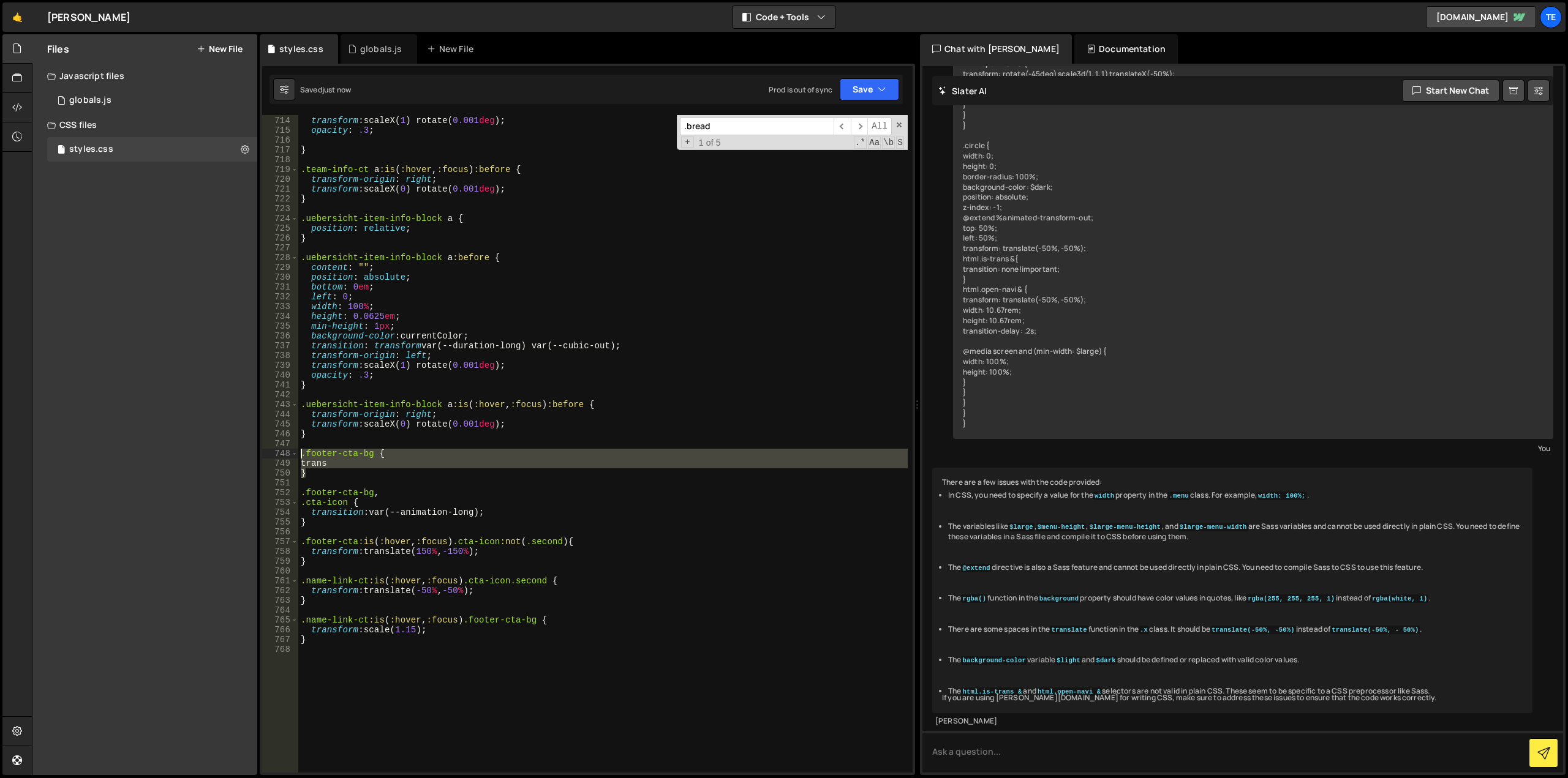
drag, startPoint x: 351, startPoint y: 475, endPoint x: 278, endPoint y: 452, distance: 76.5
click at [278, 452] on div "transform: scale(1.15); 713 714 715 716 717 718 719 720 721 722 723 724 725 726…" at bounding box center [587, 444] width 650 height 657
type textarea ".footer-cta-bg { trans"
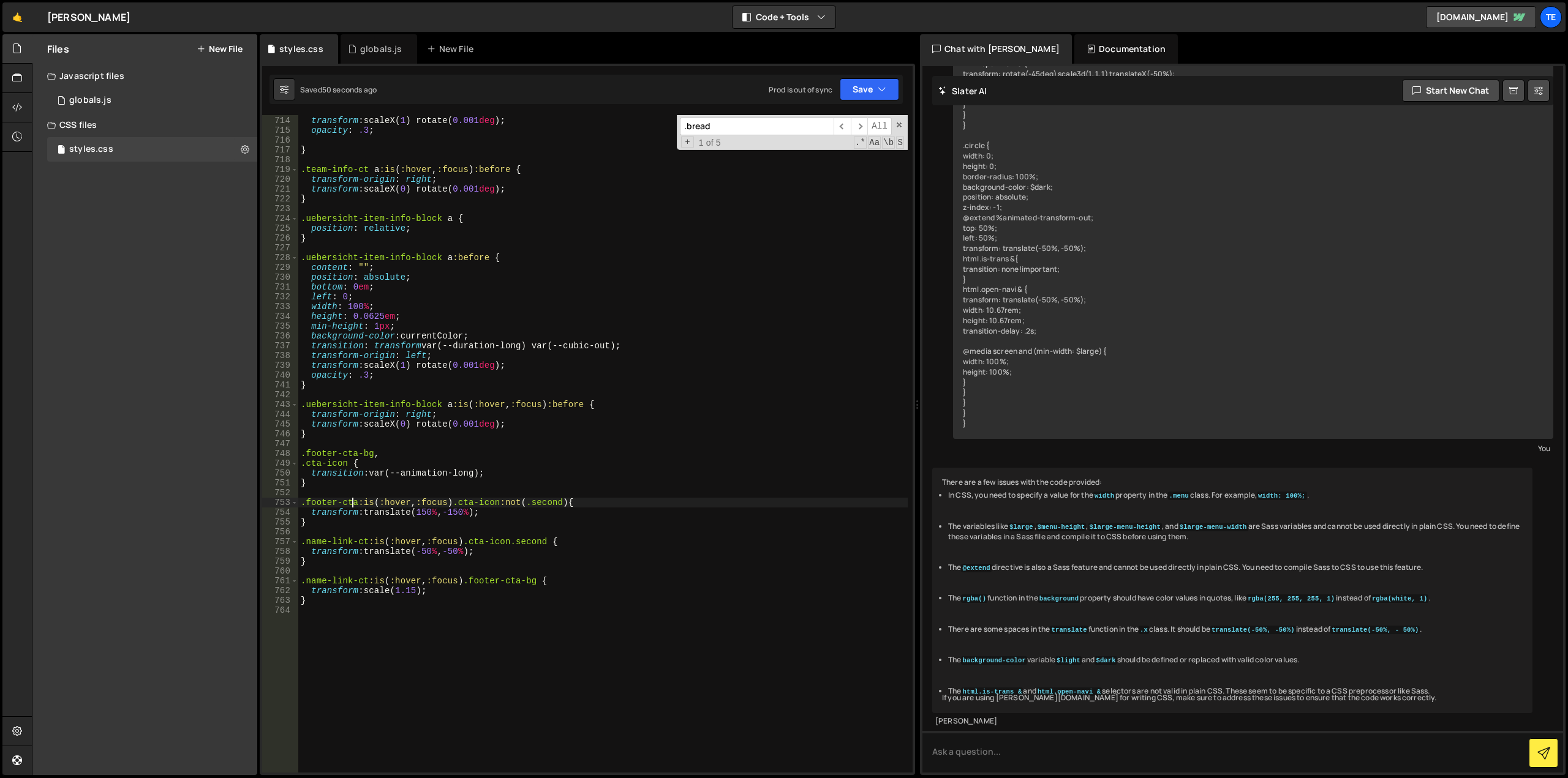
click at [353, 500] on div "transform-origin : left ; transform : scaleX( 1 ) rotate( 0.001 deg ) ; opacity…" at bounding box center [603, 445] width 609 height 677
drag, startPoint x: 353, startPoint y: 500, endPoint x: 313, endPoint y: 500, distance: 40.0
click at [313, 500] on div "transform-origin : left ; transform : scaleX( 1 ) rotate( 0.001 deg ) ; opacity…" at bounding box center [603, 445] width 609 height 677
paste textarea "-button"
click at [362, 541] on div "transform-origin : left ; transform : scaleX( 1 ) rotate( 0.001 deg ) ; opacity…" at bounding box center [603, 445] width 609 height 677
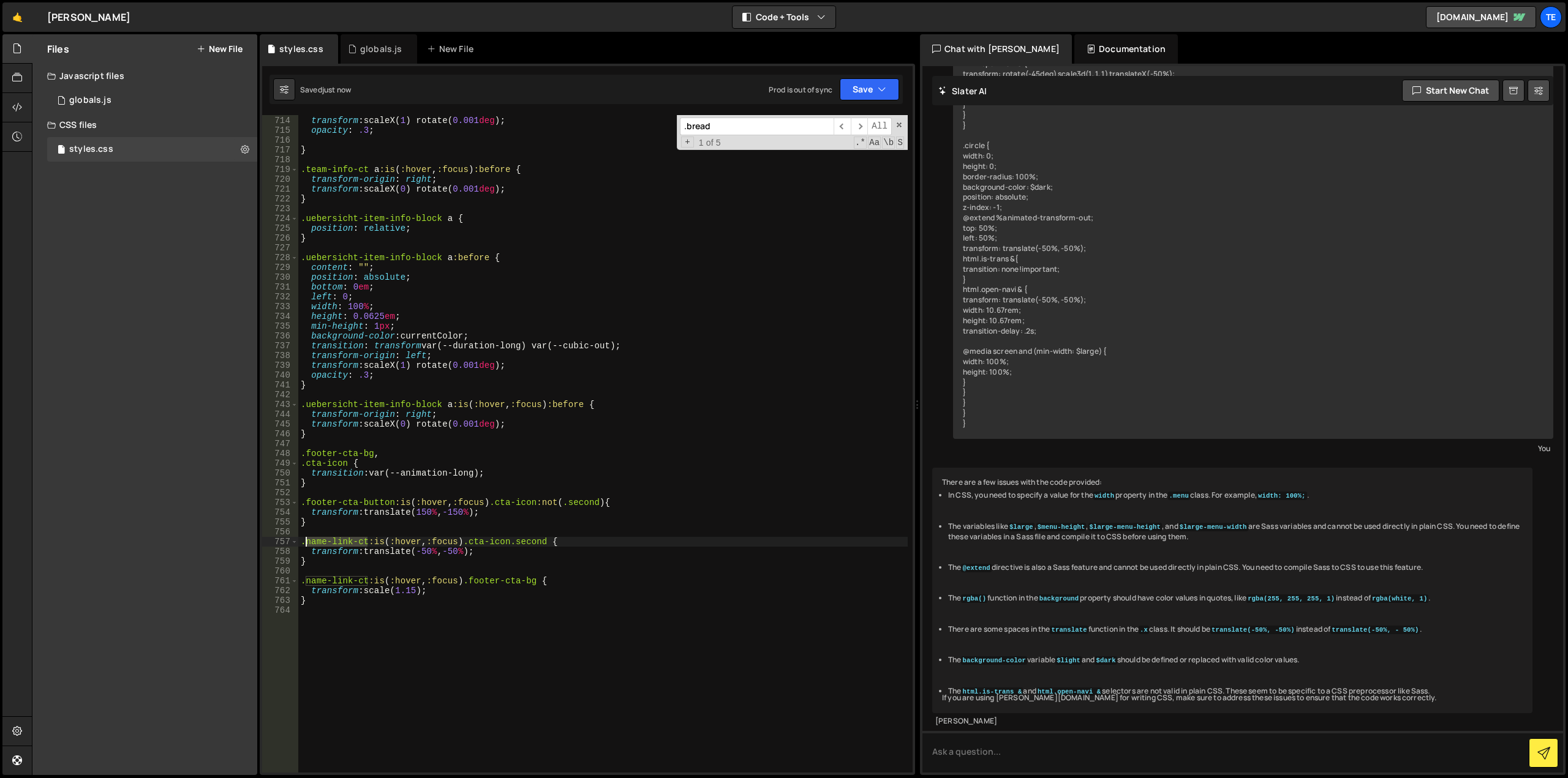
drag, startPoint x: 362, startPoint y: 541, endPoint x: 316, endPoint y: 546, distance: 46.3
click at [316, 546] on div "transform-origin : left ; transform : scaleX( 1 ) rotate( 0.001 deg ) ; opacity…" at bounding box center [603, 445] width 609 height 677
paste textarea "footer-cta-button"
click at [361, 577] on div "transform-origin : left ; transform : scaleX( 1 ) rotate( 0.001 deg ) ; opacity…" at bounding box center [603, 445] width 609 height 677
drag, startPoint x: 361, startPoint y: 577, endPoint x: 308, endPoint y: 581, distance: 53.2
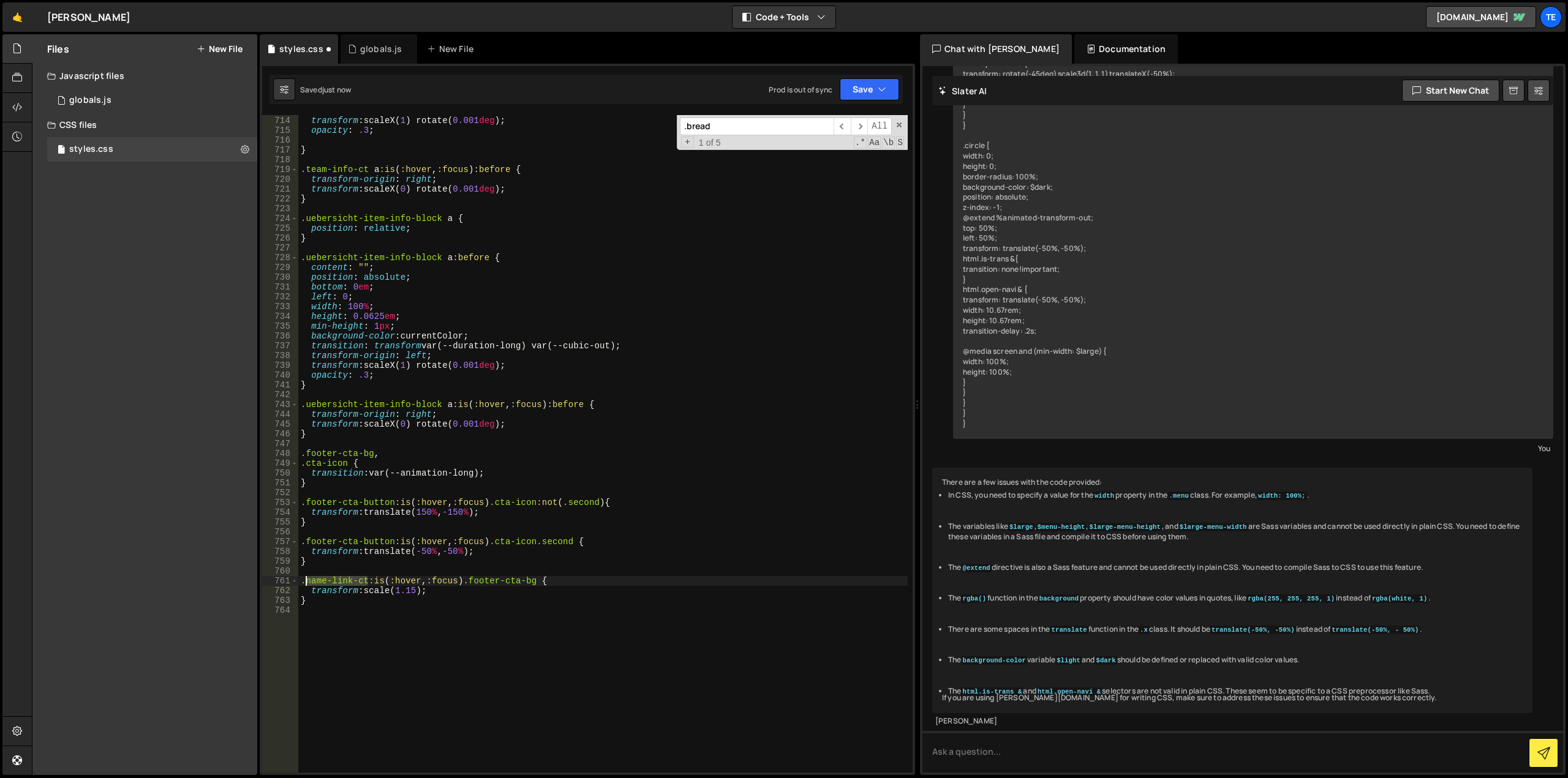
click at [308, 581] on div "transform-origin : left ; transform : scaleX( 1 ) rotate( 0.001 deg ) ; opacity…" at bounding box center [603, 445] width 609 height 677
paste textarea "footer-cta-button"
drag, startPoint x: 412, startPoint y: 589, endPoint x: 459, endPoint y: 592, distance: 47.1
click at [412, 589] on div "transform-origin : left ; transform : scaleX( 1 ) rotate( 0.001 deg ) ; opacity…" at bounding box center [603, 445] width 609 height 677
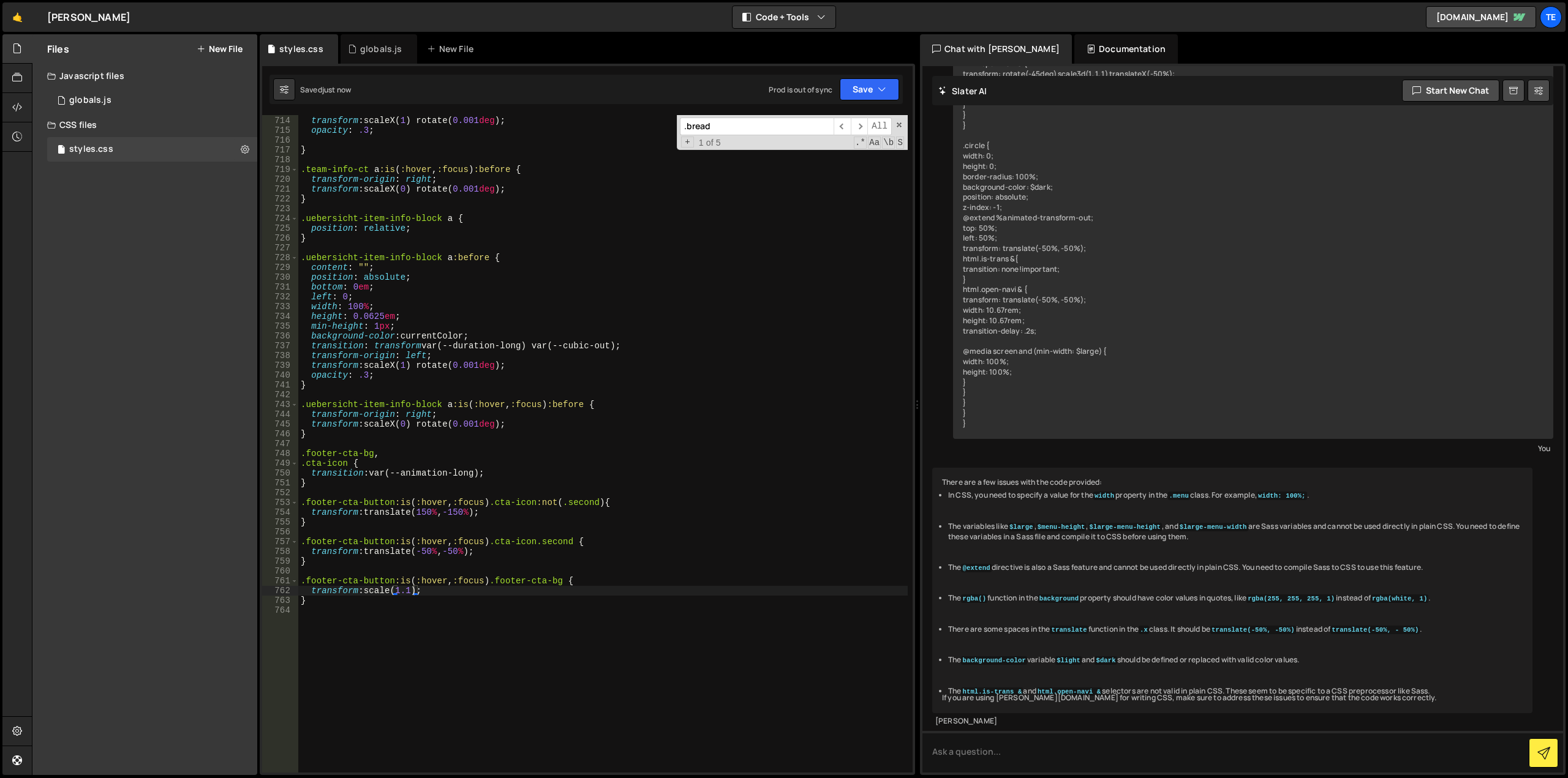
drag, startPoint x: 424, startPoint y: 509, endPoint x: 507, endPoint y: 516, distance: 83.3
click at [424, 509] on div "transform-origin : left ; transform : scaleX( 1 ) rotate( 0.001 deg ) ; opacity…" at bounding box center [603, 445] width 609 height 677
click at [428, 547] on div "transform-origin : left ; transform : scaleX( 1 ) rotate( 0.001 deg ) ; opacity…" at bounding box center [603, 445] width 609 height 677
click at [429, 546] on div "transform-origin : left ; transform : scaleX( 1 ) rotate( 0.001 deg ) ; opacity…" at bounding box center [603, 445] width 609 height 677
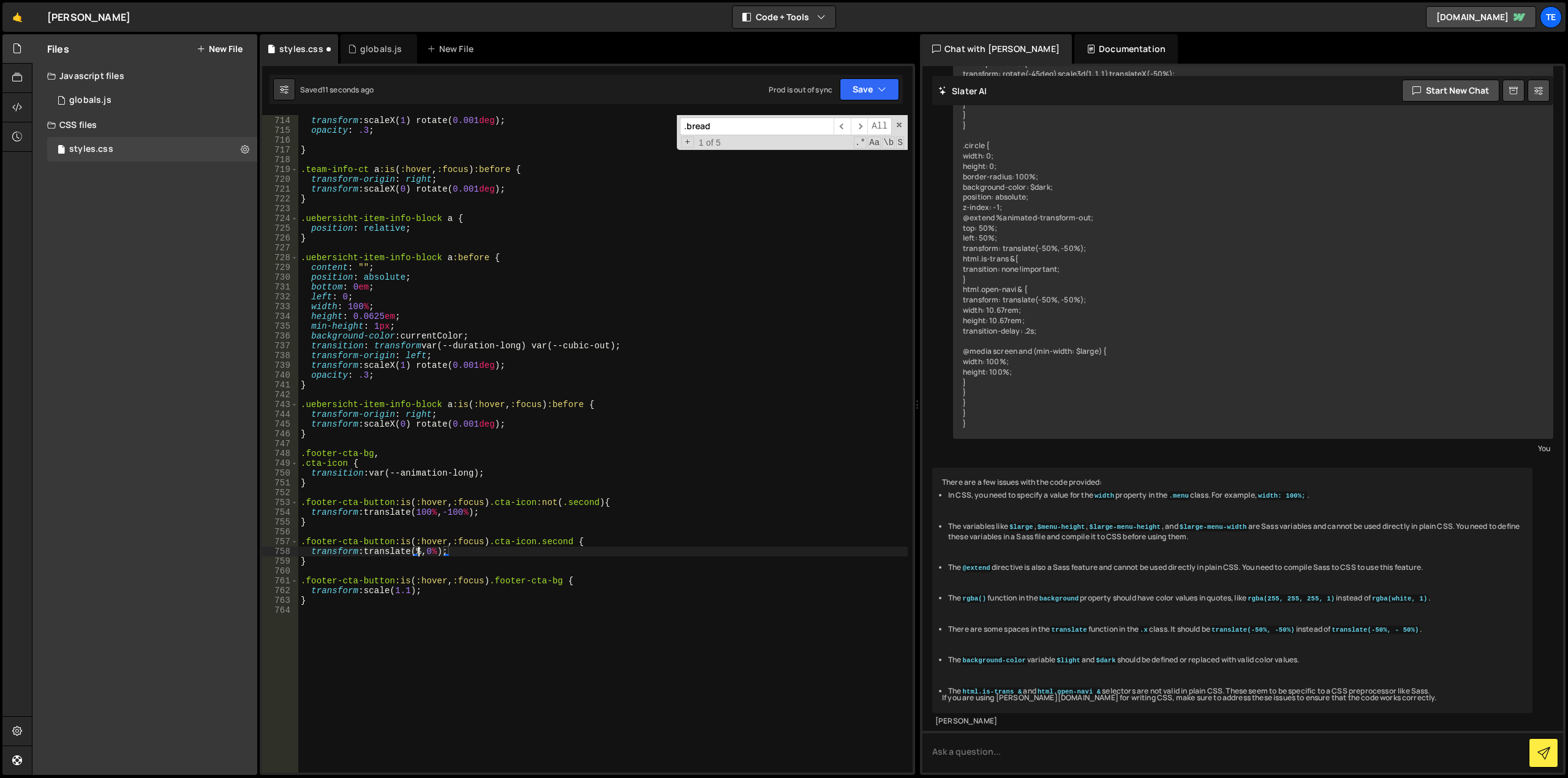
scroll to position [0, 9]
click at [428, 512] on div "transform-origin : left ; transform : scaleX( 1 ) rotate( 0.001 deg ) ; opacity…" at bounding box center [603, 445] width 609 height 677
click at [464, 510] on div "transform-origin : left ; transform : scaleX( 1 ) rotate( 0.001 deg ) ; opacity…" at bounding box center [603, 445] width 609 height 677
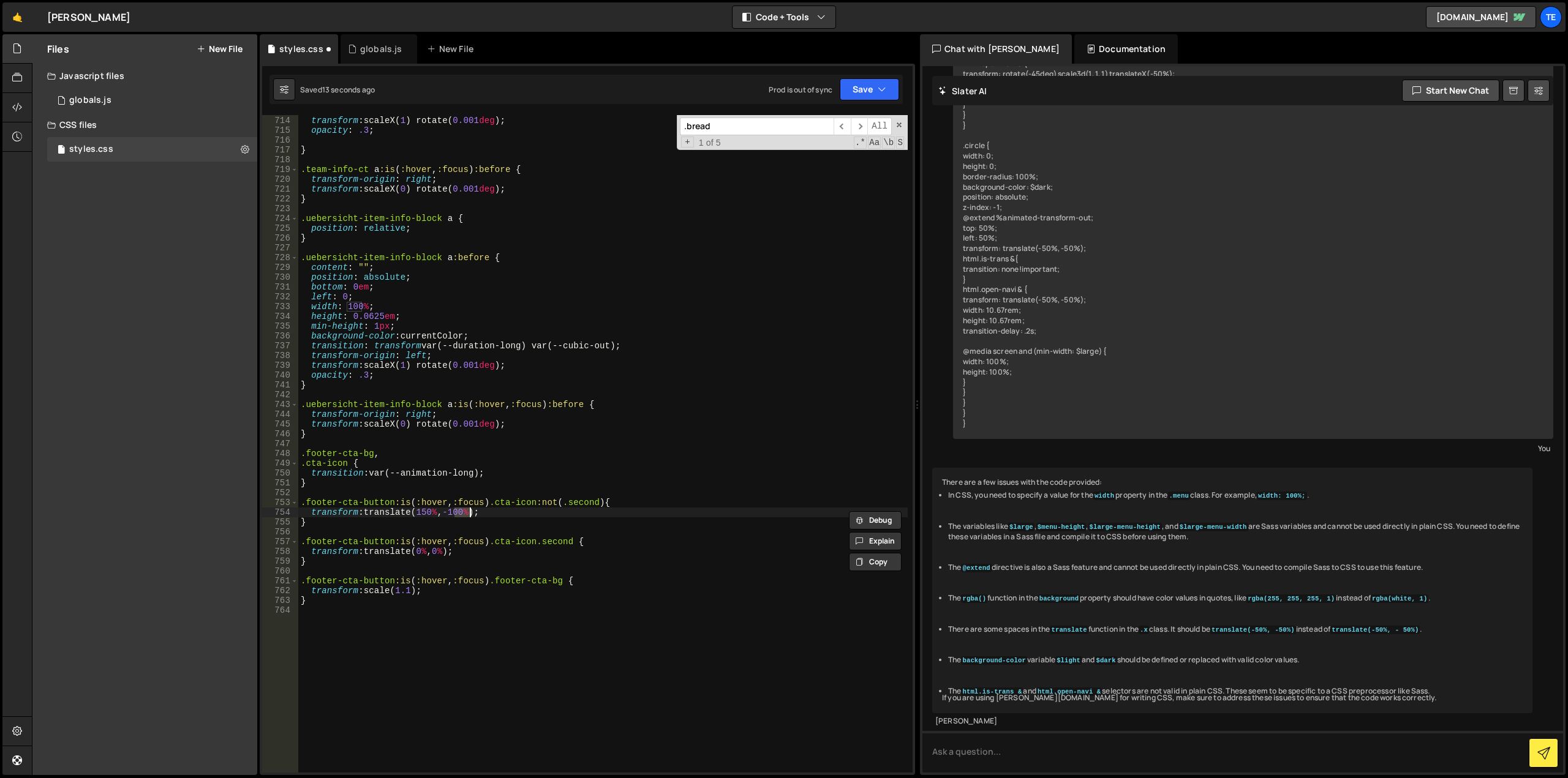
paste textarea "5"
type textarea "transform: translate(150%, -150%);"
